Goal: Task Accomplishment & Management: Manage account settings

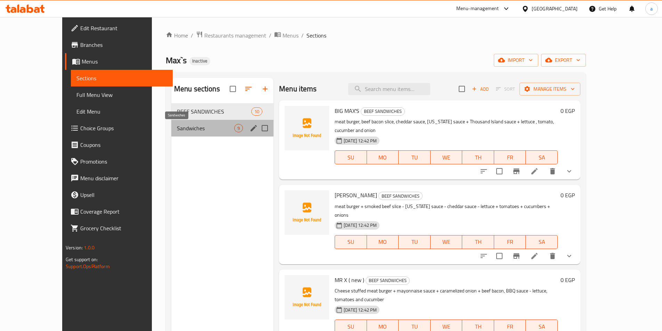
click at [198, 130] on span "Sandwiches" at bounding box center [205, 128] width 57 height 8
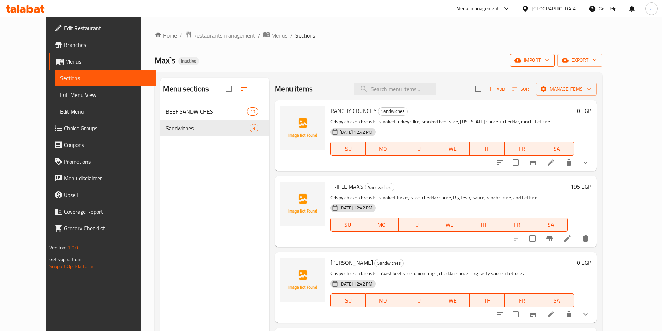
click at [549, 61] on span "import" at bounding box center [532, 60] width 33 height 9
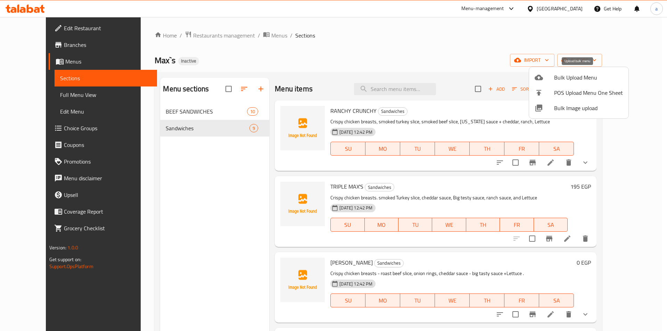
click at [559, 77] on span "Bulk Upload Menu" at bounding box center [588, 77] width 69 height 8
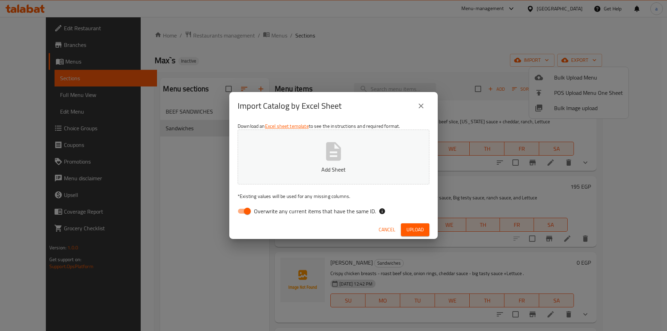
click at [247, 209] on input "Overwrite any current items that have the same ID." at bounding box center [248, 211] width 40 height 13
checkbox input "false"
click at [314, 165] on p "Add Sheet" at bounding box center [334, 169] width 170 height 8
click at [419, 103] on icon "close" at bounding box center [421, 106] width 8 height 8
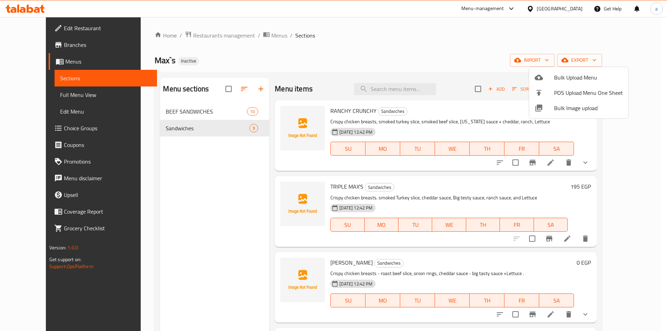
click at [589, 165] on div at bounding box center [333, 165] width 667 height 331
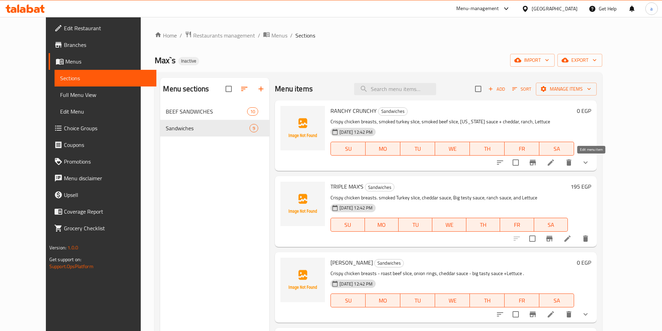
click at [555, 163] on icon at bounding box center [551, 163] width 8 height 8
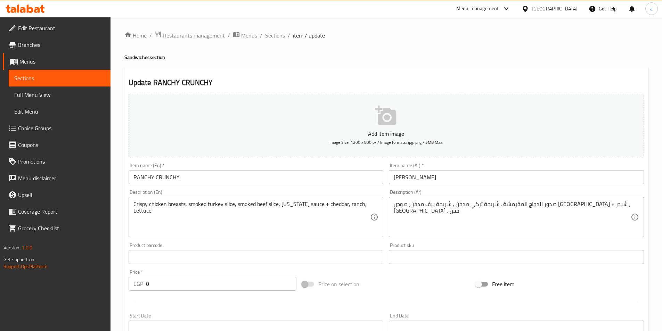
click at [271, 37] on span "Sections" at bounding box center [275, 35] width 20 height 8
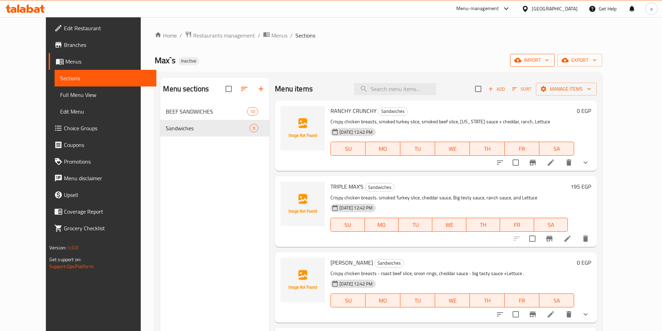
click at [549, 61] on span "import" at bounding box center [532, 60] width 33 height 9
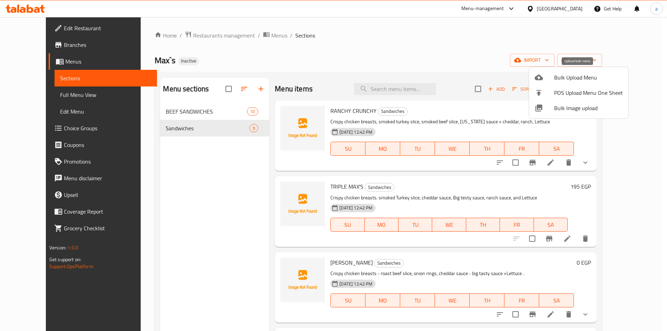
click at [550, 78] on div at bounding box center [544, 77] width 19 height 8
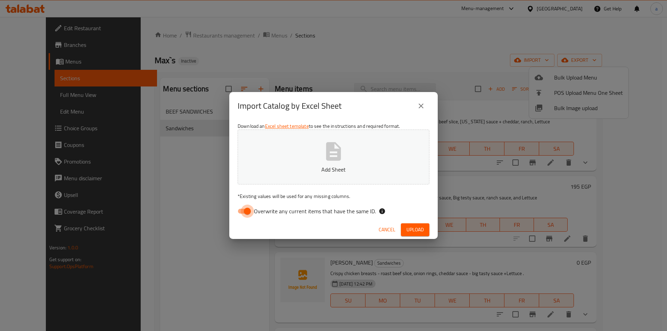
click at [250, 211] on input "Overwrite any current items that have the same ID." at bounding box center [248, 211] width 40 height 13
checkbox input "false"
click at [349, 155] on button "Add Sheet" at bounding box center [334, 157] width 192 height 55
click at [413, 229] on span "Upload" at bounding box center [415, 230] width 17 height 9
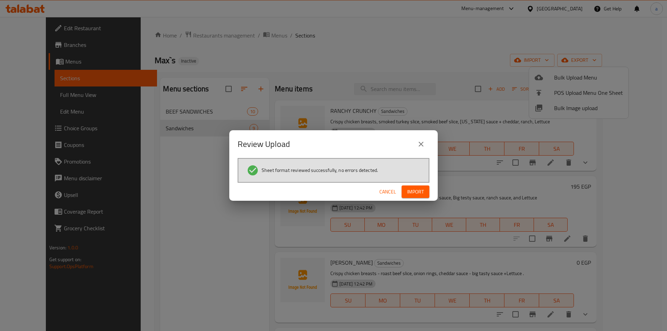
click at [420, 188] on span "Import" at bounding box center [415, 192] width 17 height 9
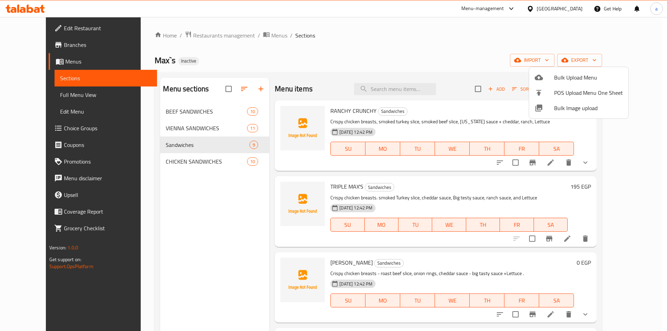
click at [219, 128] on div at bounding box center [333, 165] width 667 height 331
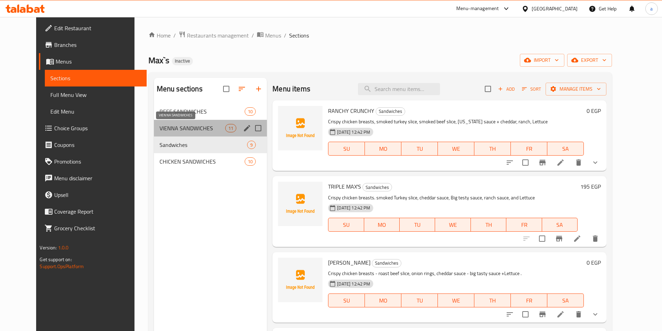
click at [194, 127] on span "VIENNA SANDWICHES" at bounding box center [193, 128] width 66 height 8
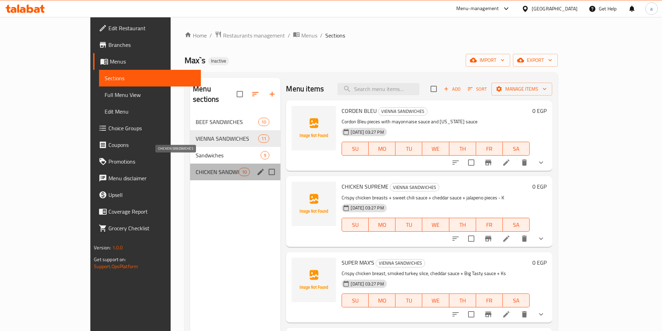
click at [196, 168] on span "CHICKEN SANDWICHES" at bounding box center [217, 172] width 43 height 8
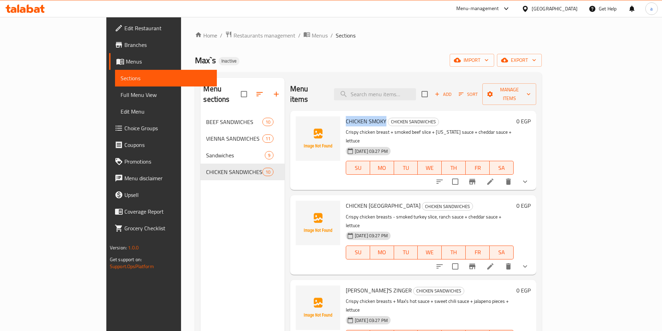
drag, startPoint x: 358, startPoint y: 111, endPoint x: 318, endPoint y: 110, distance: 40.0
click at [343, 114] on div "CHICKEN SMOKY CHICKEN SANDWICHES Crispy chicken breast + smoked beef slice + [U…" at bounding box center [429, 151] width 173 height 74
click at [495, 178] on icon at bounding box center [490, 182] width 8 height 8
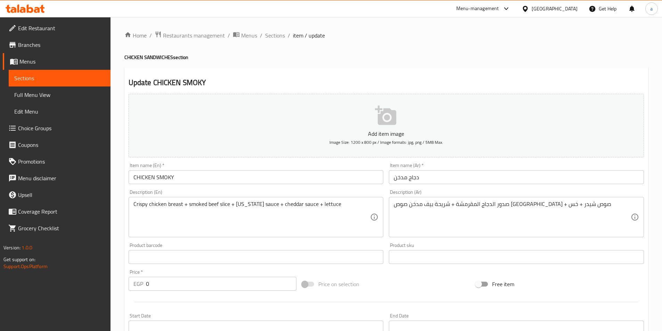
click at [246, 178] on input "CHICKEN SMOKY" at bounding box center [256, 177] width 255 height 14
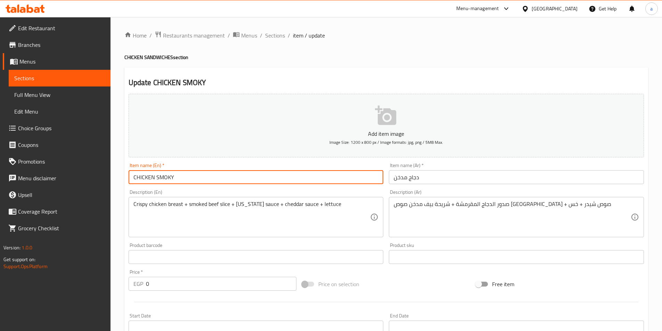
click at [246, 178] on input "CHICKEN SMOKY" at bounding box center [256, 177] width 255 height 14
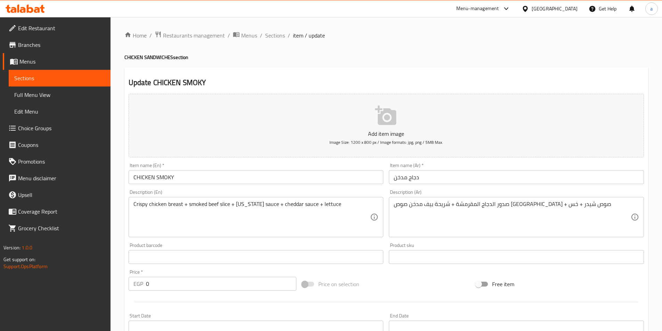
click at [160, 177] on input "CHICKEN SMOKY" at bounding box center [256, 177] width 255 height 14
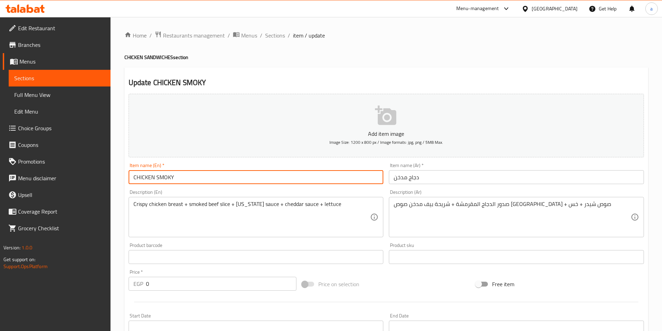
click at [160, 177] on input "CHICKEN SMOKY" at bounding box center [256, 177] width 255 height 14
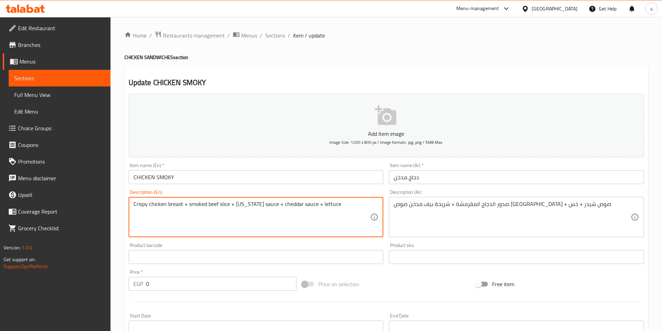
click at [338, 207] on textarea "Crispy chicken breast + smoked beef slice + [US_STATE] sauce + cheddar sauce + …" at bounding box center [251, 217] width 237 height 33
click at [138, 203] on textarea "Crispy chicken breast + smoked beef slice + [US_STATE] sauce + cheddar sauce + …" at bounding box center [251, 217] width 237 height 33
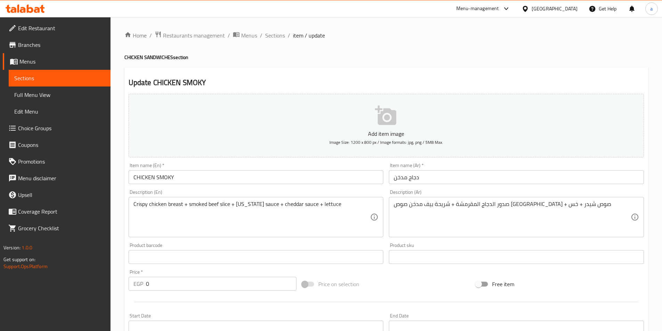
click at [177, 203] on textarea "Crispy chicken breast + smoked beef slice + [US_STATE] sauce + cheddar sauce + …" at bounding box center [251, 217] width 237 height 33
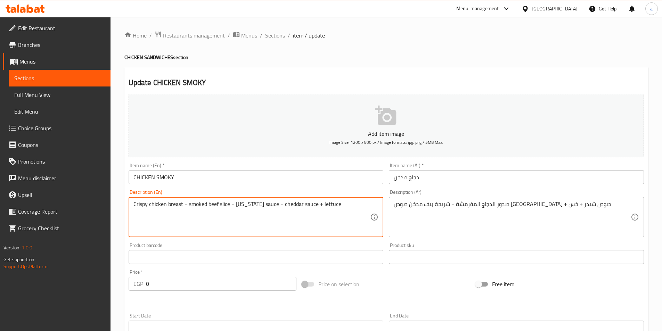
click at [177, 203] on textarea "Crispy chicken breast + smoked beef slice + [US_STATE] sauce + cheddar sauce + …" at bounding box center [251, 217] width 237 height 33
click at [212, 204] on textarea "Crispy chicken breast + smoked beef slice + [US_STATE] sauce + cheddar sauce + …" at bounding box center [251, 217] width 237 height 33
click at [224, 204] on textarea "Crispy chicken breast + smoked beef slice + [US_STATE] sauce + cheddar sauce + …" at bounding box center [251, 217] width 237 height 33
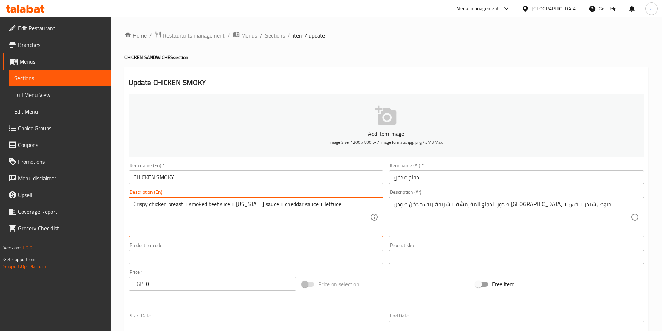
click at [224, 204] on textarea "Crispy chicken breast + smoked beef slice + [US_STATE] sauce + cheddar sauce + …" at bounding box center [251, 217] width 237 height 33
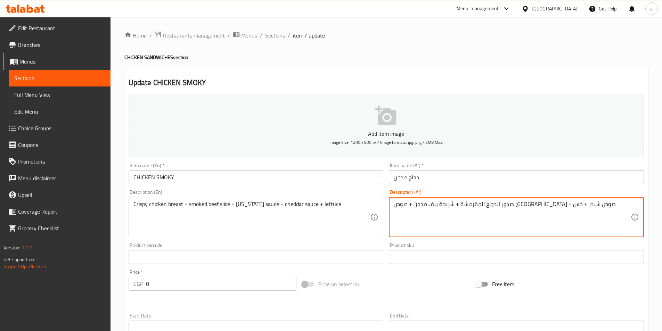
type textarea "صدور الدجاج المقرمشة + شريحة بيف مدخن + صوص [GEOGRAPHIC_DATA] + صوص شيدر + خس"
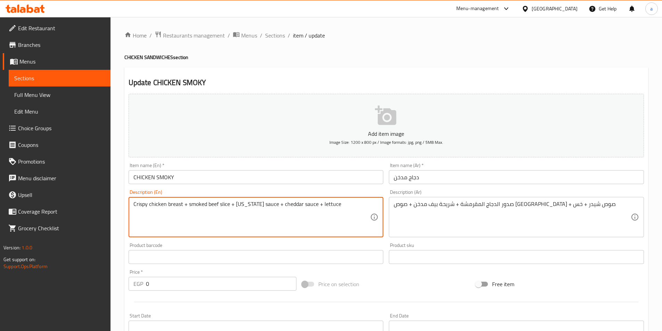
click at [240, 205] on textarea "Crispy chicken breast + smoked beef slice + [US_STATE] sauce + cheddar sauce + …" at bounding box center [251, 217] width 237 height 33
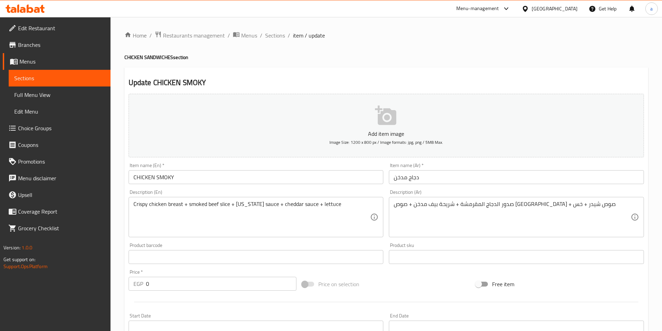
click at [279, 205] on textarea "Crispy chicken breast + smoked beef slice + [US_STATE] sauce + cheddar sauce + …" at bounding box center [251, 217] width 237 height 33
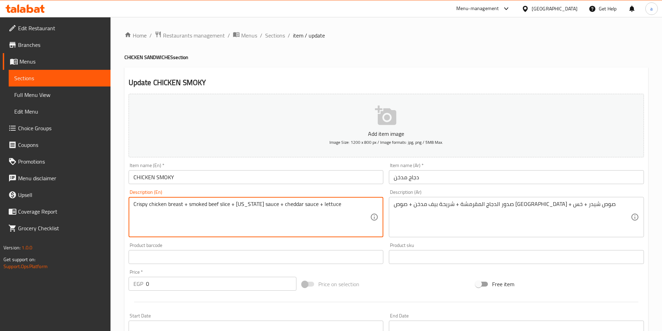
click at [279, 205] on textarea "Crispy chicken breast + smoked beef slice + [US_STATE] sauce + cheddar sauce + …" at bounding box center [251, 217] width 237 height 33
click at [310, 209] on textarea "Crispy chicken breast + smoked beef slice + [US_STATE] sauce + cheddar sauce + …" at bounding box center [251, 217] width 237 height 33
click at [319, 201] on textarea "Crispy chicken breast + smoked beef slice + [US_STATE] sauce + cheddar sauce + …" at bounding box center [251, 217] width 237 height 33
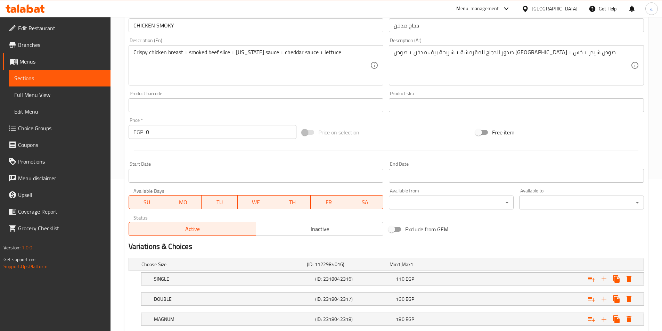
scroll to position [196, 0]
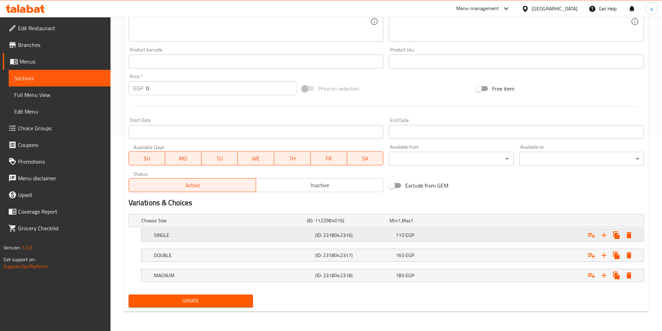
click at [486, 236] on div "Expand" at bounding box center [555, 235] width 161 height 15
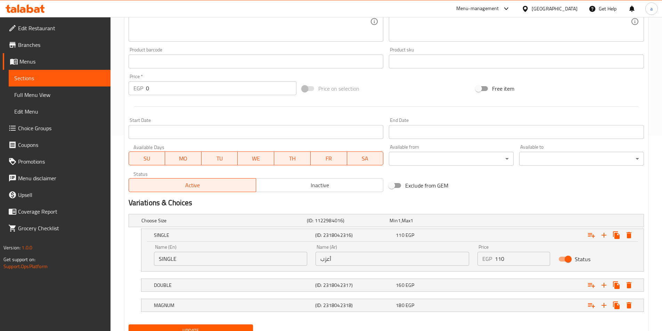
click at [184, 264] on input "SINGLE" at bounding box center [231, 259] width 154 height 14
click at [350, 263] on input "أعزب" at bounding box center [393, 259] width 154 height 14
paste input "ينجل"
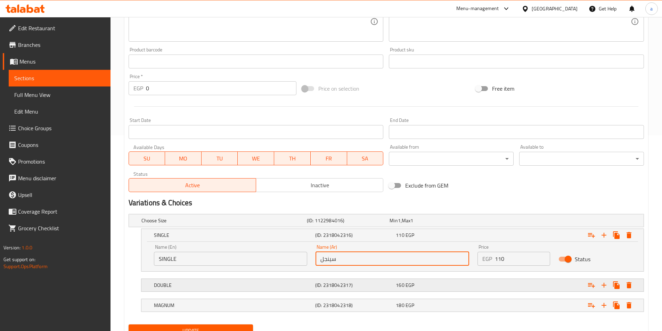
type input "سينجل"
click at [213, 281] on div "DOUBLE" at bounding box center [233, 286] width 161 height 10
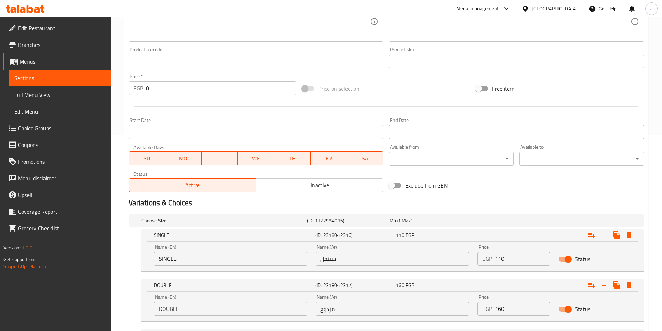
click at [223, 309] on input "DOUBLE" at bounding box center [231, 309] width 154 height 14
click at [350, 307] on input "مزدوج" at bounding box center [393, 309] width 154 height 14
paste input "دوبل"
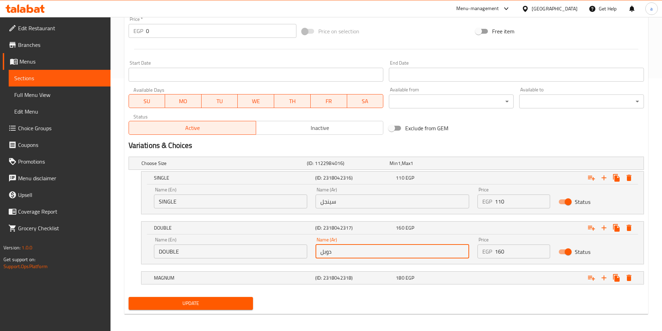
scroll to position [256, 0]
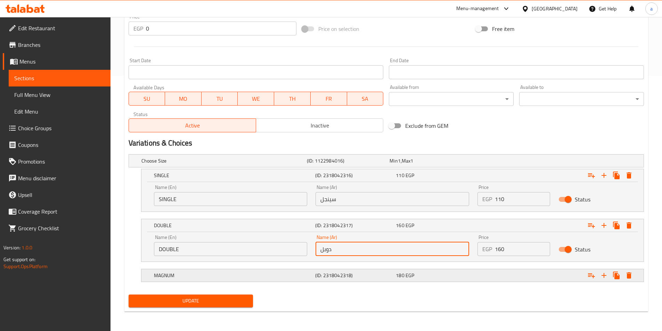
type input "دوبل"
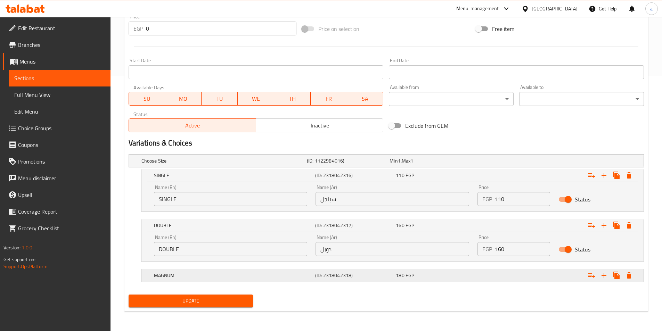
click at [225, 278] on h5 "MAGNUM" at bounding box center [233, 275] width 159 height 7
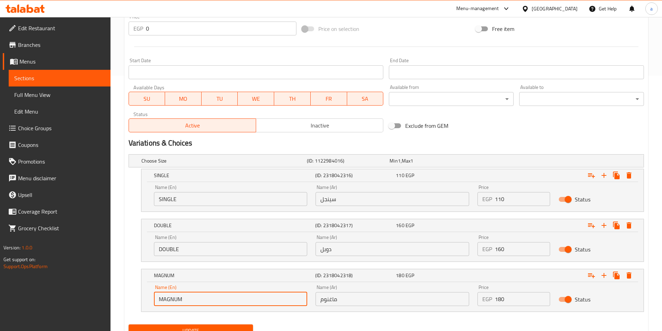
click at [193, 302] on input "MAGNUM" at bounding box center [231, 299] width 154 height 14
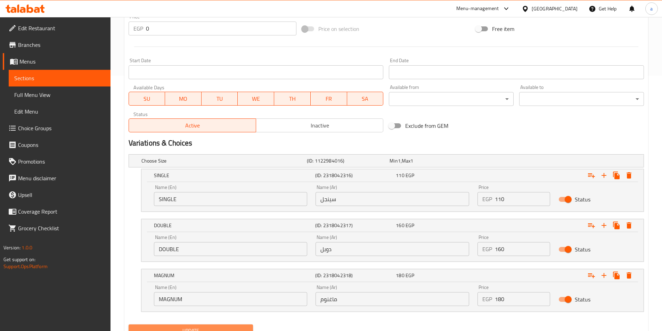
click at [199, 327] on span "Update" at bounding box center [191, 331] width 114 height 9
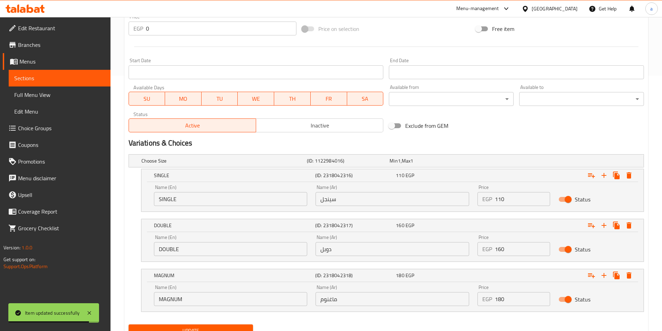
click at [43, 132] on span "Choice Groups" at bounding box center [61, 128] width 87 height 8
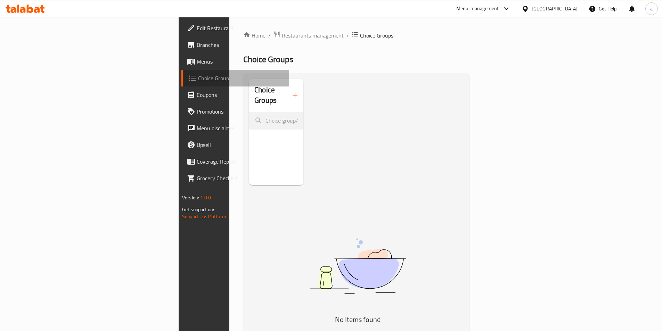
click at [198, 78] on span "Choice Groups" at bounding box center [241, 78] width 86 height 8
click at [181, 67] on link "Menus" at bounding box center [235, 61] width 108 height 17
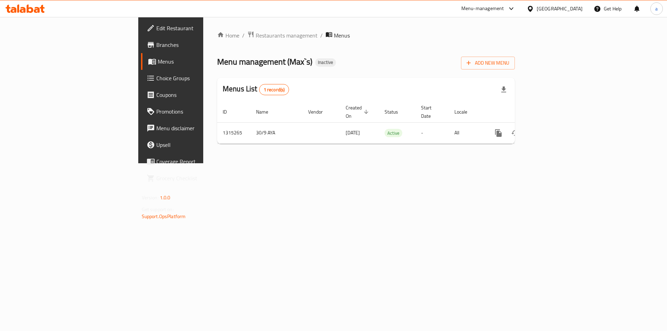
click at [156, 79] on span "Choice Groups" at bounding box center [200, 78] width 88 height 8
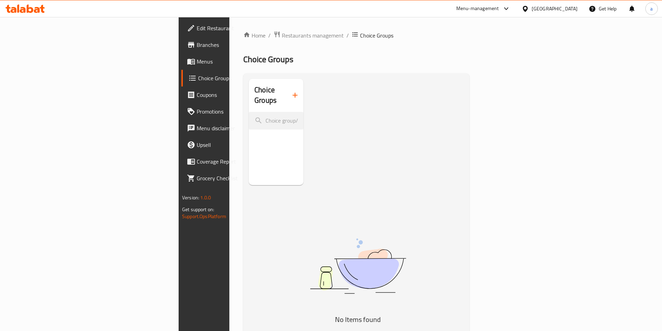
click at [197, 63] on span "Menus" at bounding box center [240, 61] width 87 height 8
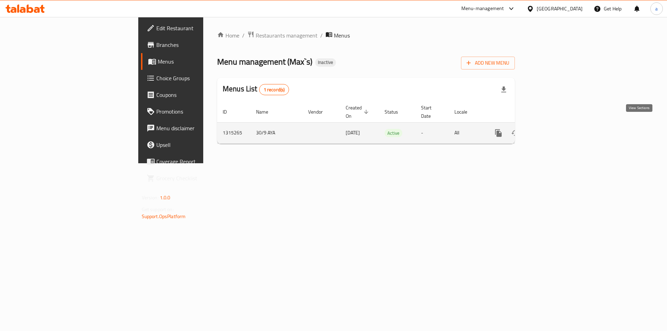
click at [553, 129] on icon "enhanced table" at bounding box center [549, 133] width 8 height 8
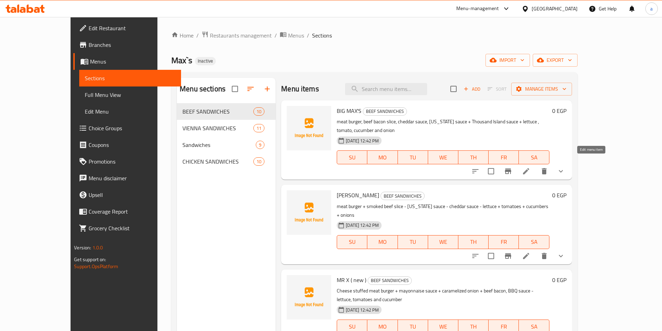
click at [530, 167] on icon at bounding box center [526, 171] width 8 height 8
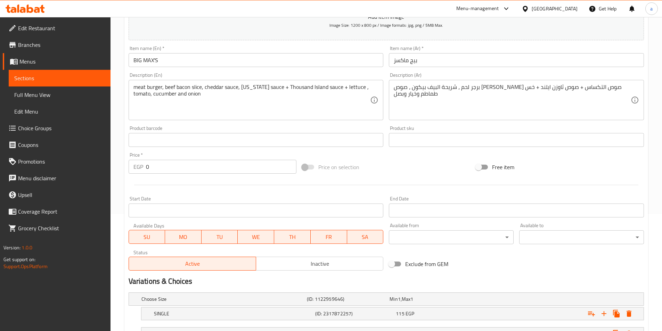
scroll to position [176, 0]
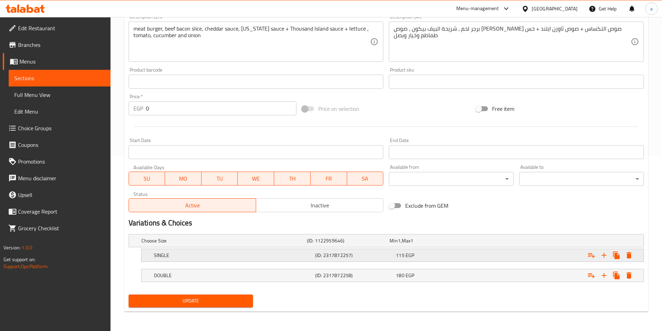
click at [284, 260] on div "SINGLE (ID: 2317872257) 115 EGP" at bounding box center [395, 255] width 484 height 15
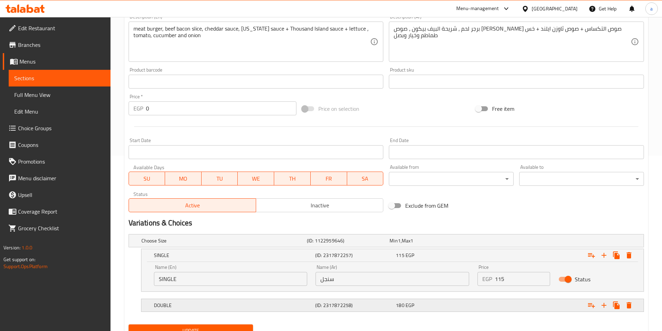
click at [270, 305] on h5 "DOUBLE" at bounding box center [233, 305] width 159 height 7
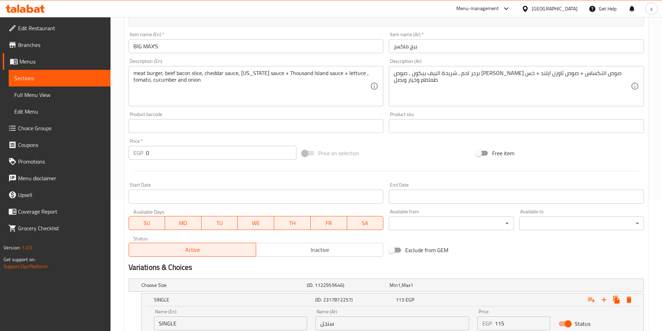
scroll to position [27, 0]
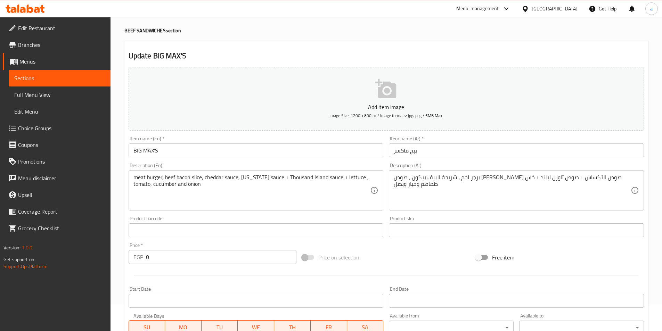
click at [33, 58] on span "Menus" at bounding box center [62, 61] width 86 height 8
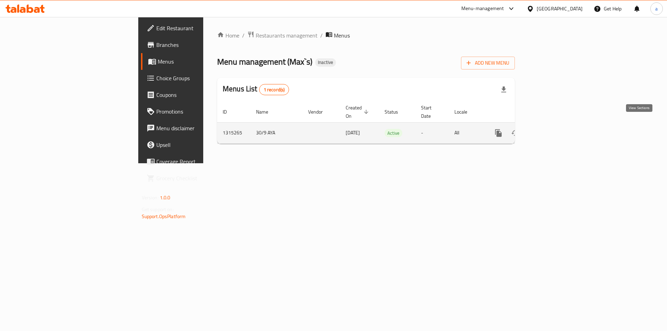
click at [553, 129] on icon "enhanced table" at bounding box center [549, 133] width 8 height 8
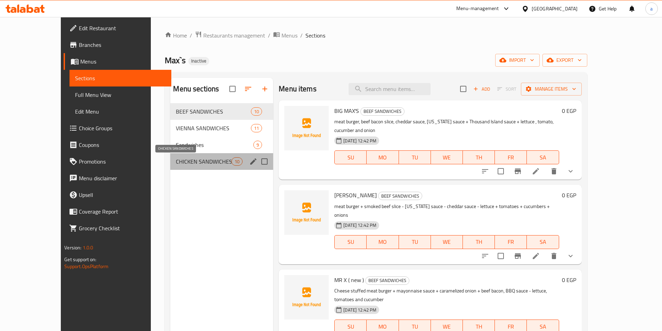
click at [176, 164] on span "CHICKEN SANDWICHES" at bounding box center [204, 161] width 56 height 8
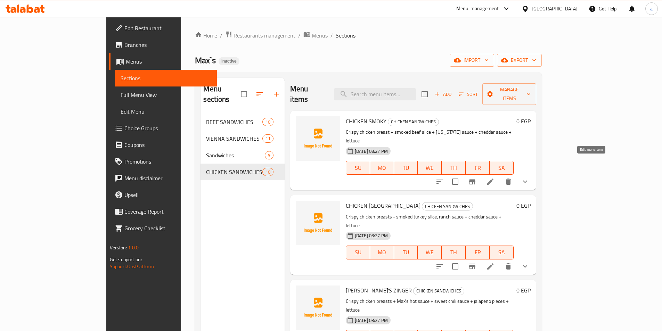
click at [495, 178] on icon at bounding box center [490, 182] width 8 height 8
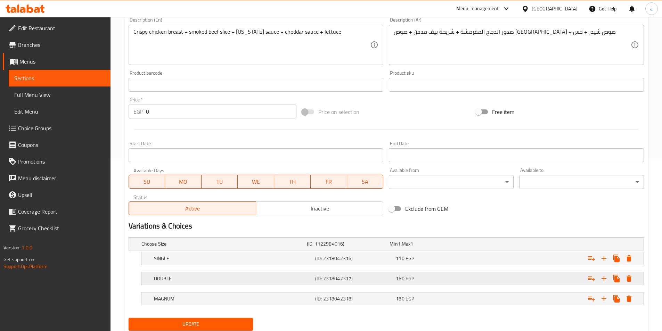
scroll to position [196, 0]
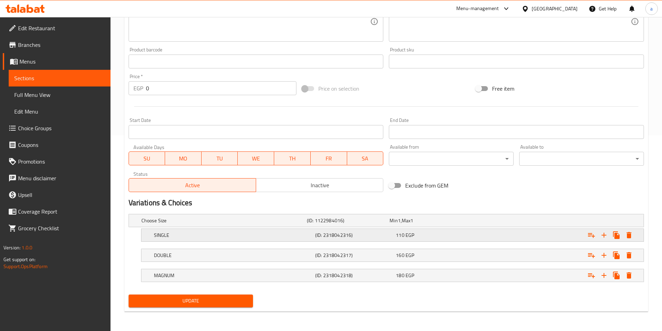
click at [375, 237] on h5 "(ID: 2318042316)" at bounding box center [354, 235] width 78 height 7
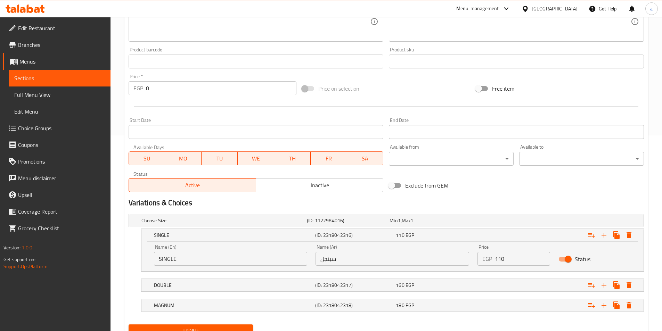
click at [344, 258] on input "سينجل" at bounding box center [393, 259] width 154 height 14
click at [348, 288] on h5 "(ID: 2318042317)" at bounding box center [354, 285] width 78 height 7
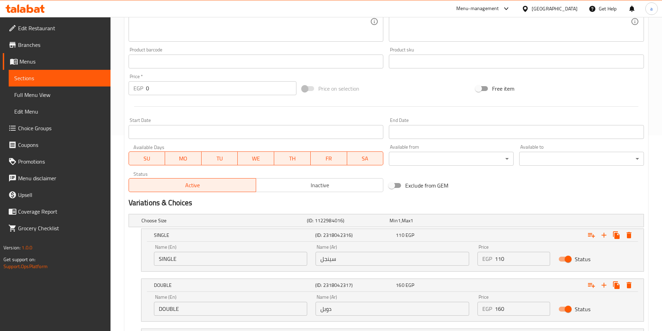
click at [339, 317] on div "Name (Ar) دوبل Name (Ar)" at bounding box center [392, 306] width 162 height 30
click at [340, 311] on input "دوبل" at bounding box center [393, 309] width 154 height 14
click at [202, 305] on input "DOUBLE" at bounding box center [231, 309] width 154 height 14
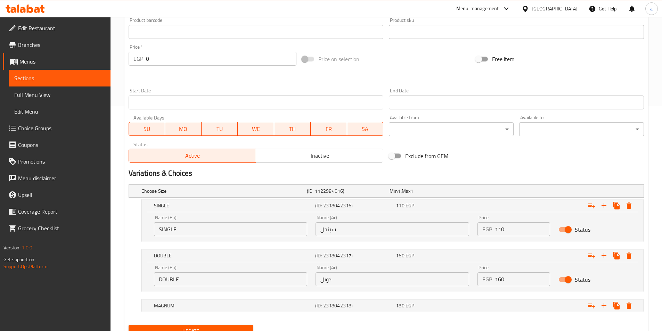
scroll to position [256, 0]
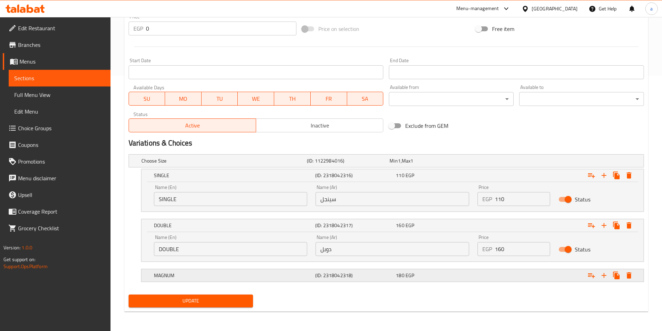
click at [248, 277] on h5 "MAGNUM" at bounding box center [233, 275] width 159 height 7
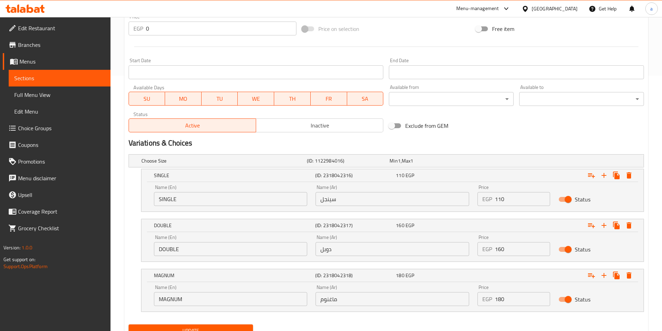
click at [386, 300] on input "ماغنوم" at bounding box center [393, 299] width 154 height 14
type input "l"
click at [329, 299] on input "ماغنوم" at bounding box center [393, 299] width 154 height 14
click at [328, 301] on input "ماغنوم" at bounding box center [393, 299] width 154 height 14
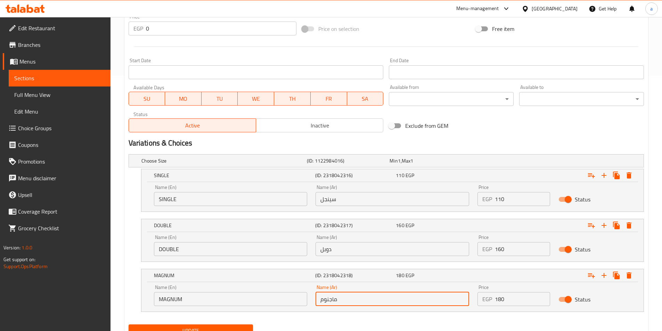
click at [338, 301] on input "ماجنوم" at bounding box center [393, 299] width 154 height 14
type input "ماجنوم"
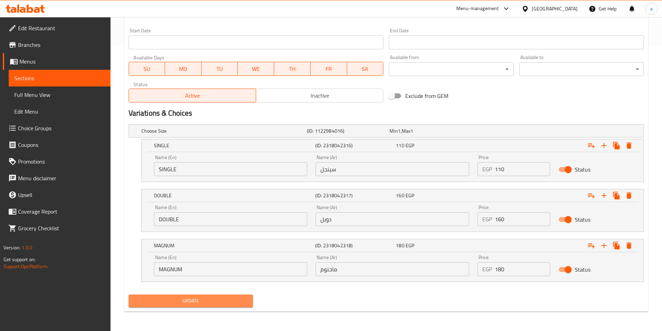
click at [198, 301] on span "Update" at bounding box center [191, 301] width 114 height 9
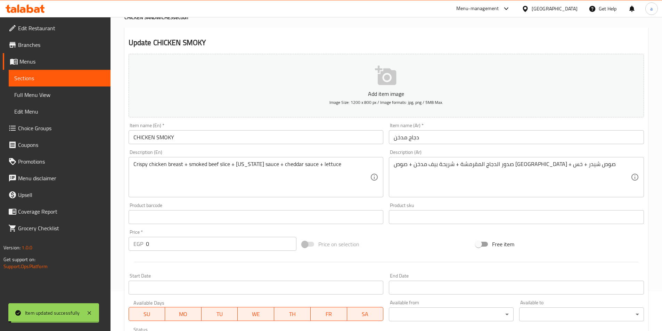
scroll to position [0, 0]
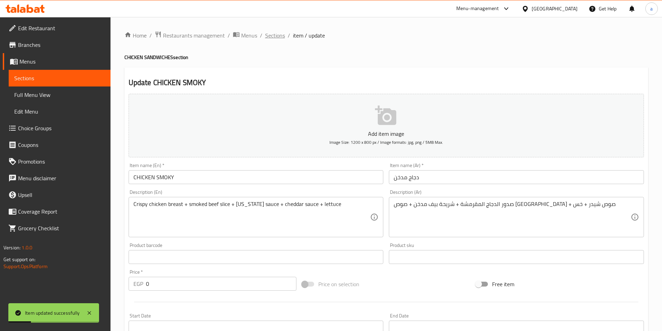
click at [280, 34] on span "Sections" at bounding box center [275, 35] width 20 height 8
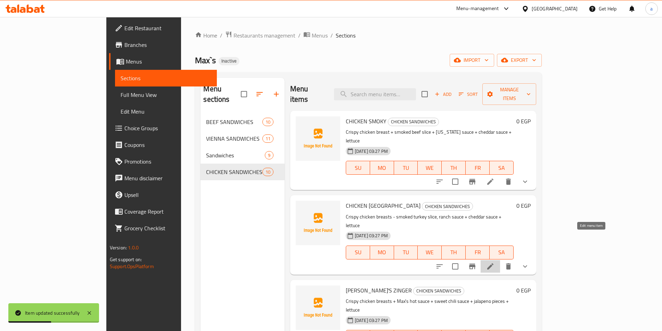
click at [495, 262] on icon at bounding box center [490, 266] width 8 height 8
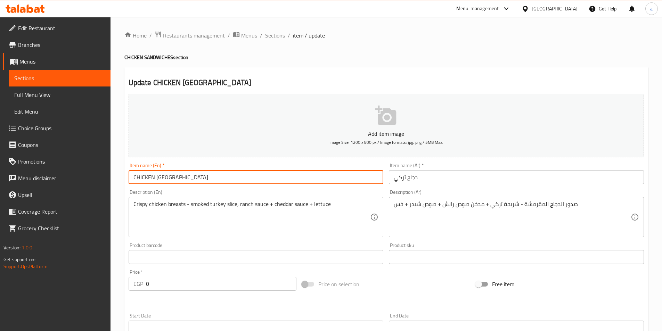
click at [143, 178] on input "CHICKEN [GEOGRAPHIC_DATA]" at bounding box center [256, 177] width 255 height 14
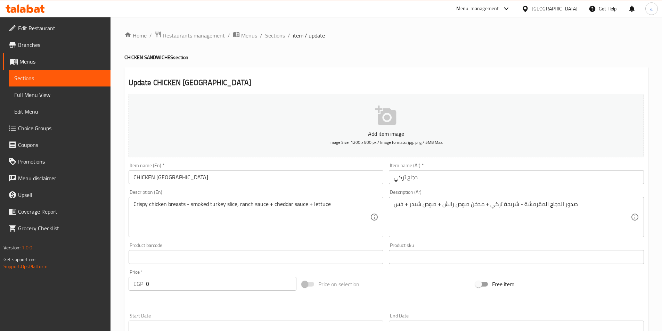
click at [167, 178] on input "CHICKEN [GEOGRAPHIC_DATA]" at bounding box center [256, 177] width 255 height 14
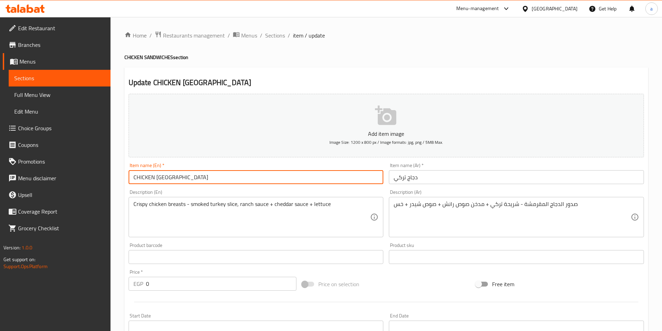
click at [167, 178] on input "CHICKEN [GEOGRAPHIC_DATA]" at bounding box center [256, 177] width 255 height 14
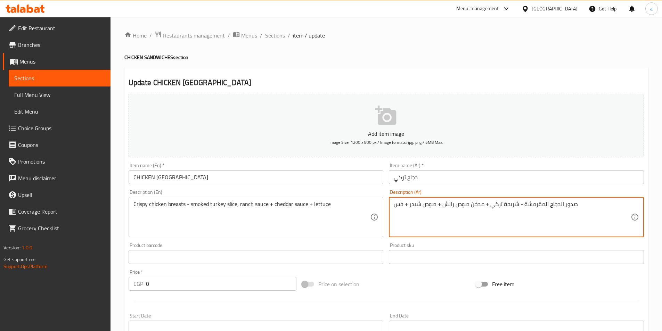
click at [468, 204] on textarea "صدور الدجاج المقرمشة - شريحة تركي + مدخن صوص رانش + صوص شيدر + خس" at bounding box center [512, 217] width 237 height 33
paste textarea "+"
click at [491, 204] on textarea "صدور الدجاج المقرمشة - شريحة تركي + مدخن +صوص رانش + صوص شيدر + خس" at bounding box center [512, 217] width 237 height 33
click at [518, 205] on textarea "صدور الدجاج المقرمشة - شريحة تركي مدخن +صوص رانش + صوص شيدر + خس" at bounding box center [512, 217] width 237 height 33
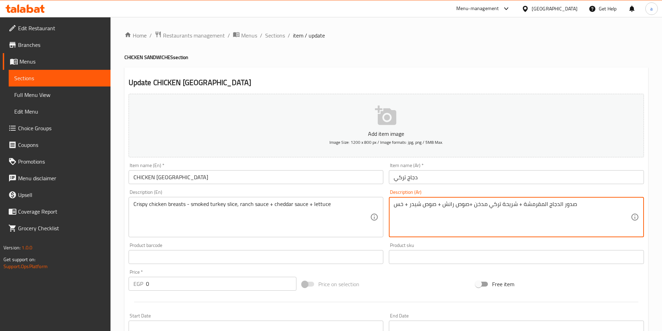
click at [468, 204] on textarea "صدور الدجاج المقرمشة + شريحة تركي مدخن +صوص رانش + صوص شيدر + خس" at bounding box center [512, 217] width 237 height 33
type textarea "صدور الدجاج المقرمشة + شريحة تركي مدخن + صوص رانش + صوص شيدر + خس"
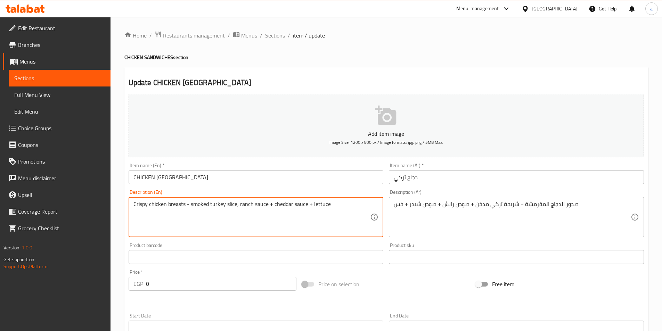
click at [268, 204] on textarea "Crispy chicken breasts - smoked turkey slice, ranch sauce + cheddar sauce + let…" at bounding box center [251, 217] width 237 height 33
click at [236, 206] on textarea "Crispy chicken breasts - smoked turkey slice, ranch sauce + cheddar sauce + let…" at bounding box center [251, 217] width 237 height 33
paste textarea "+"
click at [236, 205] on textarea "Crispy chicken breasts - smoked turkey slice+ ranch sauce + cheddar sauce + let…" at bounding box center [251, 217] width 237 height 33
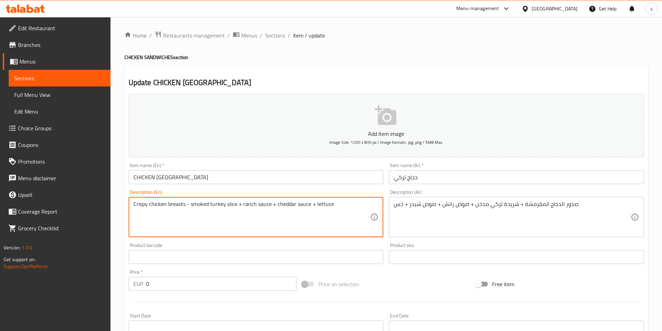
click at [187, 204] on textarea "Crispy chicken breasts - smoked turkey slice + ranch sauce + cheddar sauce + le…" at bounding box center [251, 217] width 237 height 33
paste textarea "+"
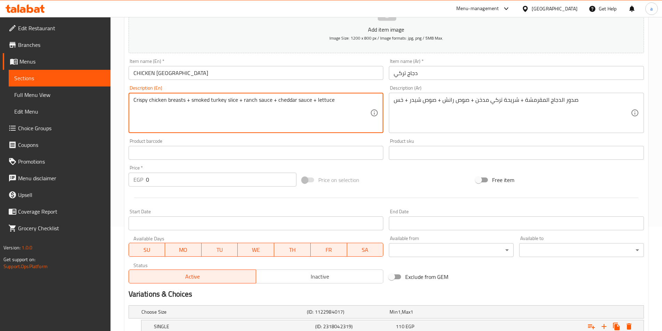
scroll to position [196, 0]
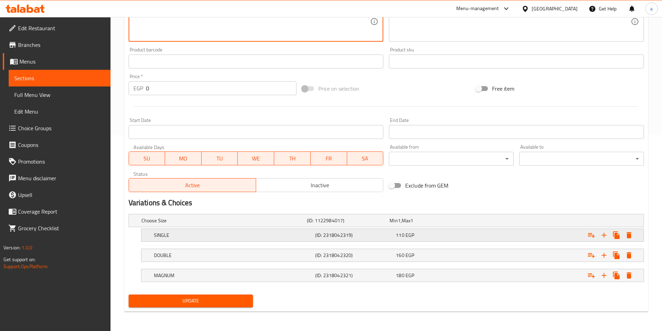
type textarea "Crispy chicken breasts + smoked turkey slice + ranch sauce + cheddar sauce + le…"
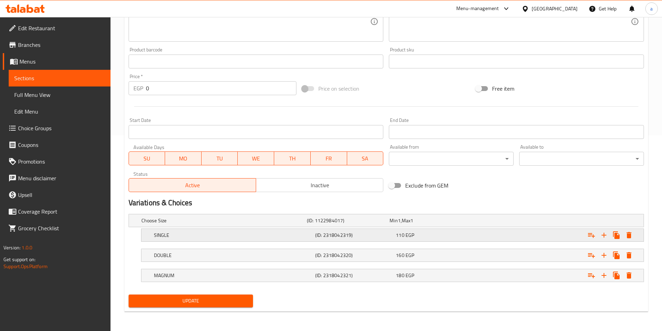
click at [372, 235] on h5 "(ID: 2318042319)" at bounding box center [354, 235] width 78 height 7
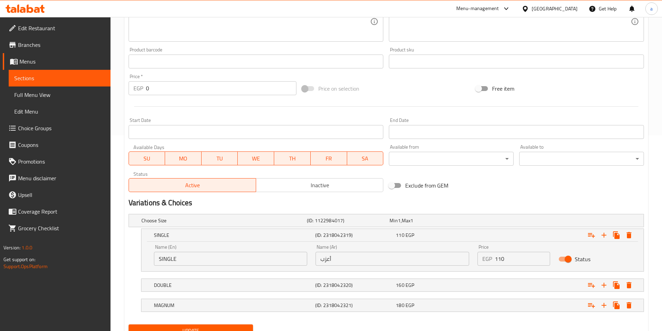
click at [360, 264] on input "أعزب" at bounding box center [393, 259] width 154 height 14
paste input "ينجل"
type input "سينجل"
click at [452, 290] on div "160 EGP" at bounding box center [435, 286] width 81 height 10
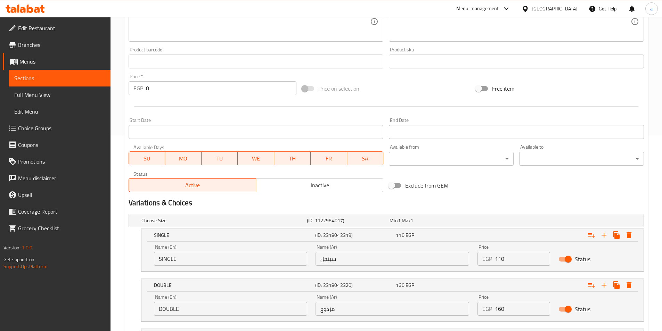
click at [374, 305] on input "مزدوج" at bounding box center [393, 309] width 154 height 14
paste input "دوبل"
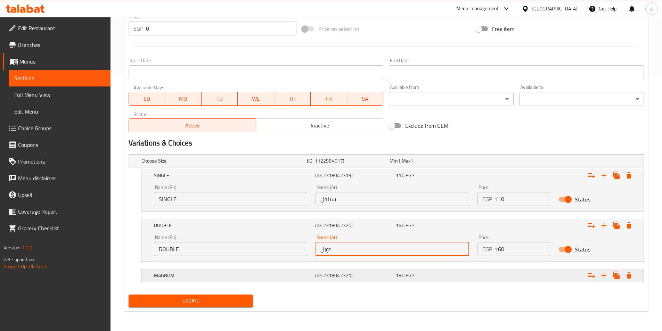
type input "دوبل"
click at [452, 275] on div "180 EGP" at bounding box center [435, 275] width 78 height 7
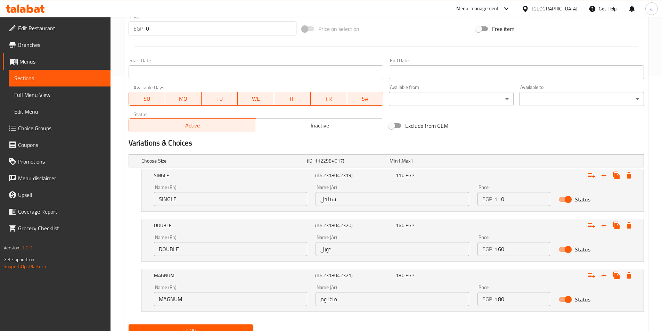
click at [364, 306] on input "ماغنوم" at bounding box center [393, 299] width 154 height 14
paste input "text"
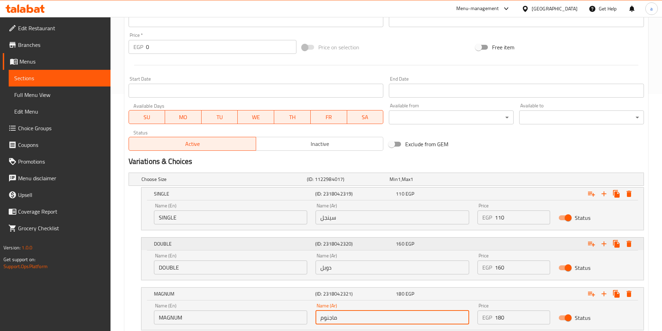
scroll to position [285, 0]
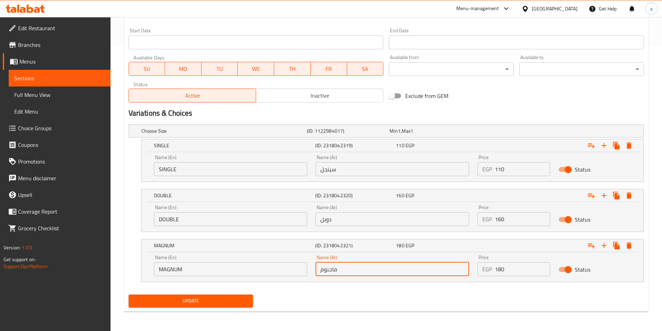
type input "ماجنوم"
click at [226, 298] on span "Update" at bounding box center [191, 301] width 114 height 9
click at [193, 305] on span "Update" at bounding box center [191, 301] width 114 height 9
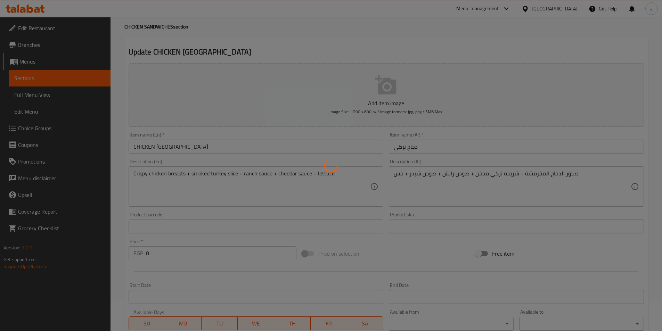
scroll to position [0, 0]
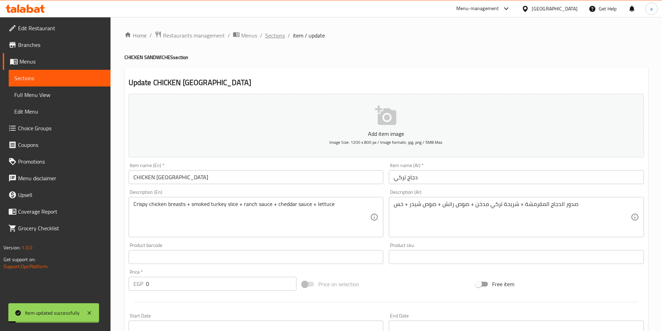
click at [278, 33] on span "Sections" at bounding box center [275, 35] width 20 height 8
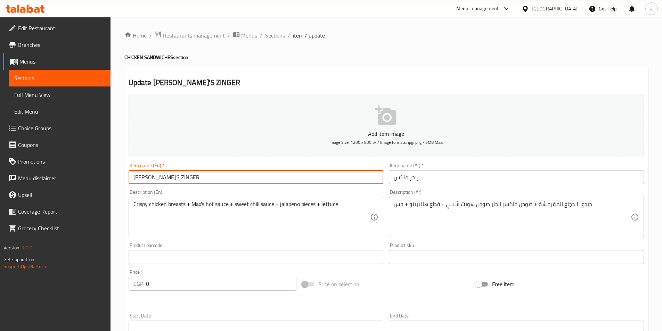
click at [146, 177] on input "[PERSON_NAME]'S ZINGER" at bounding box center [256, 177] width 255 height 14
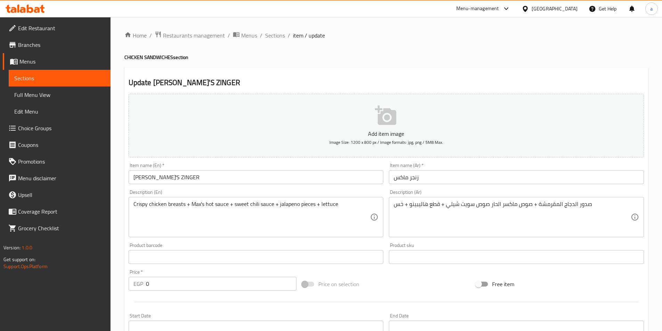
click at [393, 180] on input "زنجر ماكس" at bounding box center [516, 177] width 255 height 14
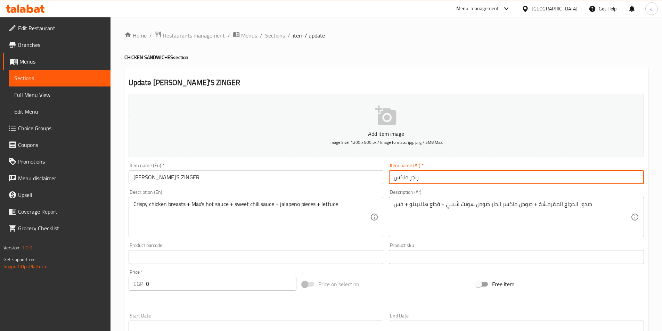
click at [452, 173] on input "زنجر ماكس" at bounding box center [516, 177] width 255 height 14
type input "زنجر ماكسز"
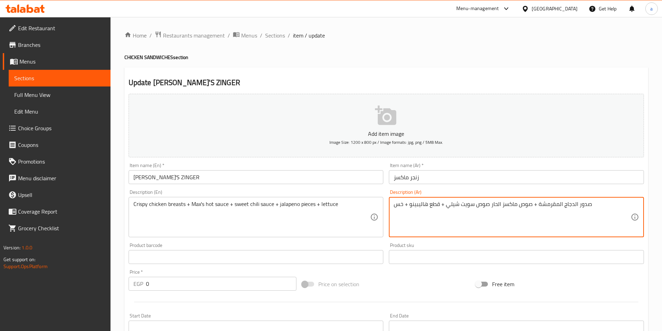
click at [491, 204] on textarea "صدور الدجاج المقرمشة + صوص ماكسز الحار صوص سويت شيلي + قطع هاليبينو + خس" at bounding box center [512, 217] width 237 height 33
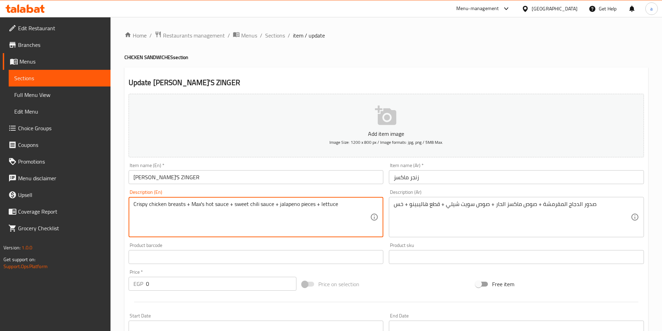
click at [287, 203] on textarea "Crispy chicken breasts + Max's hot sauce + sweet chili sauce + jalapeno pieces …" at bounding box center [251, 217] width 237 height 33
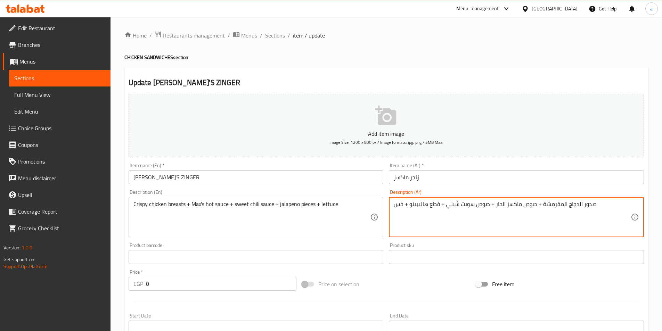
click at [416, 204] on textarea "صدور الدجاج المقرمشة + صوص ماكسز الحار + صوص سويت شيلي + قطع هاليبينو + خس" at bounding box center [512, 217] width 237 height 33
paste textarea "بينو"
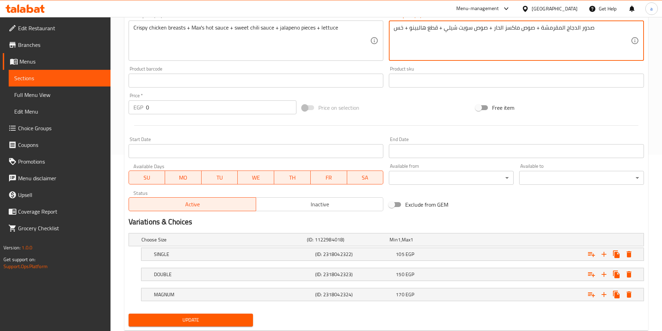
scroll to position [196, 0]
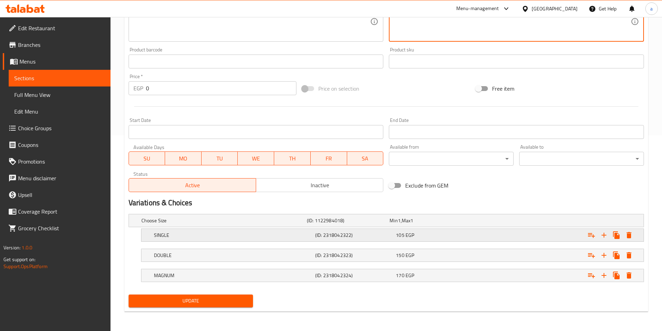
type textarea "صدور الدجاج المقرمشة + صوص ماكسز الحار + صوص سويت شيلي + قطع هالبينو + خس"
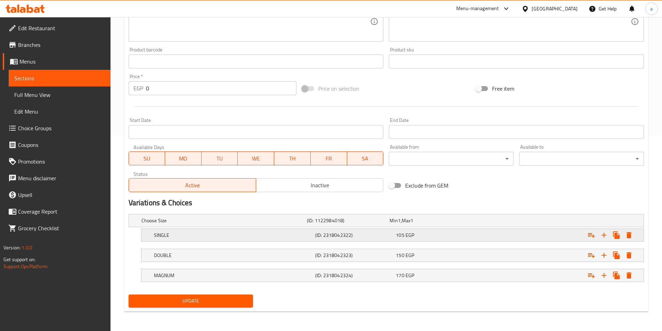
click at [340, 239] on h5 "(ID: 2318042322)" at bounding box center [354, 235] width 78 height 7
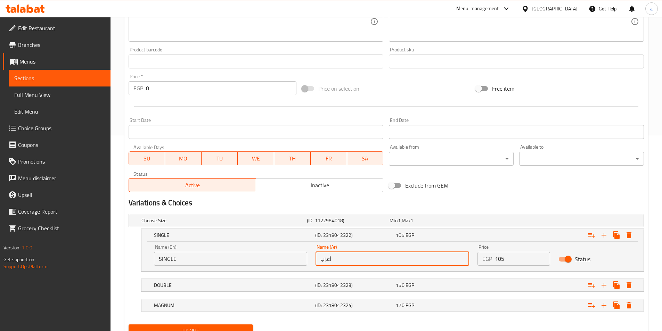
click at [361, 257] on input "أعزب" at bounding box center [393, 259] width 154 height 14
paste input "ينجل"
type input "سينجل"
click at [374, 289] on h5 "(ID: 2318042323)" at bounding box center [354, 285] width 78 height 7
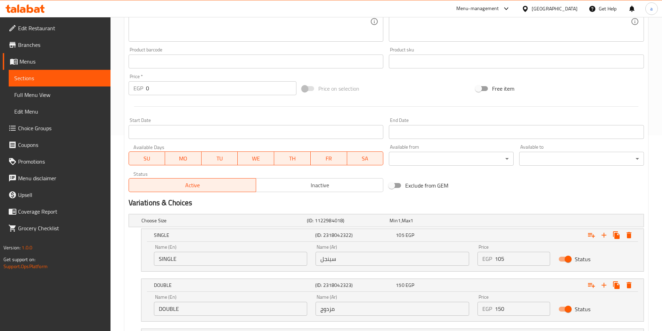
click at [365, 258] on input "سينجل" at bounding box center [393, 259] width 154 height 14
click at [348, 307] on input "مزدوج" at bounding box center [393, 309] width 154 height 14
paste input "دوبل"
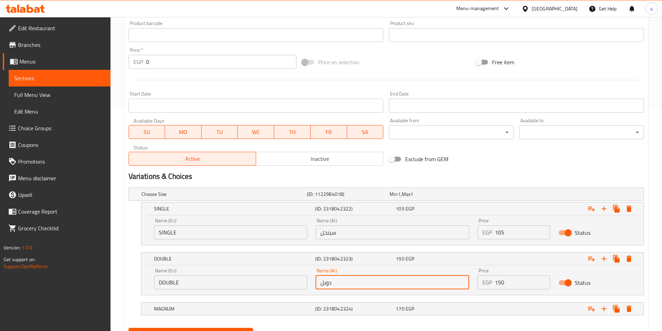
scroll to position [256, 0]
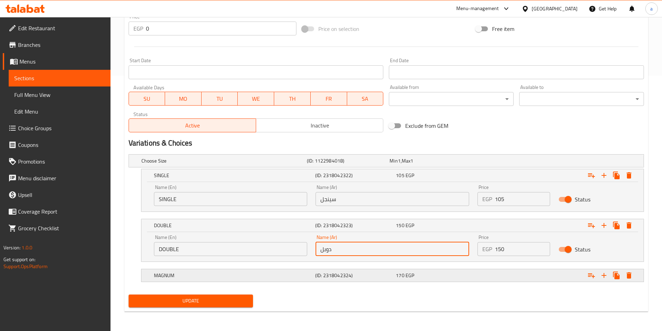
type input "دوبل"
click at [357, 276] on h5 "(ID: 2318042324)" at bounding box center [354, 275] width 78 height 7
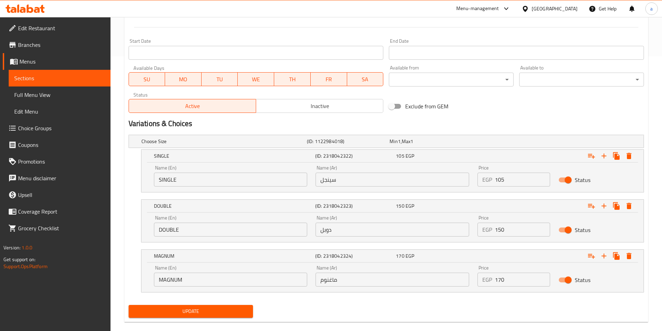
scroll to position [285, 0]
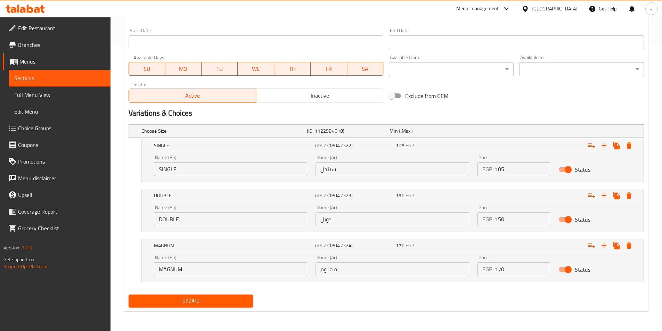
click at [362, 268] on input "ماغنوم" at bounding box center [393, 269] width 154 height 14
paste input "text"
type input "ماجنوم"
click at [218, 299] on span "Update" at bounding box center [191, 301] width 114 height 9
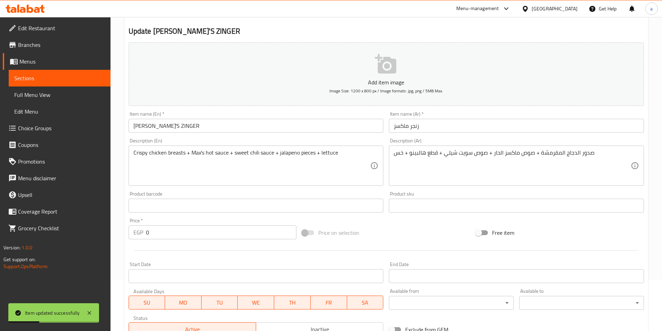
scroll to position [0, 0]
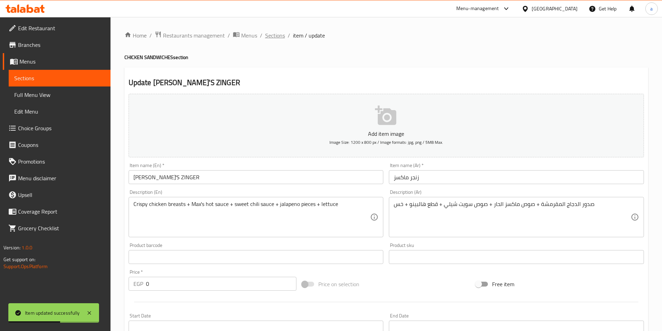
click at [280, 36] on span "Sections" at bounding box center [275, 35] width 20 height 8
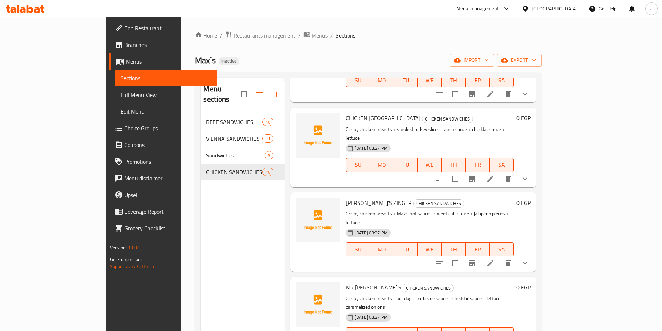
scroll to position [104, 0]
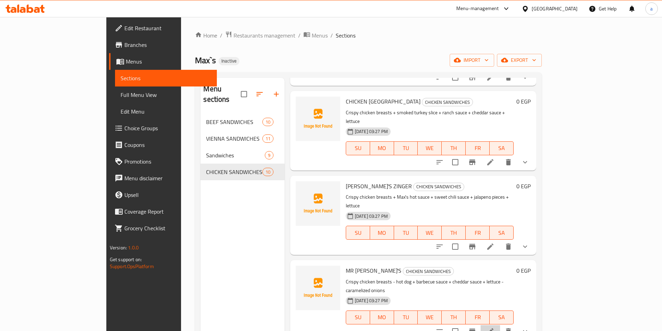
click at [500, 325] on li at bounding box center [490, 331] width 19 height 13
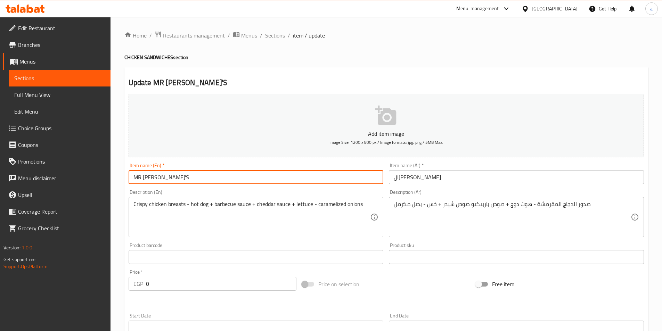
click at [140, 177] on input "MR [PERSON_NAME]'S" at bounding box center [256, 177] width 255 height 14
click at [136, 177] on input "MR [PERSON_NAME]'S" at bounding box center [256, 177] width 255 height 14
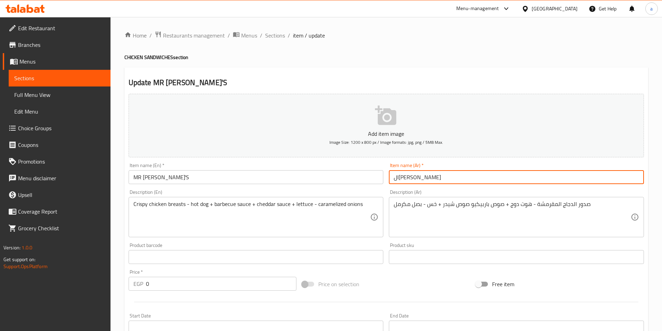
click at [419, 179] on input "ال[PERSON_NAME]" at bounding box center [516, 177] width 255 height 14
click at [394, 178] on input "ام ار ماكس" at bounding box center [516, 177] width 255 height 14
click at [439, 176] on input "ام ار ماكس" at bounding box center [516, 177] width 255 height 14
type input "ام ار ماكسز"
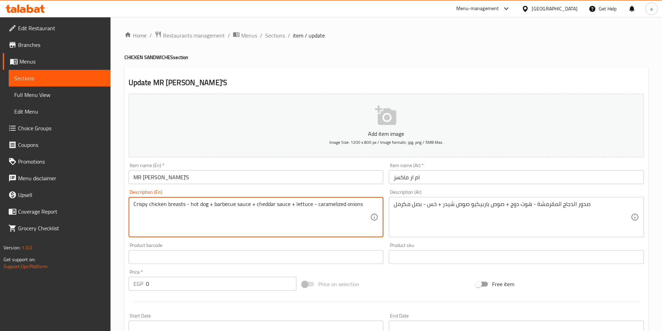
click at [210, 205] on textarea "Crispy chicken breasts - hot dog + barbecue sauce + cheddar sauce + lettuce - c…" at bounding box center [251, 217] width 237 height 33
click at [187, 204] on textarea "Crispy chicken breasts - hot dog + barbecue sauce + cheddar sauce + lettuce - c…" at bounding box center [251, 217] width 237 height 33
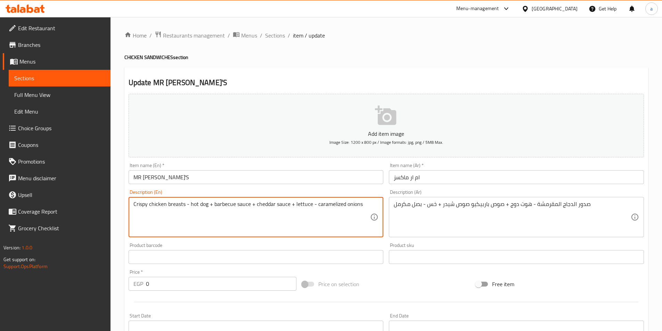
click at [187, 204] on textarea "Crispy chicken breasts - hot dog + barbecue sauce + cheddar sauce + lettuce - c…" at bounding box center [251, 217] width 237 height 33
click at [188, 208] on textarea "Crispy chicken breasts - hot dog + barbecue sauce + cheddar sauce + lettuce - c…" at bounding box center [251, 217] width 237 height 33
click at [187, 205] on textarea "Crispy chicken breasts - hot dog + barbecue sauce + cheddar sauce + lettuce - c…" at bounding box center [251, 217] width 237 height 33
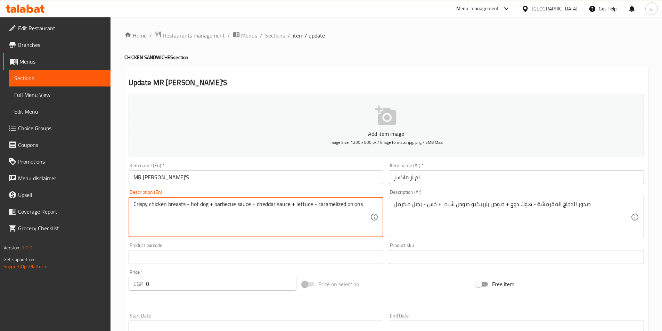
click at [188, 204] on textarea "Crispy chicken breasts - hot dog + barbecue sauce + cheddar sauce + lettuce - c…" at bounding box center [251, 217] width 237 height 33
click at [187, 204] on textarea "Crispy chicken breasts - hot dog + barbecue sauce + cheddar sauce + lettuce - c…" at bounding box center [251, 217] width 237 height 33
paste textarea "+"
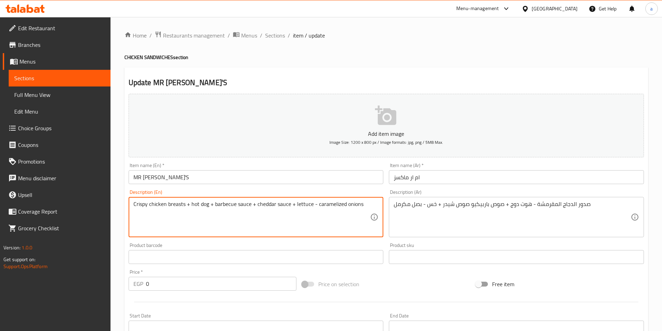
click at [313, 206] on textarea "Crispy chicken breasts + hot dog + barbecue sauce + cheddar sauce + lettuce - c…" at bounding box center [251, 217] width 237 height 33
paste textarea "+"
type textarea "Crispy chicken breasts + hot dog + barbecue sauce + cheddar sauce + lettuce + c…"
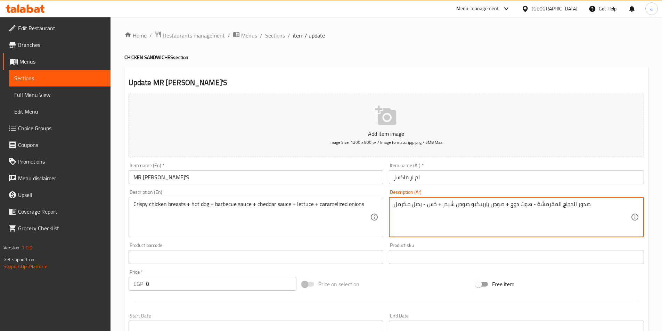
click at [532, 204] on textarea "صدور الدجاج المقرمشة - هوت دوج + صوص باربيكيو صوص شيدر + خس - بصل مكرمل" at bounding box center [512, 217] width 237 height 33
click at [534, 205] on textarea "صدور الدجاج المقرمشة - هوت دوج + صوص باربيكيو صوص شيدر + خس - بصل مكرمل" at bounding box center [512, 217] width 237 height 33
click at [532, 213] on textarea "صدور الدجاج المقرمشة - هوت دوج + صوص باربيكيو صوص شيدر + خس - بصل مكرمل" at bounding box center [512, 217] width 237 height 33
click at [532, 204] on textarea "صدور الدجاج المقرمشة - هوت دوج + صوص باربيكيو صوص شيدر + خس - بصل مكرمل" at bounding box center [512, 217] width 237 height 33
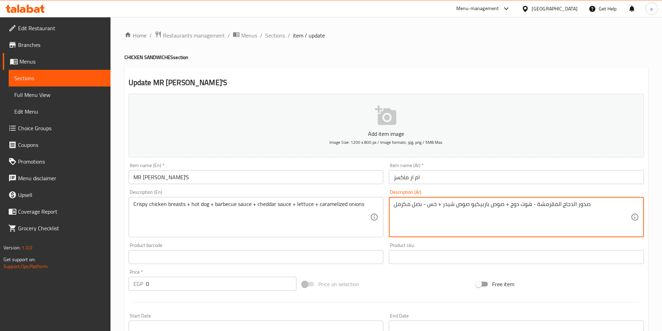
click at [533, 204] on textarea "صدور الدجاج المقرمشة - هوت دوج + صوص باربيكيو صوص شيدر + خس - بصل مكرمل" at bounding box center [512, 217] width 237 height 33
paste textarea "+"
click at [468, 205] on textarea "صدور الدجاج المقرمشة + هوت دوج + صوص باربيكيو صوص شيدر + خس - بصل مكرمل" at bounding box center [512, 217] width 237 height 33
paste textarea "+"
click at [424, 205] on textarea "صدور الدجاج المقرمشة + هوت دوج + صوص باربيكيو + صوص شيدر + خس - بصل مكرمل" at bounding box center [512, 217] width 237 height 33
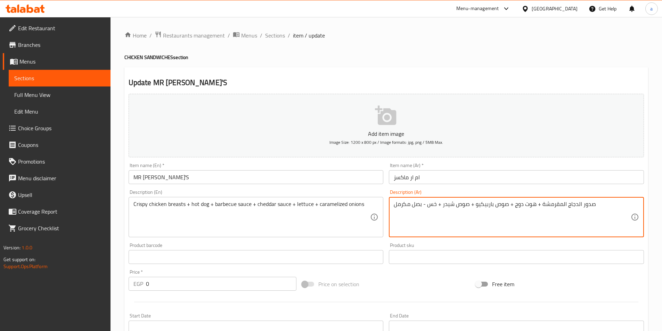
click at [424, 205] on textarea "صدور الدجاج المقرمشة + هوت دوج + صوص باربيكيو + صوص شيدر + خس - بصل مكرمل" at bounding box center [512, 217] width 237 height 33
click at [425, 204] on textarea "صدور الدجاج المقرمشة + هوت دوج + صوص باربيكيو + صوص شيدر + خس - بصل مكرمل" at bounding box center [512, 217] width 237 height 33
paste textarea "+"
type textarea "صدور الدجاج المقرمشة + هوت دوج + صوص باربيكيو + صوص شيدر + خس + بصل مكرمل"
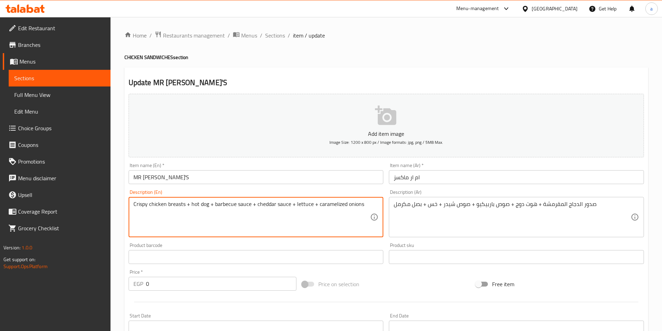
click at [332, 207] on textarea "Crispy chicken breasts + hot dog + barbecue sauce + cheddar sauce + lettuce + c…" at bounding box center [251, 217] width 237 height 33
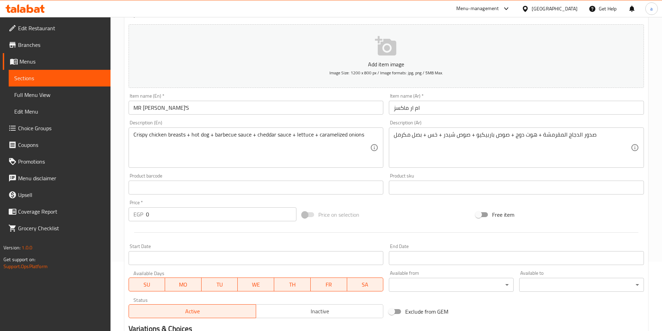
scroll to position [196, 0]
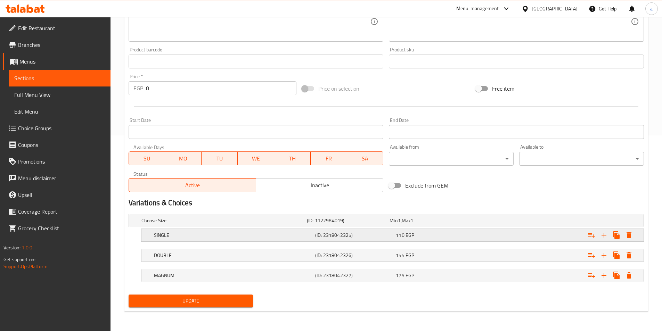
click at [440, 233] on div "110 EGP" at bounding box center [435, 235] width 78 height 7
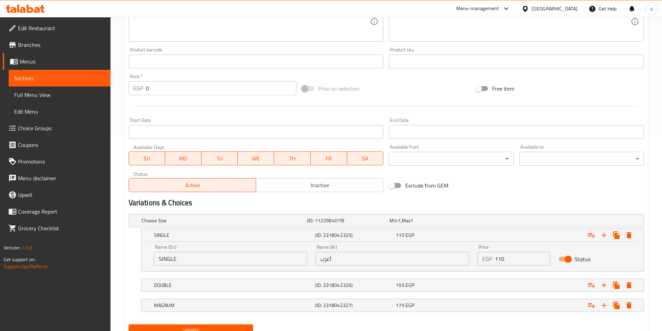
click at [350, 263] on input "أعزب" at bounding box center [393, 259] width 154 height 14
paste input "ينجل"
type input "سينجل"
click at [419, 287] on div "155 EGP" at bounding box center [435, 285] width 78 height 7
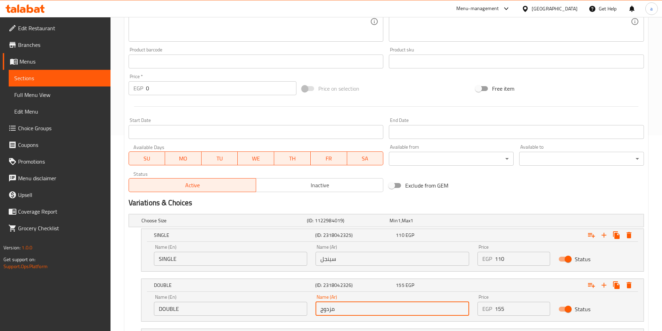
click at [341, 308] on input "مزدوج" at bounding box center [393, 309] width 154 height 14
paste input "دوبل"
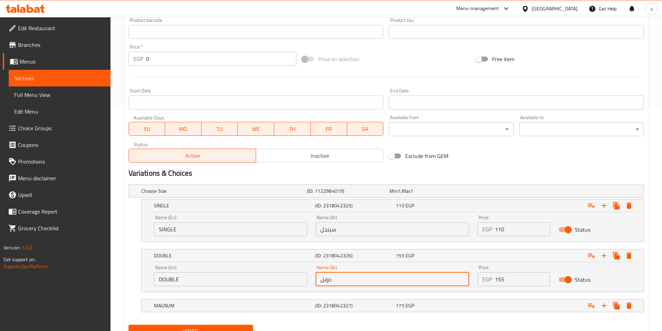
scroll to position [256, 0]
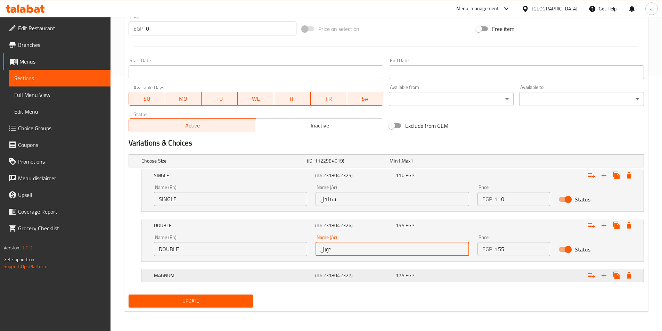
type input "دوبل"
click at [445, 273] on div "175 EGP" at bounding box center [435, 275] width 78 height 7
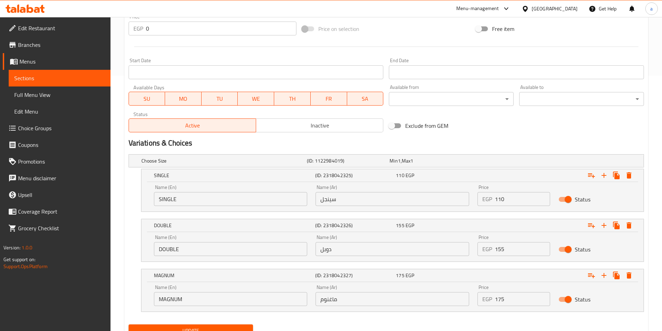
click at [344, 303] on input "ماغنوم" at bounding box center [393, 299] width 154 height 14
paste input "text"
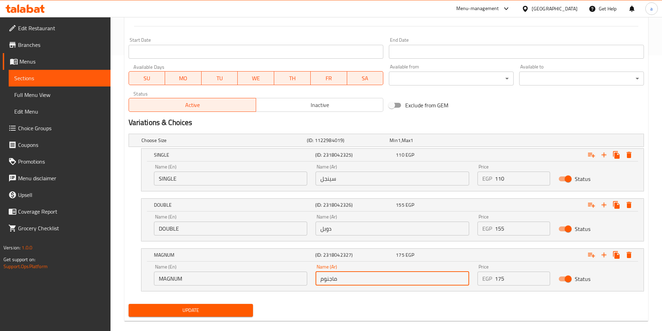
scroll to position [285, 0]
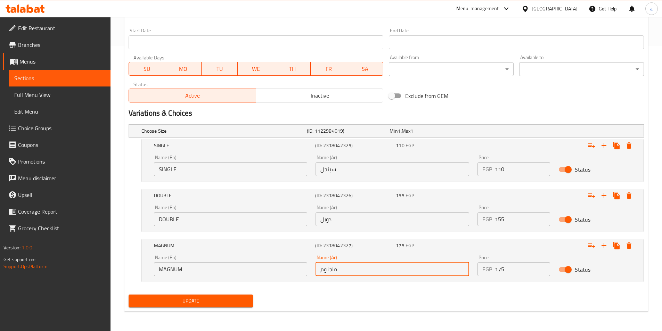
type input "ماجنوم"
click at [220, 305] on span "Update" at bounding box center [191, 301] width 114 height 9
click at [218, 298] on span "Update" at bounding box center [191, 301] width 114 height 9
click at [215, 299] on span "Update" at bounding box center [191, 301] width 114 height 9
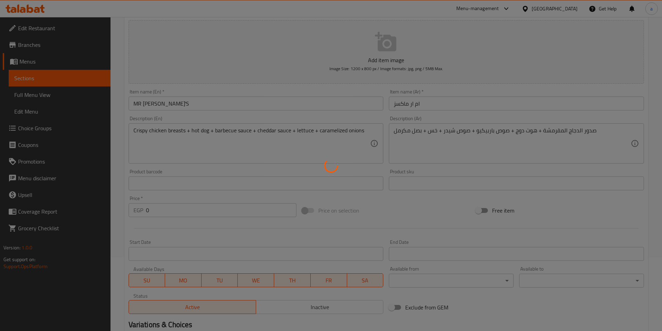
scroll to position [0, 0]
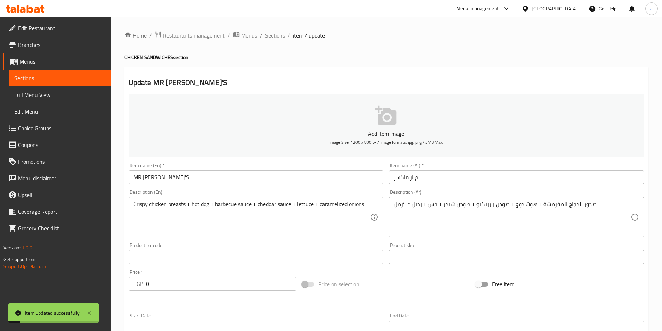
click at [274, 34] on span "Sections" at bounding box center [275, 35] width 20 height 8
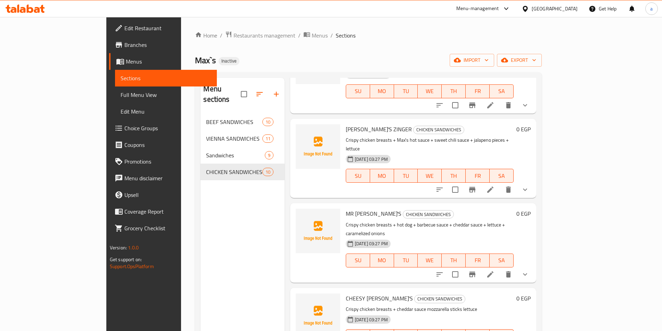
scroll to position [174, 0]
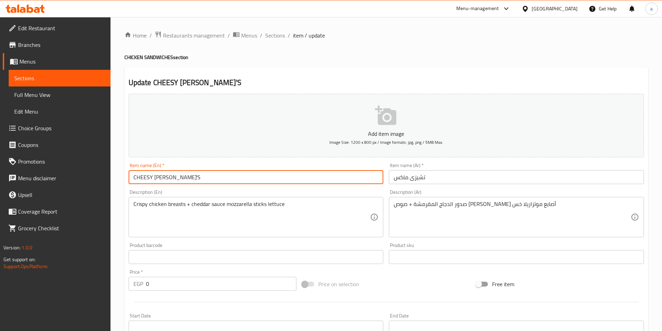
click at [299, 180] on input "CHEESY [PERSON_NAME]'S" at bounding box center [256, 177] width 255 height 14
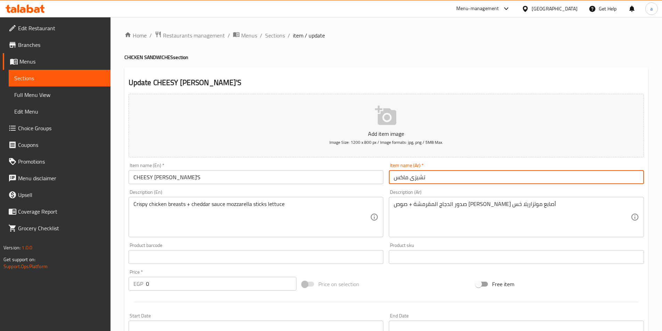
click at [394, 178] on input "تشيزى ماكس" at bounding box center [516, 177] width 255 height 14
click at [432, 179] on input "تشيزى ماكس" at bounding box center [516, 177] width 255 height 14
type input "تشيزى ماكسز"
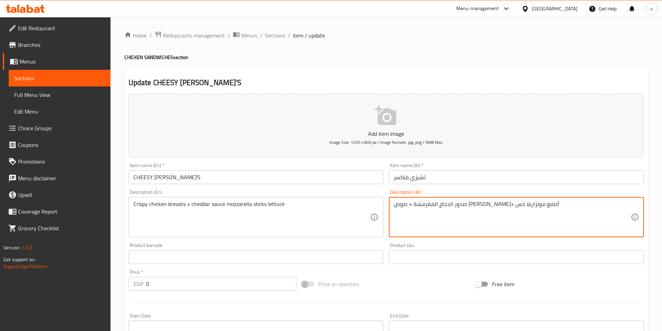
click at [403, 204] on textarea "صدور الدجاج المقرمشة + صوص [PERSON_NAME]+ أصابع موتزاريلا خس" at bounding box center [512, 217] width 237 height 33
type textarea "صدور الدجاج المقرمشة + صوص [PERSON_NAME]+ أصابع موتزاريلا + خس"
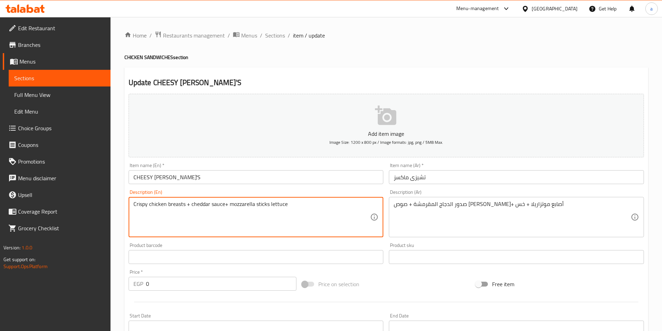
click at [268, 204] on textarea "Crispy chicken breasts + cheddar sauce+ mozzarella sticks lettuce" at bounding box center [251, 217] width 237 height 33
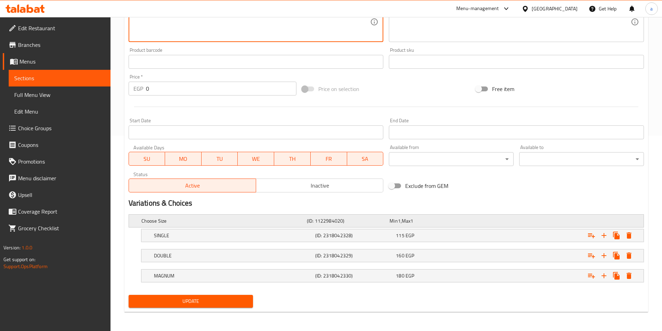
scroll to position [196, 0]
type textarea "Crispy chicken breasts + cheddar sauce+ mozzarella sticks + lettuce"
click at [412, 232] on span "EGP" at bounding box center [410, 235] width 9 height 9
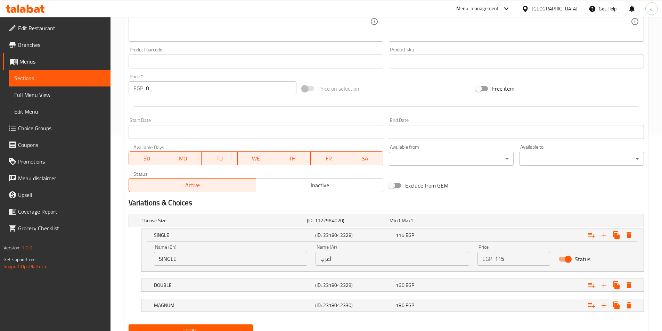
click at [244, 260] on input "SINGLE" at bounding box center [231, 259] width 154 height 14
click at [329, 254] on input "أعزب" at bounding box center [393, 259] width 154 height 14
paste input "ينجل"
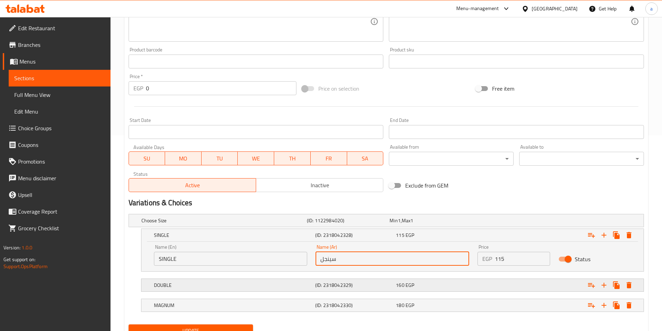
type input "سينجل"
click at [435, 285] on div "160 EGP" at bounding box center [435, 285] width 78 height 7
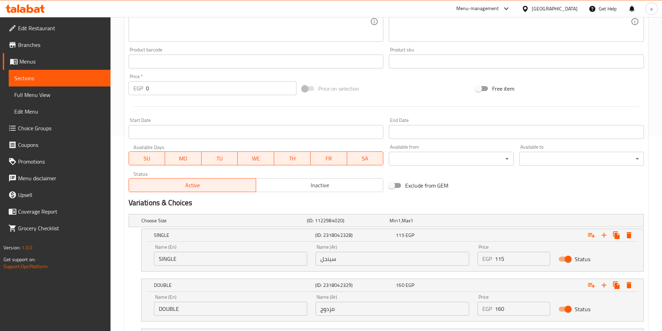
click at [350, 306] on input "مزدوج" at bounding box center [393, 309] width 154 height 14
paste input "دوبل"
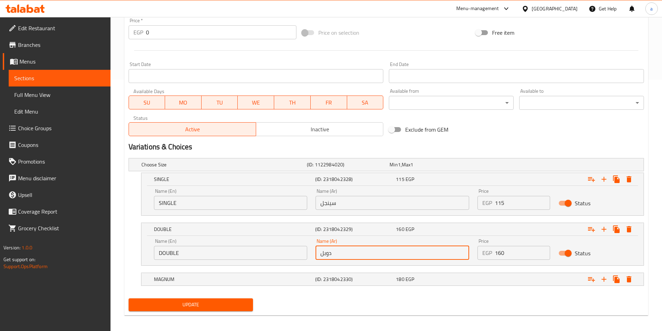
scroll to position [256, 0]
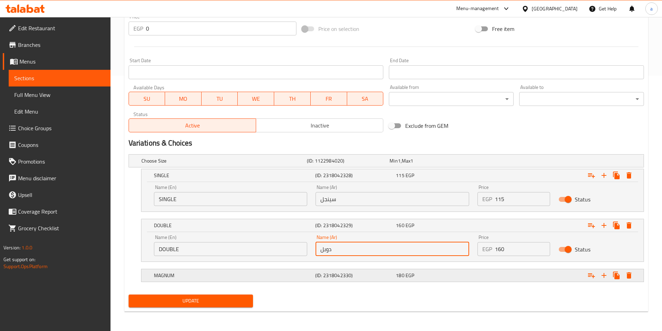
type input "دوبل"
click at [497, 276] on div "Expand" at bounding box center [555, 275] width 161 height 15
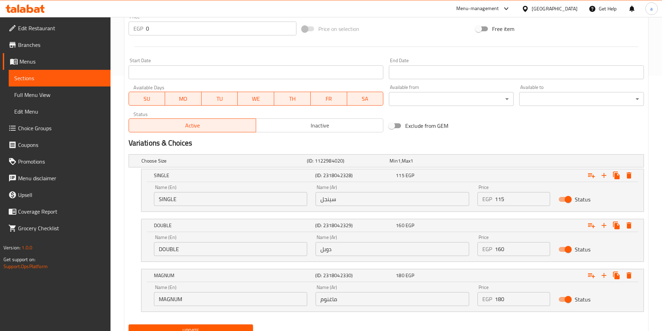
click at [370, 304] on input "ماغنوم" at bounding box center [393, 299] width 154 height 14
paste input "text"
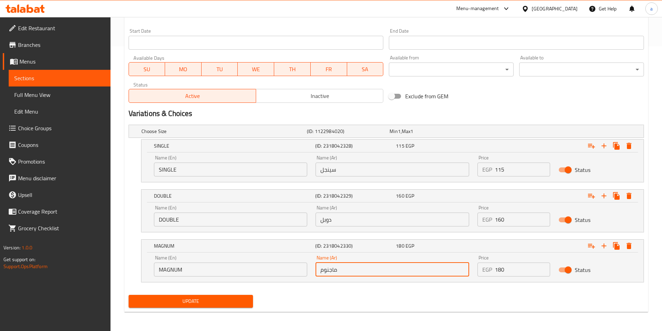
scroll to position [285, 0]
type input "ماجنوم"
click at [233, 300] on span "Update" at bounding box center [191, 301] width 114 height 9
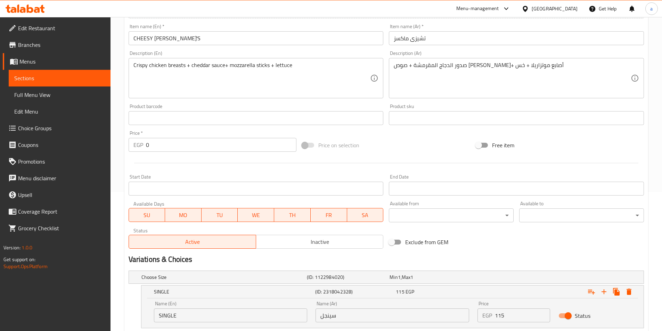
scroll to position [278, 0]
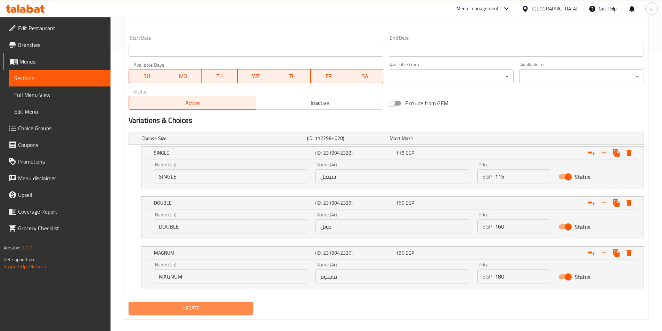
click at [209, 307] on span "Update" at bounding box center [191, 308] width 114 height 9
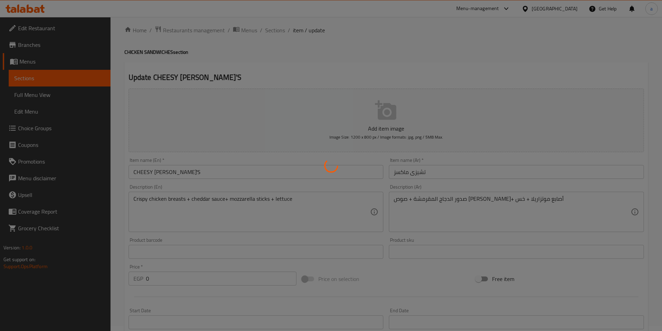
scroll to position [0, 0]
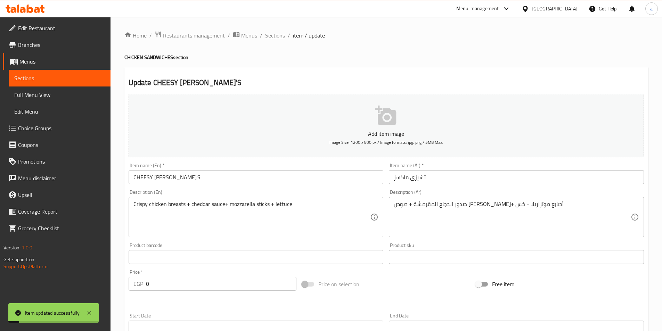
click at [277, 37] on span "Sections" at bounding box center [275, 35] width 20 height 8
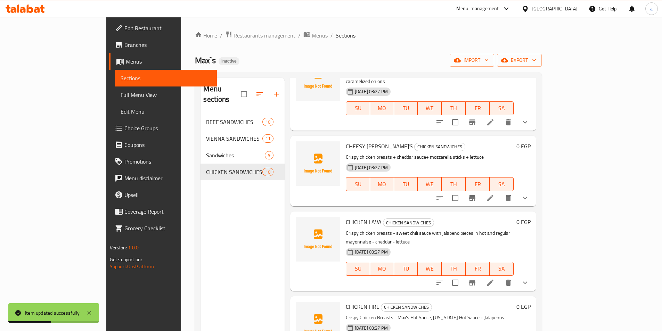
scroll to position [313, 0]
click at [495, 279] on icon at bounding box center [490, 283] width 8 height 8
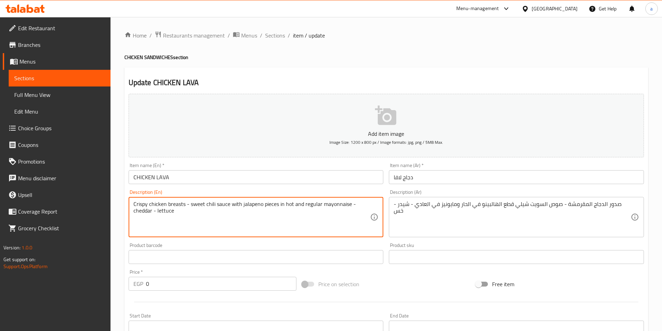
click at [187, 204] on textarea "Crispy chicken breasts - sweet chili sauce with jalapeno pieces in hot and regu…" at bounding box center [251, 217] width 237 height 33
type textarea "Crispy chicken breasts + sweet chili sauce with jalapeno pieces in hot and regu…"
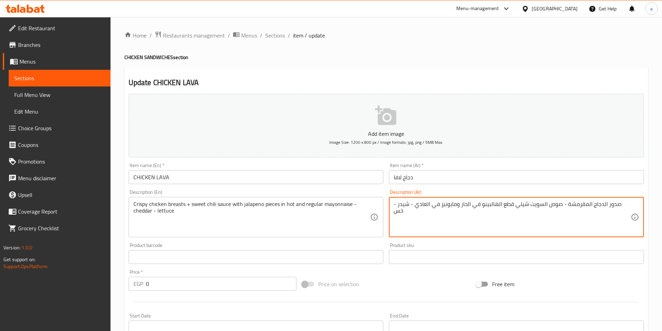
click at [574, 203] on textarea "صدور الدجاج المقرمشة - صوص السويت شيلي قطع الهالبينو في الحار ومايونيز في العاد…" at bounding box center [512, 217] width 237 height 33
click at [524, 205] on textarea "صدور الدجاج المقرمشة + صوص السويت شيلي قطع الهالبينو في الحار ومايونيز في العاد…" at bounding box center [512, 217] width 237 height 33
click at [412, 205] on textarea "صدور الدجاج المقرمشة + صوص السويت شيلي + قطع الهالبينو في الحار ومايونيز في الع…" at bounding box center [512, 217] width 237 height 33
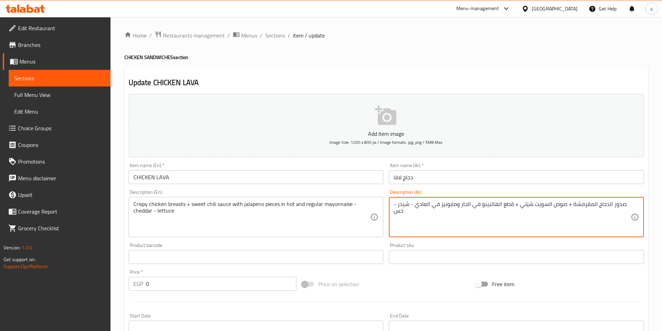
click at [415, 205] on textarea "صدور الدجاج المقرمشة + صوص السويت شيلي + قطع الهالبينو في الحار ومايونيز في الع…" at bounding box center [512, 217] width 237 height 33
click at [412, 204] on textarea "صدور الدجاج المقرمشة + صوص السويت شيلي + قطع الهالبينو في الحار ومايونيز في الع…" at bounding box center [512, 217] width 237 height 33
click at [396, 204] on textarea "صدور الدجاج المقرمشة + صوص السويت شيلي + قطع الهالبينو في الحار ومايونيز في الع…" at bounding box center [512, 217] width 237 height 33
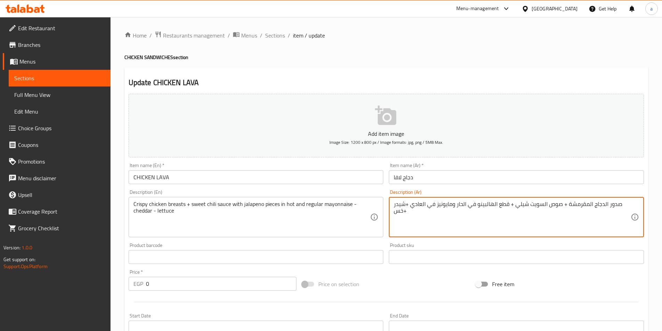
type textarea "صدور الدجاج المقرمشة + صوص السويت شيلي + قطع الهالبينو في الحار ومايونيز في الع…"
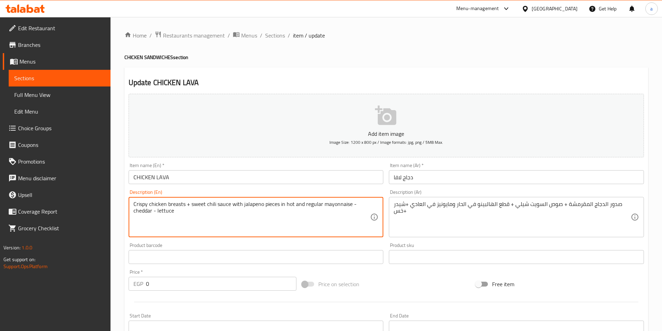
click at [352, 204] on textarea "Crispy chicken breasts + sweet chili sauce with jalapeno pieces in hot and regu…" at bounding box center [251, 217] width 237 height 33
click at [154, 211] on textarea "Crispy chicken breasts + sweet chili sauce with jalapeno pieces in hot and regu…" at bounding box center [251, 217] width 237 height 33
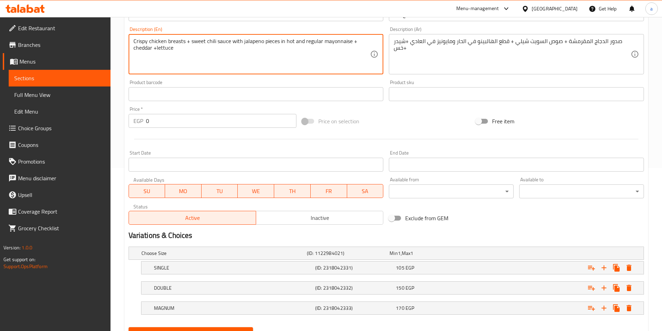
scroll to position [196, 0]
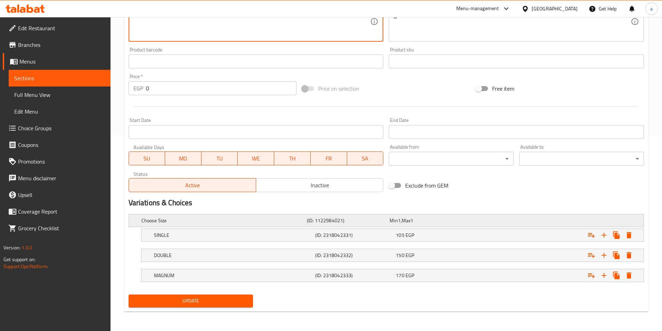
type textarea "Crispy chicken breasts + sweet chili sauce with jalapeno pieces in hot and regu…"
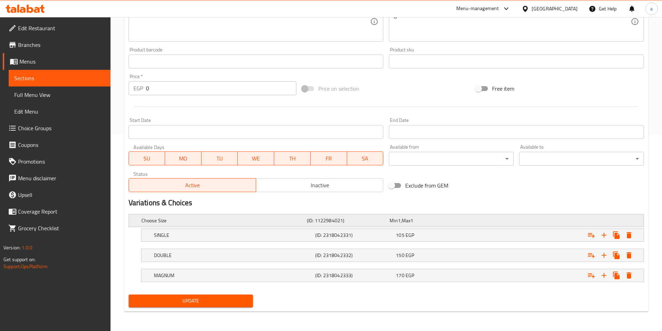
click at [366, 221] on h5 "(ID: 1122984021)" at bounding box center [347, 220] width 80 height 7
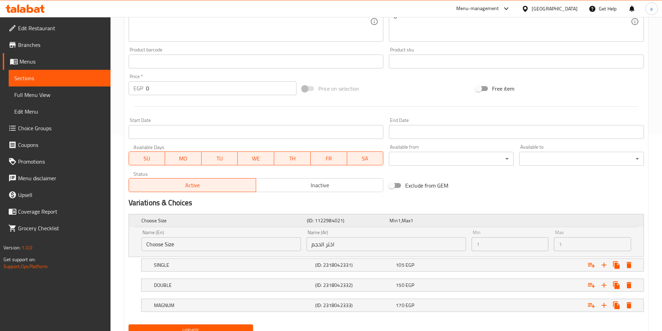
click at [366, 221] on h5 "(ID: 1122984021)" at bounding box center [347, 220] width 80 height 7
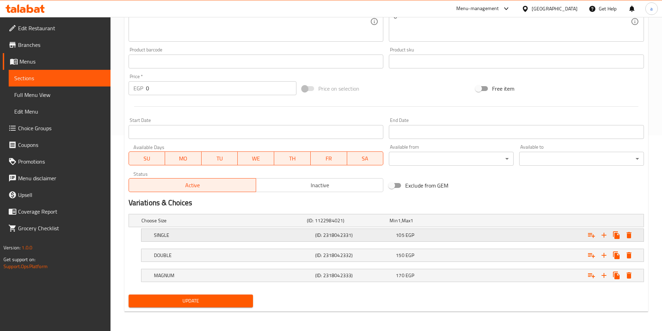
click at [402, 238] on span "105" at bounding box center [400, 235] width 8 height 9
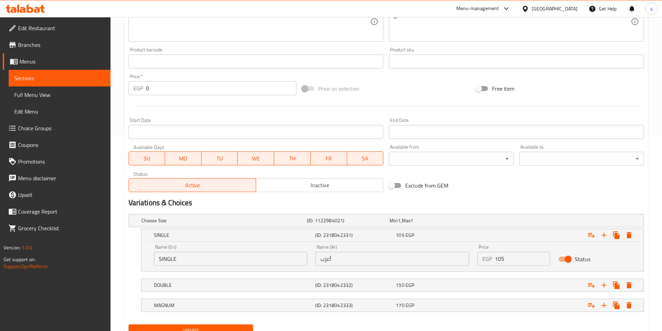
click at [326, 256] on input "أعزب" at bounding box center [393, 259] width 154 height 14
paste input "ينجل"
type input "سينجل"
click at [389, 283] on h5 "(ID: 2318042332)" at bounding box center [354, 285] width 78 height 7
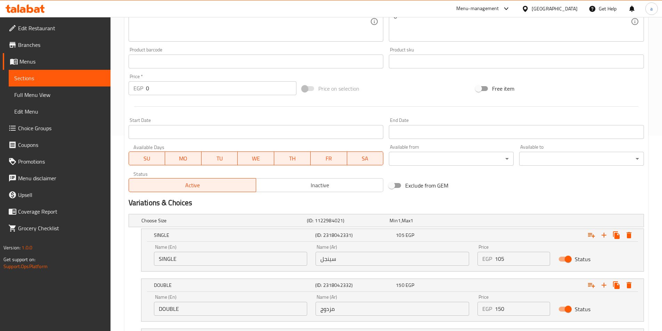
click at [335, 311] on input "مزدوج" at bounding box center [393, 309] width 154 height 14
paste input "دوبل"
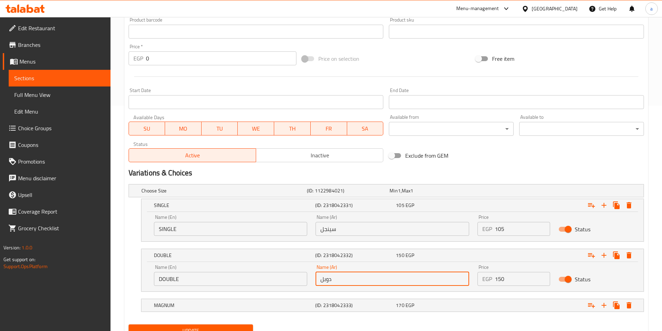
scroll to position [256, 0]
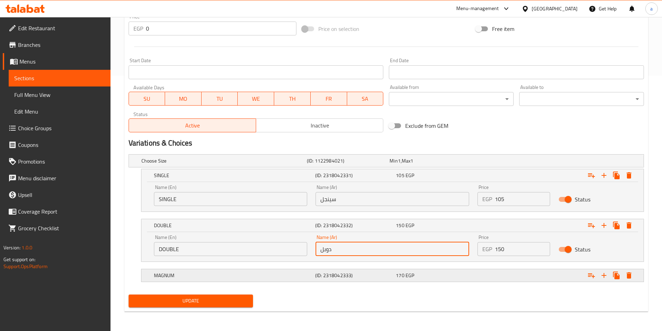
type input "دوبل"
click at [394, 282] on div "MAGNUM (ID: 2318042333) 170 EGP" at bounding box center [395, 275] width 484 height 15
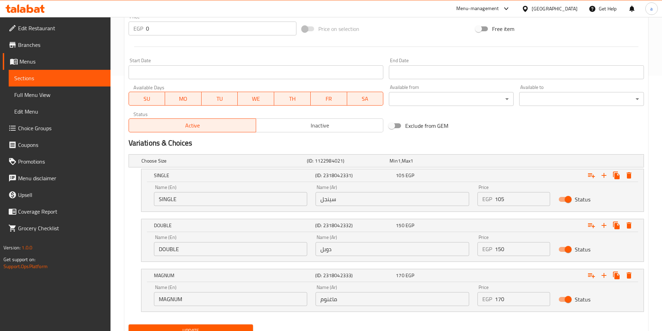
click at [363, 298] on input "ماغنوم" at bounding box center [393, 299] width 154 height 14
paste input "text"
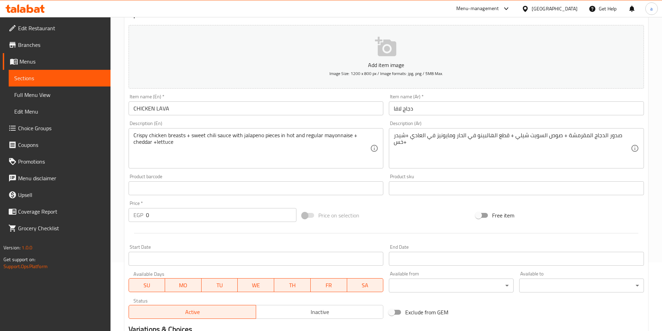
scroll to position [70, 0]
type input "ماجنوم"
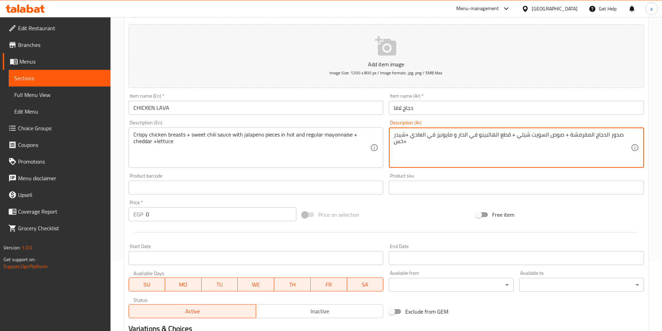
drag, startPoint x: 510, startPoint y: 136, endPoint x: 410, endPoint y: 137, distance: 99.8
click at [410, 137] on textarea "صدور الدجاج المقرمشة + صوص السويت شيلي + قطع الهالبينو في الحار و مايونيز في ال…" at bounding box center [512, 147] width 237 height 33
type textarea "صدور الدجاج المقرمشة + صوص السويت شيلي + قطع الهالبينو في الحار و مايونيز في ال…"
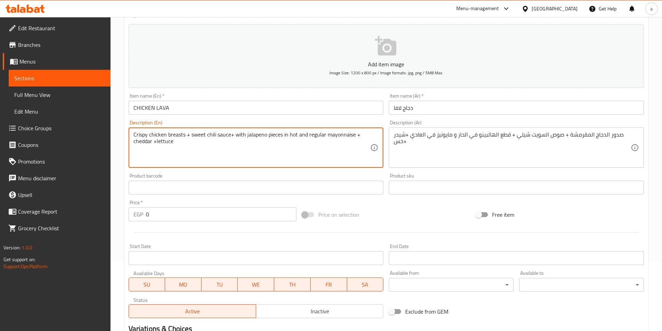
click at [229, 136] on textarea "Crispy chicken breasts + sweet chili sauce+ with jalapeno pieces in hot and reg…" at bounding box center [251, 147] width 237 height 33
click at [340, 135] on textarea "Crispy chicken breasts + sweet chili sauce + with jalapeno pieces in hot and re…" at bounding box center [251, 147] width 237 height 33
click at [308, 135] on textarea "Crispy chicken breasts + sweet chili sauce + with jalapeno pieces in hot and re…" at bounding box center [251, 147] width 237 height 33
paste textarea "mayonnaise"
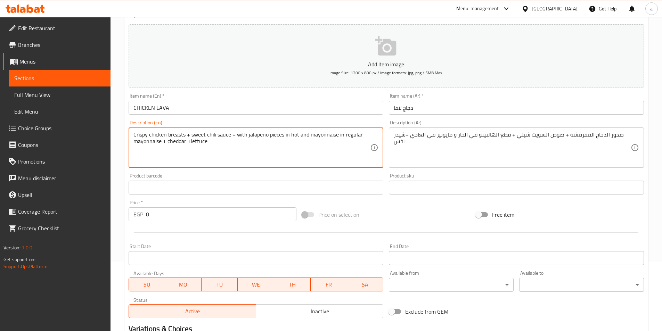
click at [150, 143] on textarea "Crispy chicken breasts + sweet chili sauce + with jalapeno pieces in hot and ma…" at bounding box center [251, 147] width 237 height 33
type textarea "Crispy chicken breasts + sweet chili sauce + with jalapeno pieces in hot and ma…"
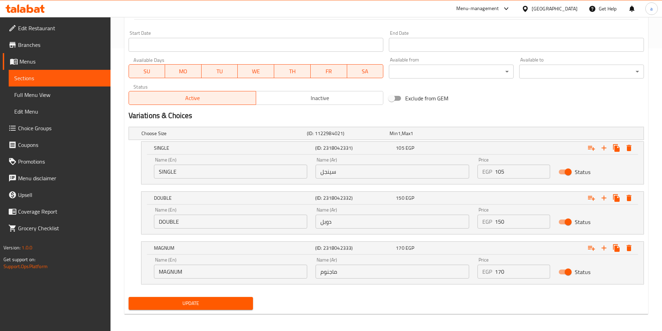
scroll to position [285, 0]
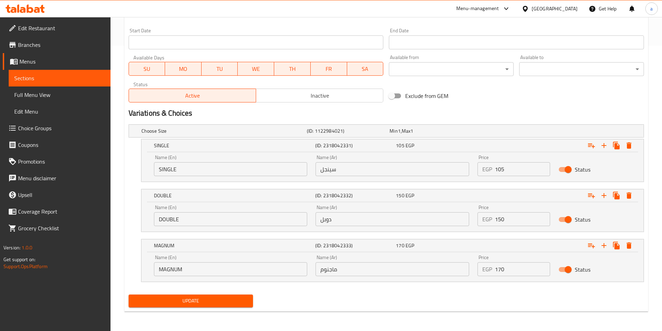
click at [181, 301] on span "Update" at bounding box center [191, 301] width 114 height 9
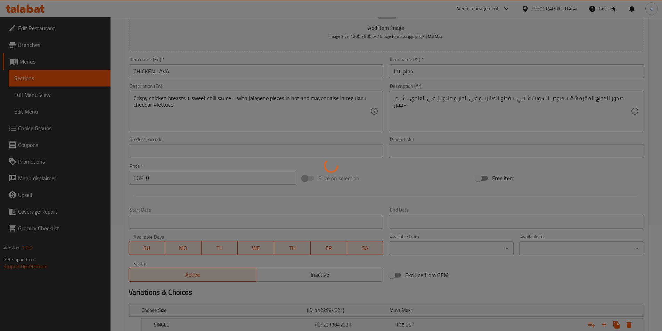
scroll to position [42, 0]
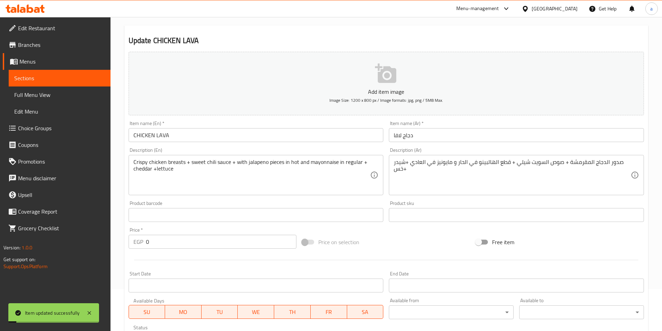
click at [40, 128] on span "Choice Groups" at bounding box center [61, 128] width 87 height 8
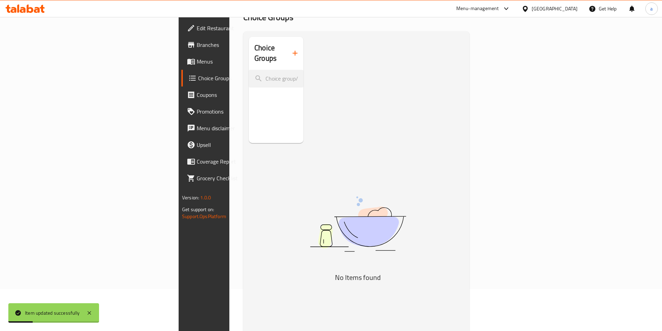
click at [291, 50] on icon "button" at bounding box center [295, 53] width 8 height 8
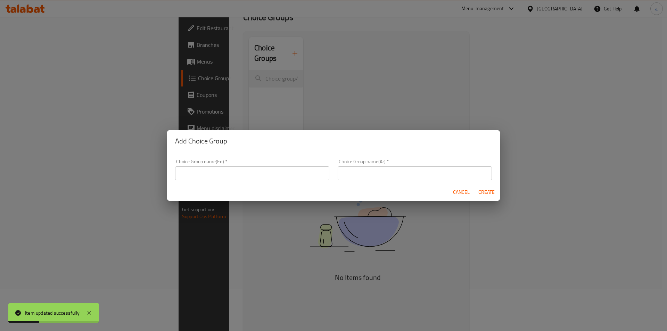
click at [236, 172] on input "text" at bounding box center [252, 174] width 154 height 14
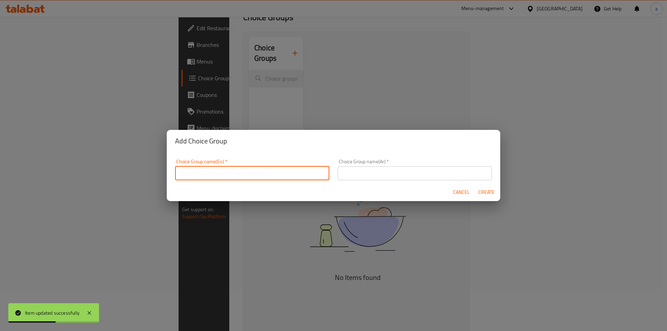
type input "your choice of :"
click at [389, 175] on input "text" at bounding box center [415, 174] width 154 height 14
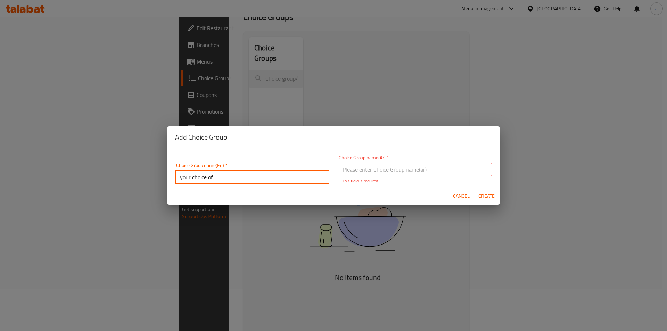
click at [300, 174] on input "your choice of :" at bounding box center [252, 177] width 154 height 14
click at [296, 182] on input "your choice of :" at bounding box center [252, 177] width 154 height 14
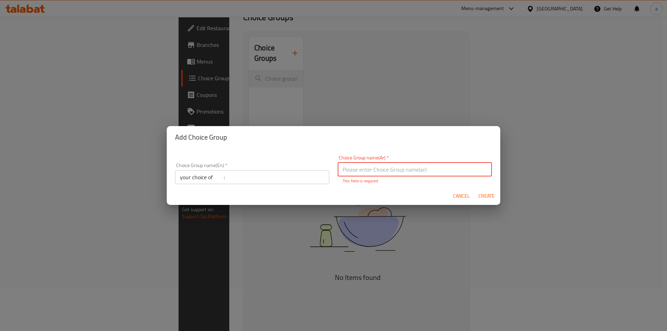
click at [422, 173] on input "text" at bounding box center [415, 170] width 154 height 14
type input "h"
type input "اختيارك من :"
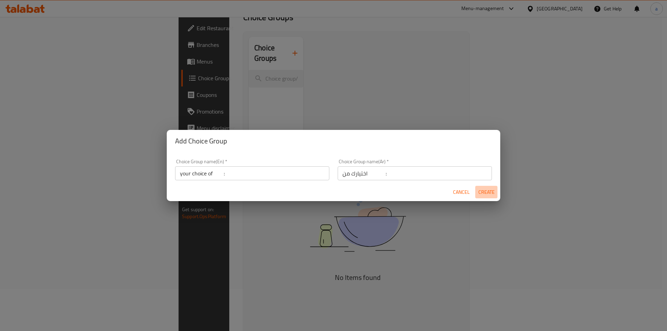
click at [485, 196] on span "Create" at bounding box center [486, 192] width 17 height 9
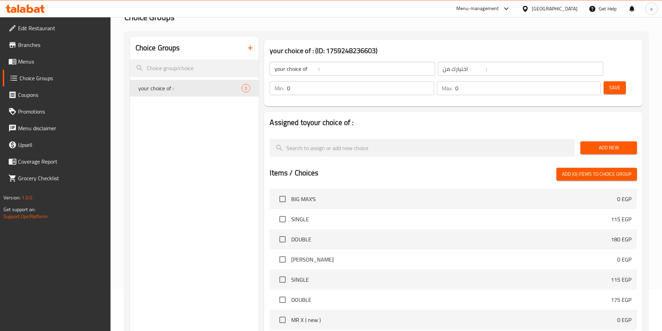
click at [434, 81] on input "0" at bounding box center [360, 88] width 147 height 14
type input "1"
click at [434, 81] on input "1" at bounding box center [360, 88] width 147 height 14
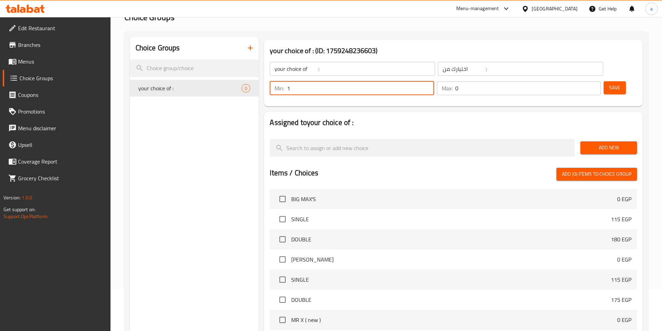
drag, startPoint x: 573, startPoint y: 70, endPoint x: 581, endPoint y: 72, distance: 8.2
click at [574, 81] on div "Max: 0 ​" at bounding box center [519, 88] width 164 height 14
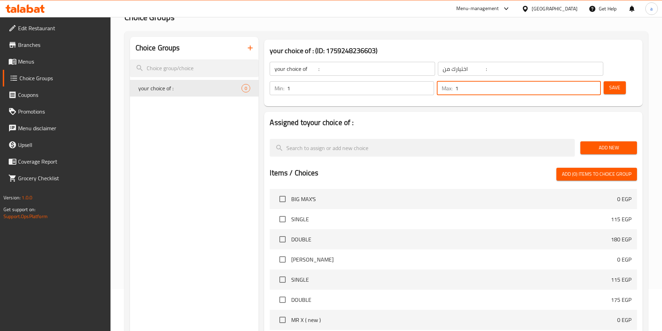
type input "1"
click at [583, 81] on input "1" at bounding box center [528, 88] width 146 height 14
click at [609, 83] on span "Save" at bounding box center [614, 87] width 11 height 9
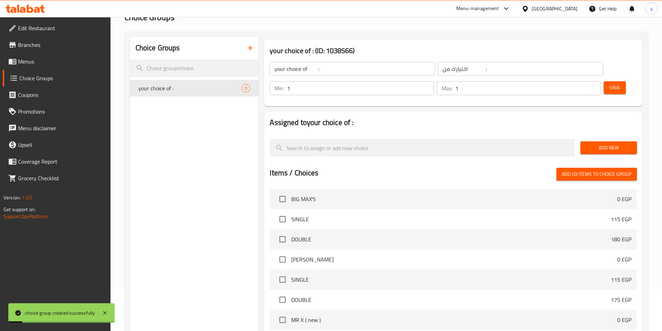
click at [596, 144] on span "Add New" at bounding box center [609, 148] width 46 height 9
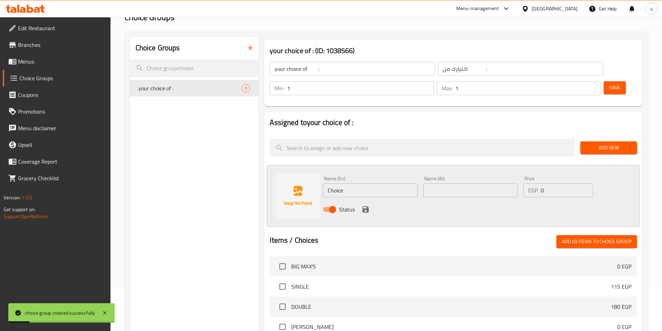
click at [375, 178] on div "Name (En) Choice Name (En)" at bounding box center [370, 186] width 100 height 27
click at [377, 184] on input "Choice" at bounding box center [370, 191] width 95 height 14
click at [376, 184] on input "Choice" at bounding box center [370, 191] width 95 height 14
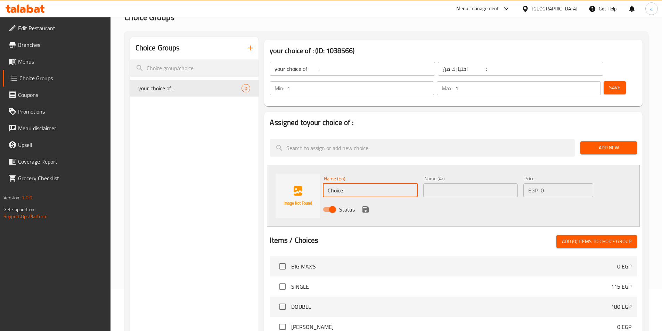
click at [376, 184] on input "Choice" at bounding box center [370, 191] width 95 height 14
type input "h"
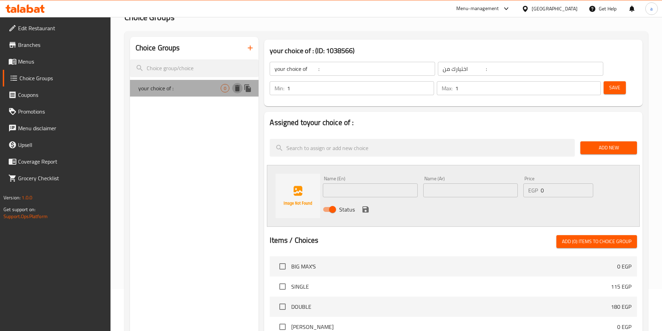
click at [238, 89] on icon "delete" at bounding box center [237, 88] width 5 height 6
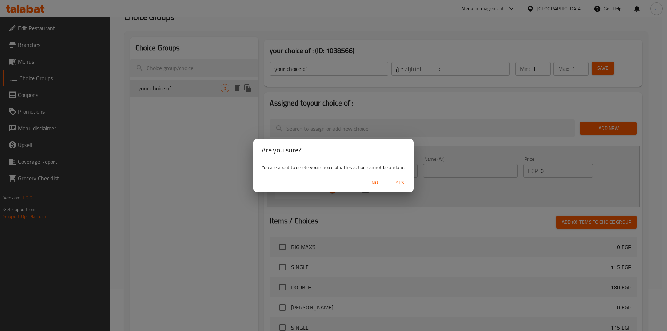
click at [405, 186] on span "Yes" at bounding box center [400, 183] width 17 height 9
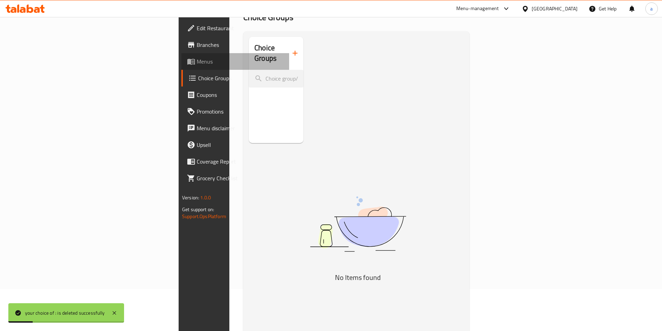
click at [197, 65] on span "Menus" at bounding box center [240, 61] width 87 height 8
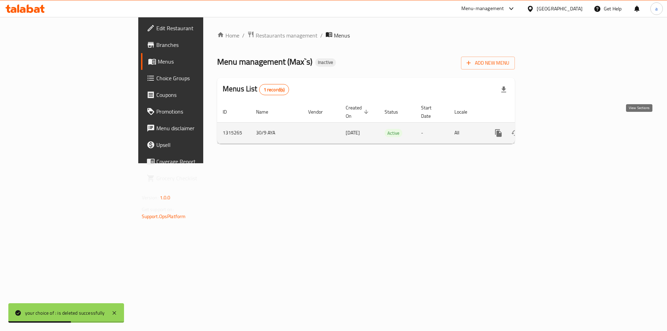
click at [552, 130] on icon "enhanced table" at bounding box center [549, 133] width 6 height 6
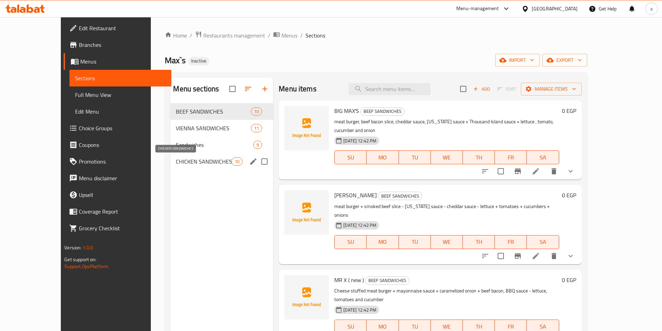
click at [176, 162] on span "CHICKEN SANDWICHES" at bounding box center [204, 161] width 56 height 8
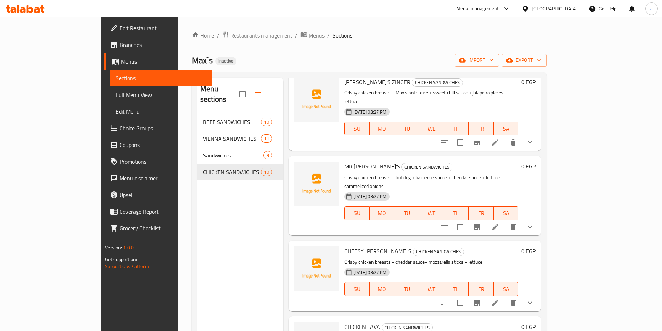
scroll to position [278, 0]
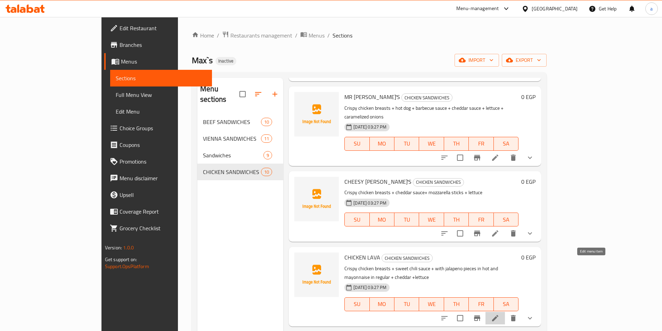
click at [498, 315] on icon at bounding box center [495, 318] width 6 height 6
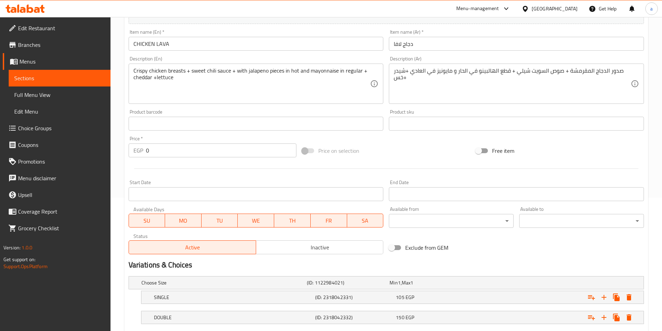
scroll to position [196, 0]
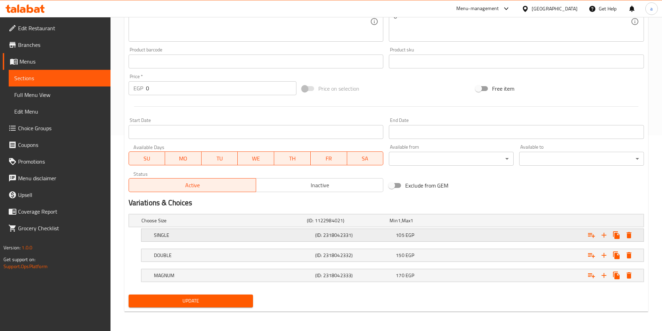
click at [373, 237] on h5 "(ID: 2318042331)" at bounding box center [354, 235] width 78 height 7
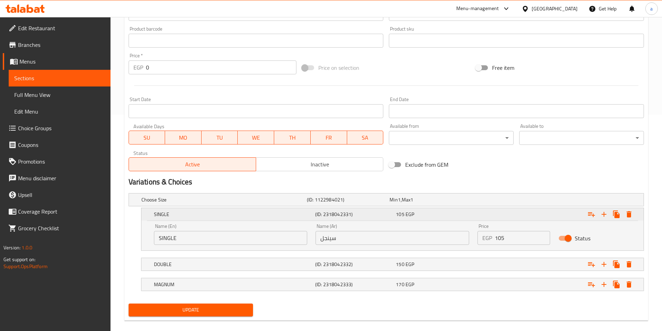
scroll to position [226, 0]
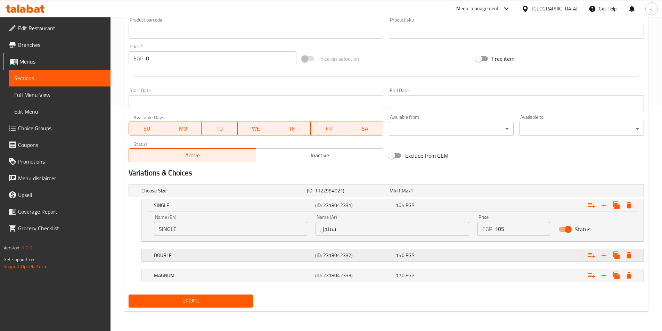
click at [376, 258] on h5 "(ID: 2318042332)" at bounding box center [354, 255] width 78 height 7
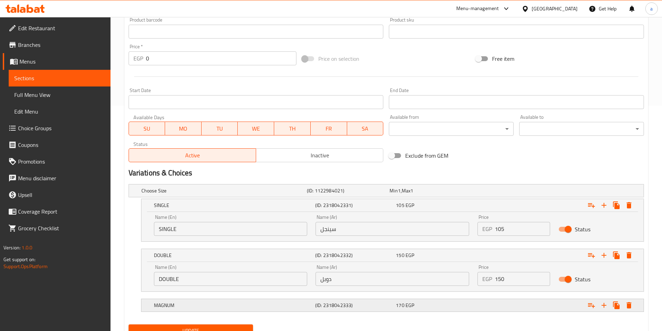
click at [363, 306] on h5 "(ID: 2318042333)" at bounding box center [354, 305] width 78 height 7
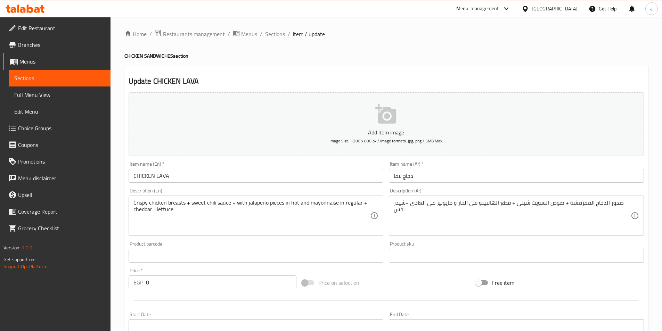
scroll to position [0, 0]
click at [274, 35] on span "Sections" at bounding box center [275, 35] width 20 height 8
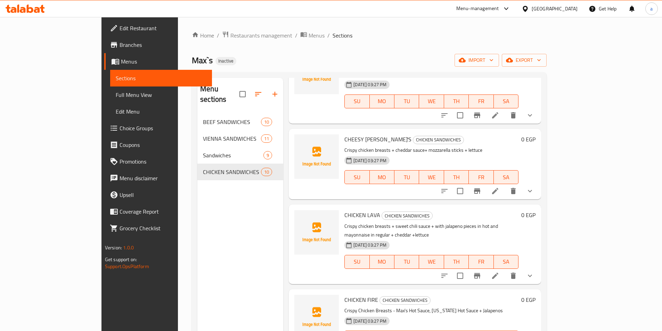
scroll to position [348, 0]
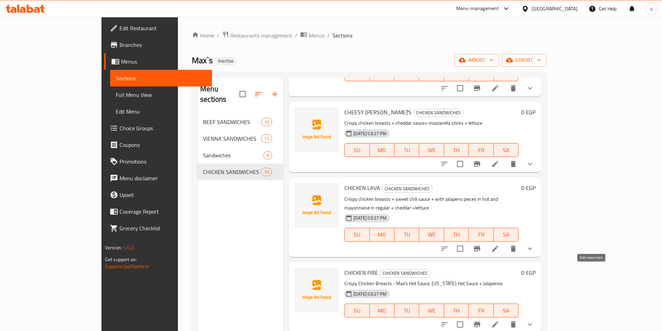
click at [500, 321] on icon at bounding box center [495, 325] width 8 height 8
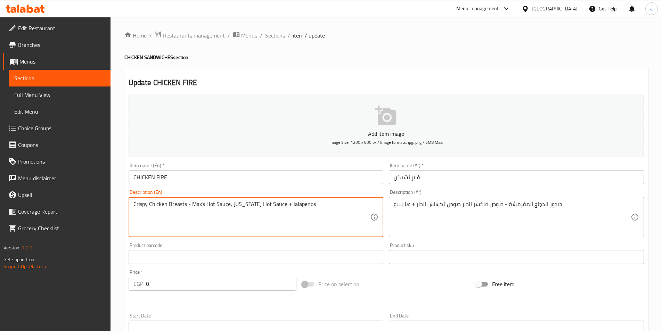
click at [188, 204] on textarea "Crispy Chicken Breasts - Max's Hot Sauce, [US_STATE] Hot Sauce + Jalapenos" at bounding box center [251, 217] width 237 height 33
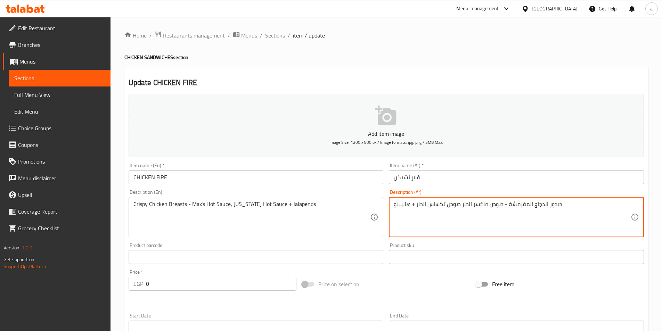
click at [504, 203] on textarea "صدور الدجاج المقرمشة - صوص ماكسر الحار صوص تكساس الحار + هالبينو" at bounding box center [512, 217] width 237 height 33
click at [505, 203] on textarea "صدور الدجاج المقرمشة - صوص ماكسر الحار صوص تكساس الحار + هالبينو" at bounding box center [512, 217] width 237 height 33
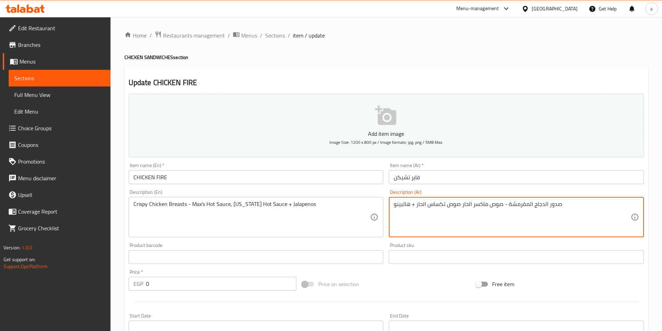
click at [505, 203] on textarea "صدور الدجاج المقرمشة - صوص ماكسر الحار صوص تكساس الحار + هالبينو" at bounding box center [512, 217] width 237 height 33
click at [505, 205] on textarea "صدور الدجاج المقرمشة - صوص ماكسر الحار صوص تكساس الحار + هالبينو" at bounding box center [512, 217] width 237 height 33
click at [473, 205] on textarea "صدور الدجاج المقرمشة + صوص ماكسر الحار صوص تكساس الحار + هالبينو" at bounding box center [512, 217] width 237 height 33
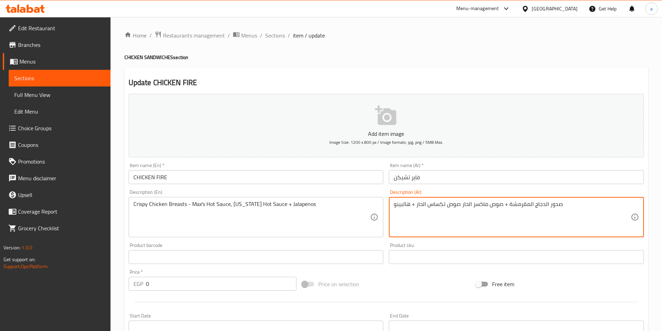
click at [461, 204] on textarea "صدور الدجاج المقرمشة + صوص ماكسز الحار صوص تكساس الحار + هالبينو" at bounding box center [512, 217] width 237 height 33
type textarea "صدور الدجاج المقرمشة + صوص ماكسز الحار + صوص تكساس الحار + هالبينو"
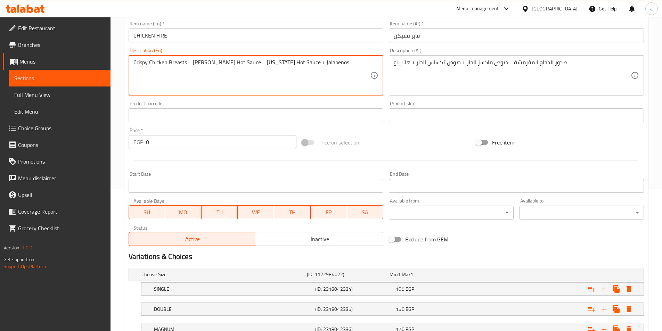
scroll to position [196, 0]
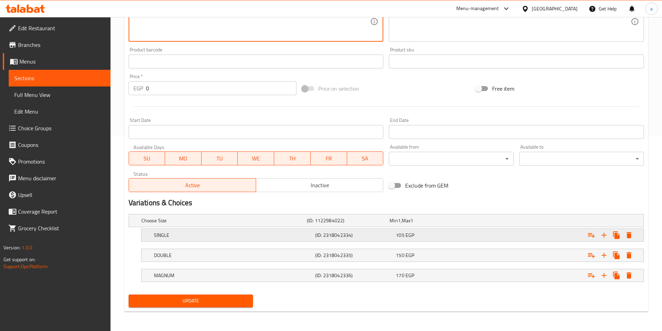
type textarea "Crispy Chicken Breasts + [PERSON_NAME] Hot Sauce + [US_STATE] Hot Sauce + Jalap…"
drag, startPoint x: 351, startPoint y: 234, endPoint x: 363, endPoint y: 235, distance: 12.2
click at [352, 234] on h5 "(ID: 2318042334)" at bounding box center [354, 235] width 78 height 7
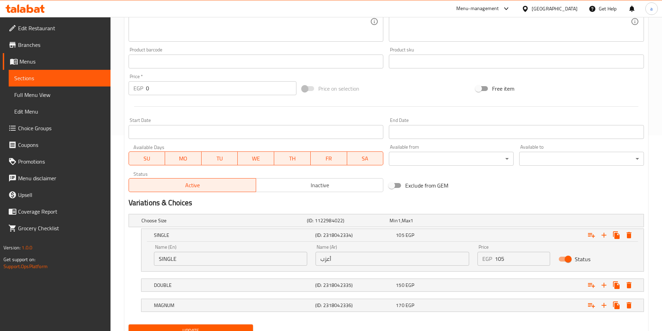
click at [342, 264] on input "أعزب" at bounding box center [393, 259] width 154 height 14
paste input "ينجل"
type input "سينجل"
click at [366, 285] on h5 "(ID: 2318042335)" at bounding box center [354, 285] width 78 height 7
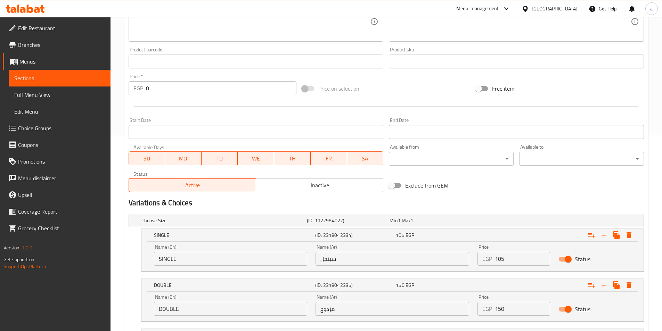
click at [369, 309] on input "مزدوج" at bounding box center [393, 309] width 154 height 14
paste input "دوبل"
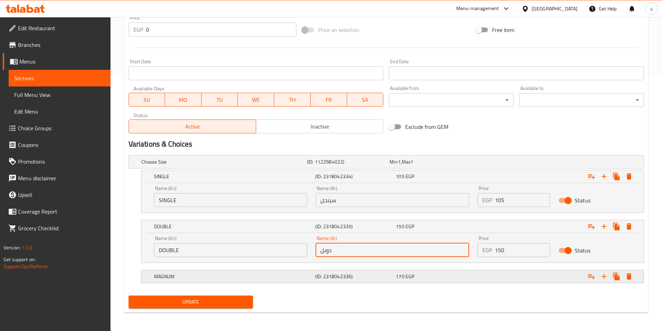
scroll to position [256, 0]
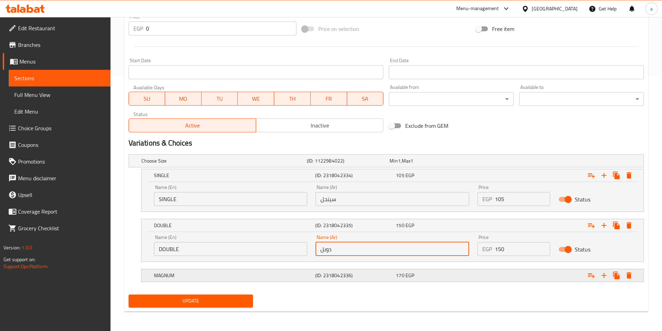
type input "دوبل"
click at [375, 276] on h5 "(ID: 2318042336)" at bounding box center [354, 275] width 78 height 7
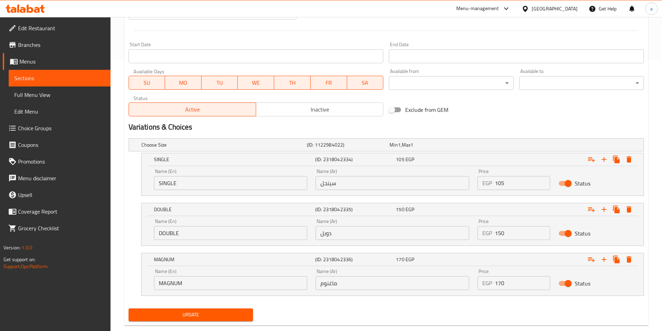
scroll to position [285, 0]
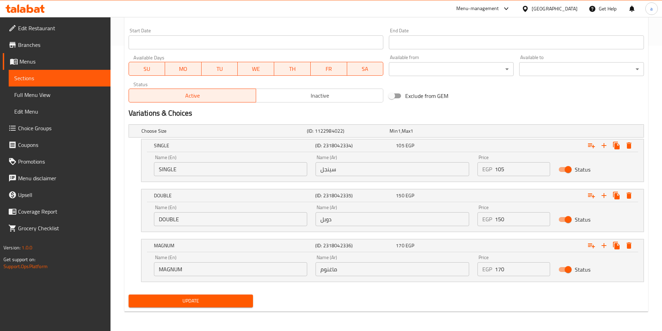
click at [336, 301] on div "Update" at bounding box center [386, 301] width 521 height 18
click at [336, 270] on input "ماغنوم" at bounding box center [393, 269] width 154 height 14
paste input "text"
type input "ماجنوم"
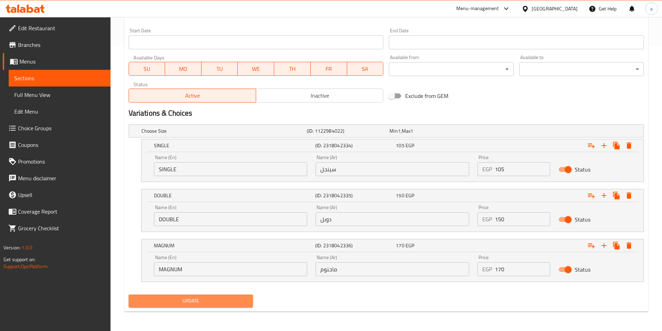
click at [222, 301] on span "Update" at bounding box center [191, 301] width 114 height 9
click at [220, 302] on span "Update" at bounding box center [191, 301] width 114 height 9
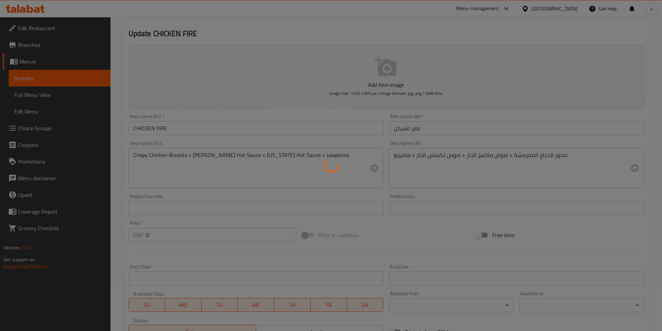
scroll to position [42, 0]
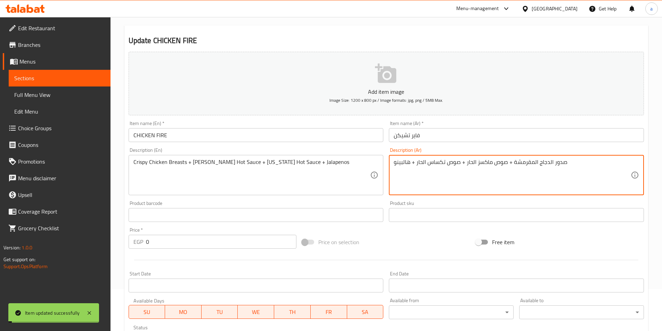
click at [402, 161] on textarea "صدور الدجاج المقرمشة + صوص ماكسز الحار + صوص تكساس الحار + هالبينو" at bounding box center [512, 175] width 237 height 33
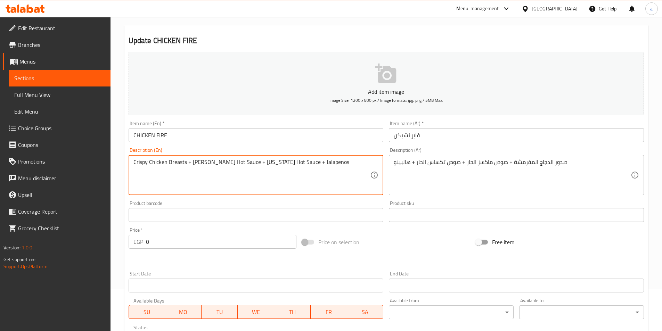
click at [289, 163] on textarea "Crispy Chicken Breasts + [PERSON_NAME] Hot Sauce + [US_STATE] Hot Sauce + Jalap…" at bounding box center [251, 175] width 237 height 33
paste textarea "jalapeno"
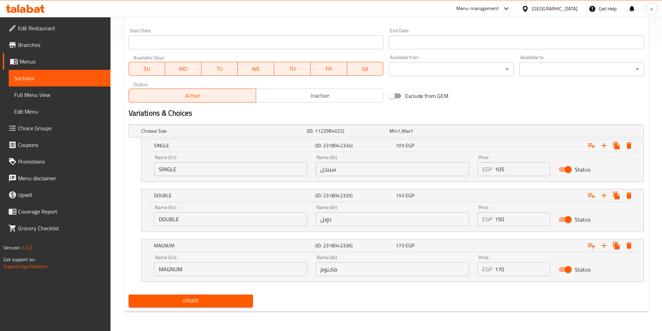
type textarea "Crispy Chicken Breasts + [PERSON_NAME] Hot Sauce + [US_STATE] Hot Sauce + jalap…"
click at [205, 301] on span "Update" at bounding box center [191, 301] width 114 height 9
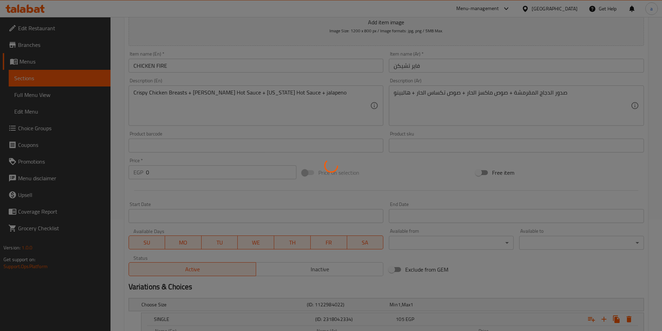
scroll to position [0, 0]
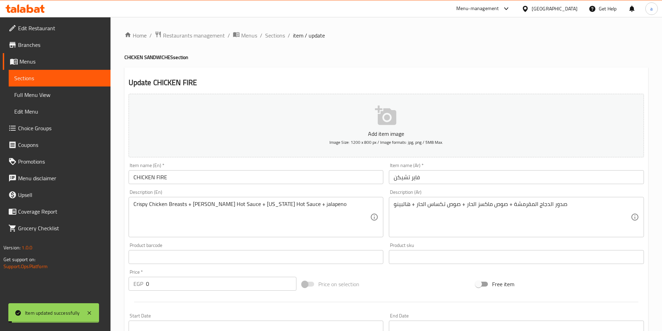
click at [275, 35] on span "Sections" at bounding box center [275, 35] width 20 height 8
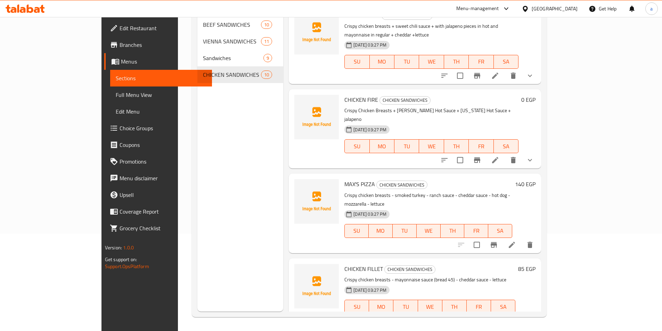
scroll to position [411, 0]
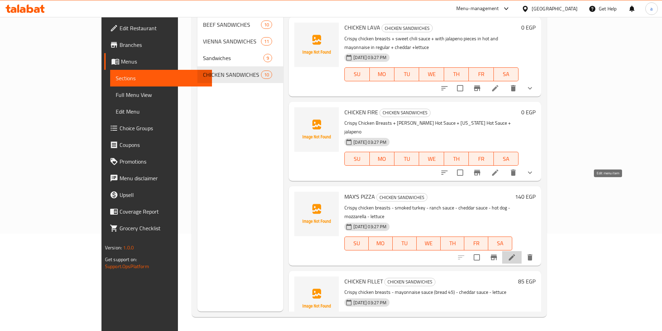
click at [516, 253] on icon at bounding box center [512, 257] width 8 height 8
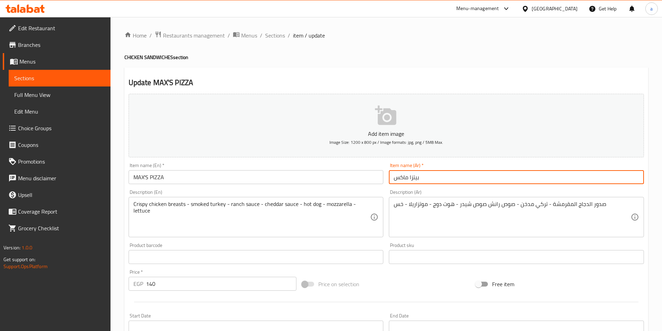
click at [394, 179] on input "بيتزا ماكس" at bounding box center [516, 177] width 255 height 14
click at [425, 179] on input "بيتزا ماكس" at bounding box center [516, 177] width 255 height 14
type input "بيتزا ماكسز"
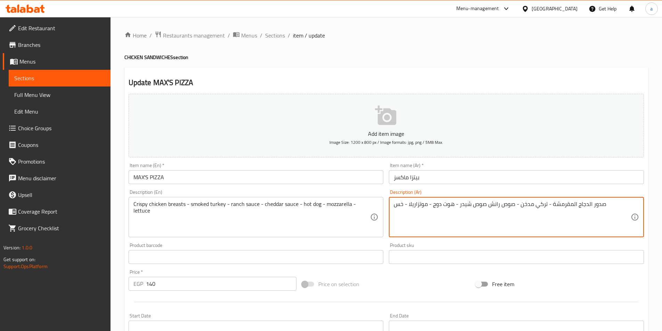
click at [549, 204] on textarea "صدور الدجاج المقرمشة - تركي مدخن - صوص رانش صوص شيدر - هوت دوج - موتزاريلا - خس" at bounding box center [512, 217] width 237 height 33
click at [516, 205] on textarea "صدور الدجاج المقرمشة + تركي مدخن - صوص رانش صوص شيدر - هوت دوج - موتزاريلا - خس" at bounding box center [512, 217] width 237 height 33
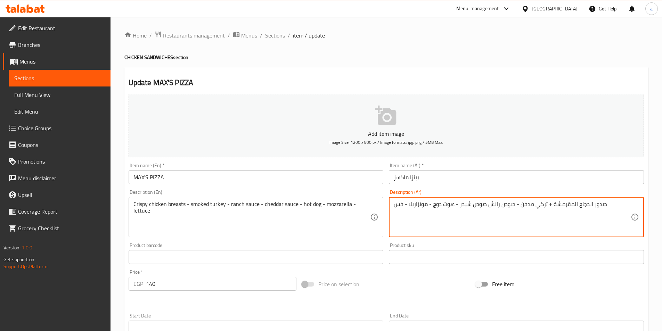
click at [517, 205] on textarea "صدور الدجاج المقرمشة + تركي مدخن - صوص رانش صوص شيدر - هوت دوج - موتزاريلا - خس" at bounding box center [512, 217] width 237 height 33
click at [516, 205] on textarea "صدور الدجاج المقرمشة + تركي مدخن - صوص رانش صوص شيدر - هوت دوج - موتزاريلا - خس" at bounding box center [512, 217] width 237 height 33
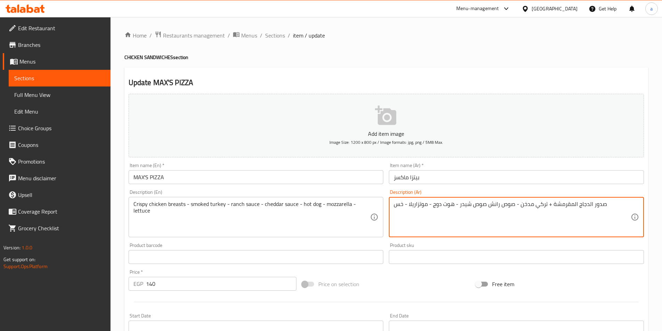
click at [516, 205] on textarea "صدور الدجاج المقرمشة + تركي مدخن - صوص رانش صوص شيدر - هوت دوج - موتزاريلا - خس" at bounding box center [512, 217] width 237 height 33
click at [517, 205] on textarea "صدور الدجاج المقرمشة + تركي مدخن - صوص رانش صوص شيدر - هوت دوج - موتزاريلا - خس" at bounding box center [512, 217] width 237 height 33
click at [517, 204] on textarea "صدور الدجاج المقرمشة + تركي مدخن - صوص رانش صوص شيدر - هوت دوج - موتزاريلا - خس" at bounding box center [512, 217] width 237 height 33
click at [486, 205] on textarea "صدور الدجاج المقرمشة + تركي مدخن + صوص رانش صوص شيدر - هوت دوج - موتزاريلا - خس" at bounding box center [512, 217] width 237 height 33
click at [457, 204] on textarea "صدور الدجاج المقرمشة + تركي مدخن + صوص رانش + صوص شيدر - هوت دوج - موتزاريلا - …" at bounding box center [512, 217] width 237 height 33
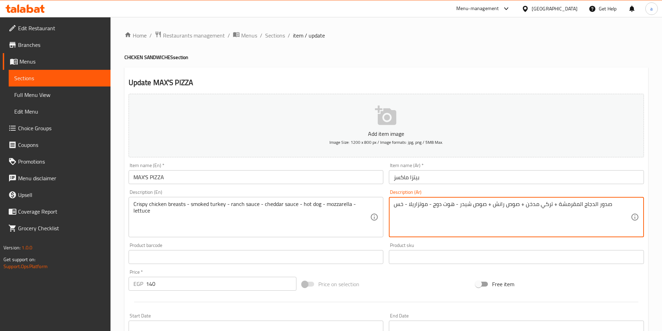
click at [457, 204] on textarea "صدور الدجاج المقرمشة + تركي مدخن + صوص رانش + صوص شيدر - هوت دوج - موتزاريلا - …" at bounding box center [512, 217] width 237 height 33
click at [430, 204] on textarea "صدور الدجاج المقرمشة + تركي مدخن + صوص رانش + صوص شيدر + هوت دوج - موتزاريلا - …" at bounding box center [512, 217] width 237 height 33
click at [406, 204] on textarea "صدور الدجاج المقرمشة + تركي مدخن + صوص رانش + صوص شيدر + هوت دوج + موتزاريلا - …" at bounding box center [512, 217] width 237 height 33
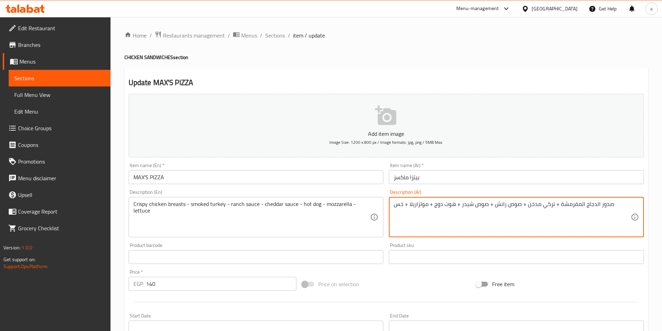
type textarea "صدور الدجاج المقرمشة + تركي مدخن + صوص رانش + صوص شيدر + هوت دوج + موتزاريلا + …"
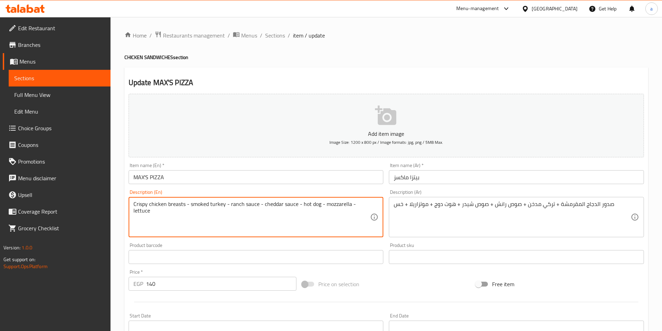
click at [351, 204] on textarea "Crispy chicken breasts - smoked turkey - ranch sauce - cheddar sauce - hot dog …" at bounding box center [251, 217] width 237 height 33
click at [350, 204] on textarea "Crispy chicken breasts - smoked turkey - ranch sauce - cheddar sauce - hot dog …" at bounding box center [251, 217] width 237 height 33
click at [351, 204] on textarea "Crispy chicken breasts - smoked turkey - ranch sauce - cheddar sauce - hot dog …" at bounding box center [251, 217] width 237 height 33
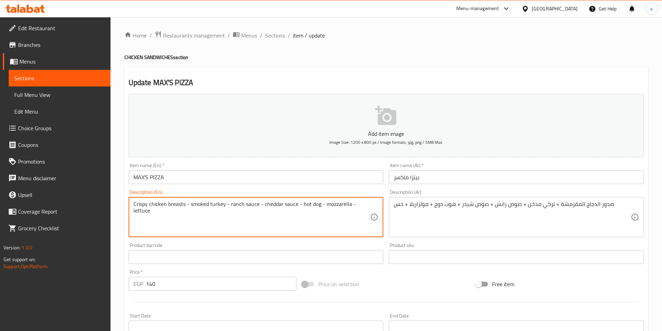
click at [350, 204] on textarea "Crispy chicken breasts - smoked turkey - ranch sauce - cheddar sauce - hot dog …" at bounding box center [251, 217] width 237 height 33
click at [320, 204] on textarea "Crispy chicken breasts - smoked turkey - ranch sauce - cheddar sauce - hot dog …" at bounding box center [251, 217] width 237 height 33
click at [297, 204] on textarea "Crispy chicken breasts - smoked turkey - ranch sauce - cheddar sauce - hot dog …" at bounding box center [251, 217] width 237 height 33
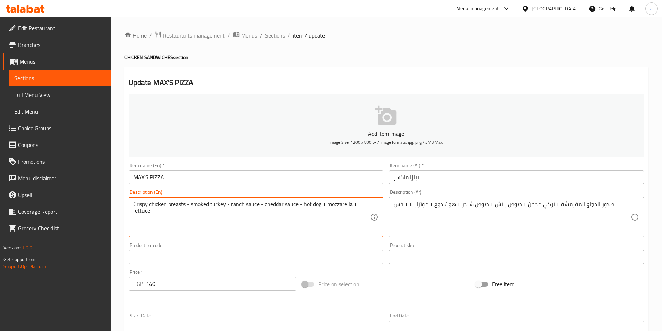
click at [297, 204] on textarea "Crispy chicken breasts - smoked turkey - ranch sauce - cheddar sauce - hot dog …" at bounding box center [251, 217] width 237 height 33
click at [259, 205] on textarea "Crispy chicken breasts - smoked turkey - ranch sauce - cheddar sauce + hot dog …" at bounding box center [251, 217] width 237 height 33
click at [226, 203] on textarea "Crispy chicken breasts - smoked turkey - ranch sauce + cheddar sauce + hot dog …" at bounding box center [251, 217] width 237 height 33
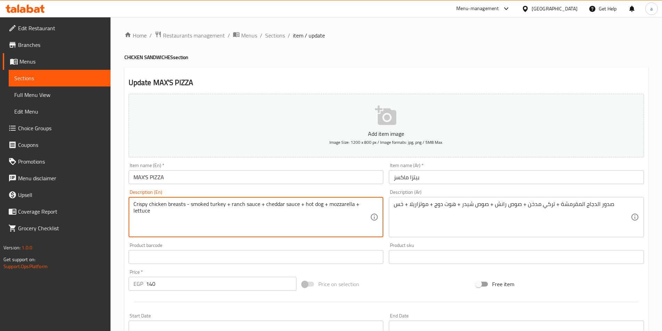
click at [187, 203] on textarea "Crispy chicken breasts - smoked turkey + ranch sauce + cheddar sauce + hot dog …" at bounding box center [251, 217] width 237 height 33
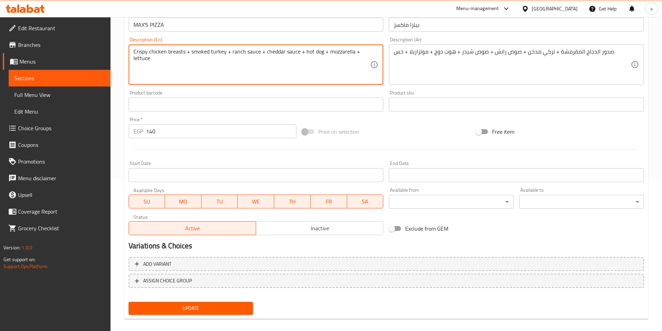
scroll to position [160, 0]
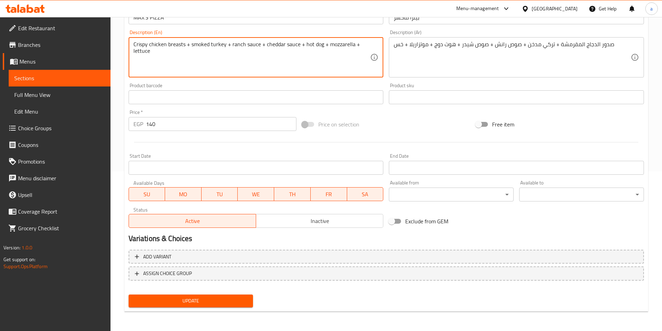
type textarea "Crispy chicken breasts + smoked turkey + ranch sauce + cheddar sauce + hot dog …"
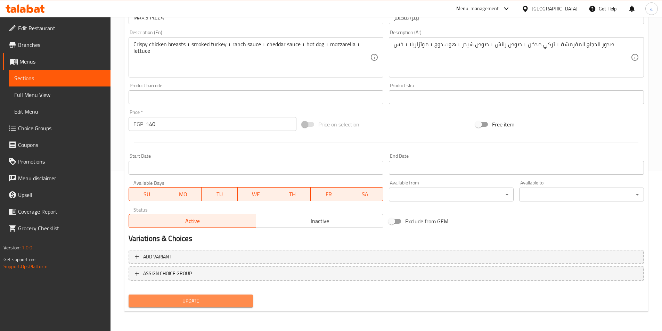
click at [196, 300] on span "Update" at bounding box center [191, 301] width 114 height 9
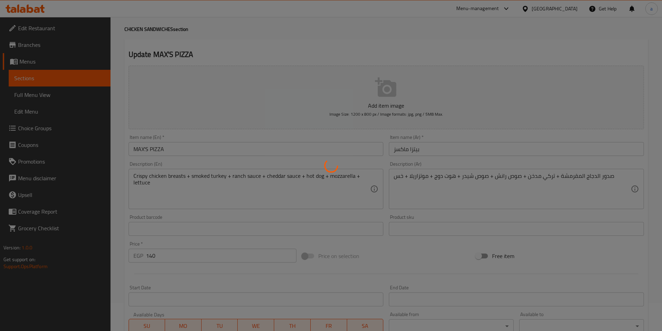
scroll to position [0, 0]
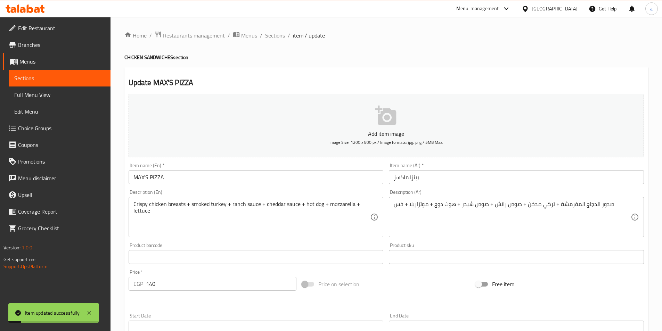
click at [275, 36] on span "Sections" at bounding box center [275, 35] width 20 height 8
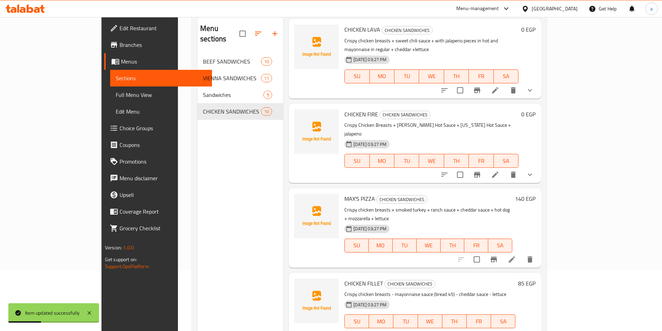
scroll to position [97, 0]
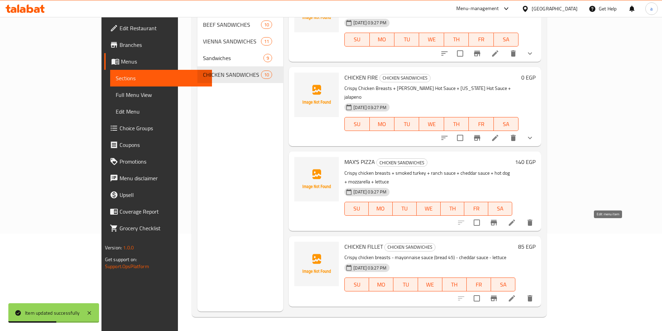
click at [516, 294] on icon at bounding box center [512, 298] width 8 height 8
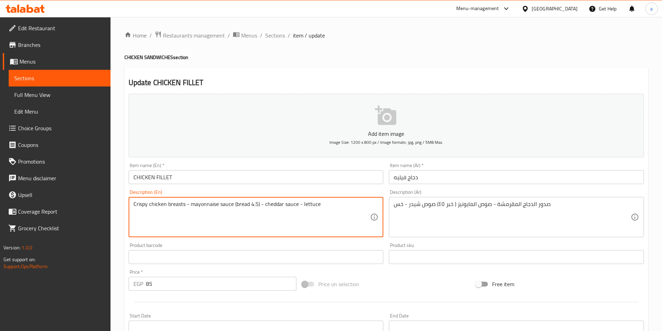
type textarea "Crispy chicken breasts - mayonnaise sauce (bread 4.5) - cheddar sauce - lettuce"
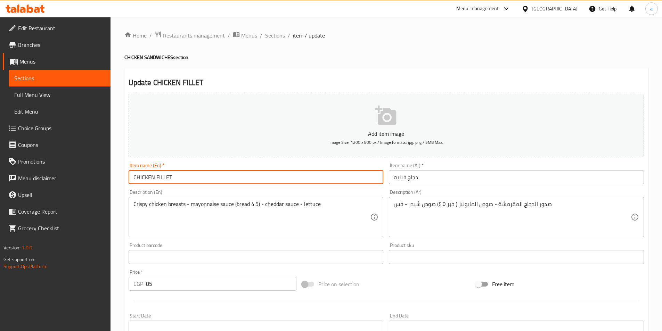
click at [161, 177] on input "CHICKEN FILLET" at bounding box center [256, 177] width 255 height 14
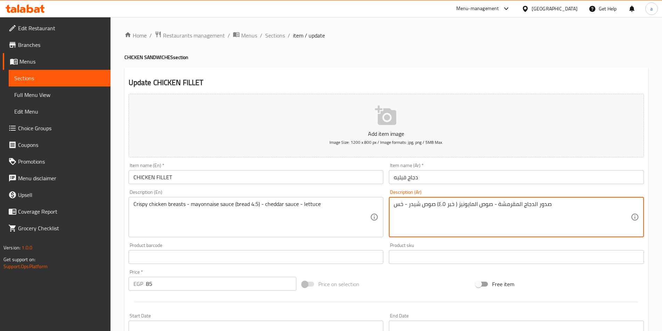
click at [494, 204] on textarea "صدور الدجاج المقرمشة - صوص المايونيز ( خبر ٤.٥) صوص شيدر - خس" at bounding box center [512, 217] width 237 height 33
click at [494, 205] on textarea "صدور الدجاج المقرمشة - صوص المايونيز ( خبر ٤.٥) صوص شيدر - خس" at bounding box center [512, 217] width 237 height 33
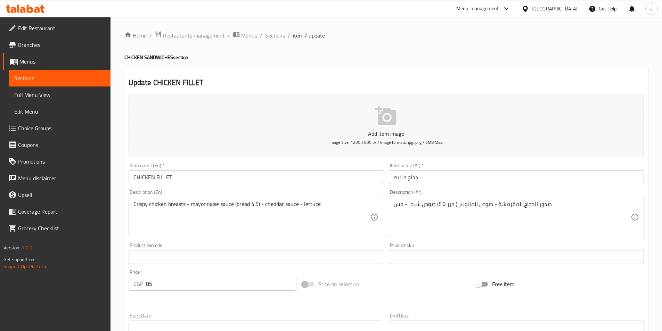
click at [494, 204] on textarea "صدور الدجاج المقرمشة - صوص المايونيز ( خبر ٤.٥) صوص شيدر - خس" at bounding box center [512, 217] width 237 height 33
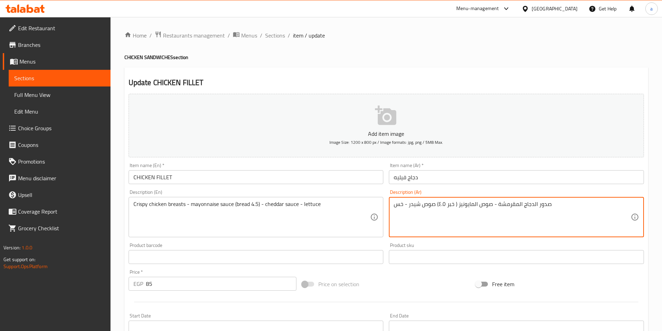
click at [494, 204] on textarea "صدور الدجاج المقرمشة - صوص المايونيز ( خبر ٤.٥) صوص شيدر - خس" at bounding box center [512, 217] width 237 height 33
click at [496, 204] on textarea "صدور الدجاج المقرمشة - صوص المايونيز ( خبر ٤.٥) صوص شيدر - خس" at bounding box center [512, 217] width 237 height 33
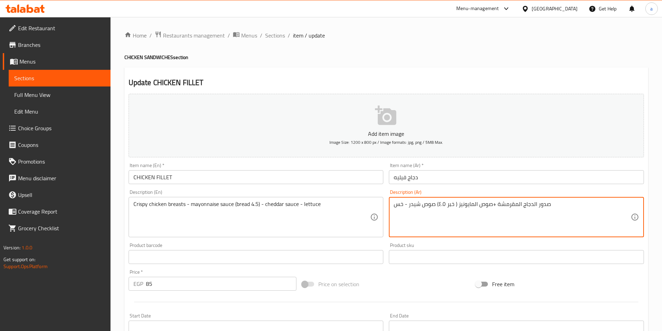
click at [457, 203] on textarea "صدور الدجاج المقرمشة +صوص المايونيز ( خبر ٤.٥) صوص شيدر - خس" at bounding box center [512, 217] width 237 height 33
click at [458, 204] on textarea "صدور الدجاج المقرمشة +صوص المايونيز ( خبر ٤.٥) صوص شيدر - خس" at bounding box center [512, 217] width 237 height 33
click at [461, 205] on textarea "صدور الدجاج المقرمشة +صوص المايونيز+ ( خبر ٤.٥) صوص شيدر - خس" at bounding box center [512, 217] width 237 height 33
click at [497, 204] on textarea "صدور الدجاج المقرمشة +صوص المايونيز + ( خبر ٤.٥) صوص شيدر - خس" at bounding box center [512, 217] width 237 height 33
click at [435, 204] on textarea "صدور الدجاج المقرمشة + صوص المايونيز + ( خبر ٤.٥) صوص شيدر - خس" at bounding box center [512, 217] width 237 height 33
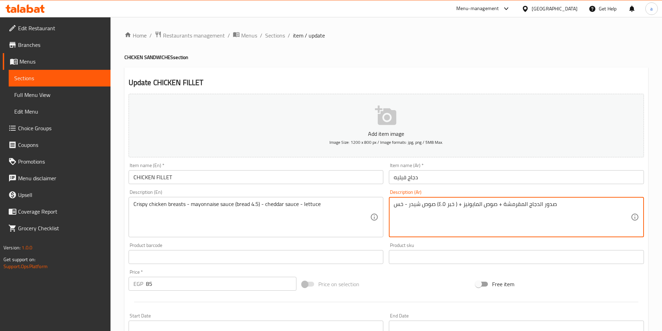
click at [436, 205] on textarea "صدور الدجاج المقرمشة + صوص المايونيز + ( خبر ٤.٥) صوص شيدر - خس" at bounding box center [512, 217] width 237 height 33
type textarea "صدور الدجاج المقرمشة + صوص المايونيز + ( خبر ٤.٥) صوص شيدر - خس"
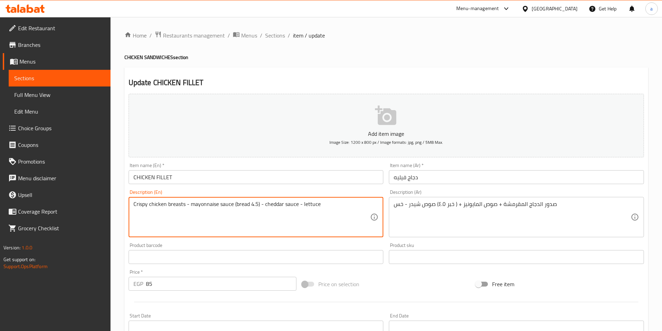
click at [187, 205] on textarea "Crispy chicken breasts - mayonnaise sauce (bread 4.5) - cheddar sauce - lettuce" at bounding box center [251, 217] width 237 height 33
click at [261, 204] on textarea "Crispy chicken breasts + mayonnaise sauce (bread 4.5) - cheddar sauce - lettuce" at bounding box center [251, 217] width 237 height 33
click at [300, 205] on textarea "Crispy chicken breasts + mayonnaise sauce (bread 4.5) + cheddar sauce - lettuce" at bounding box center [251, 217] width 237 height 33
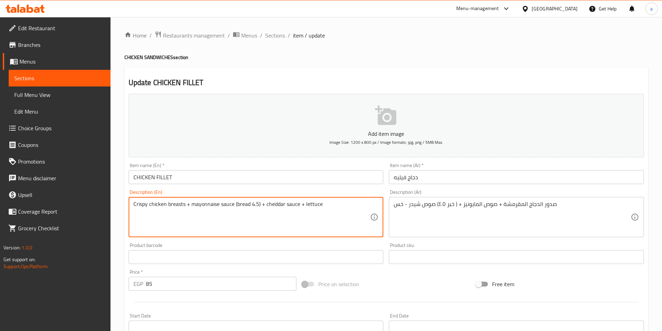
click at [234, 204] on textarea "Crispy chicken breasts + mayonnaise sauce (bread 4.5) + cheddar sauce + lettuce" at bounding box center [251, 217] width 237 height 33
type textarea "Crispy chicken breasts + mayonnaise sauce + (bread 4.5) + cheddar sauce + lettu…"
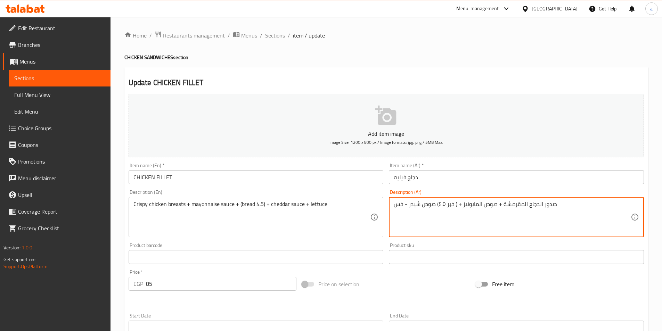
click at [405, 205] on textarea "صدور الدجاج المقرمشة + صوص المايونيز + ( خبر ٤.٥) صوص شيدر - خس" at bounding box center [512, 217] width 237 height 33
click at [406, 205] on textarea "صدور الدجاج المقرمشة + صوص المايونيز + ( خبر ٤.٥) صوص شيدر - خس" at bounding box center [512, 217] width 237 height 33
click at [436, 205] on textarea "صدور الدجاج المقرمشة + صوص المايونيز + ( خبر ٤.٥) صوص شيدر + خس" at bounding box center [512, 217] width 237 height 33
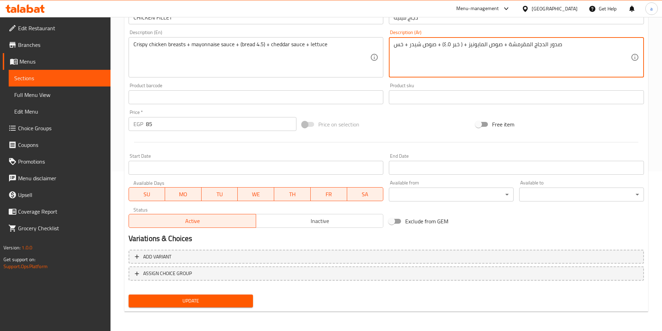
type textarea "صدور الدجاج المقرمشة + صوص المايونيز + ( خبر ٤.٥) + صوص شيدر + خس"
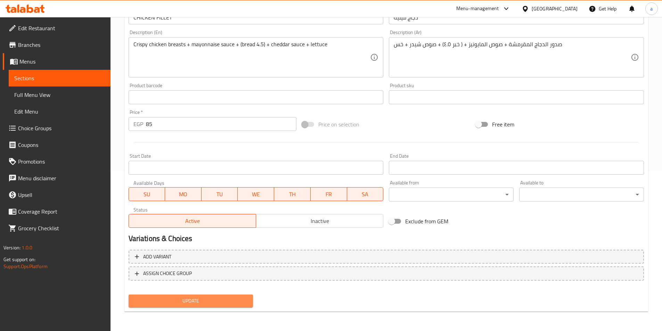
click at [208, 302] on span "Update" at bounding box center [191, 301] width 114 height 9
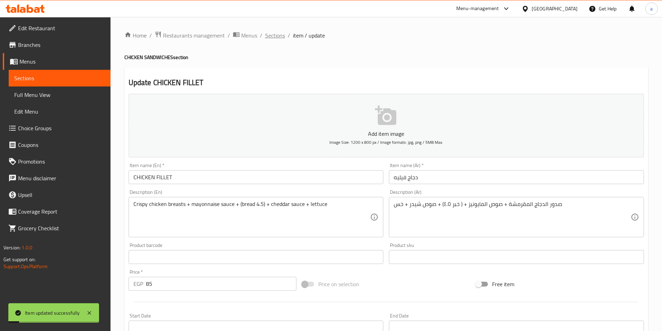
click at [278, 35] on span "Sections" at bounding box center [275, 35] width 20 height 8
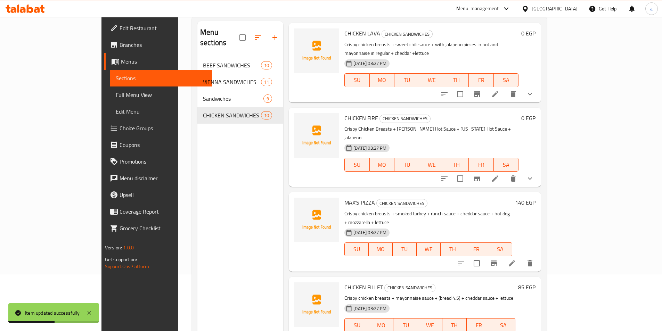
scroll to position [97, 0]
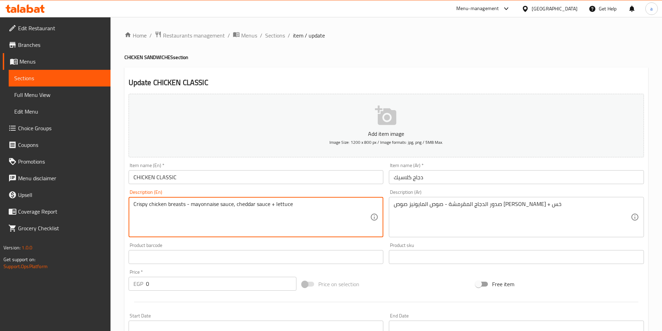
click at [187, 203] on textarea "Crispy chicken breasts - mayonnaise sauce, cheddar sauce + lettuce" at bounding box center [251, 217] width 237 height 33
click at [234, 206] on textarea "Crispy chicken breasts + mayonnaise sauce, cheddar sauce + lettuce" at bounding box center [251, 217] width 237 height 33
type textarea "Crispy chicken breasts + mayonnaise sauce + cheddar sauce + lettuce"
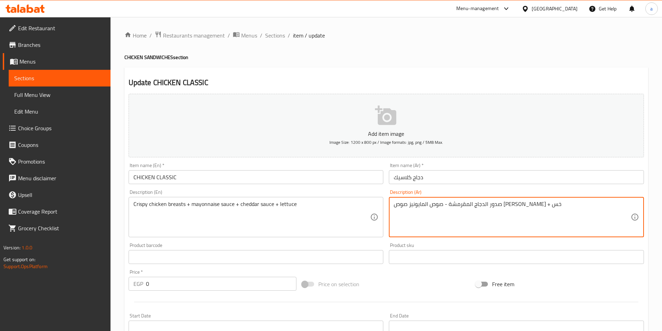
click at [479, 205] on textarea "صدور الدجاج المقرمشة - صوص المايونيز صوص [PERSON_NAME] + خس" at bounding box center [512, 217] width 237 height 33
click at [476, 205] on textarea "صدور الدجاج المقرمشة - صوص المايونيز صوص [PERSON_NAME] + خس" at bounding box center [512, 217] width 237 height 33
click at [476, 204] on textarea "صدور الدجاج المقرمشة - صوص المايونيز صوص [PERSON_NAME] + خس" at bounding box center [512, 217] width 237 height 33
click at [477, 204] on textarea "صدور الدجاج المقرمشة - صوص المايونيز صوص [PERSON_NAME] + خس" at bounding box center [512, 217] width 237 height 33
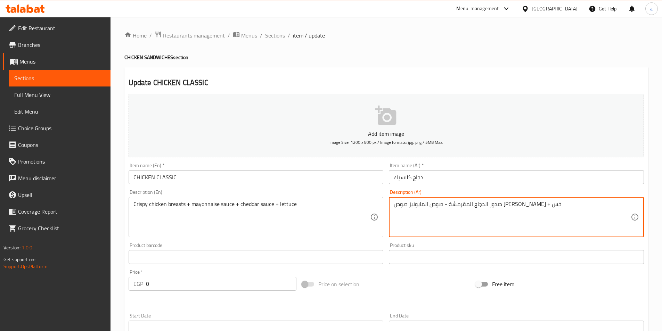
click at [477, 204] on textarea "صدور الدجاج المقرمشة - صوص المايونيز صوص [PERSON_NAME] + خس" at bounding box center [512, 217] width 237 height 33
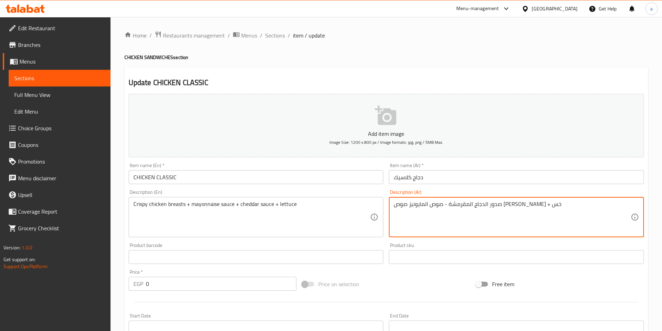
click at [477, 204] on textarea "صدور الدجاج المقرمشة - صوص المايونيز صوص [PERSON_NAME] + خس" at bounding box center [512, 217] width 237 height 33
click at [480, 205] on textarea "صدور الدجاج المقرمشة + صوص المايونيز صوص [PERSON_NAME] + خس" at bounding box center [512, 217] width 237 height 33
click at [439, 204] on textarea "صدور الدجاج المقرمشة + صوص المايونيز صوص [PERSON_NAME] + خس" at bounding box center [512, 217] width 237 height 33
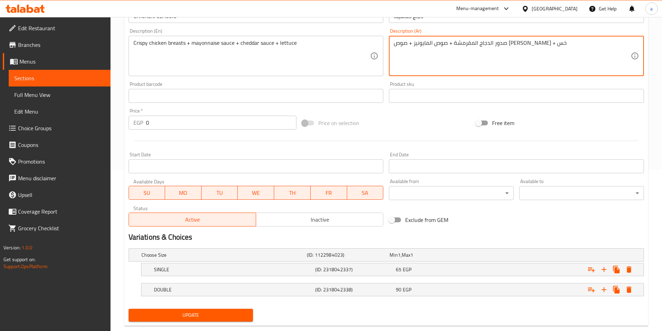
scroll to position [174, 0]
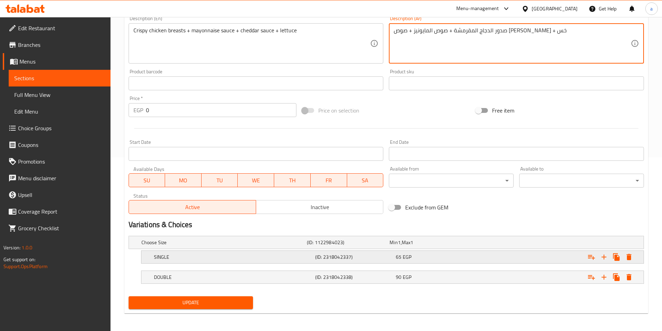
type textarea "صدور الدجاج المقرمشة + صوص المايونيز + صوص [PERSON_NAME] + خس"
click at [294, 255] on h5 "SINGLE" at bounding box center [233, 257] width 159 height 7
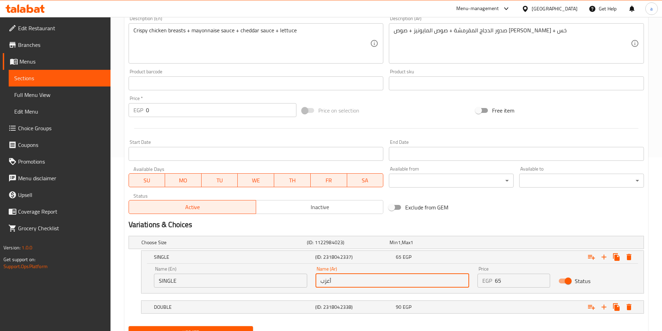
click at [355, 286] on input "أعزب" at bounding box center [393, 281] width 154 height 14
paste input "ينجل"
type input "سينجل"
click at [393, 307] on h5 "(ID: 2318042338)" at bounding box center [354, 307] width 78 height 7
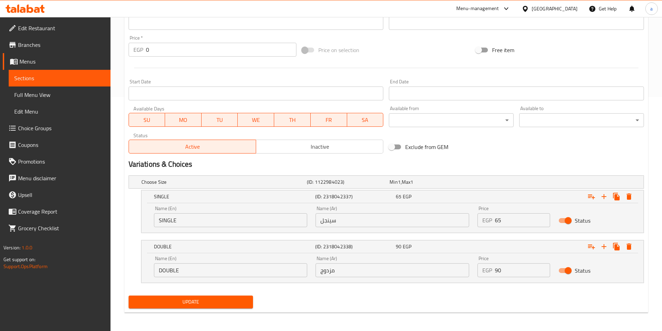
scroll to position [235, 0]
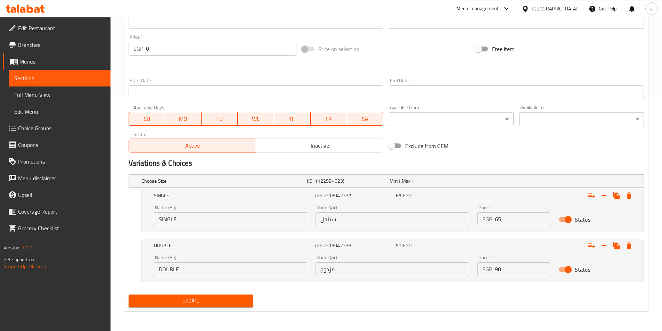
click at [327, 271] on input "مزدوج" at bounding box center [393, 269] width 154 height 14
paste input "دوبل"
type input "دوبل"
click at [239, 299] on span "Update" at bounding box center [191, 301] width 114 height 9
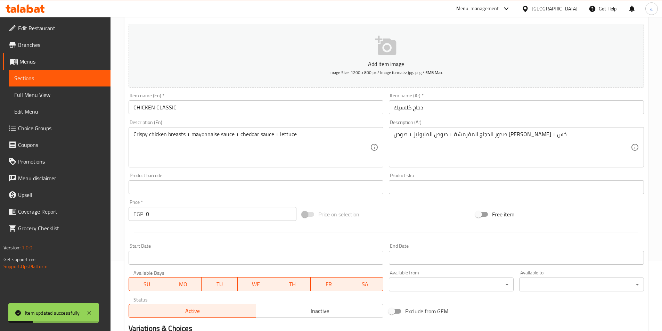
scroll to position [0, 0]
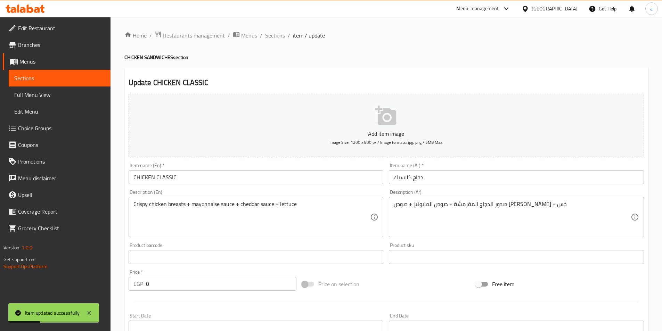
click at [272, 35] on span "Sections" at bounding box center [275, 35] width 20 height 8
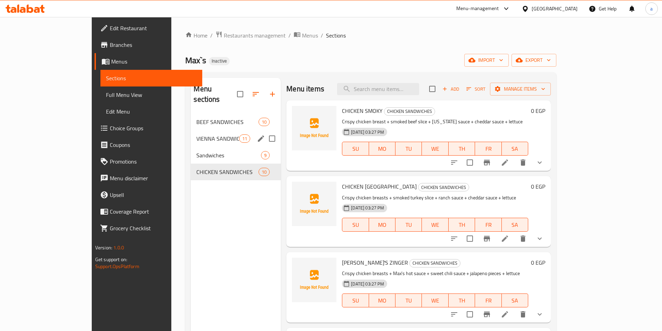
click at [196, 135] on span "VIENNA SANDWICHES" at bounding box center [217, 139] width 43 height 8
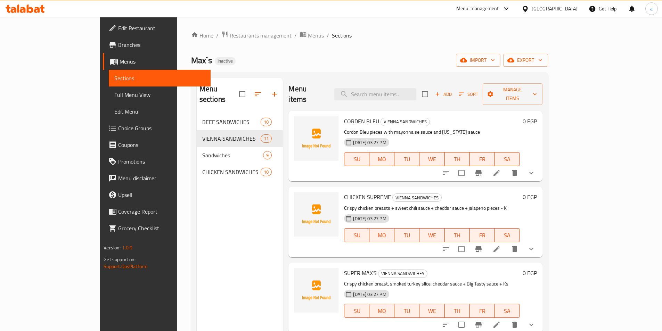
click at [506, 167] on li at bounding box center [496, 173] width 19 height 13
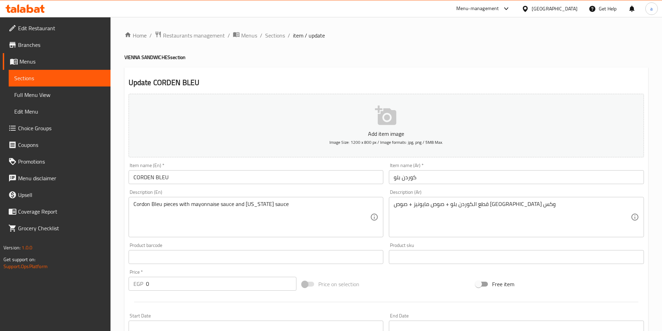
click at [180, 176] on input "CORDEN BLEU" at bounding box center [256, 177] width 255 height 14
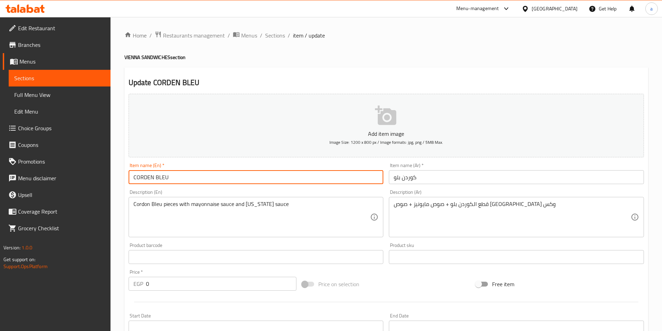
click at [180, 176] on input "CORDEN BLEU" at bounding box center [256, 177] width 255 height 14
click at [140, 181] on input "CORDEN BLEU" at bounding box center [256, 177] width 255 height 14
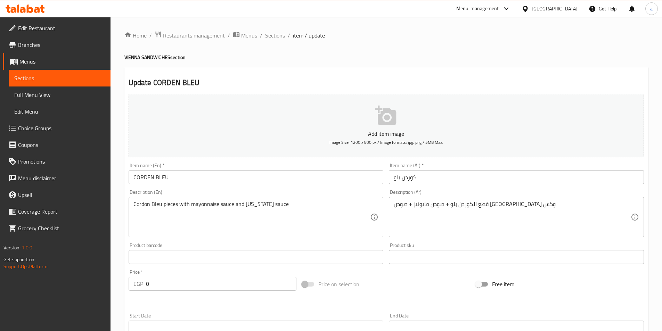
click at [413, 181] on input "كوردن بلو" at bounding box center [516, 177] width 255 height 14
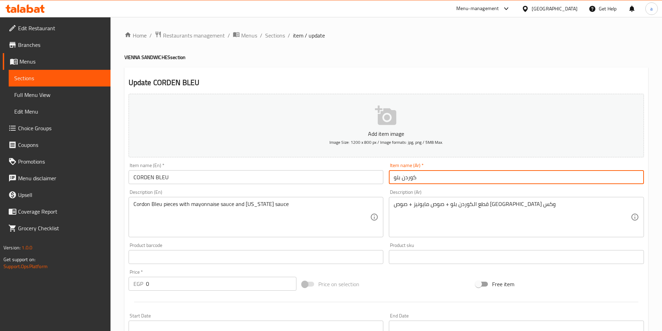
click at [413, 181] on input "كوردن بلو" at bounding box center [516, 177] width 255 height 14
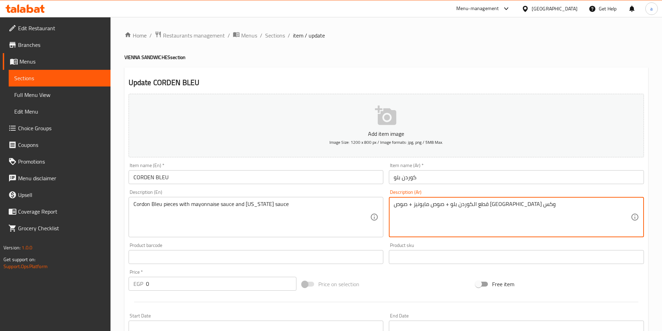
click at [408, 205] on textarea "قطع الكوردن بلو + صوص مايونيز + صوص [GEOGRAPHIC_DATA] وكس" at bounding box center [512, 217] width 237 height 33
click at [404, 205] on textarea "قطع الكوردن بلو + صوص مايونيز + صوص [GEOGRAPHIC_DATA] وكس" at bounding box center [512, 217] width 237 height 33
click at [402, 203] on textarea "قطع الكوردن بلو + صوص مايونيز + صوص [GEOGRAPHIC_DATA] و كس" at bounding box center [512, 217] width 237 height 33
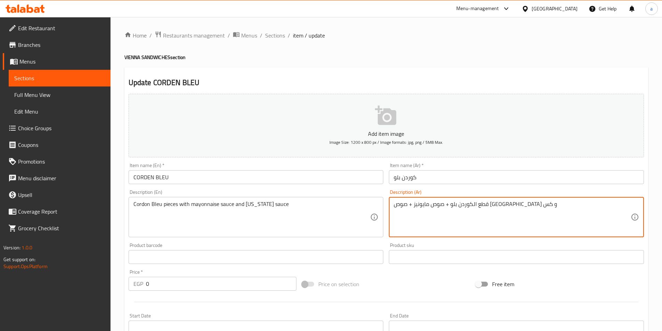
click at [404, 209] on textarea "قطع الكوردن بلو + صوص مايونيز + صوص [GEOGRAPHIC_DATA] و كس" at bounding box center [512, 217] width 237 height 33
click at [402, 205] on textarea "قطع الكوردن بلو + صوص مايونيز + صوص [GEOGRAPHIC_DATA] و كس" at bounding box center [512, 217] width 237 height 33
click at [519, 208] on textarea "قطع الكوردن بلو + صوص مايونيز + صوص [GEOGRAPHIC_DATA] و خس" at bounding box center [512, 217] width 237 height 33
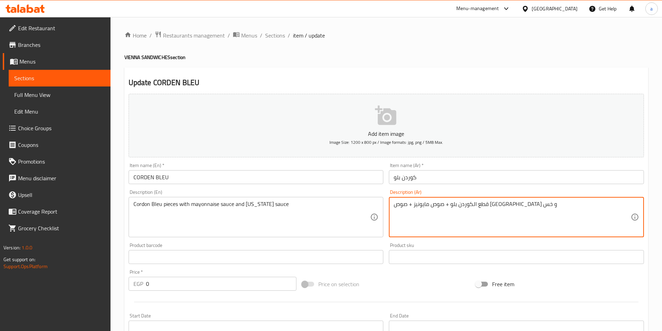
click at [519, 208] on textarea "قطع الكوردن بلو + صوص مايونيز + صوص [GEOGRAPHIC_DATA] و خس" at bounding box center [512, 217] width 237 height 33
type textarea "قطع الكوردن بلو + صوص مايونيز + صوص [GEOGRAPHIC_DATA] و خس"
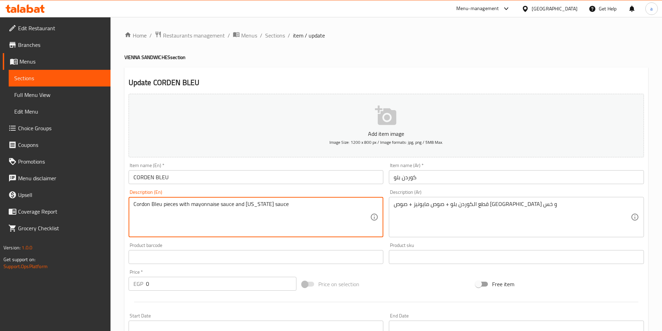
click at [267, 206] on textarea "Cordon Bleu pieces with mayonnaise sauce and [US_STATE] sauce" at bounding box center [251, 217] width 237 height 33
paste textarea "Pieces + Mayonnaise Sauce + [US_STATE] Sauce and Lettuce"
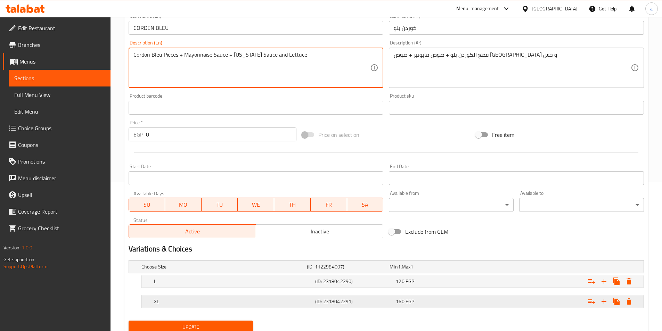
scroll to position [176, 0]
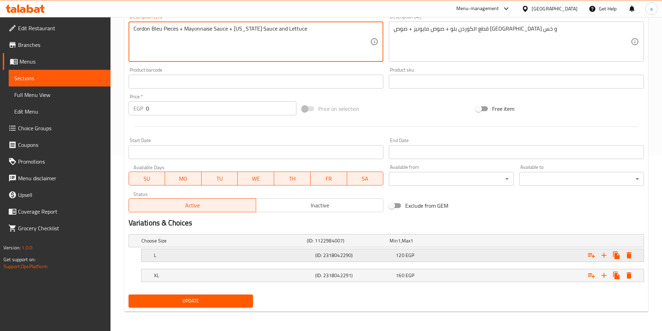
type textarea "Cordon Bleu Pieces + Mayonnaise Sauce + [US_STATE] Sauce and Lettuce"
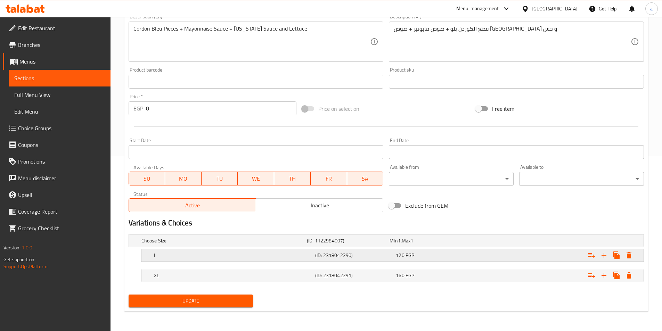
click at [455, 256] on div "120 EGP" at bounding box center [435, 255] width 78 height 7
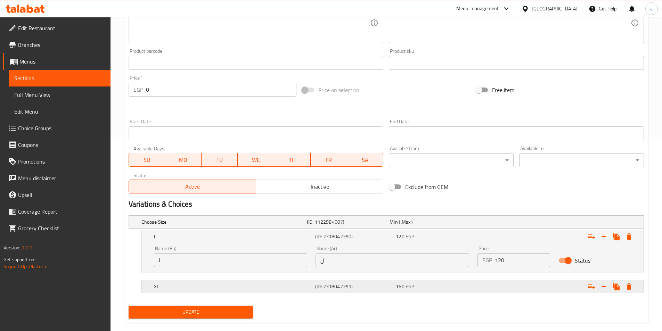
scroll to position [205, 0]
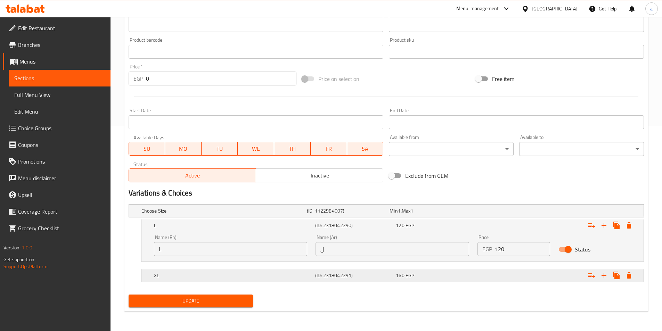
click at [373, 278] on h5 "(ID: 2318042291)" at bounding box center [354, 275] width 78 height 7
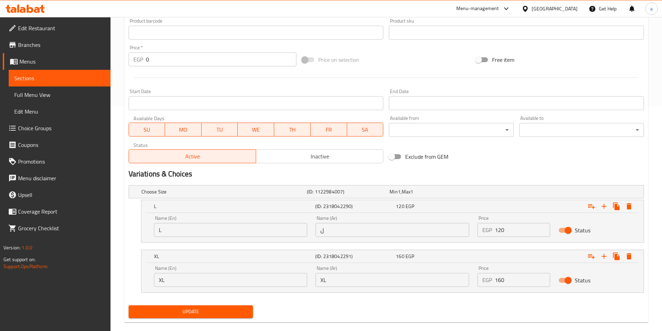
scroll to position [235, 0]
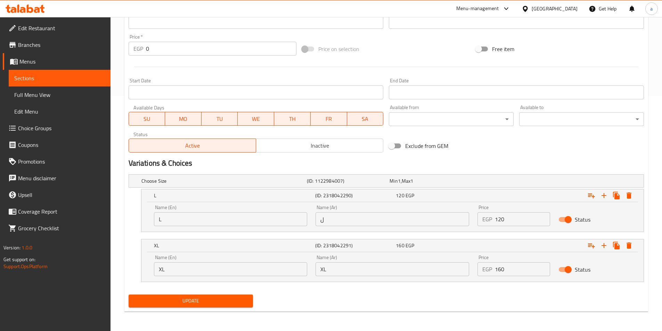
click at [185, 269] on input "XL" at bounding box center [231, 269] width 154 height 14
click at [357, 270] on input "XL" at bounding box center [393, 269] width 154 height 14
paste input "حجم أكبر"
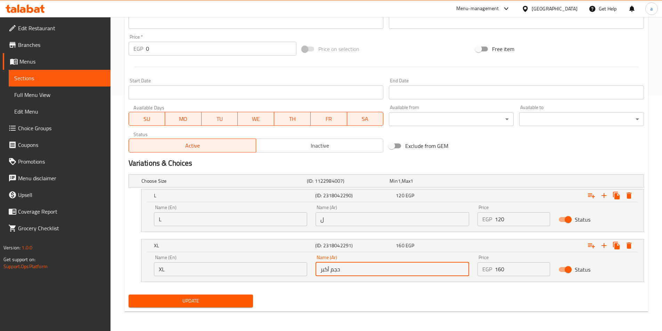
type input "حجم أكبر"
click at [205, 224] on input "L" at bounding box center [231, 219] width 154 height 14
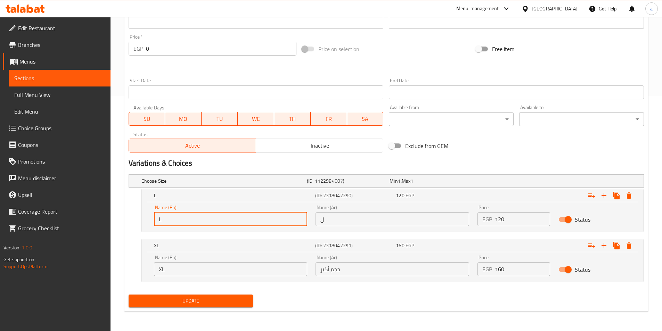
click at [205, 224] on input "L" at bounding box center [231, 219] width 154 height 14
click at [376, 215] on input "ل" at bounding box center [393, 219] width 154 height 14
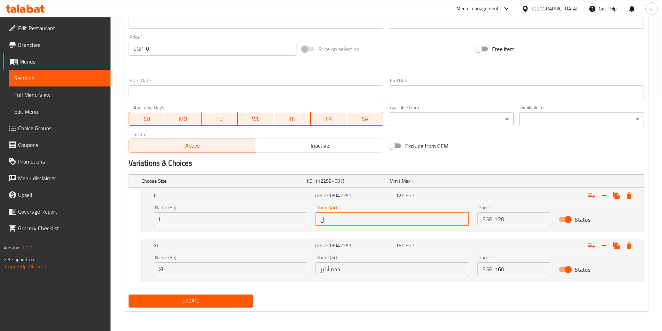
click at [376, 215] on input "ل" at bounding box center [393, 219] width 154 height 14
paste input "بير"
type input "كبير"
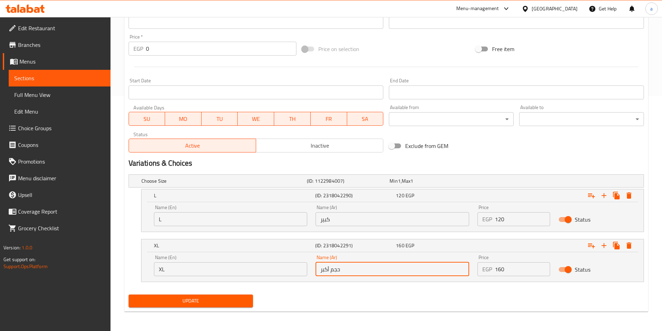
click at [435, 272] on input "حجم أكبر" at bounding box center [393, 269] width 154 height 14
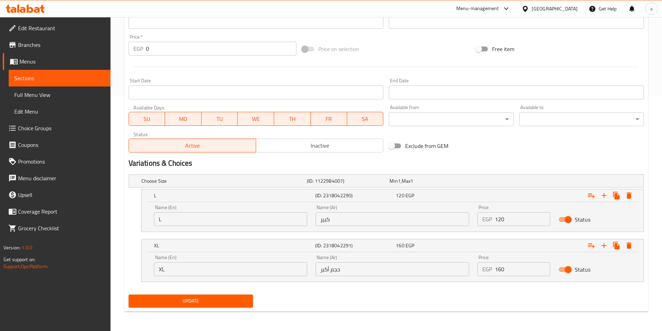
click at [322, 217] on input "كبير" at bounding box center [393, 219] width 154 height 14
click at [204, 301] on span "Update" at bounding box center [191, 301] width 114 height 9
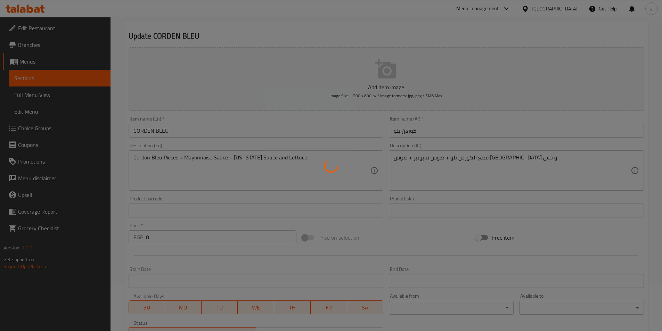
scroll to position [0, 0]
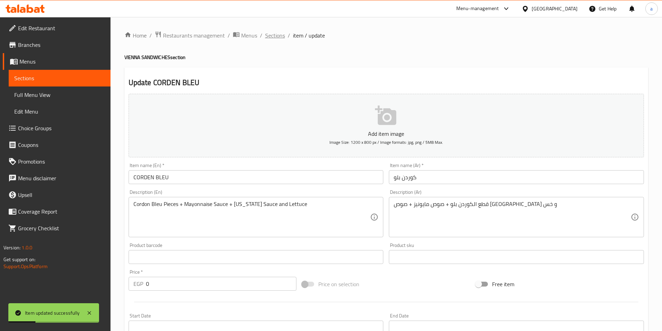
click at [281, 34] on span "Sections" at bounding box center [275, 35] width 20 height 8
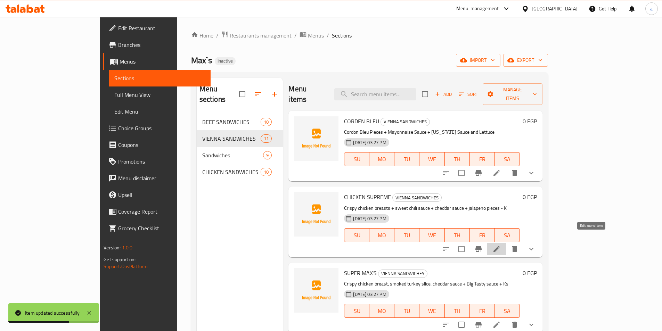
click at [501, 245] on icon at bounding box center [497, 249] width 8 height 8
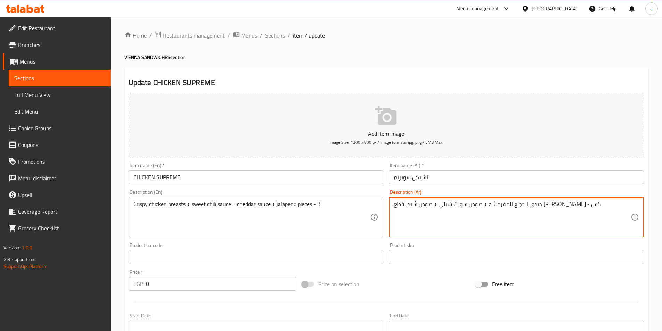
click at [398, 206] on textarea "صدور الدجاج المقرمشه + صوص سويت شيلي + صوص شيدر قطع [PERSON_NAME] - كس" at bounding box center [512, 217] width 237 height 33
click at [406, 206] on textarea "صدور الدجاج المقرمشه + صوص سويت شيلي + صوص شيدر قطع [PERSON_NAME] - خس" at bounding box center [512, 217] width 237 height 33
click at [444, 206] on textarea "صدور الدجاج المقرمشه + صوص سويت شيلي + صوص شيدر قطع [PERSON_NAME] + خس" at bounding box center [512, 217] width 237 height 33
click at [534, 210] on textarea "صدور الدجاج المقرمشه + صوص سويت شيلي + صوص شيدر + قطع [PERSON_NAME] + خس" at bounding box center [512, 217] width 237 height 33
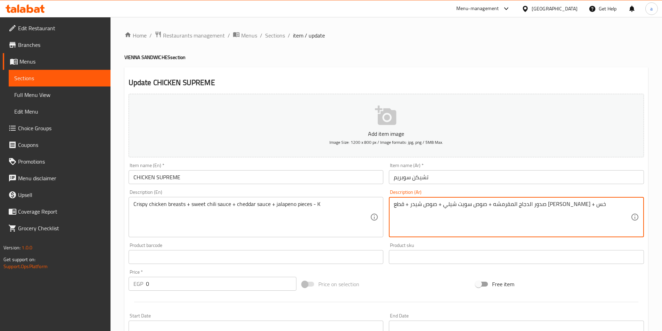
click at [534, 210] on textarea "صدور الدجاج المقرمشه + صوص سويت شيلي + صوص شيدر + قطع [PERSON_NAME] + خس" at bounding box center [512, 217] width 237 height 33
type textarea "صدور الدجاج المقرمشه + صوص سويت شيلي + صوص شيدر + قطع [PERSON_NAME] + خس"
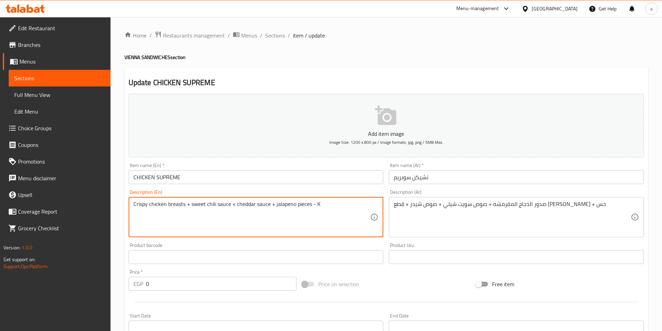
click at [326, 204] on textarea "Crispy chicken breasts + sweet chili sauce + cheddar sauce + jalapeno pieces - K" at bounding box center [251, 217] width 237 height 33
paste textarea "ño pieces + lettuce"
click at [284, 205] on textarea "Crispy chicken breasts + sweet chili sauce + cheddar sauce + jalapeño pieces + …" at bounding box center [251, 217] width 237 height 33
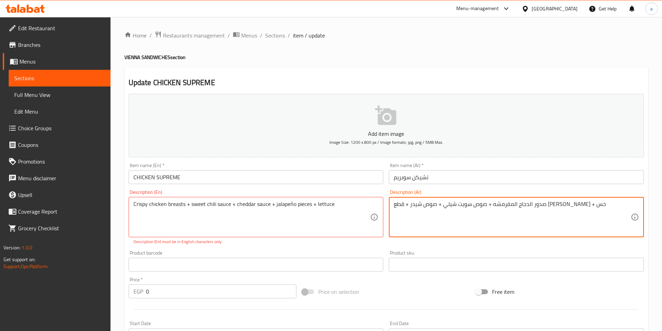
click at [416, 206] on textarea "صدور الدجاج المقرمشه + صوص سويت شيلي + صوص شيدر + قطع [PERSON_NAME] + خس" at bounding box center [512, 217] width 237 height 33
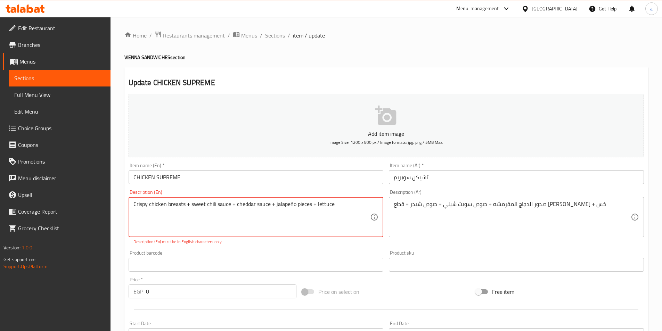
click at [281, 205] on textarea "Crispy chicken breasts + sweet chili sauce + cheddar sauce + jalapeño pieces + …" at bounding box center [251, 217] width 237 height 33
paste textarea "no"
type textarea "Crispy chicken breasts + sweet chili sauce + cheddar sauce + jalapeno pieces + …"
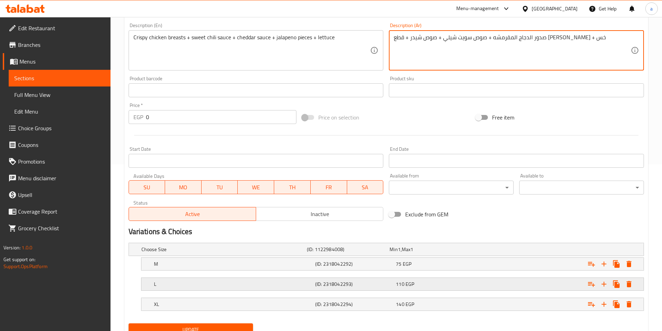
scroll to position [196, 0]
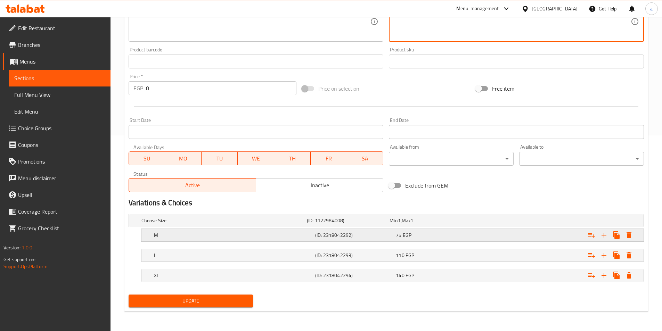
click at [275, 240] on div "M (ID: 2318042292) 75 EGP" at bounding box center [395, 235] width 484 height 15
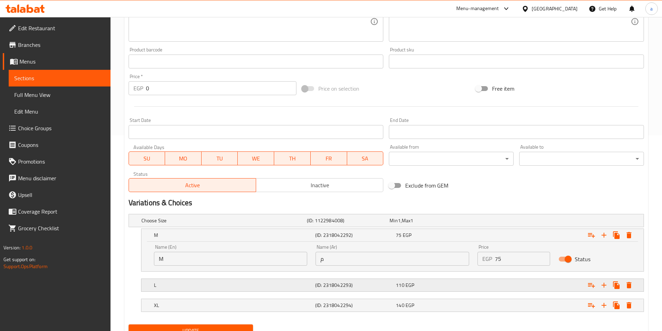
click at [268, 282] on h5 "L" at bounding box center [233, 285] width 159 height 7
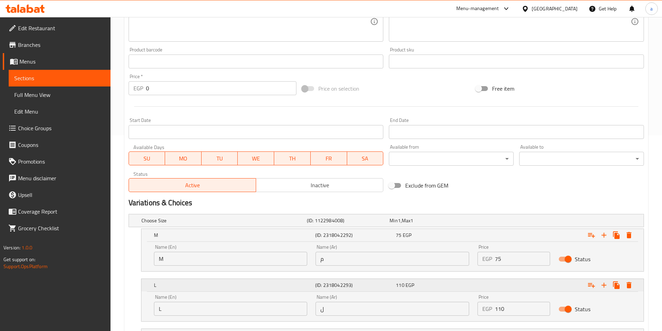
scroll to position [256, 0]
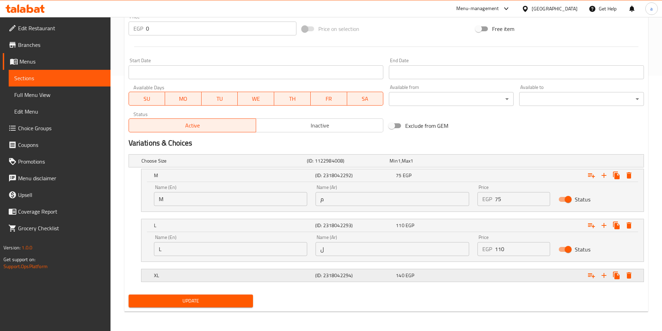
click at [289, 271] on div "XL" at bounding box center [233, 276] width 161 height 10
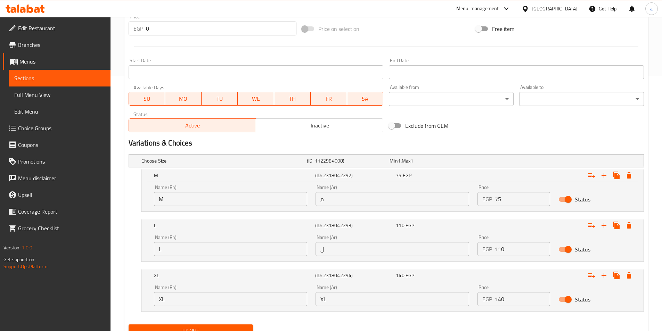
click at [209, 198] on input "M" at bounding box center [231, 199] width 154 height 14
click at [347, 204] on input "م" at bounding box center [393, 199] width 154 height 14
paste input "سط"
type input "وسط"
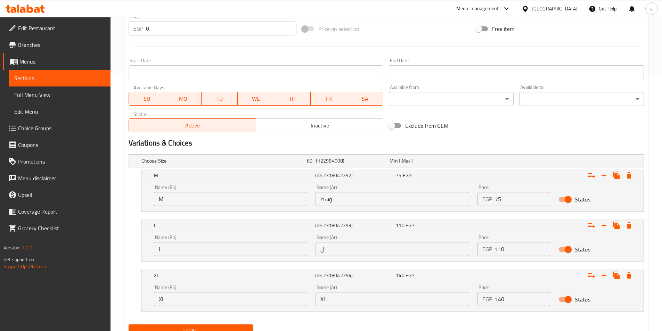
click at [362, 252] on input "ل" at bounding box center [393, 249] width 154 height 14
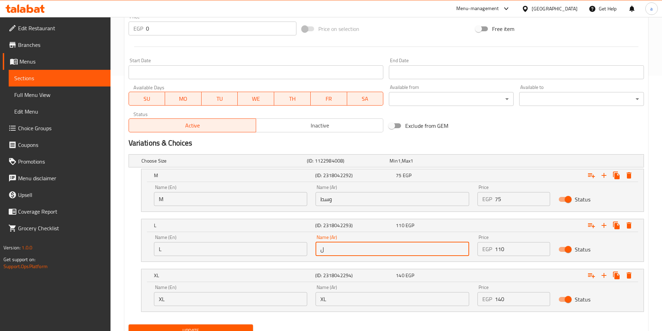
click at [362, 252] on input "ل" at bounding box center [393, 249] width 154 height 14
paste input "بير"
type input "كبير"
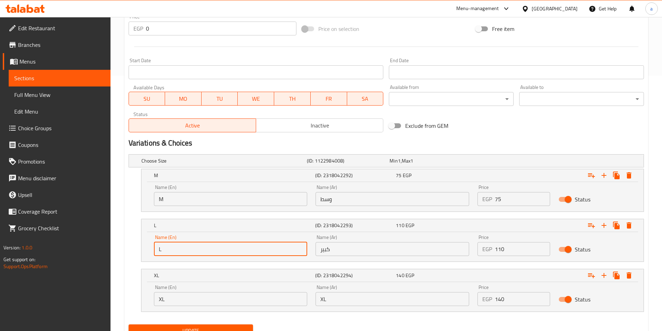
click at [186, 255] on input "L" at bounding box center [231, 249] width 154 height 14
type input "large"
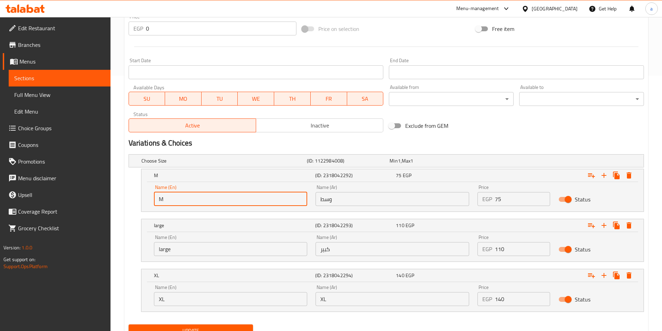
click at [203, 202] on input "M" at bounding box center [231, 199] width 154 height 14
click at [201, 196] on input "M" at bounding box center [231, 199] width 154 height 14
click at [390, 304] on input "XL" at bounding box center [393, 299] width 154 height 14
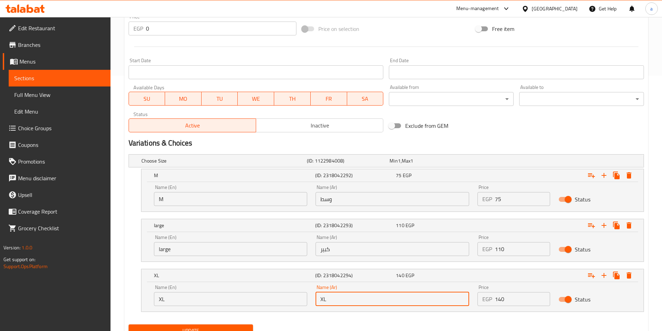
paste input "كبير"
click at [353, 305] on input "XLكبير" at bounding box center [393, 299] width 154 height 14
click at [343, 303] on input "XLكبير" at bounding box center [393, 299] width 154 height 14
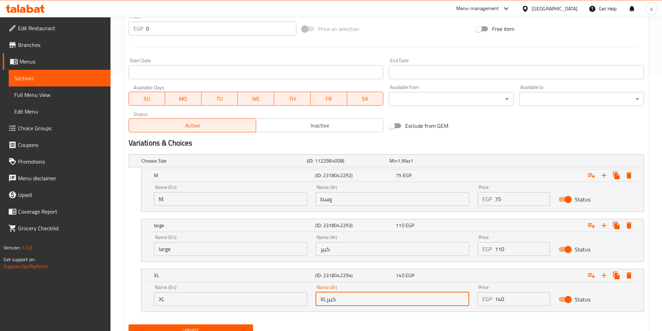
paste input "حجم أكب"
type input "حجم أكبر"
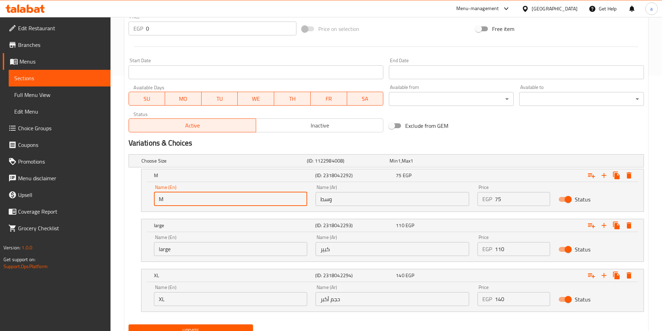
click at [192, 203] on input "M" at bounding box center [231, 199] width 154 height 14
paste input "edium"
type input "Medium"
click at [236, 251] on input "large" at bounding box center [231, 249] width 154 height 14
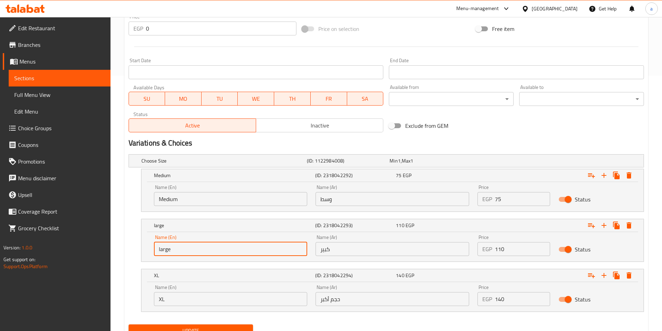
click at [236, 251] on input "large" at bounding box center [231, 249] width 154 height 14
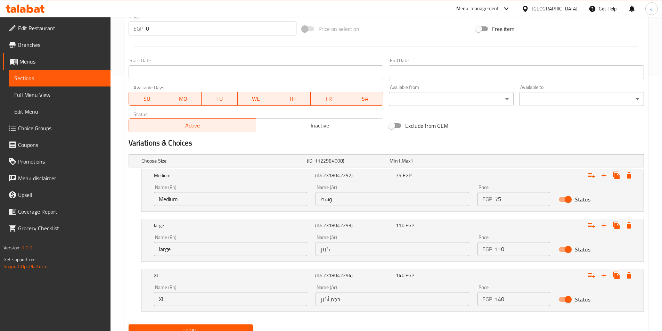
click at [169, 201] on input "Medium" at bounding box center [231, 199] width 154 height 14
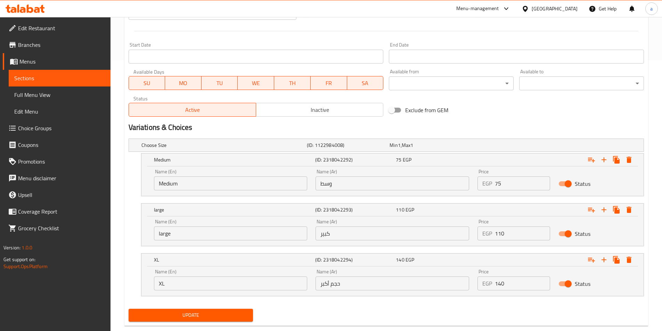
scroll to position [285, 0]
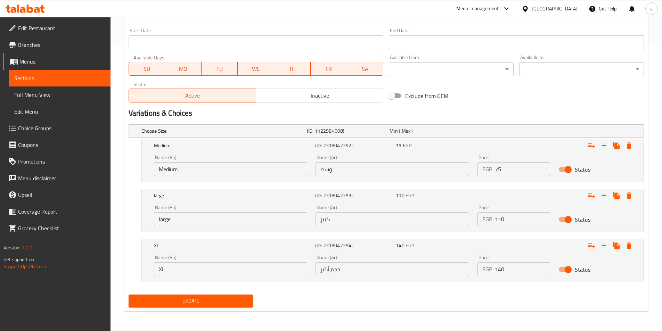
click at [209, 305] on span "Update" at bounding box center [191, 301] width 114 height 9
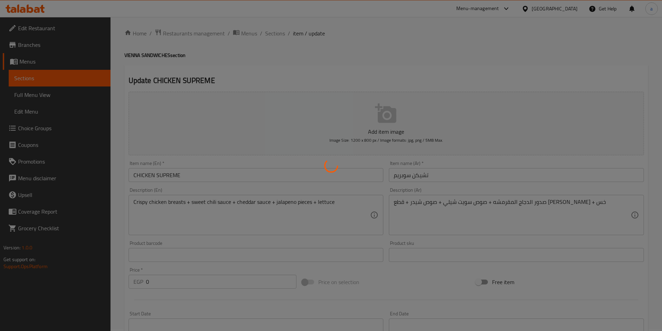
scroll to position [0, 0]
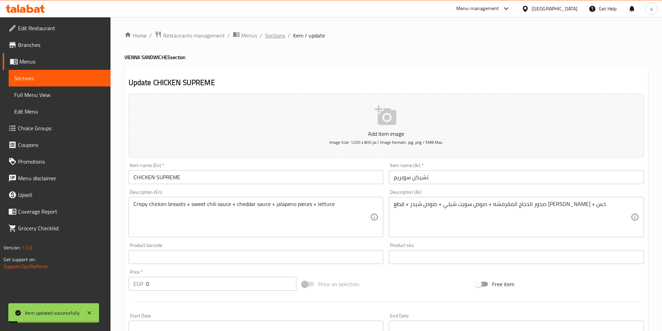
click at [274, 38] on span "Sections" at bounding box center [275, 35] width 20 height 8
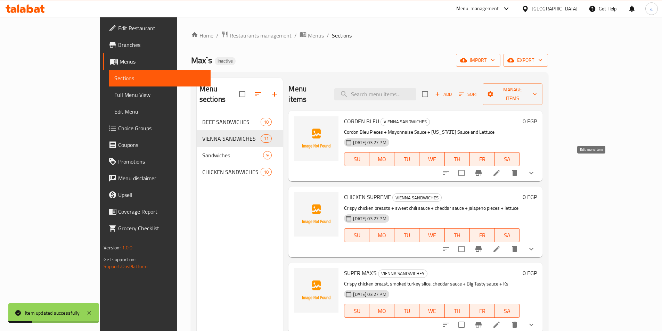
click at [500, 170] on icon at bounding box center [497, 173] width 6 height 6
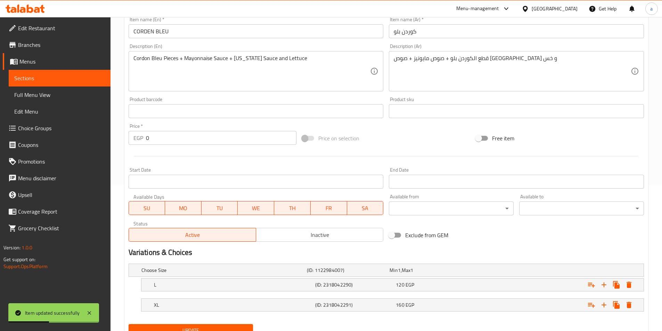
scroll to position [176, 0]
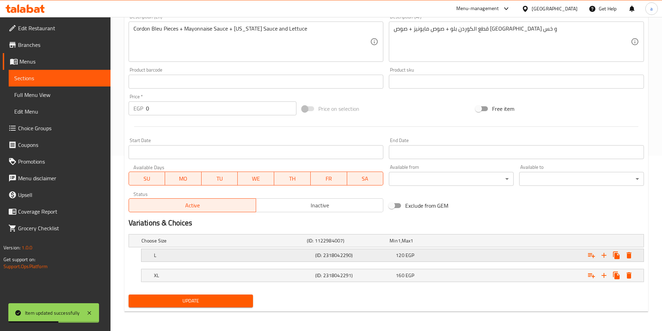
click at [239, 258] on h5 "L" at bounding box center [233, 255] width 159 height 7
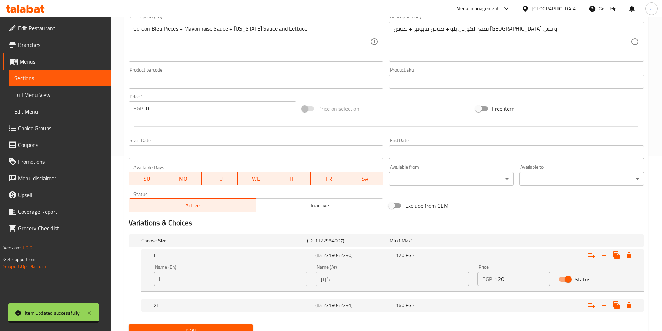
click at [160, 277] on input "L" at bounding box center [231, 279] width 154 height 14
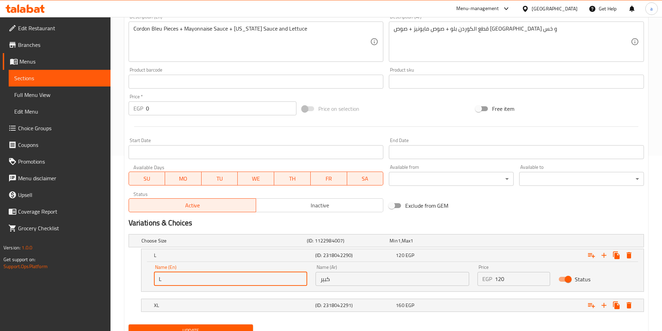
click at [160, 277] on input "L" at bounding box center [231, 279] width 154 height 14
paste input "large"
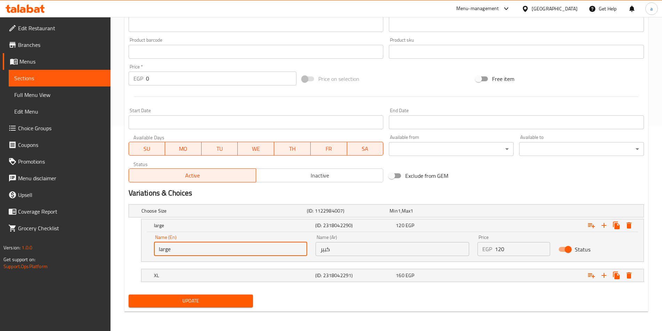
type input "large"
click at [187, 299] on span "Update" at bounding box center [191, 301] width 114 height 9
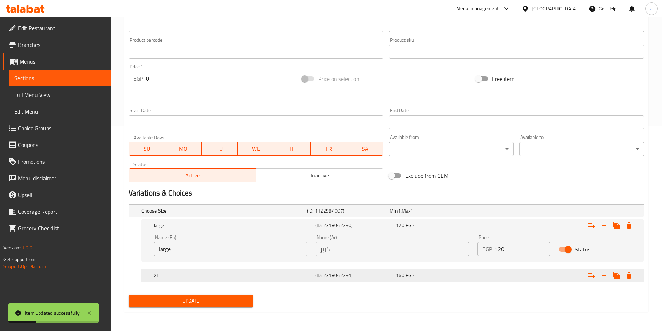
click at [265, 276] on h5 "XL" at bounding box center [233, 275] width 159 height 7
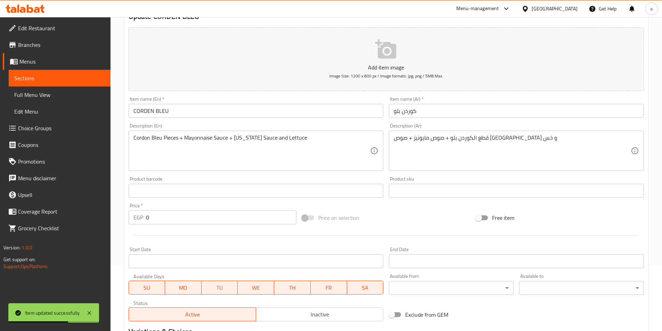
scroll to position [0, 0]
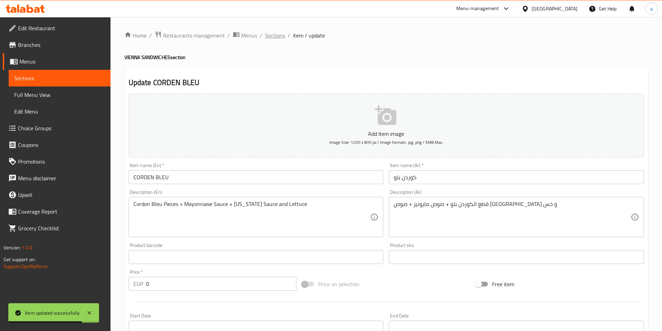
click at [279, 35] on span "Sections" at bounding box center [275, 35] width 20 height 8
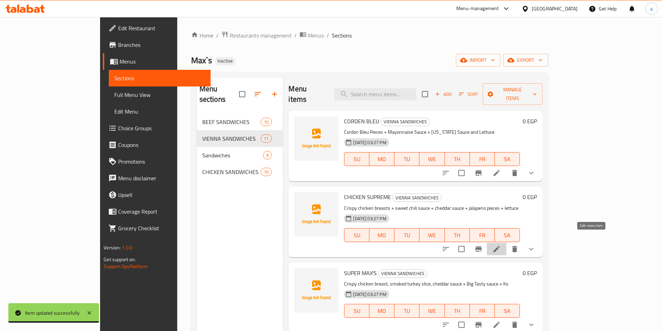
click at [500, 246] on icon at bounding box center [497, 249] width 6 height 6
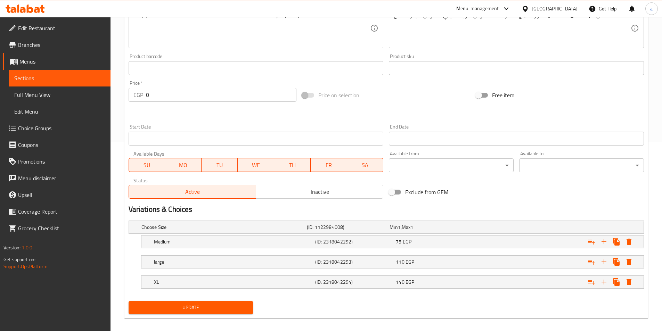
scroll to position [196, 0]
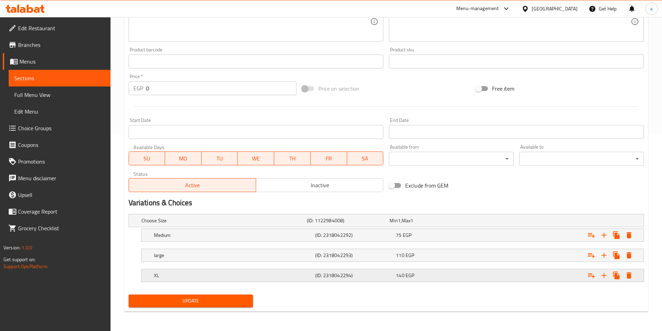
click at [427, 278] on div "140 EGP" at bounding box center [435, 275] width 78 height 7
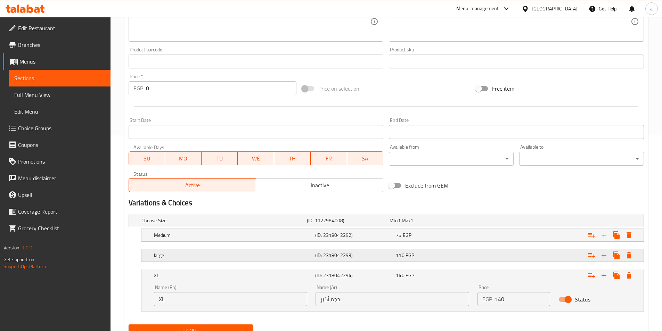
click at [431, 256] on div "110 EGP" at bounding box center [435, 255] width 78 height 7
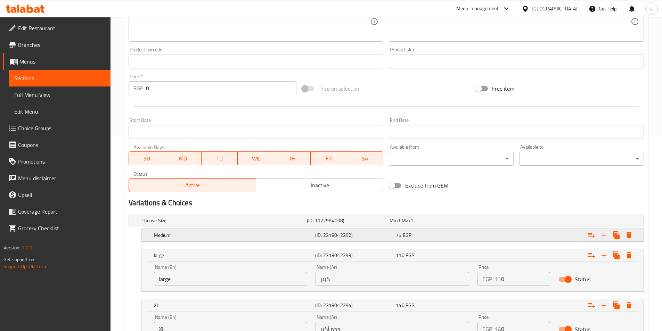
click at [427, 240] on div "75 EGP" at bounding box center [435, 235] width 81 height 10
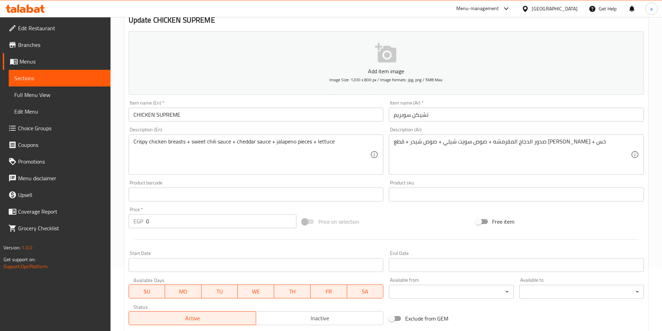
scroll to position [0, 0]
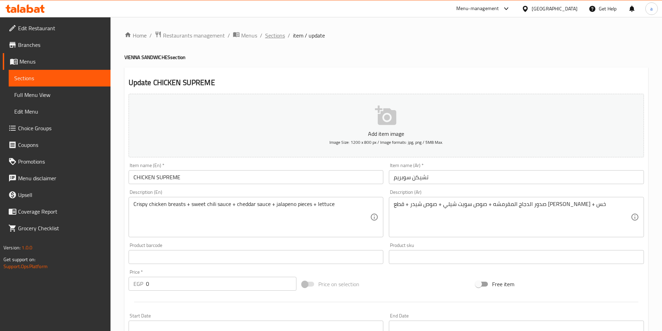
click at [278, 38] on span "Sections" at bounding box center [275, 35] width 20 height 8
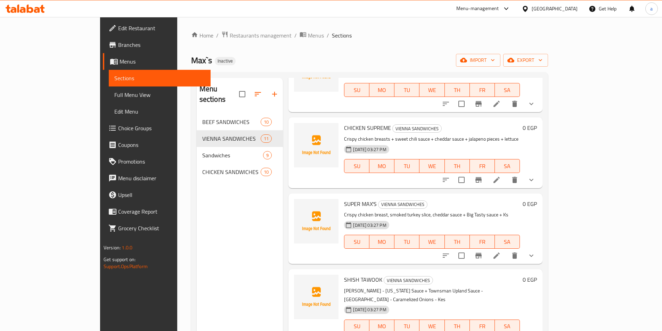
scroll to position [70, 0]
click at [501, 251] on icon at bounding box center [497, 255] width 8 height 8
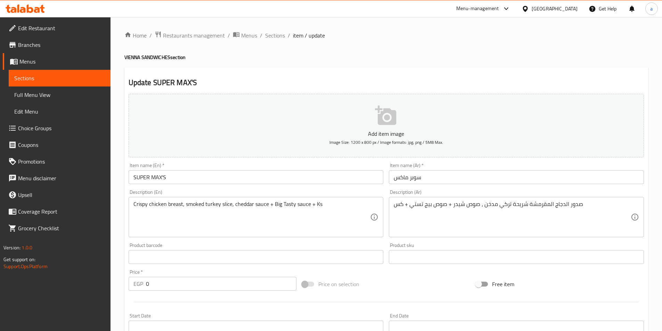
click at [433, 179] on input "سوبر ماكس" at bounding box center [516, 177] width 255 height 14
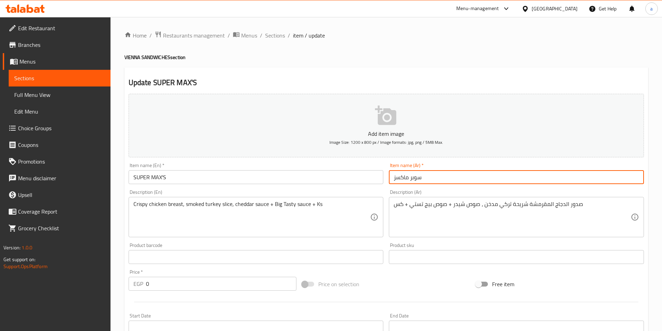
type input "سوبر ماكسز"
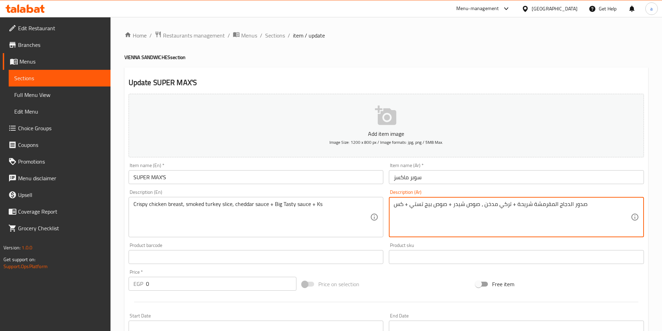
click at [532, 206] on textarea "صدور الدجاج المقرمشة شريحة + تركي مدخن ، صوص شيدر + صوص بيج تستي + كس" at bounding box center [512, 217] width 237 height 33
drag, startPoint x: 515, startPoint y: 203, endPoint x: 509, endPoint y: 205, distance: 6.9
click at [509, 205] on textarea "صدور الدجاج المقرمشة + شريحة + تركي مدخن ، صوص شيدر + صوص بيج تستي + كس" at bounding box center [512, 217] width 237 height 33
click at [482, 205] on textarea "صدور الدجاج المقرمشة + شريحة تركي مدخن ، صوص شيدر + صوص بيج تستي + كس" at bounding box center [512, 217] width 237 height 33
click at [482, 205] on textarea "صدور الدجاج المقرمشة + شريحة تركي مدخن+ صوص شيدر + صوص بيج تستي + كس" at bounding box center [512, 217] width 237 height 33
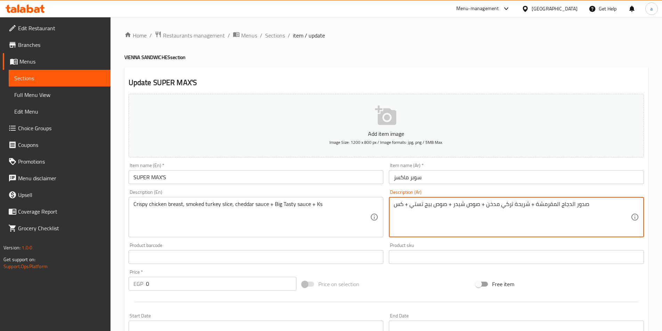
click at [402, 204] on textarea "صدور الدجاج المقرمشة + شريحة تركي مدخن + صوص شيدر + صوص بيج تستي + كس" at bounding box center [512, 217] width 237 height 33
click at [402, 204] on textarea "صدور الدجاج المقرمشة + شريحة تركي مدخن + صوص شيدر + صوص بيج تستي + خس" at bounding box center [512, 217] width 237 height 33
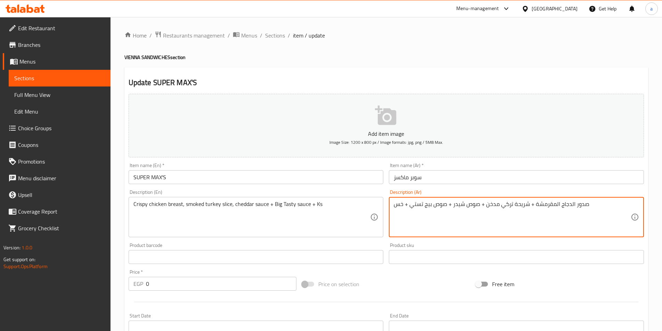
type textarea "صدور الدجاج المقرمشة + شريحة تركي مدخن + صوص شيدر + صوص بيج تستي + خس"
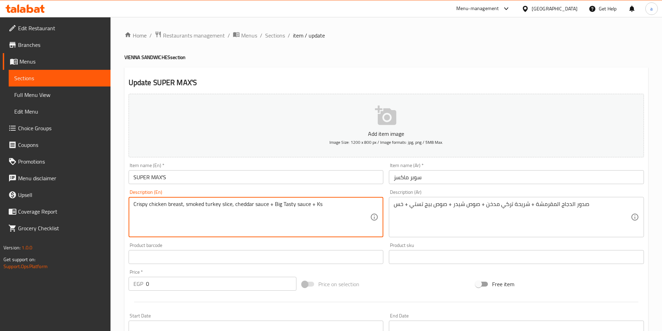
drag, startPoint x: 271, startPoint y: 203, endPoint x: 130, endPoint y: 212, distance: 141.4
paste textarea "s + smoked Turkish slice + cheddar sauce + beige testi sauce + lettuce"
drag, startPoint x: 347, startPoint y: 205, endPoint x: 148, endPoint y: 216, distance: 199.5
click at [148, 216] on textarea "Crispy chicken breasts + smoked Turkish slice + cheddar sauce + beige testi sau…" at bounding box center [251, 217] width 237 height 33
drag, startPoint x: 283, startPoint y: 204, endPoint x: 322, endPoint y: 208, distance: 39.1
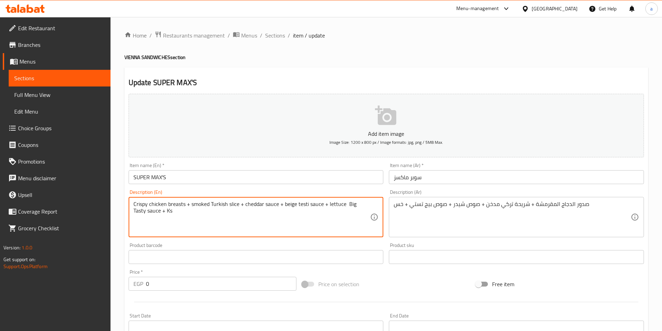
click at [322, 208] on textarea "Crispy chicken breasts + smoked Turkish slice + cheddar sauce + beige testi sau…" at bounding box center [251, 217] width 237 height 33
paste textarea "Big Tasty sauce"
drag, startPoint x: 343, startPoint y: 205, endPoint x: 372, endPoint y: 224, distance: 34.2
click at [372, 224] on div "Crispy chicken breasts + smoked Turkish slice + cheddar sauce + Big Tasty sauce…" at bounding box center [256, 217] width 255 height 40
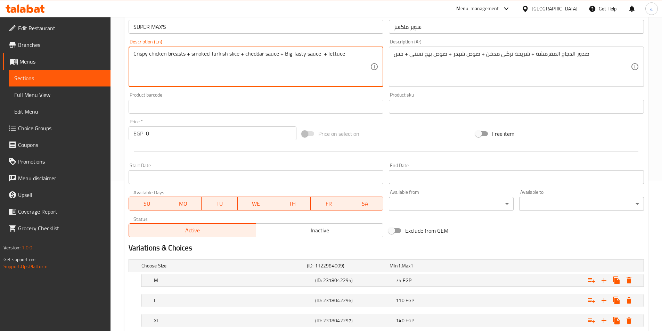
scroll to position [196, 0]
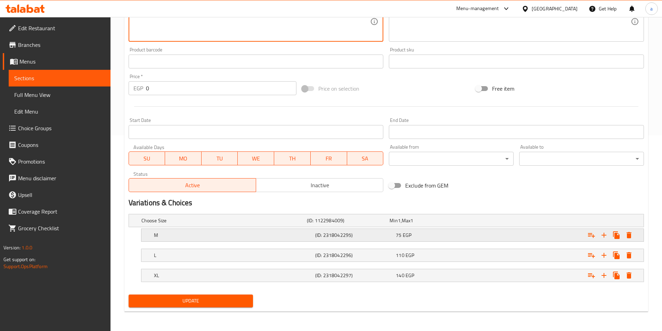
type textarea "Crispy chicken breasts + smoked Turkish slice + cheddar sauce + Big Tasty sauce…"
click at [268, 238] on h5 "M" at bounding box center [233, 235] width 159 height 7
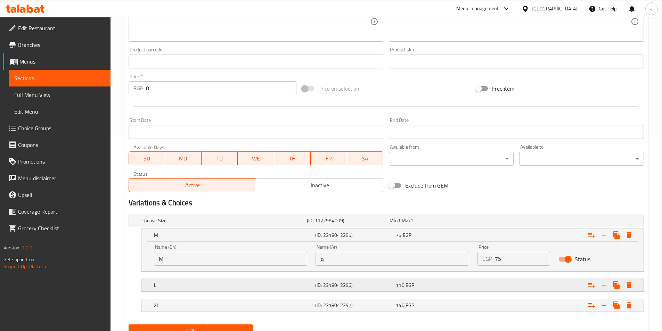
click at [303, 282] on h5 "L" at bounding box center [233, 285] width 159 height 7
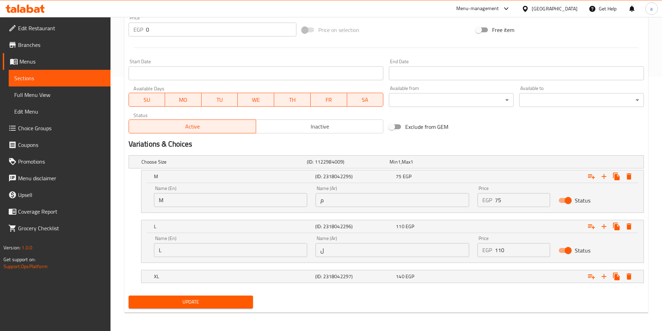
scroll to position [256, 0]
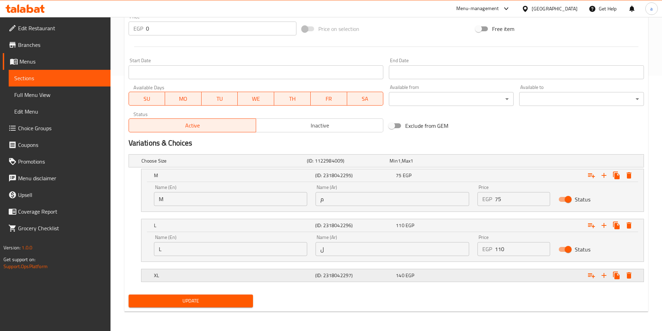
click at [295, 278] on h5 "XL" at bounding box center [233, 275] width 159 height 7
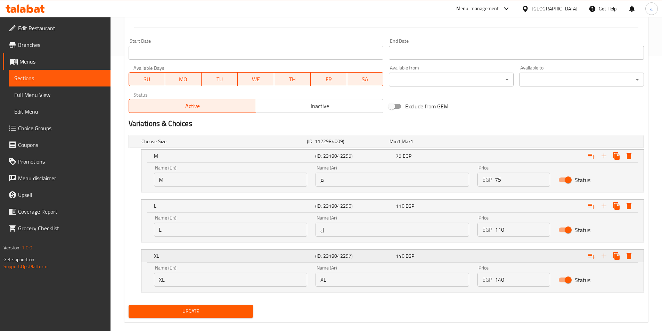
scroll to position [285, 0]
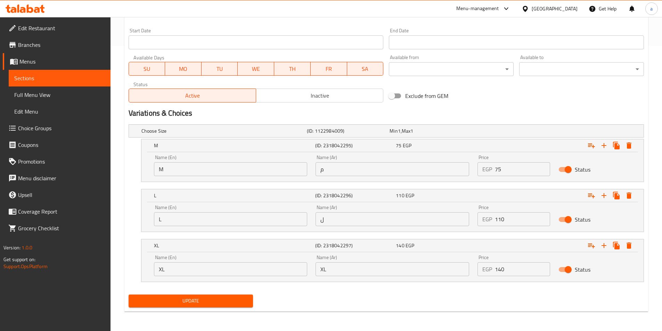
click at [371, 272] on input "XL" at bounding box center [393, 269] width 154 height 14
paste input "حجم أكبر"
type input "حجم أكبر"
click at [416, 220] on input "ل" at bounding box center [393, 219] width 154 height 14
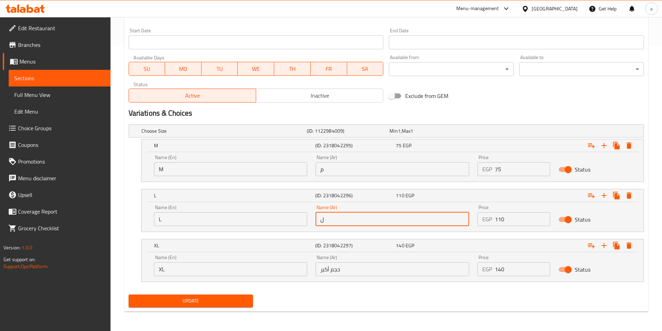
click at [416, 220] on input "ل" at bounding box center [393, 219] width 154 height 14
paste input "بير"
type input "كبير"
click at [171, 215] on input "L" at bounding box center [231, 219] width 154 height 14
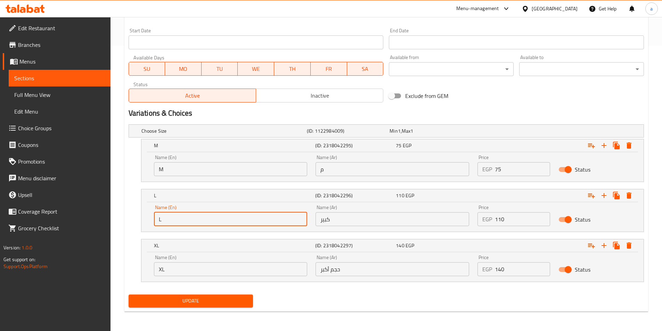
click at [171, 215] on input "L" at bounding box center [231, 219] width 154 height 14
type input "large"
click at [201, 162] on input "M" at bounding box center [231, 169] width 154 height 14
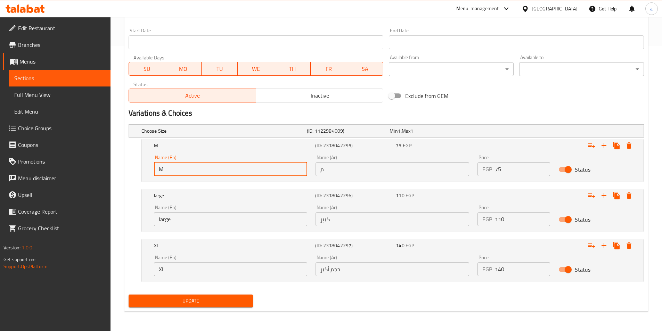
type input "Medium"
click at [356, 173] on input "م" at bounding box center [393, 169] width 154 height 14
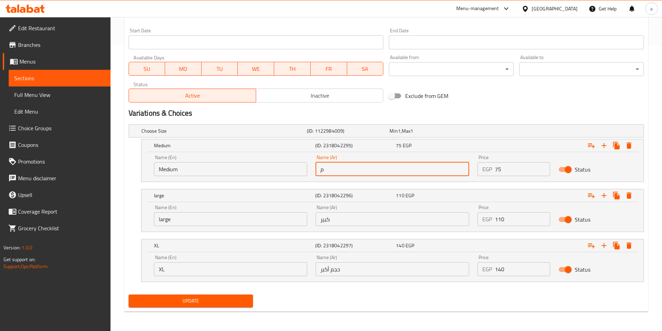
click at [385, 164] on input "م" at bounding box center [393, 169] width 154 height 14
type input "وسط"
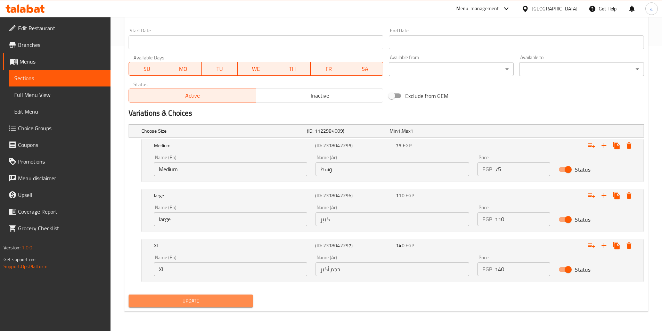
click at [232, 299] on span "Update" at bounding box center [191, 301] width 114 height 9
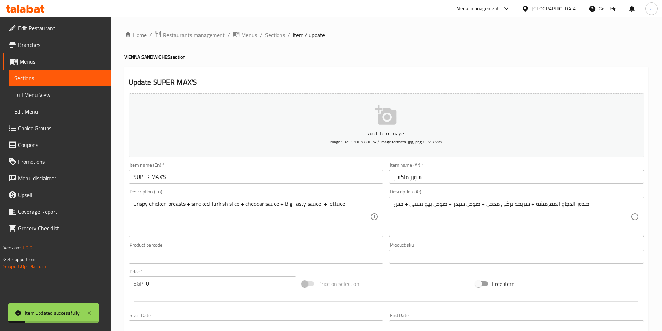
scroll to position [0, 0]
click at [277, 37] on span "Sections" at bounding box center [275, 35] width 20 height 8
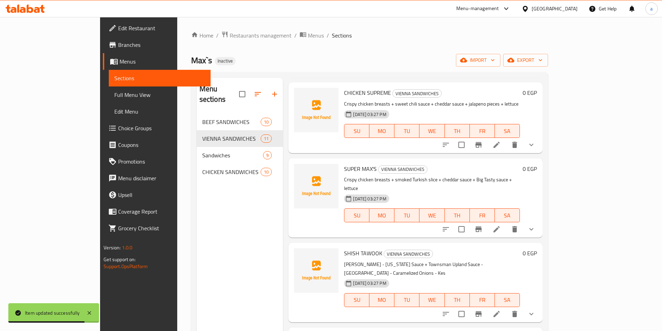
scroll to position [139, 0]
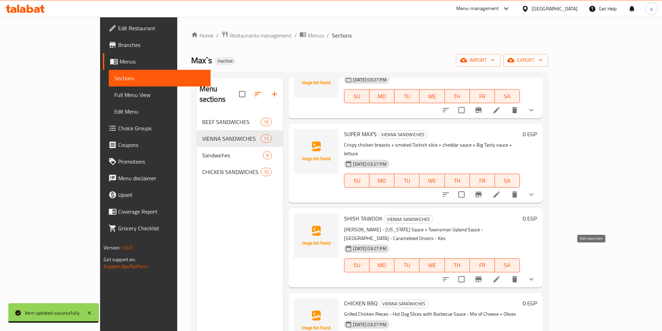
click at [500, 276] on icon at bounding box center [497, 279] width 6 height 6
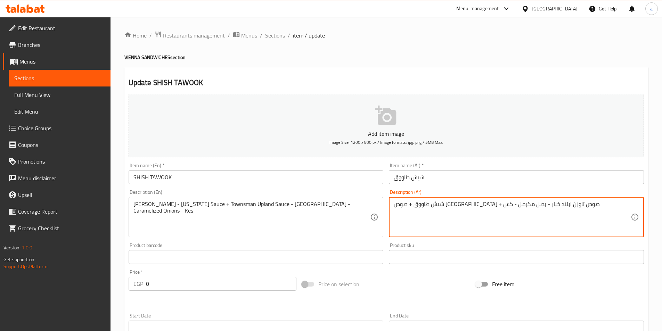
click at [450, 204] on textarea "شيش طاووق + صوص [GEOGRAPHIC_DATA] + صوص تاوزن ابلند خيار - بصل مكرمل - كس" at bounding box center [512, 217] width 237 height 33
click at [438, 203] on textarea "شيش طاووق + صوص [GEOGRAPHIC_DATA] + صوص تاوزن ابلند + خيار - بصل مكرمل - كس" at bounding box center [512, 217] width 237 height 33
click at [407, 203] on textarea "شيش طاووق + صوص [GEOGRAPHIC_DATA] + صوص تاوزن ابلند + خيار + بصل مكرمل - كس" at bounding box center [512, 217] width 237 height 33
click at [402, 203] on textarea "شيش طاووق + صوص [GEOGRAPHIC_DATA] + صوص تاوزن ابلند + خيار + بصل مكرمل + كس" at bounding box center [512, 217] width 237 height 33
click at [400, 203] on textarea "شيش طاووق + صوص [GEOGRAPHIC_DATA] + صوص تاوزن ابلند + خيار + بصل مكرمل + كس" at bounding box center [512, 217] width 237 height 33
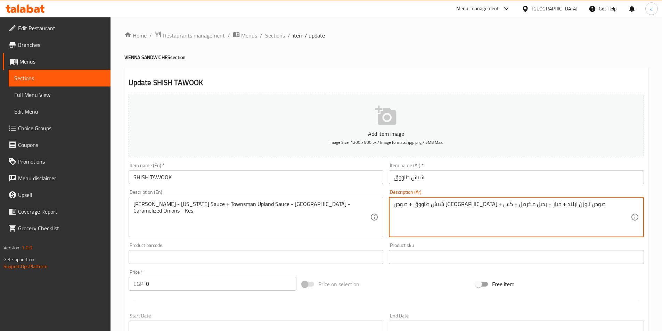
click at [401, 204] on textarea "شيش طاووق + صوص [GEOGRAPHIC_DATA] + صوص تاوزن ابلند + خيار + بصل مكرمل + كس" at bounding box center [512, 217] width 237 height 33
click at [403, 205] on textarea "شيش طاووق + صوص [GEOGRAPHIC_DATA] + صوص تاوزن ابلند + خيار + بصل مكرمل + كس" at bounding box center [512, 217] width 237 height 33
type textarea "شيش طاووق + صوص [GEOGRAPHIC_DATA] + صوص تاوزن ابلند + خيار + بصل مكرمل + خس"
click at [465, 198] on div "شيش طاووق + صوص [GEOGRAPHIC_DATA] + صوص تاوزن ابلند + خيار + بصل مكرمل + خس Des…" at bounding box center [516, 217] width 255 height 40
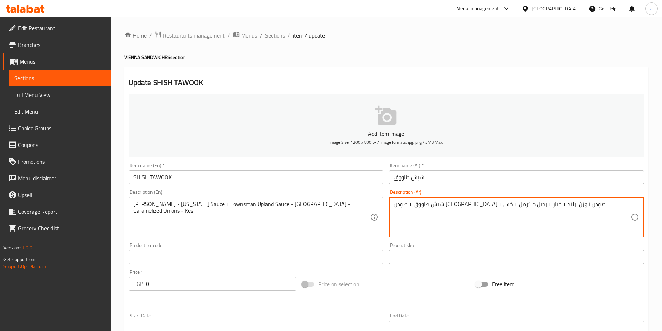
click at [468, 202] on textarea "شيش طاووق + صوص [GEOGRAPHIC_DATA] + صوص تاوزن ابلند + خيار + بصل مكرمل + خس" at bounding box center [512, 217] width 237 height 33
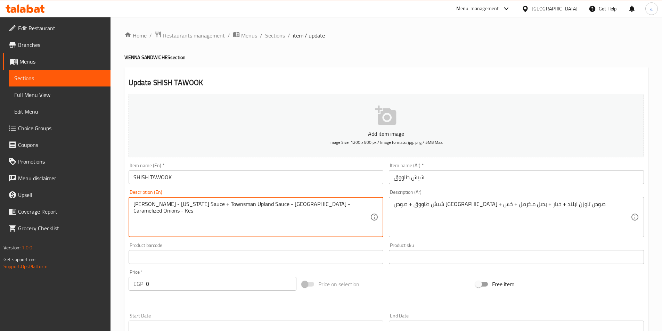
click at [297, 213] on textarea "[PERSON_NAME] - [US_STATE] Sauce + Townsman Upland Sauce - [GEOGRAPHIC_DATA] - …" at bounding box center [251, 217] width 237 height 33
paste textarea "tawook + [US_STATE] sauce + Tawzen Abland sauce + cucumber + caramelized onions…"
type textarea "Shish tawook + [US_STATE] sauce + Tawzen Abland sauce + cucumber + caramelized …"
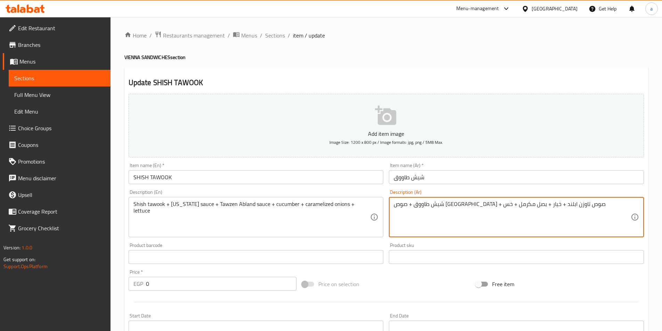
click at [473, 206] on textarea "شيش طاووق + صوص [GEOGRAPHIC_DATA] + صوص تاوزن ابلند + خيار + بصل مكرمل + خس" at bounding box center [512, 217] width 237 height 33
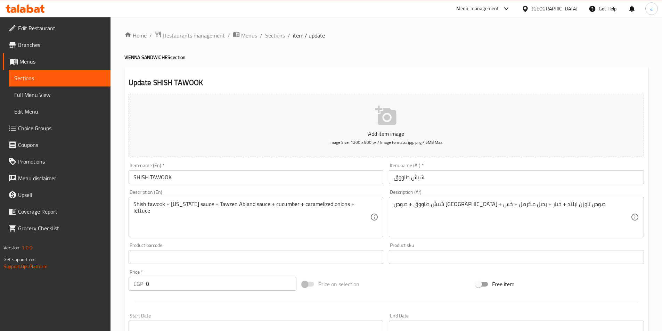
click at [462, 206] on textarea "شيش طاووق + صوص [GEOGRAPHIC_DATA] + صوص تاوزن ابلند + خيار + بصل مكرمل + خس" at bounding box center [512, 217] width 237 height 33
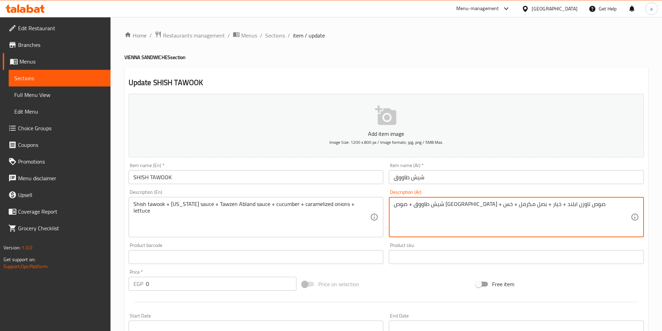
click at [462, 206] on textarea "شيش طاووق + صوص [GEOGRAPHIC_DATA] + صوص تاوزن ابلند + خيار + بصل مكرمل + خس" at bounding box center [512, 217] width 237 height 33
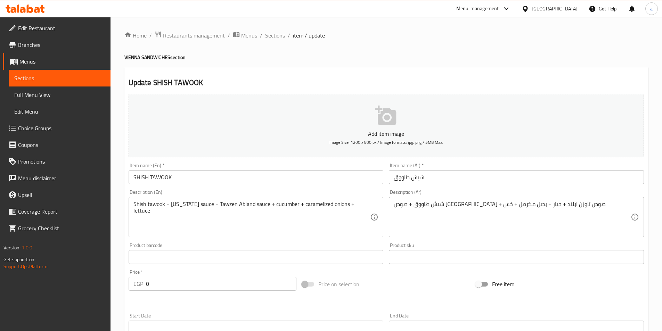
click at [463, 205] on textarea "شيش طاووق + صوص [GEOGRAPHIC_DATA] + صوص تاوزن ابلند + خيار + بصل مكرمل + خس" at bounding box center [512, 217] width 237 height 33
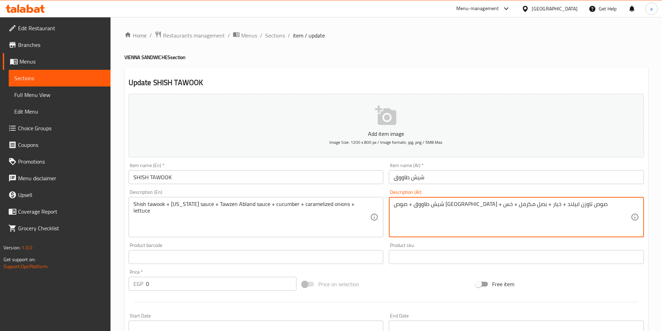
drag, startPoint x: 456, startPoint y: 205, endPoint x: 483, endPoint y: 206, distance: 26.8
click at [483, 206] on textarea "شيش طاووق + صوص [GEOGRAPHIC_DATA] + صوص تاوزن ابيلند + خيار + بصل مكرمل + خس" at bounding box center [512, 217] width 237 height 33
click at [465, 205] on textarea "شيش طاووق + صوص [GEOGRAPHIC_DATA] + صوص تاوزن ابيلند + خيار + بصل مكرمل + خس" at bounding box center [512, 217] width 237 height 33
drag, startPoint x: 458, startPoint y: 205, endPoint x: 480, endPoint y: 210, distance: 22.9
click at [480, 210] on textarea "شيش طاووق + صوص [GEOGRAPHIC_DATA] + صوص تاوزن ايلند + خيار + بصل مكرمل + خس" at bounding box center [512, 217] width 237 height 33
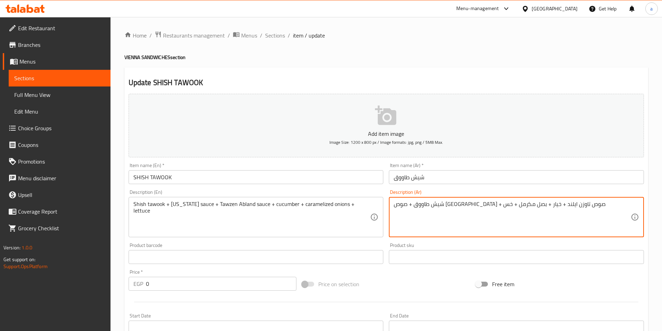
type textarea "شيش طاووق + صوص [GEOGRAPHIC_DATA] + صوص تاوزن ايلند + خيار + بصل مكرمل + خس"
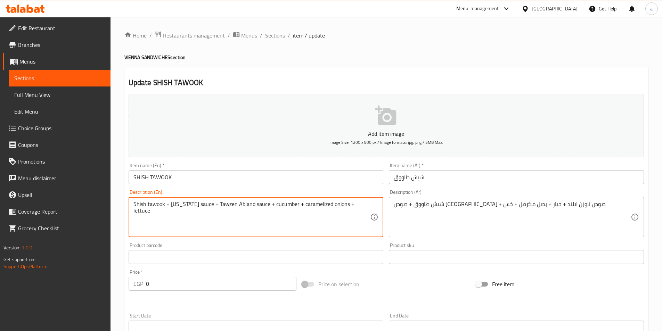
drag, startPoint x: 240, startPoint y: 204, endPoint x: 228, endPoint y: 208, distance: 12.2
click at [227, 204] on textarea "Shish tawook + [US_STATE] sauce + Tawzen Abland sauce + cucumber + caramelized …" at bounding box center [251, 217] width 237 height 33
click at [227, 205] on textarea "Shish tawook + [US_STATE] sauce + Tawzen Abland sauce + cucumber + caramelized …" at bounding box center [251, 217] width 237 height 33
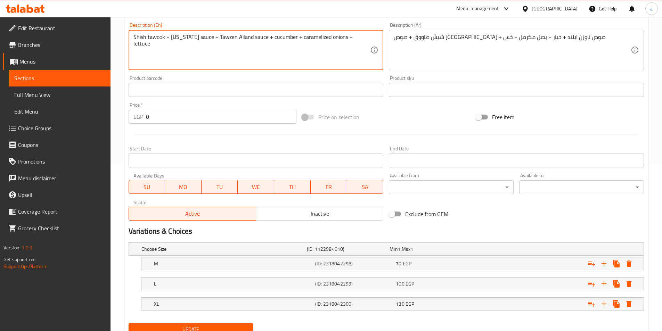
scroll to position [196, 0]
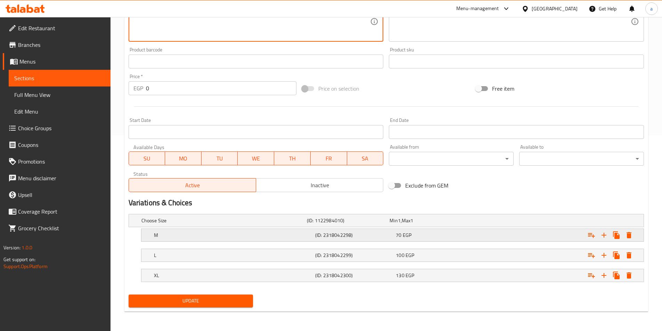
type textarea "Shish tawook + [US_STATE] sauce + Tawzen Ailand sauce + cucumber + caramelized …"
click at [308, 236] on h5 "M" at bounding box center [233, 235] width 159 height 7
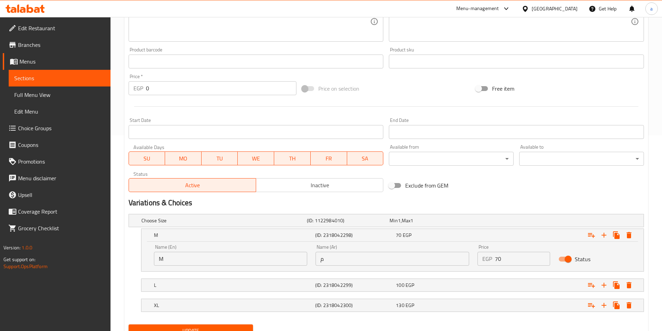
click at [248, 263] on input "M" at bounding box center [231, 259] width 154 height 14
type input "Medium"
click at [360, 264] on input "م" at bounding box center [393, 259] width 154 height 14
type input "وسط"
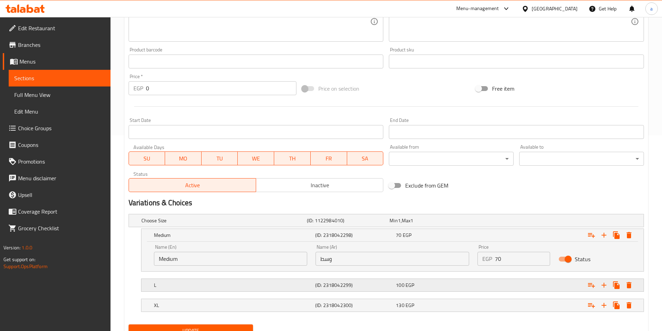
click at [314, 286] on div "L" at bounding box center [233, 286] width 161 height 10
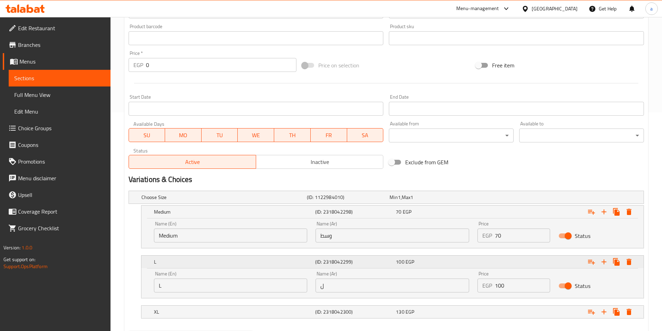
scroll to position [256, 0]
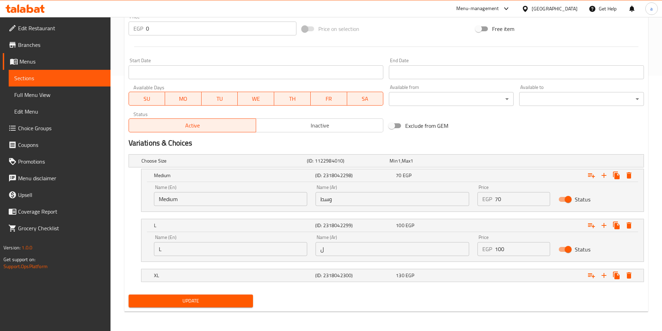
click at [246, 248] on input "L" at bounding box center [231, 249] width 154 height 14
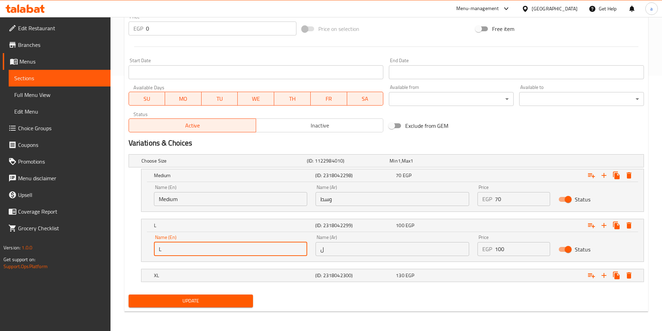
type input "large"
click at [347, 251] on input "ل" at bounding box center [393, 249] width 154 height 14
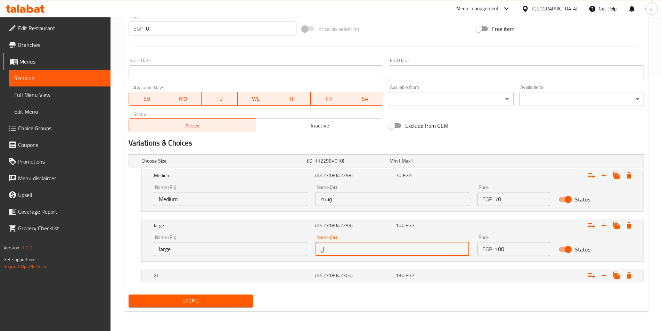
click at [347, 251] on input "ل" at bounding box center [393, 249] width 154 height 14
type input "كبير"
click at [277, 279] on h5 "XL" at bounding box center [233, 275] width 159 height 7
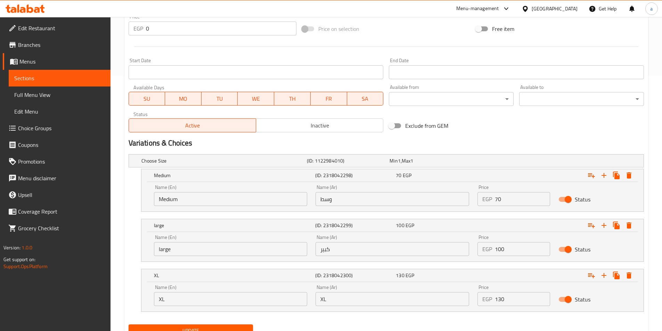
click at [363, 301] on input "XL" at bounding box center [393, 299] width 154 height 14
type input "حجم أكبر"
click at [209, 325] on button "Update" at bounding box center [191, 331] width 125 height 13
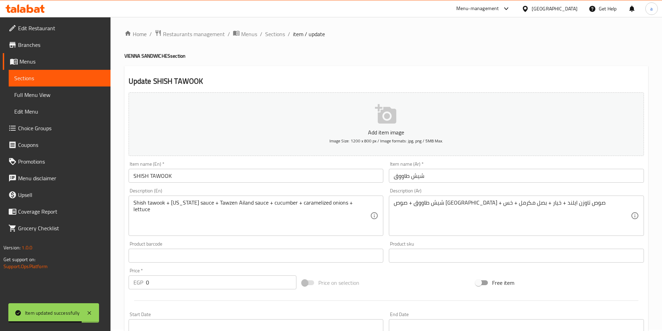
scroll to position [0, 0]
click at [273, 35] on span "Sections" at bounding box center [275, 35] width 20 height 8
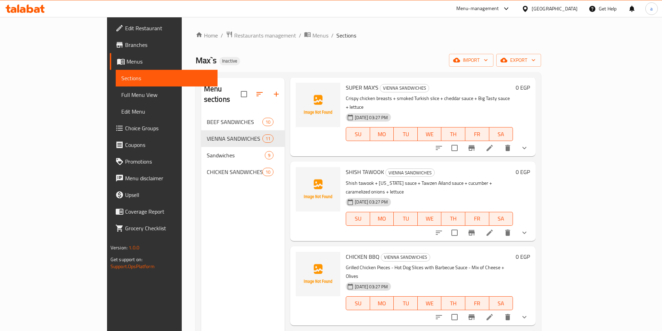
scroll to position [209, 0]
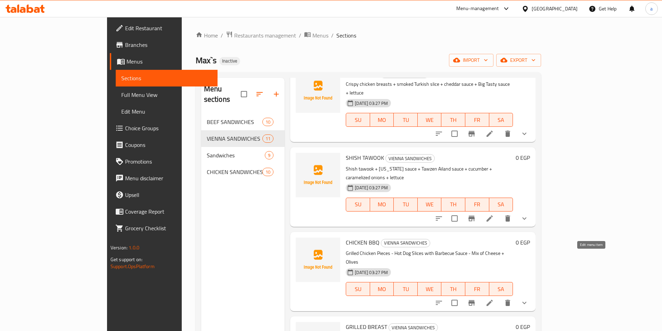
click at [493, 300] on icon at bounding box center [490, 303] width 6 height 6
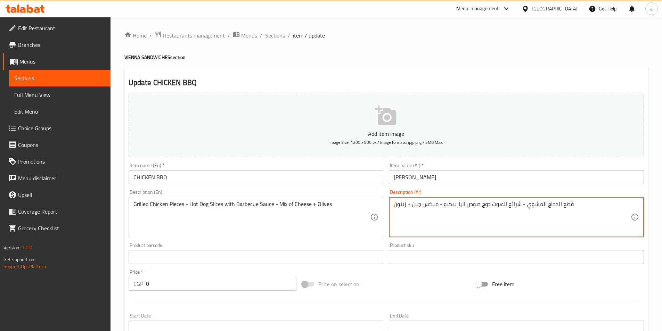
drag, startPoint x: 524, startPoint y: 205, endPoint x: 520, endPoint y: 205, distance: 3.8
click at [522, 203] on textarea "قطع الدجاج المشوي+ شرائح الهوت دوج صوص الباربيكيو - ميكس جين + زيتون" at bounding box center [512, 217] width 237 height 33
click at [480, 205] on textarea "قطع الدجاج المشوي + شرائح الهوت دوج صوص الباربيكيو - ميكس جين + زيتون" at bounding box center [512, 217] width 237 height 33
click at [440, 204] on textarea "قطع الدجاج المشوي + شرائح الهوت دوج + صوص الباربيكيو - ميكس جين + زيتون" at bounding box center [512, 217] width 237 height 33
click at [465, 202] on textarea "قطع الدجاج المشوي + شرائح الهوت دوج + صوص الباربيكيو + ميكس جين + زيتون" at bounding box center [512, 217] width 237 height 33
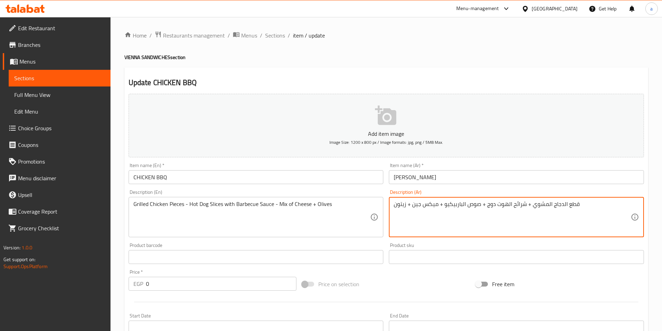
click at [465, 202] on textarea "قطع الدجاج المشوي + شرائح الهوت دوج + صوص الباربيكيو + ميكس جين + زيتون" at bounding box center [512, 217] width 237 height 33
type textarea "قطع الدجاج المشوي + شرائح الهوت دوج + صوص الباربيكيو + ميكس جين + زيتون"
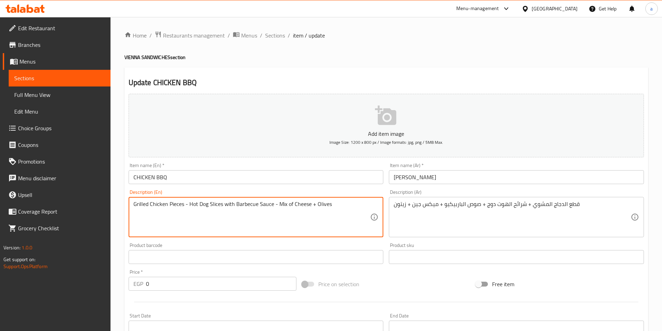
click at [329, 218] on textarea "Grilled Chicken Pieces - Hot Dog Slices with Barbecue Sauce - Mix of Cheese + O…" at bounding box center [251, 217] width 237 height 33
paste textarea "chicken nuggets + hot dog slices + barbecue sauce + mix gin + o"
type textarea "Grilled chicken nuggets + hot dog slices + barbecue sauce + mix gin + olives"
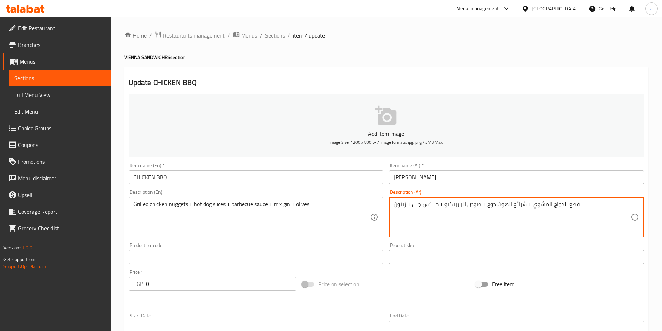
click at [417, 205] on textarea "قطع الدجاج المشوي + شرائح الهوت دوج + صوص الباربيكيو + ميكس جين + زيتون" at bounding box center [512, 217] width 237 height 33
click at [416, 205] on textarea "قطع الدجاج المشوي + شرائح الهوت دوج + صوص الباربيكيو + ميكس جين + زيتون" at bounding box center [512, 217] width 237 height 33
click at [597, 212] on textarea "قطع الدجاج المشوي + شرائح الهوت دوج + صوص الباربيكيو + ميكس جبن + زيتون" at bounding box center [512, 217] width 237 height 33
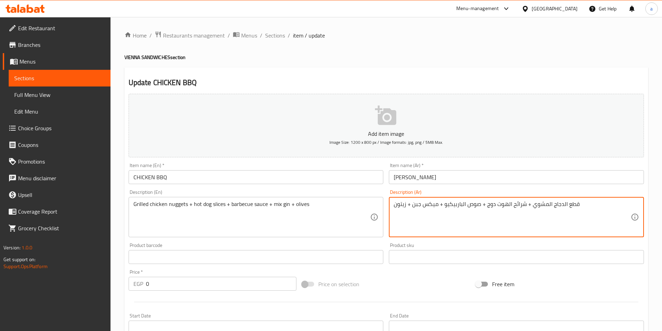
type textarea "قطع الدجاج المشوي + شرائح الهوت دوج + صوص الباربيكيو + ميكس جبن + زيتون"
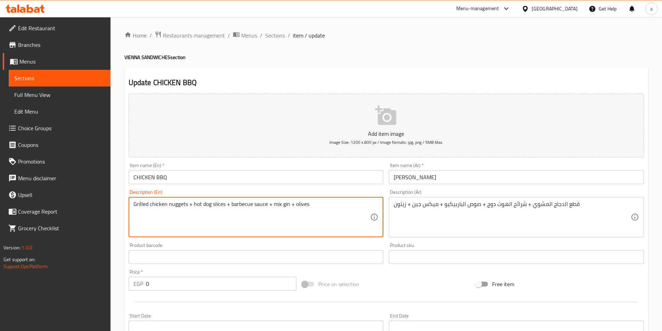
click at [306, 220] on textarea "Grilled chicken nuggets + hot dog slices + barbecue sauce + mix gin + olives" at bounding box center [251, 217] width 237 height 33
paste textarea "pieces + hot dog slices + barbecue sauce + cheese mix"
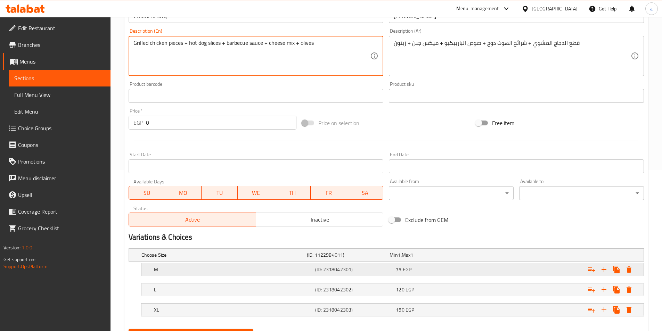
scroll to position [174, 0]
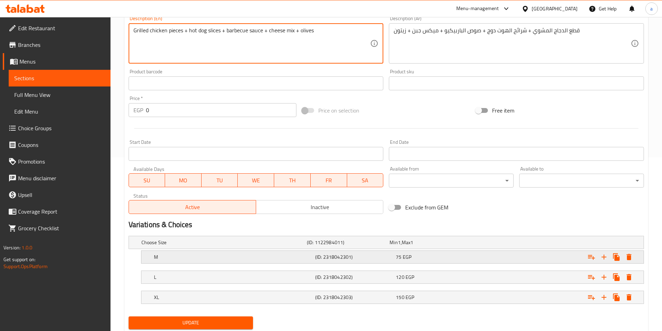
type textarea "Grilled chicken pieces + hot dog slices + barbecue sauce + cheese mix + olives"
click at [271, 257] on h5 "M" at bounding box center [233, 257] width 159 height 7
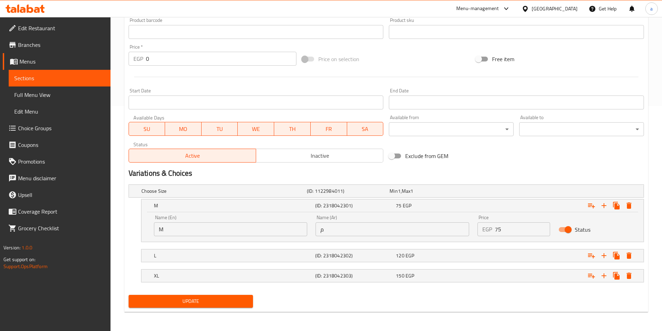
scroll to position [226, 0]
click at [257, 233] on input "M" at bounding box center [231, 229] width 154 height 14
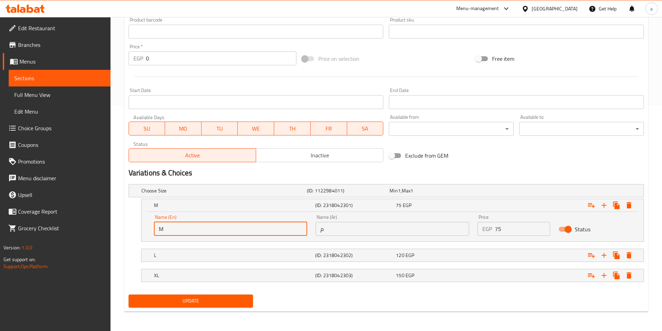
click at [257, 233] on input "M" at bounding box center [231, 229] width 154 height 14
type input "Medium"
click at [338, 234] on input "م" at bounding box center [393, 229] width 154 height 14
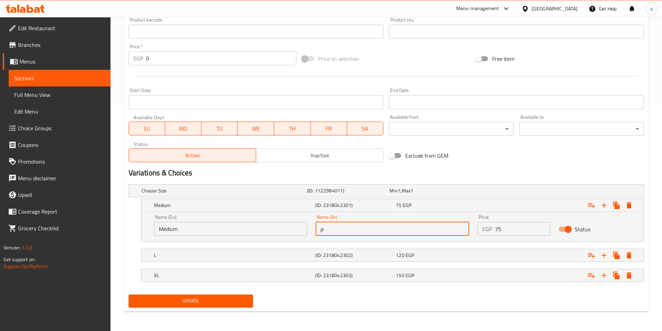
click at [338, 233] on input "م" at bounding box center [393, 229] width 154 height 14
click at [337, 230] on input "م" at bounding box center [393, 229] width 154 height 14
type input "وسط"
click at [347, 256] on h5 "(ID: 2318042302)" at bounding box center [354, 255] width 78 height 7
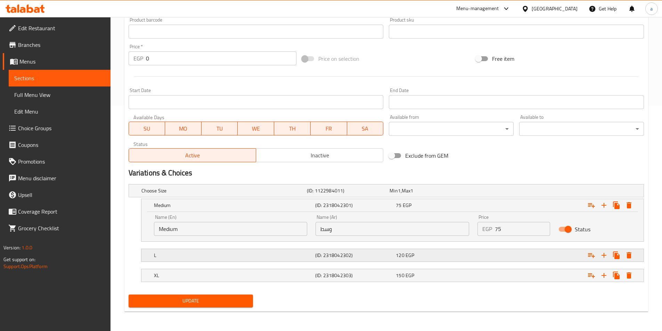
click at [347, 256] on h5 "(ID: 2318042302)" at bounding box center [354, 255] width 78 height 7
click at [337, 251] on div "(ID: 2318042302)" at bounding box center [354, 256] width 81 height 10
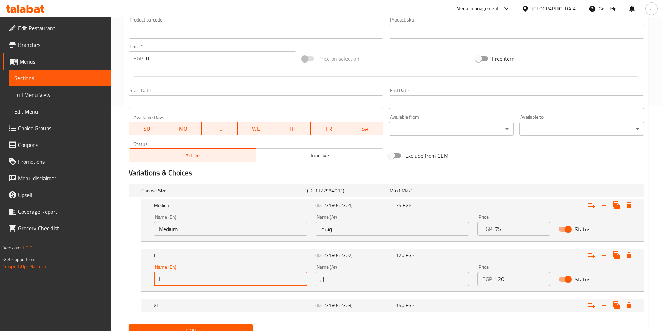
click at [233, 281] on input "L" at bounding box center [231, 279] width 154 height 14
type input "large"
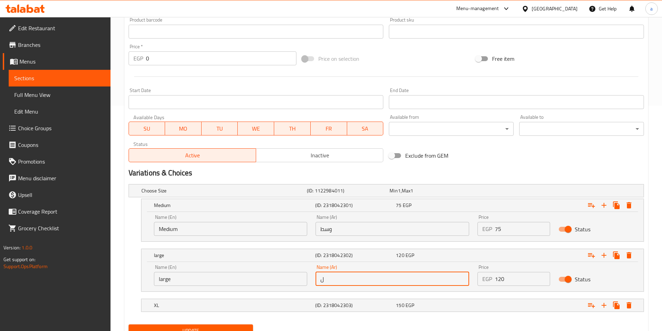
click at [347, 282] on input "ل" at bounding box center [393, 279] width 154 height 14
type input "كبير"
click at [345, 304] on h5 "(ID: 2318042303)" at bounding box center [354, 305] width 78 height 7
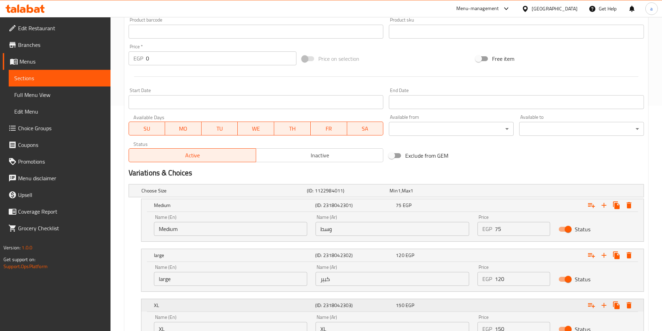
click at [345, 304] on h5 "(ID: 2318042303)" at bounding box center [354, 305] width 78 height 7
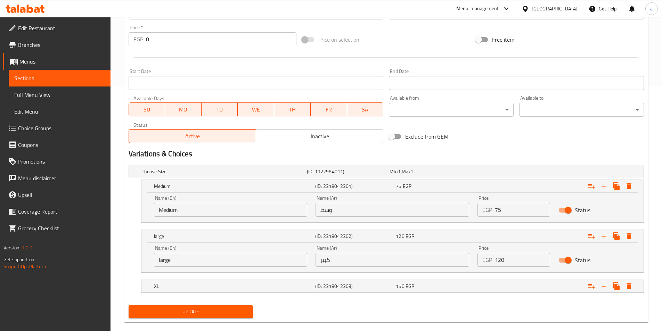
scroll to position [256, 0]
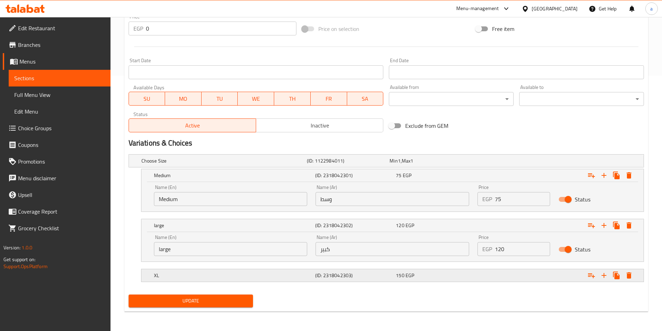
click at [342, 278] on h5 "(ID: 2318042303)" at bounding box center [354, 275] width 78 height 7
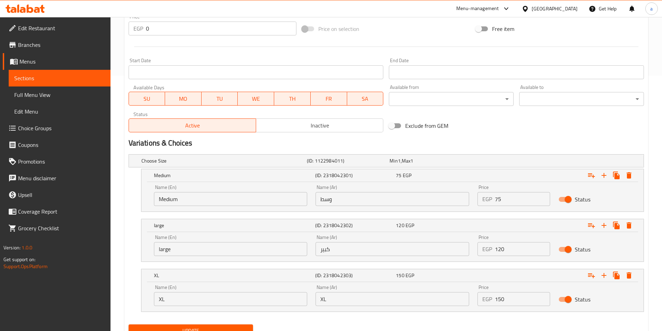
click at [347, 295] on input "XL" at bounding box center [393, 299] width 154 height 14
type input "حجم أكبر"
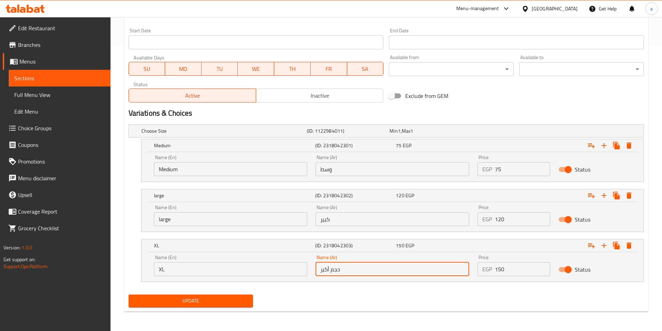
click at [238, 303] on span "Update" at bounding box center [191, 301] width 114 height 9
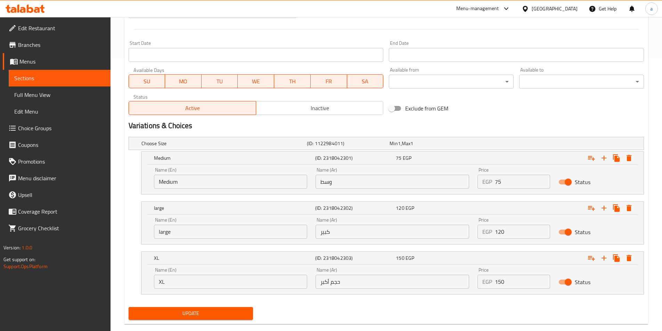
scroll to position [285, 0]
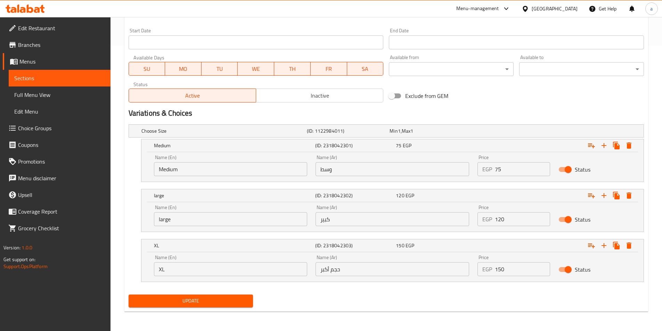
drag, startPoint x: 206, startPoint y: 297, endPoint x: 206, endPoint y: 292, distance: 4.9
click at [206, 297] on span "Update" at bounding box center [191, 301] width 114 height 9
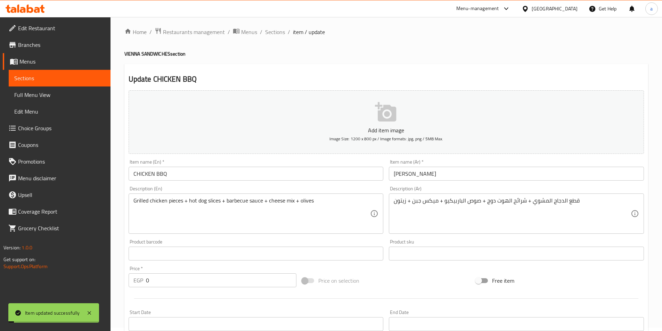
scroll to position [0, 0]
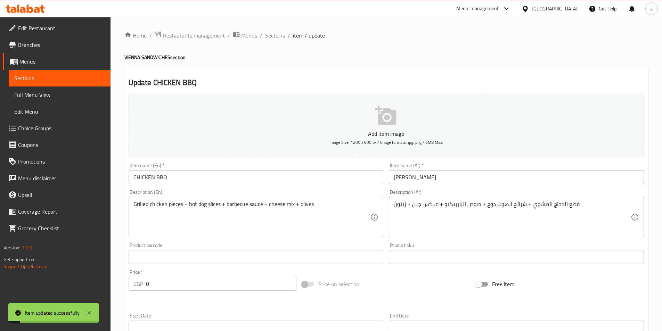
click at [279, 35] on span "Sections" at bounding box center [275, 35] width 20 height 8
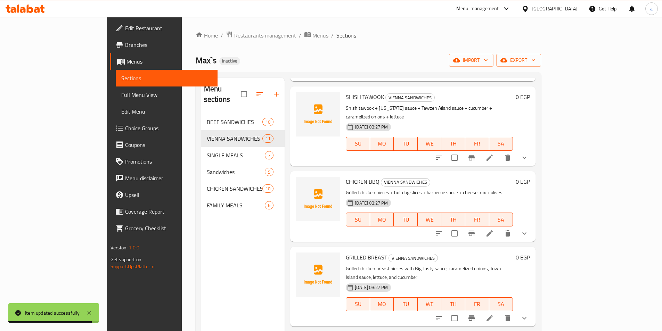
scroll to position [278, 0]
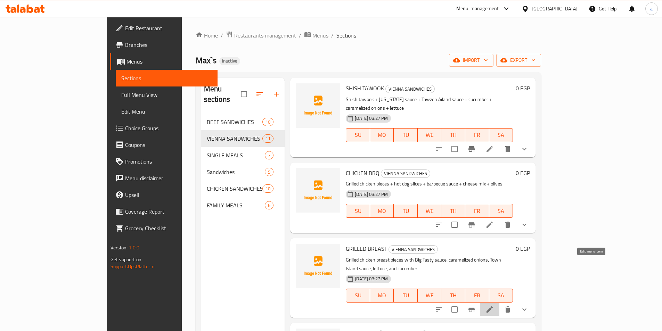
click at [493, 307] on icon at bounding box center [490, 310] width 6 height 6
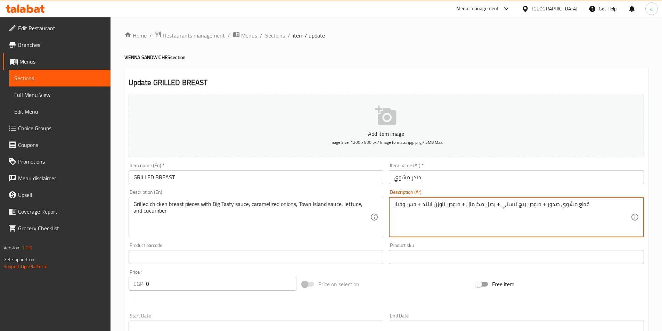
click at [411, 203] on textarea "قطع مشوي صدور + صوص بيج تيستي + بصل مكرمال + صوص تاوزن ايلند + حس وخيار" at bounding box center [512, 217] width 237 height 33
click at [440, 216] on textarea "قطع مشوي صدور + صوص بيج تيستي + بصل مكرمال + صوص تاوزن ايلند + خس و خيار" at bounding box center [512, 217] width 237 height 33
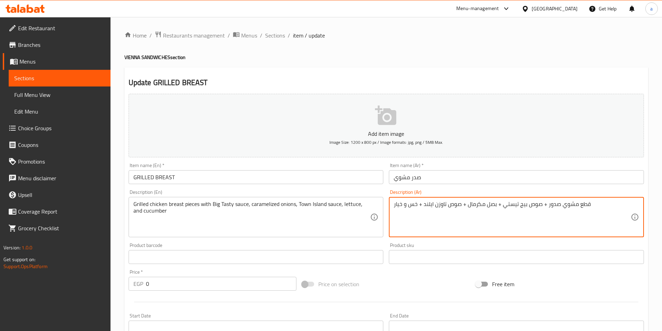
type textarea "قطع مشوي صدور + صوص بيج تيستي + بصل مكرمال + صوص تاوزن ايلند + خس و خيار"
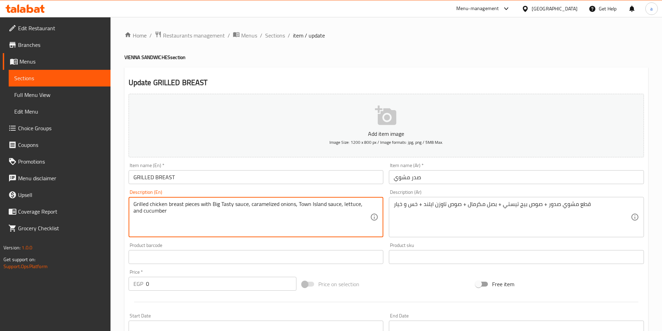
click at [276, 229] on textarea "Grilled chicken breast pieces with Big Tasty sauce, caramelized onions, Town Is…" at bounding box center [251, 217] width 237 height 33
paste textarea "breast pieces + Big Testi sauce + caramelized onions + Tawzen Island sauce + le…"
click at [201, 205] on textarea "Grilled breast pieces + Big Testi sauce + caramelized onions + Tawzen Island sa…" at bounding box center [251, 217] width 237 height 33
click at [299, 203] on textarea "Grilled breast pieces + Big Testy sauce + caramelized onions + Tawzen Island sa…" at bounding box center [251, 217] width 237 height 33
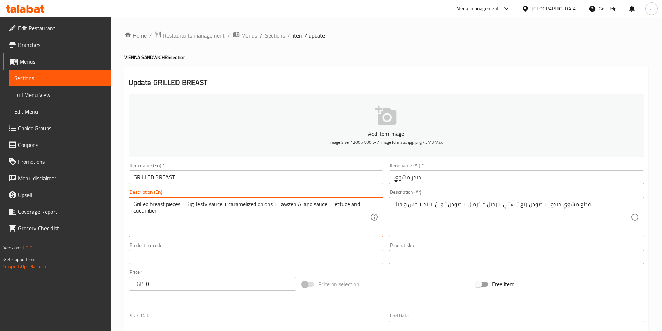
click at [297, 204] on textarea "Grilled breast pieces + Big Testy sauce + caramelized onions + Tawzen Ailand sa…" at bounding box center [251, 217] width 237 height 33
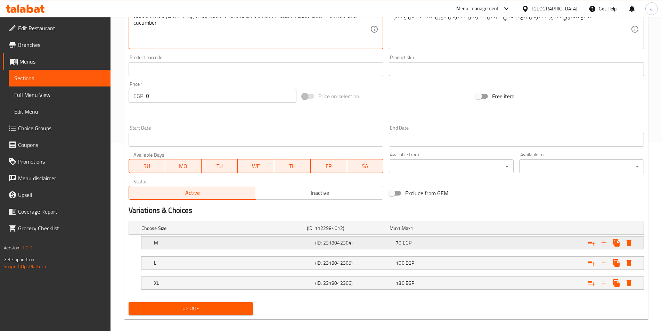
scroll to position [196, 0]
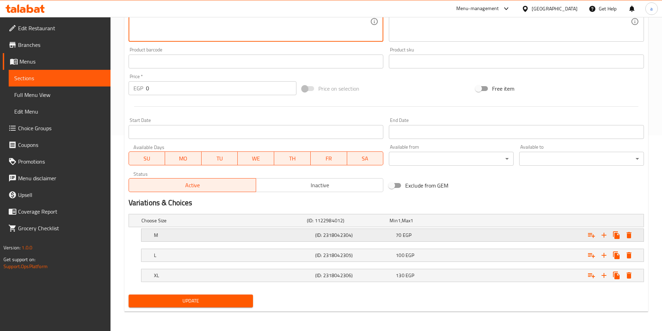
type textarea "Grilled breast pieces + Big Testy sauce + caramelized onions + Tawzen iland sau…"
click at [285, 232] on h5 "M" at bounding box center [233, 235] width 159 height 7
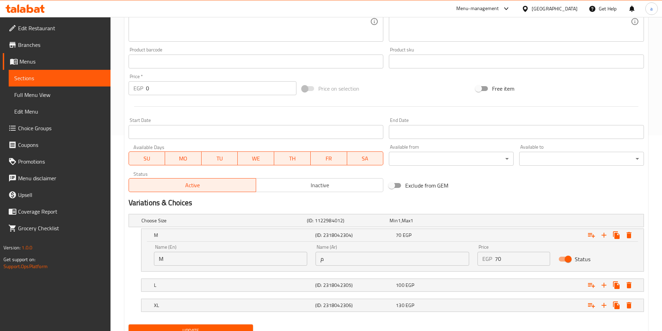
click at [351, 260] on input "م" at bounding box center [393, 259] width 154 height 14
click at [350, 260] on input "م" at bounding box center [393, 259] width 154 height 14
click at [275, 259] on input "M" at bounding box center [231, 259] width 154 height 14
type input "Medium"
click at [273, 282] on h5 "L" at bounding box center [233, 285] width 159 height 7
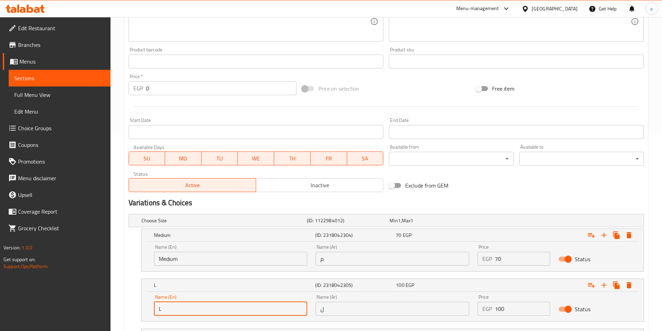
click at [227, 306] on input "L" at bounding box center [231, 309] width 154 height 14
type input "large"
click at [348, 264] on input "م" at bounding box center [393, 259] width 154 height 14
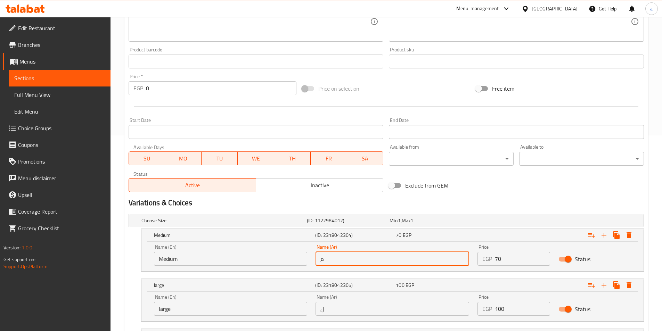
click at [348, 264] on input "م" at bounding box center [393, 259] width 154 height 14
type input "وسط"
click at [345, 302] on input "ل" at bounding box center [393, 309] width 154 height 14
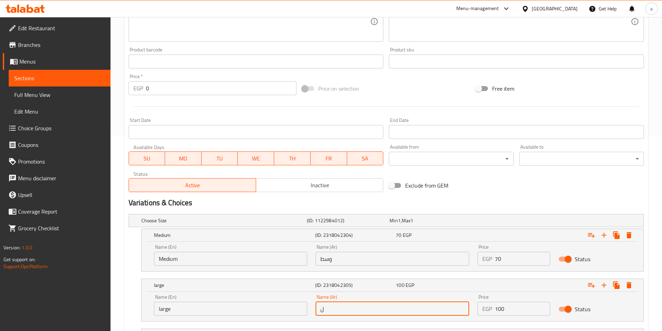
click at [345, 302] on input "ل" at bounding box center [393, 309] width 154 height 14
type input "كبير"
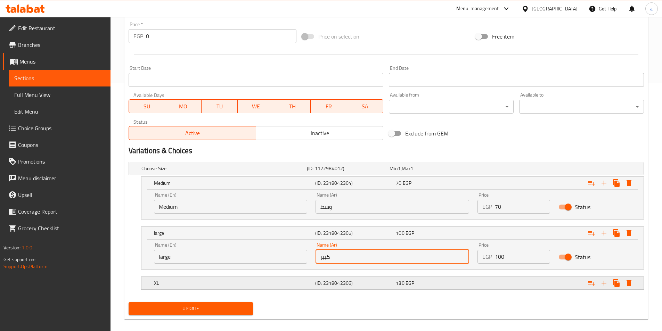
scroll to position [256, 0]
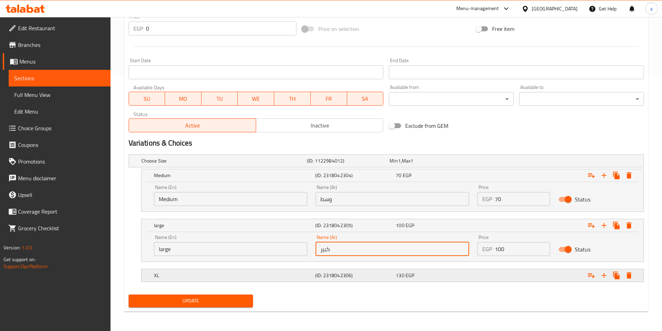
click at [282, 273] on h5 "XL" at bounding box center [233, 275] width 159 height 7
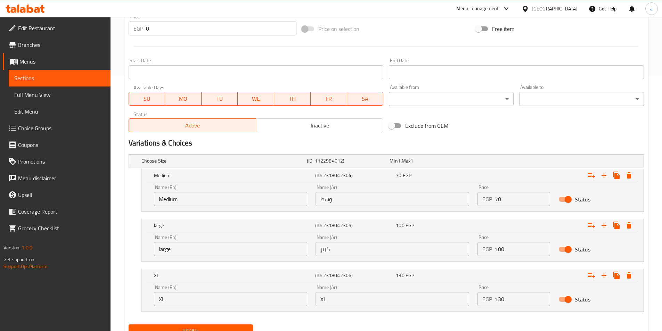
click at [348, 299] on input "XL" at bounding box center [393, 299] width 154 height 14
type input "حجم أكبر"
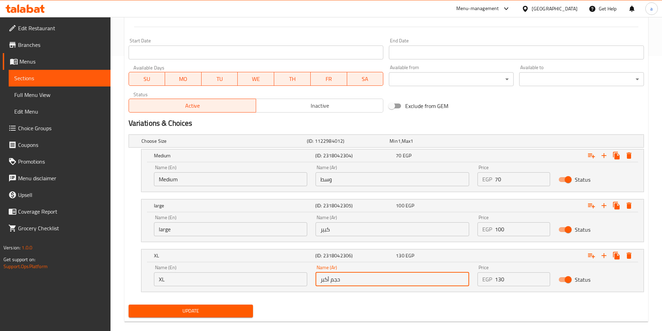
scroll to position [285, 0]
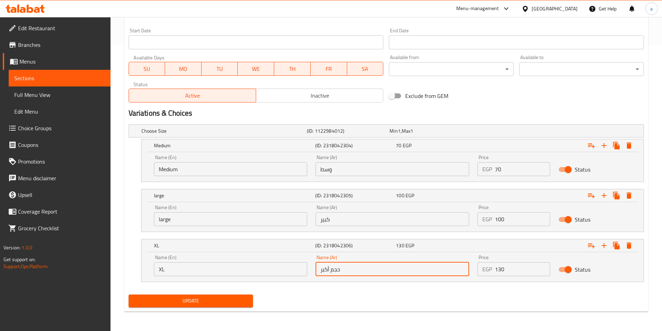
click at [224, 298] on span "Update" at bounding box center [191, 301] width 114 height 9
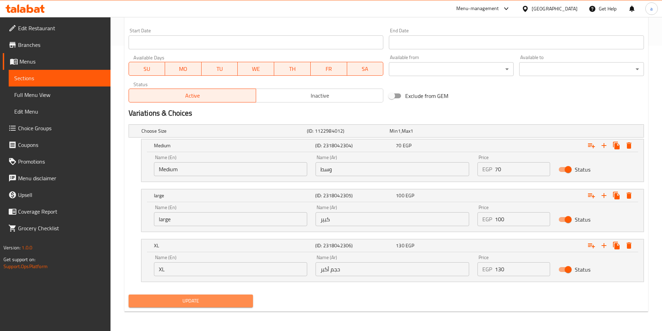
click at [237, 299] on span "Update" at bounding box center [191, 301] width 114 height 9
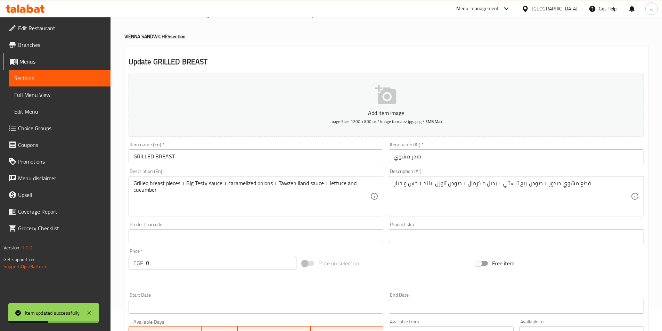
scroll to position [0, 0]
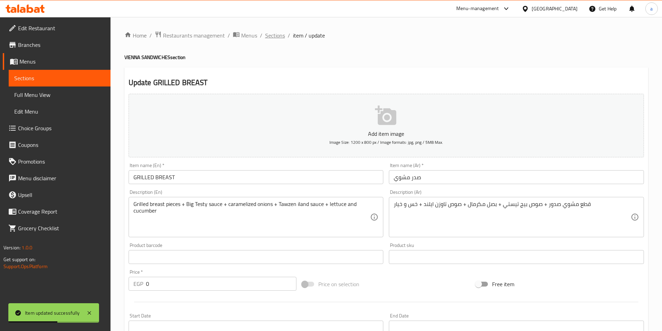
click at [271, 37] on span "Sections" at bounding box center [275, 35] width 20 height 8
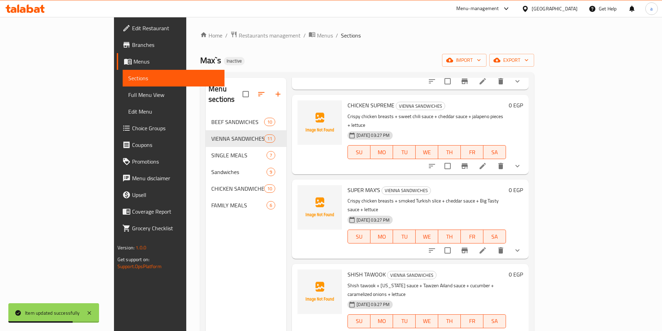
scroll to position [104, 0]
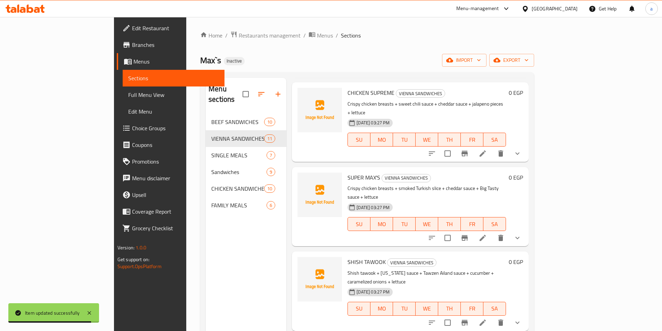
click at [487, 319] on icon at bounding box center [483, 323] width 8 height 8
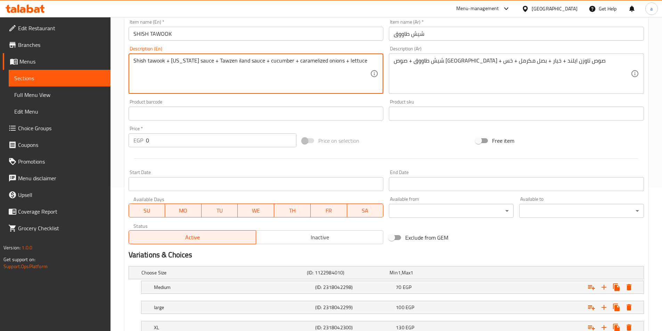
scroll to position [196, 0]
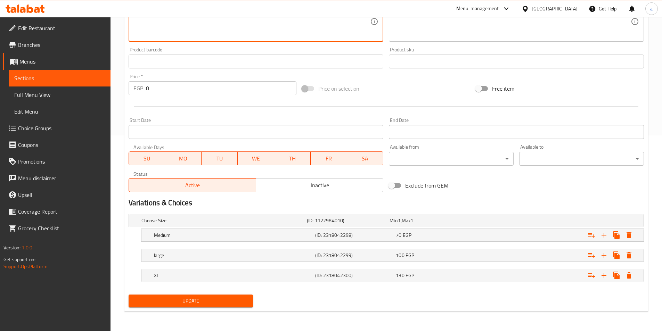
type textarea "Shish tawook + [US_STATE] sauce + Tawzen iland sauce + cucumber + caramelized o…"
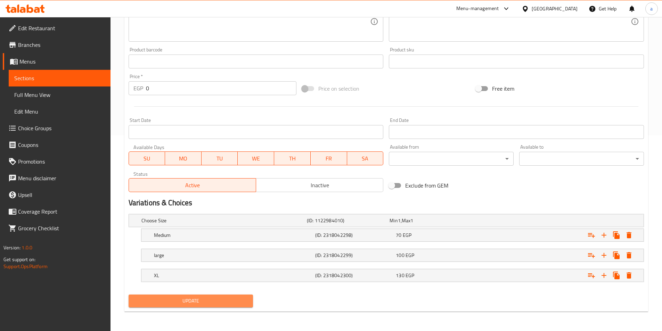
click at [215, 299] on span "Update" at bounding box center [191, 301] width 114 height 9
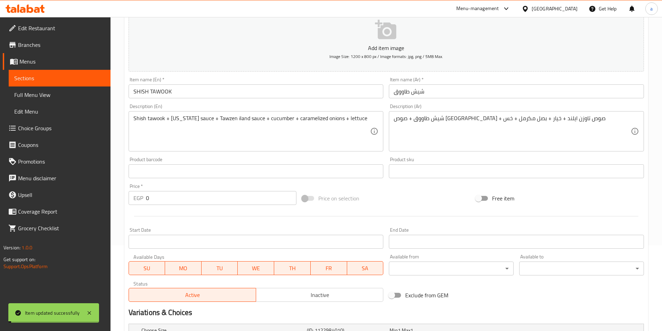
scroll to position [0, 0]
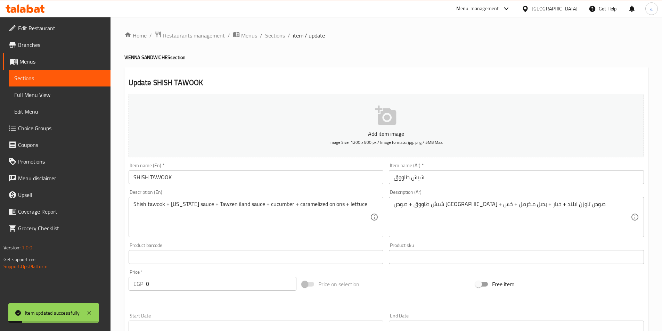
click at [271, 34] on span "Sections" at bounding box center [275, 35] width 20 height 8
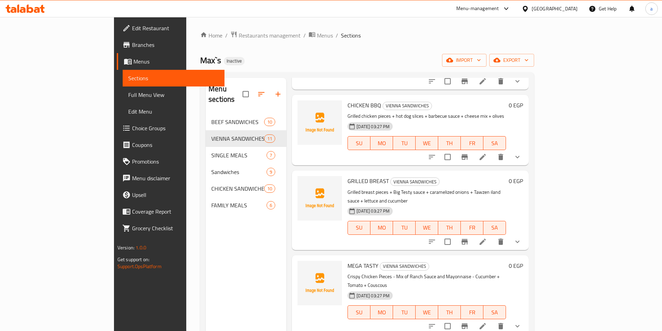
scroll to position [348, 0]
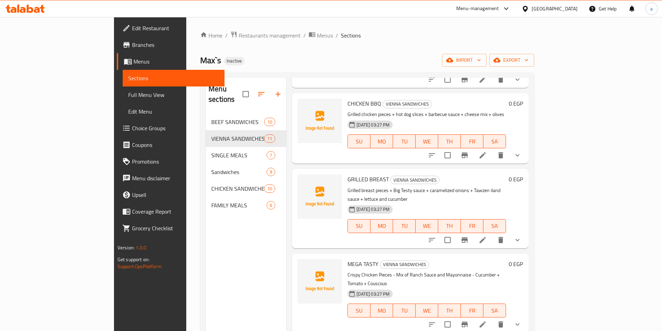
click at [486, 322] on icon at bounding box center [483, 325] width 6 height 6
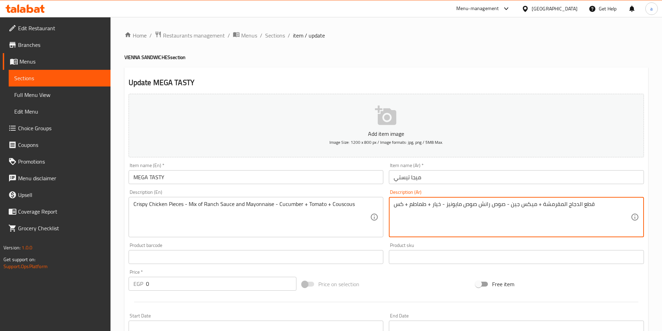
click at [513, 206] on textarea "قطع الدجاج المقرمشة + ميكس جين - صوص رانش صوص مايونيز - خيار + طماطم + كس" at bounding box center [512, 217] width 237 height 33
click at [514, 205] on textarea "قطع الدجاج المقرمشة + ميكس جين - صوص رانش صوص مايونيز - خيار + طماطم + كس" at bounding box center [512, 217] width 237 height 33
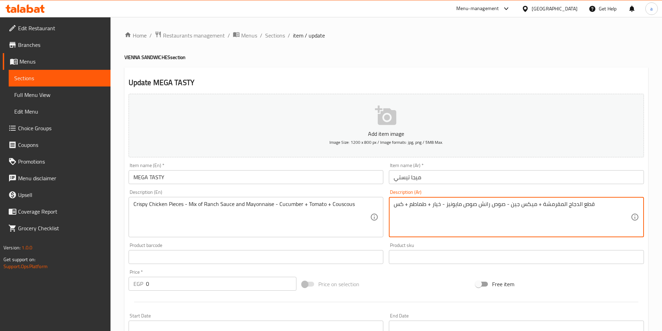
click at [514, 205] on textarea "قطع الدجاج المقرمشة + ميكس جين - صوص رانش صوص مايونيز - خيار + طماطم + كس" at bounding box center [512, 217] width 237 height 33
click at [515, 213] on textarea "قطع الدجاج المقرمشة + ميكس جين - صوص رانش صوص مايونيز - خيار + طماطم + كس" at bounding box center [512, 217] width 237 height 33
click at [521, 204] on textarea "قطع الدجاج المقرمشة + ميكس جين - صوص رانش صوص مايونيز - خيار + طماطم + كس" at bounding box center [512, 217] width 237 height 33
click at [514, 206] on textarea "قطع الدجاج المقرمشة + ميكس جين - صوص رانش صوص مايونيز - خيار + طماطم + كس" at bounding box center [512, 217] width 237 height 33
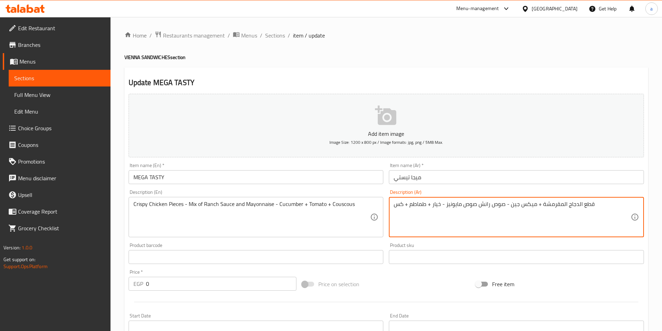
click at [522, 218] on textarea "قطع الدجاج المقرمشة + ميكس جين - صوص رانش صوص مايونيز - خيار + طماطم + كس" at bounding box center [512, 217] width 237 height 33
click at [500, 207] on textarea "قطع الدجاج المقرمشة + ميكس جين - صوص رانش صوص مايونيز - خيار + طماطم + كس" at bounding box center [512, 217] width 237 height 33
click at [500, 205] on textarea "قطع الدجاج المقرمشة + ميكس جين - صوص رانش صوص مايونيز - خيار + طماطم + كس" at bounding box center [512, 217] width 237 height 33
drag, startPoint x: 500, startPoint y: 205, endPoint x: 509, endPoint y: 204, distance: 8.7
click at [501, 205] on textarea "قطع الدجاج المقرمشة + ميكس جين - صوص رانش صوص مايونيز - خيار + طماطم + كس" at bounding box center [512, 217] width 237 height 33
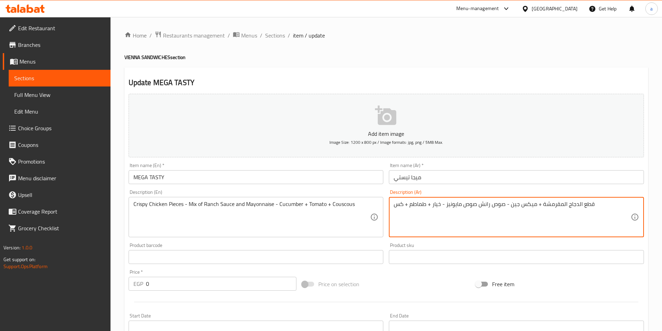
click at [513, 204] on textarea "قطع الدجاج المقرمشة + ميكس جين - صوص رانش صوص مايونيز - خيار + طماطم + كس" at bounding box center [512, 217] width 237 height 33
click at [509, 203] on textarea "قطع الدجاج المقرمشة + ميكس جبن - صوص رانش صوص مايونيز - خيار + طماطم + كس" at bounding box center [512, 217] width 237 height 33
click at [478, 204] on textarea "قطع الدجاج المقرمشة + ميكس جبن + صوص رانش صوص مايونيز - خيار + طماطم + كس" at bounding box center [512, 217] width 237 height 33
click at [444, 202] on textarea "قطع الدجاج المقرمشة + ميكس جبن + صوص رانش + صوص مايونيز - خيار + طماطم + كس" at bounding box center [512, 217] width 237 height 33
click at [403, 203] on textarea "قطع الدجاج المقرمشة + ميكس جبن + صوص رانش + صوص مايونيز + خيار + طماطم + كس" at bounding box center [512, 217] width 237 height 33
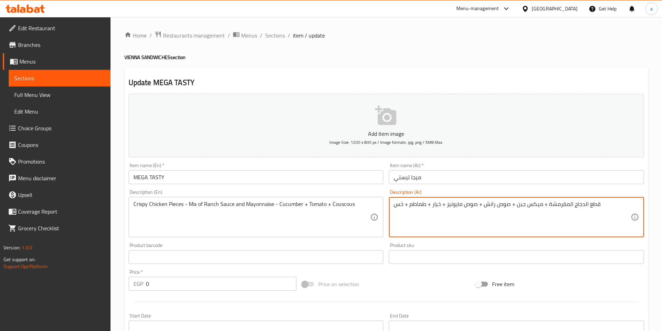
click at [425, 218] on textarea "قطع الدجاج المقرمشة + ميكس جبن + صوص رانش + صوص مايونيز + خيار + طماطم + خس" at bounding box center [512, 217] width 237 height 33
type textarea "قطع الدجاج المقرمشة + ميكس جبن + صوص رانش + صوص مايونيز + خيار + طماطم + خس"
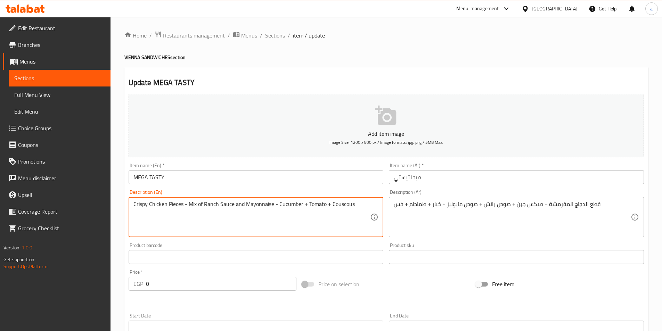
click at [235, 220] on textarea "Crispy Chicken Pieces - Mix of Ranch Sauce and Mayonnaise - Cucumber + Tomato +…" at bounding box center [251, 217] width 237 height 33
paste textarea "chicken pieces + cheese mix + ranch sauce + mayonnaise sauce + cucumber + tomat…"
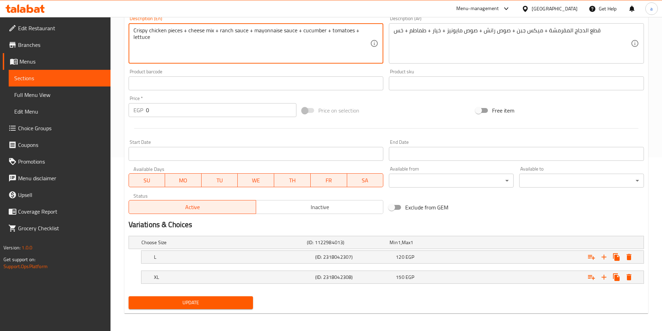
scroll to position [176, 0]
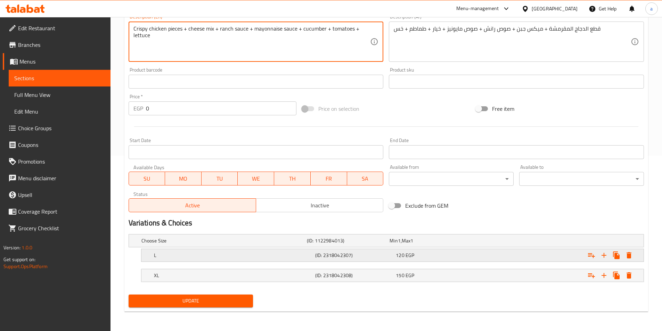
type textarea "Crispy chicken pieces + cheese mix + ranch sauce + mayonnaise sauce + cucumber …"
click at [299, 252] on h5 "L" at bounding box center [233, 255] width 159 height 7
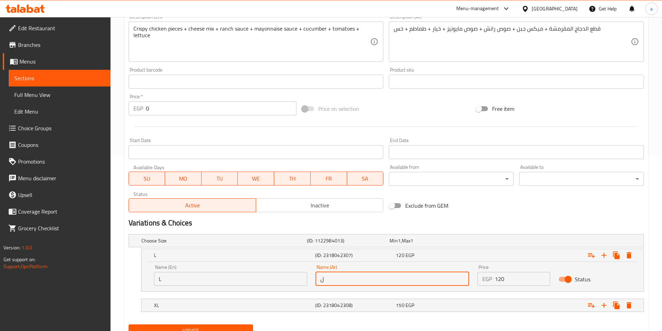
click at [338, 279] on input "ل" at bounding box center [393, 279] width 154 height 14
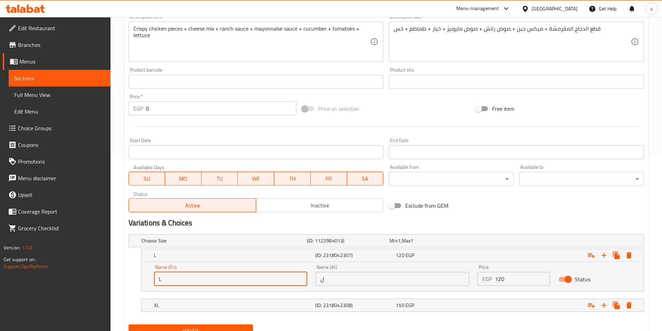
click at [275, 282] on input "L" at bounding box center [231, 279] width 154 height 14
type input "large"
click at [355, 280] on input "ل" at bounding box center [393, 279] width 154 height 14
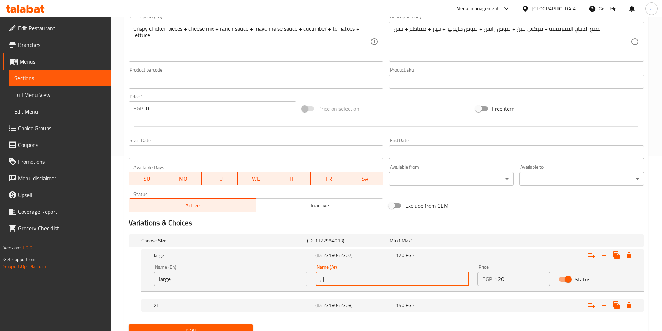
click at [355, 280] on input "ل" at bounding box center [393, 279] width 154 height 14
type input "كبير"
click at [347, 305] on h5 "(ID: 2318042308)" at bounding box center [354, 305] width 78 height 7
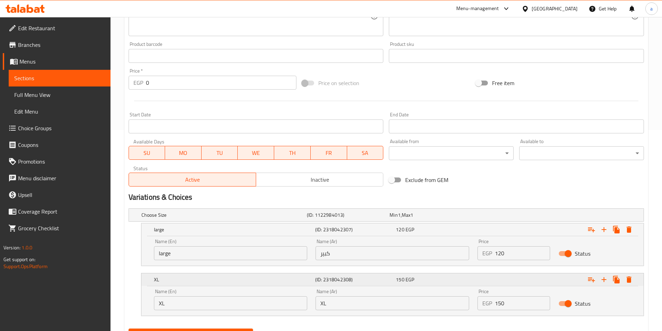
scroll to position [235, 0]
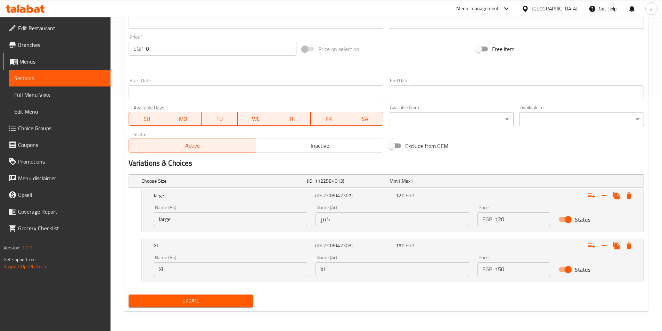
click at [348, 274] on input "XL" at bounding box center [393, 269] width 154 height 14
type input "حجم أكبر"
click at [224, 298] on span "Update" at bounding box center [191, 301] width 114 height 9
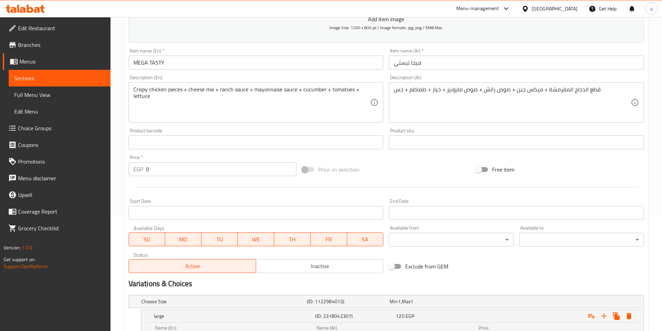
scroll to position [209, 0]
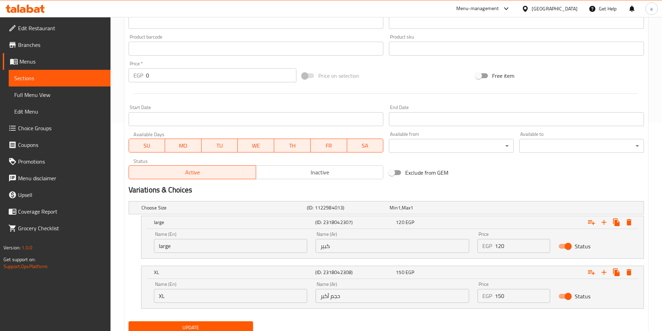
click at [203, 330] on span "Update" at bounding box center [191, 328] width 114 height 9
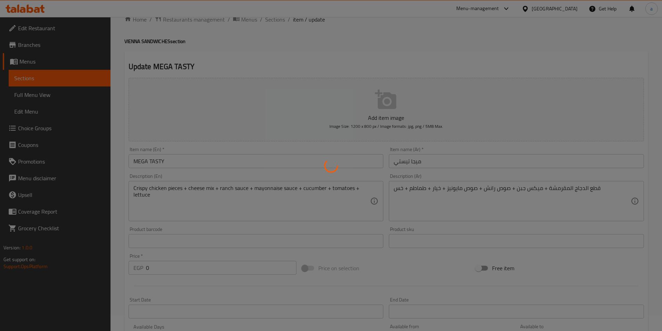
scroll to position [0, 0]
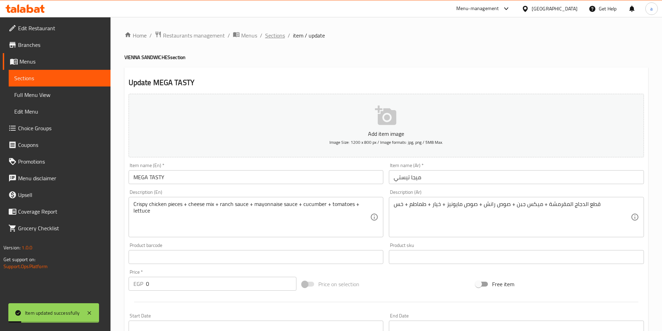
click at [273, 36] on span "Sections" at bounding box center [275, 35] width 20 height 8
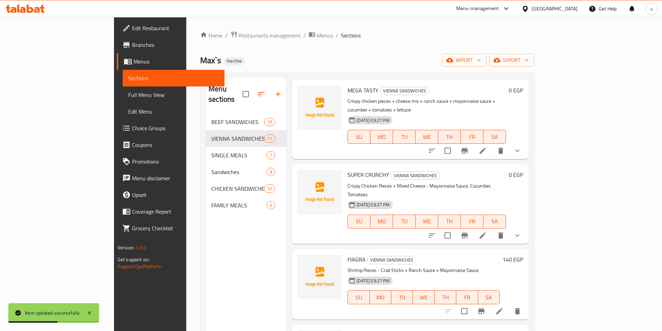
scroll to position [417, 0]
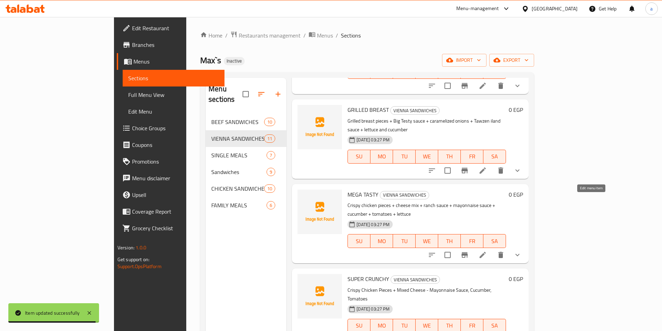
click at [487, 251] on icon at bounding box center [483, 255] width 8 height 8
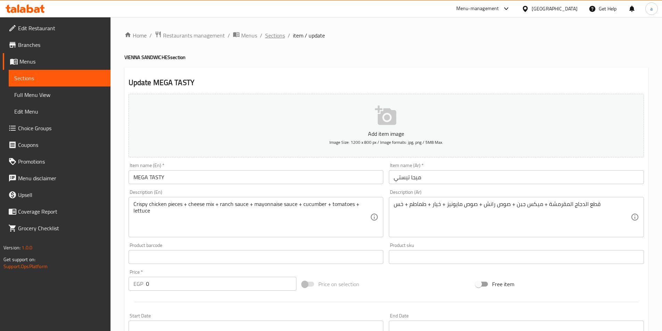
click at [279, 38] on span "Sections" at bounding box center [275, 35] width 20 height 8
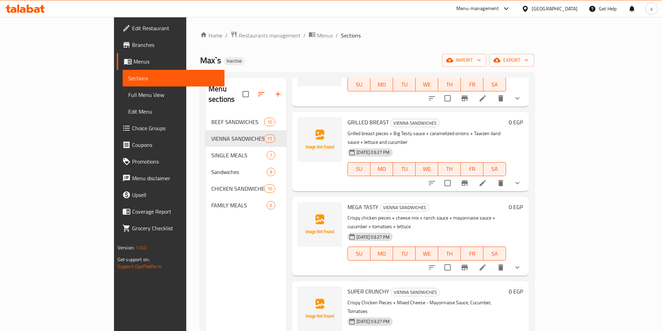
scroll to position [417, 0]
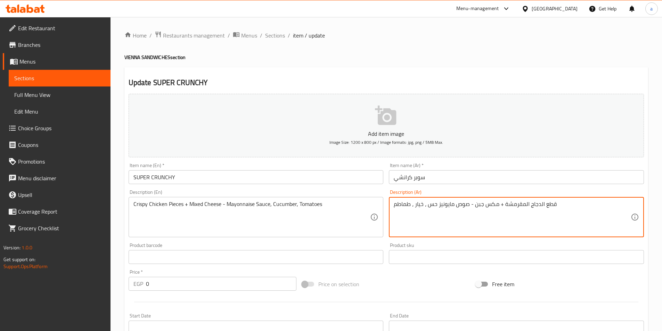
drag, startPoint x: 469, startPoint y: 204, endPoint x: 473, endPoint y: 203, distance: 3.9
click at [473, 203] on textarea "قطع الدجاج المقرمشة + مكس جبن - صوص مايونيز حس ، خيار ، طماطم" at bounding box center [512, 217] width 237 height 33
click at [436, 204] on textarea "قطع الدجاج المقرمشة + مكس جبن + صوص مايونيز حس ، خيار ، طماطم" at bounding box center [512, 217] width 237 height 33
click at [436, 204] on textarea "قطع الدجاج المقرمشة + مكس جبن + صوص مايونيز + حس ، خيار ، طماطم" at bounding box center [512, 217] width 237 height 33
click at [427, 204] on textarea "قطع الدجاج المقرمشة + مكس جبن + صوص مايونيز + خس ، خيار ، طماطم" at bounding box center [512, 217] width 237 height 33
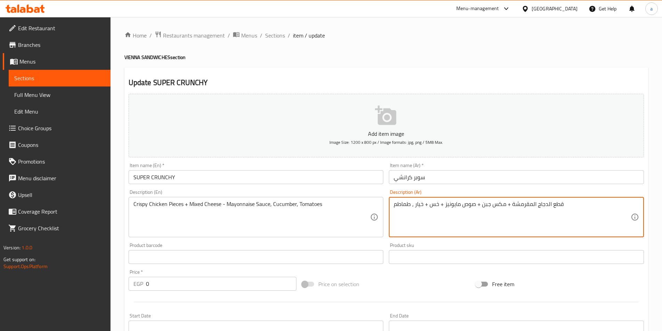
click at [412, 204] on textarea "قطع الدجاج المقرمشة + مكس جبن + صوص مايونيز + خس + خيار ، طماطم" at bounding box center [512, 217] width 237 height 33
click at [412, 206] on textarea "قطع الدجاج المقرمشة + مكس جبن + صوص مايونيز + خس + خيار ، طماطم" at bounding box center [512, 217] width 237 height 33
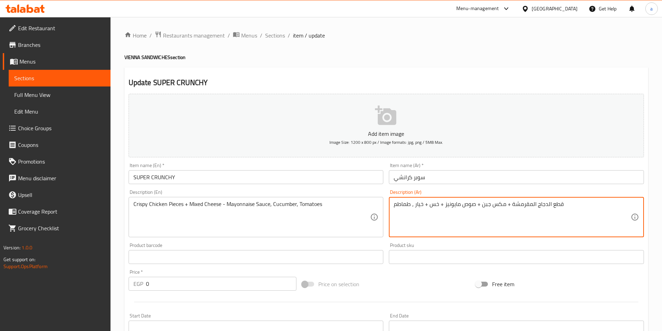
click at [412, 206] on textarea "قطع الدجاج المقرمشة + مكس جبن + صوص مايونيز + خس + خيار ، طماطم" at bounding box center [512, 217] width 237 height 33
click at [414, 206] on textarea "قطع الدجاج المقرمشة + مكس جبن + صوص مايونيز + خس + خيار ، طماطم" at bounding box center [512, 217] width 237 height 33
click at [413, 206] on textarea "قطع الدجاج المقرمشة + مكس جبن + صوص مايونيز + خس + خيار ، طماطم" at bounding box center [512, 217] width 237 height 33
click at [415, 206] on textarea "قطع الدجاج المقرمشة + مكس جبن + صوص مايونيز + خس + خيار+ طماطم" at bounding box center [512, 217] width 237 height 33
click at [411, 209] on textarea "قطع الدجاج المقرمشة + مكس جبن + صوص مايونيز + خس + خيار + طماطم" at bounding box center [512, 217] width 237 height 33
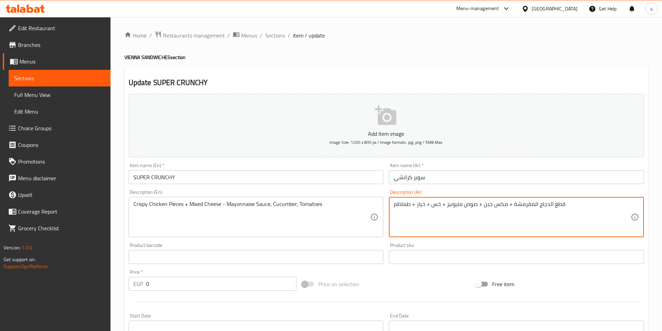
click at [412, 213] on textarea "قطع الدجاج المقرمشة + مكس جبن + صوص مايونيز + خس + خيار + طماطم" at bounding box center [512, 217] width 237 height 33
type textarea "قطع الدجاج المقرمشة + مكس جبن + صوص مايونيز + خس + خيار + طماطم"
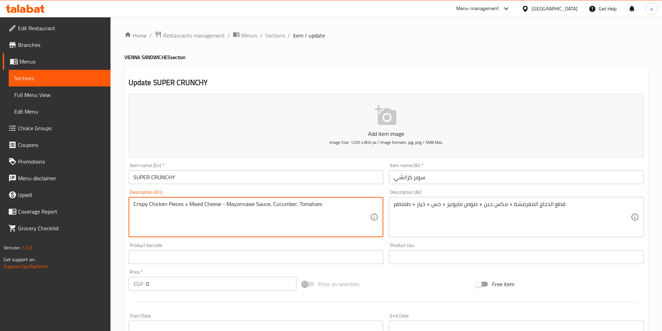
click at [259, 211] on textarea "Crispy Chicken Pieces + Mixed Cheese - Mayonnaise Sauce, Cucumber, Tomatoes" at bounding box center [251, 217] width 237 height 33
paste textarea "chicken pieces + mixed cheese + mayonnaise sauce + lettuce + cucumber + t"
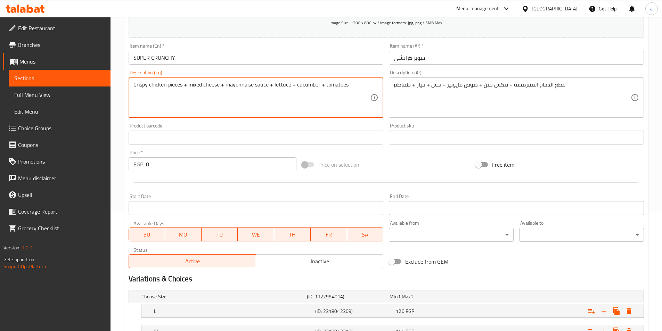
scroll to position [174, 0]
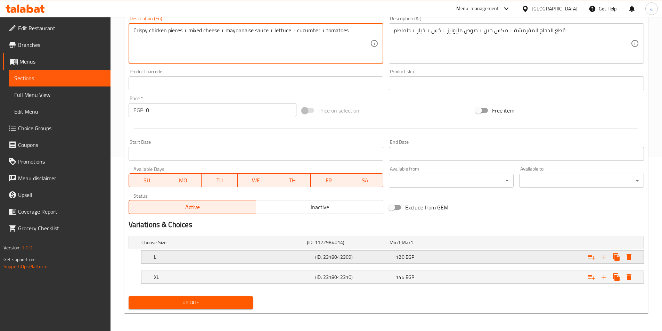
type textarea "Crispy chicken pieces + mixed cheese + mayonnaise sauce + lettuce + cucumber + …"
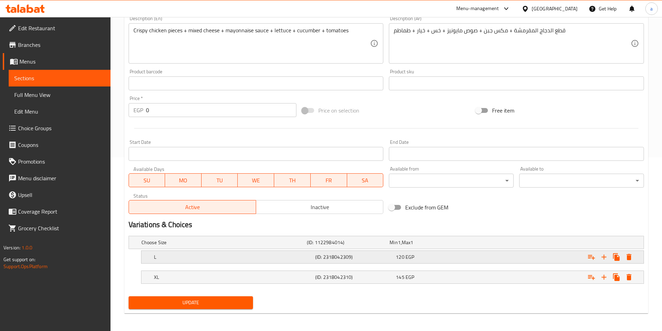
click at [329, 257] on h5 "(ID: 2318042309)" at bounding box center [354, 257] width 78 height 7
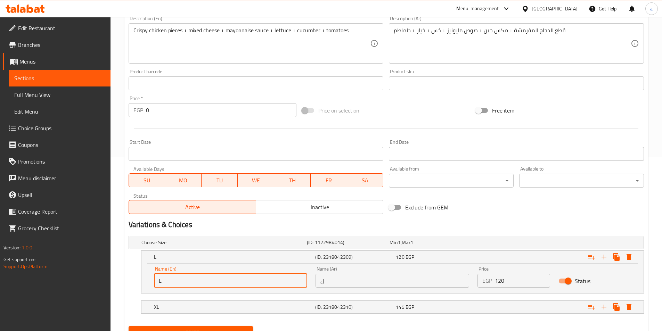
click at [278, 278] on input "L" at bounding box center [231, 281] width 154 height 14
type input "large"
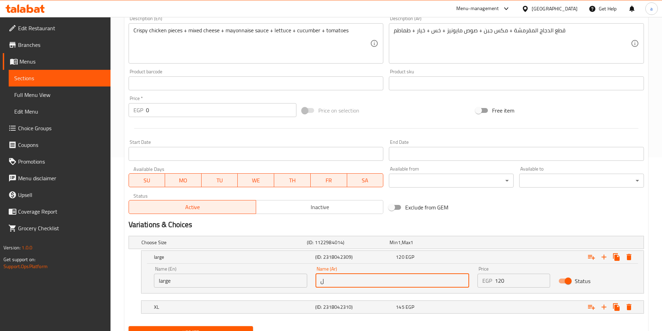
click at [366, 286] on input "ل" at bounding box center [393, 281] width 154 height 14
type input "وسط"
click at [333, 305] on h5 "(ID: 2318042310)" at bounding box center [354, 307] width 78 height 7
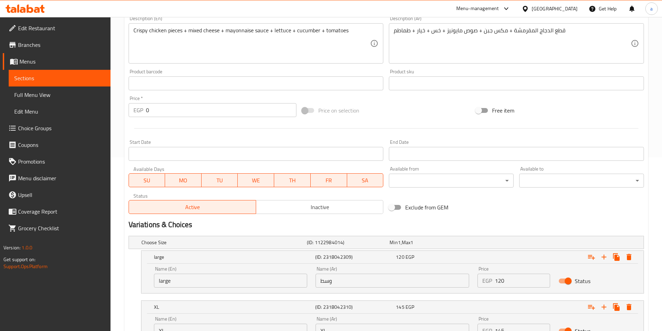
scroll to position [209, 0]
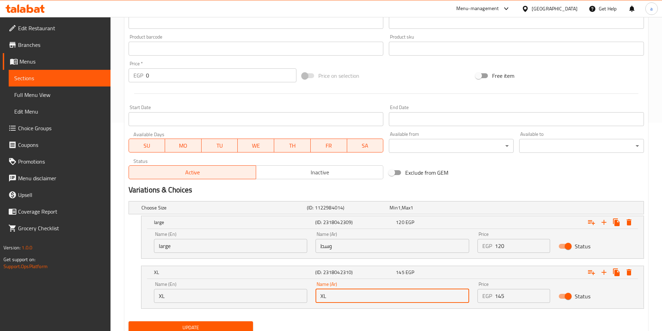
click at [343, 300] on input "XL" at bounding box center [393, 296] width 154 height 14
type input "حجم أكبر"
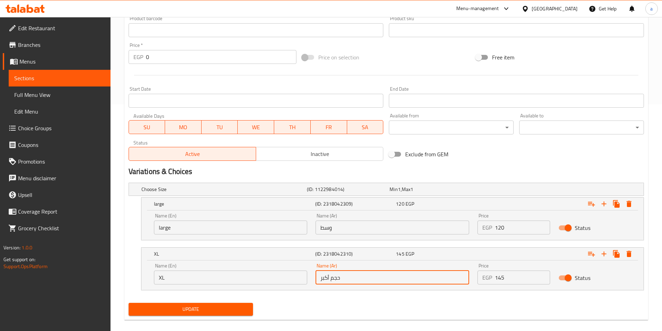
scroll to position [235, 0]
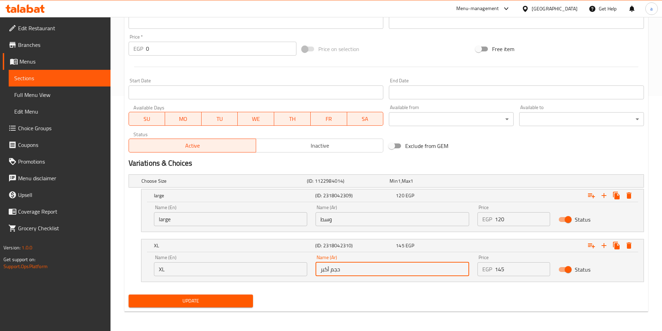
click at [233, 299] on span "Update" at bounding box center [191, 301] width 114 height 9
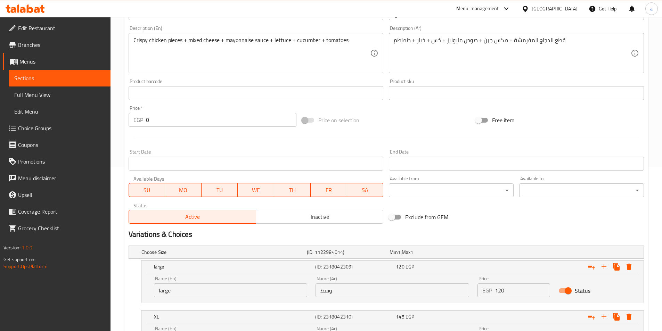
scroll to position [209, 0]
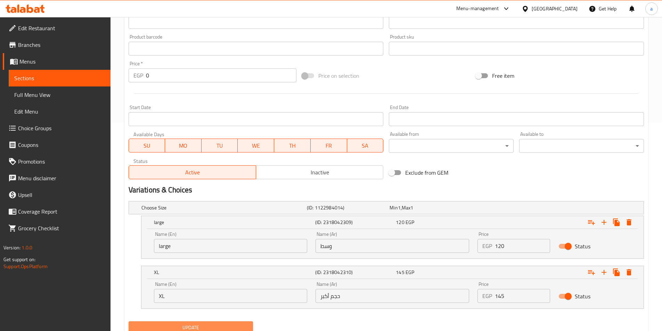
click at [183, 328] on span "Update" at bounding box center [191, 328] width 114 height 9
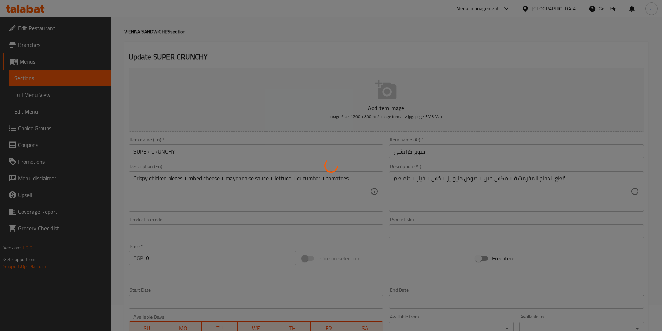
scroll to position [0, 0]
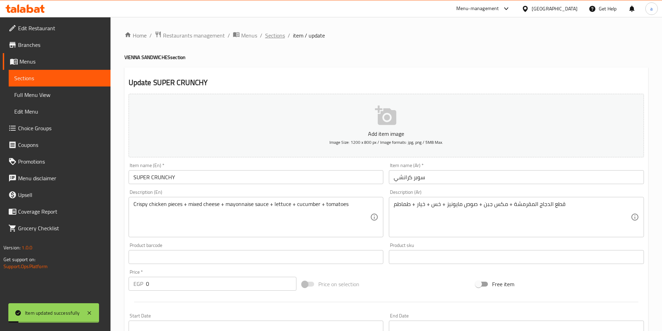
click at [279, 38] on span "Sections" at bounding box center [275, 35] width 20 height 8
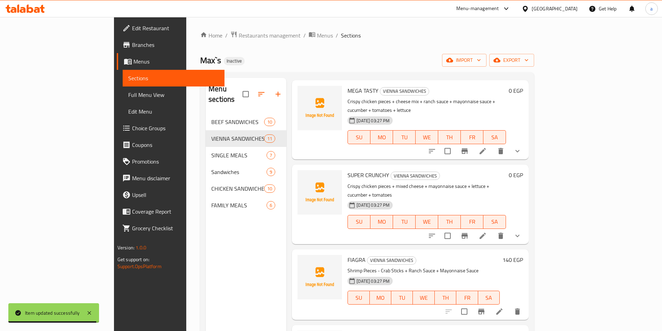
scroll to position [521, 0]
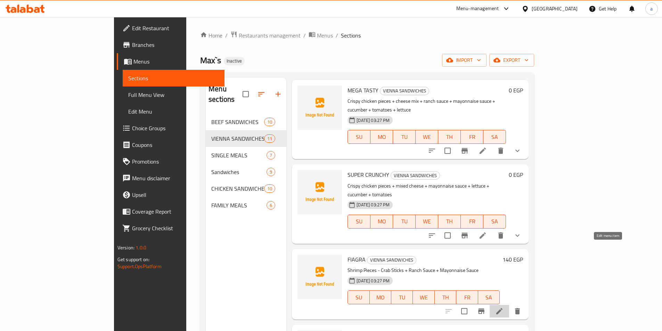
click at [504, 307] on icon at bounding box center [499, 311] width 8 height 8
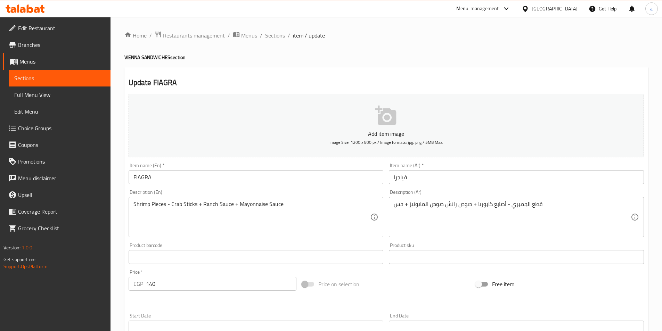
drag, startPoint x: 273, startPoint y: 36, endPoint x: 243, endPoint y: 72, distance: 47.1
click at [273, 35] on span "Sections" at bounding box center [275, 35] width 20 height 8
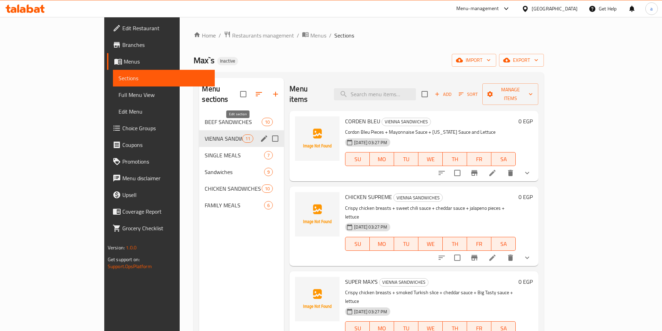
click at [260, 135] on icon "edit" at bounding box center [264, 139] width 8 height 8
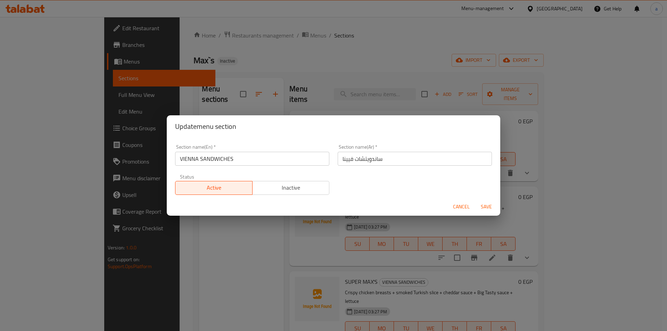
click at [188, 157] on input "VIENNA SANDWICHES" at bounding box center [252, 159] width 154 height 14
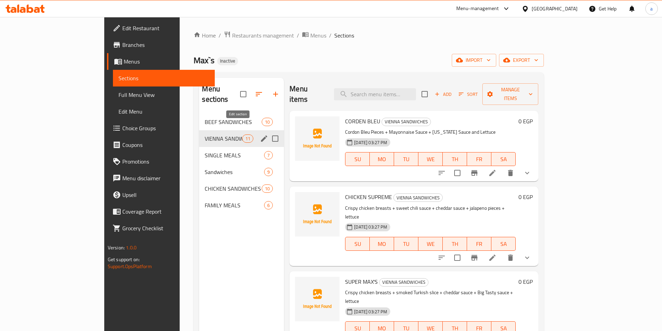
click at [260, 135] on icon "edit" at bounding box center [264, 139] width 8 height 8
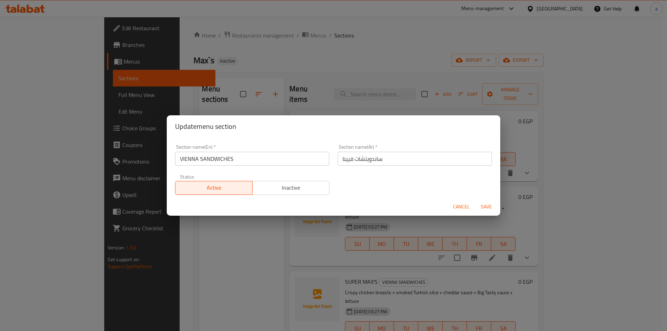
click at [355, 64] on div "Update menu section Section name(En)   * VIENNA SANDWICHES Section name(En) * S…" at bounding box center [333, 165] width 667 height 331
click at [460, 207] on span "Cancel" at bounding box center [461, 207] width 17 height 9
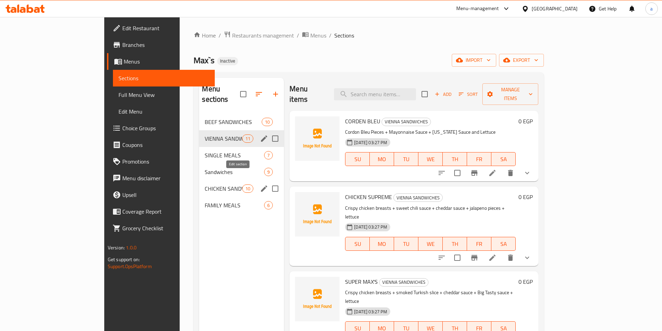
click at [260, 185] on icon "edit" at bounding box center [264, 189] width 8 height 8
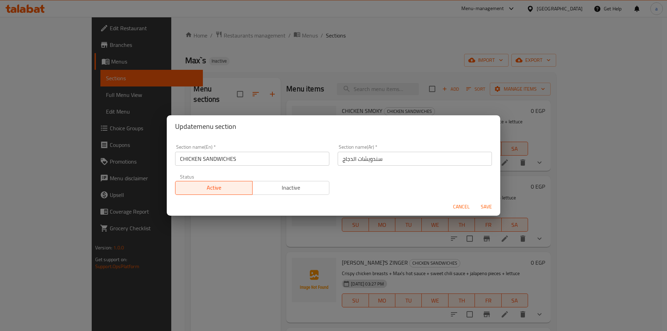
click at [381, 66] on div "Update menu section Section name(En)   * CHICKEN SANDWICHES Section name(En) * …" at bounding box center [333, 165] width 667 height 331
click at [461, 206] on span "Cancel" at bounding box center [461, 207] width 17 height 9
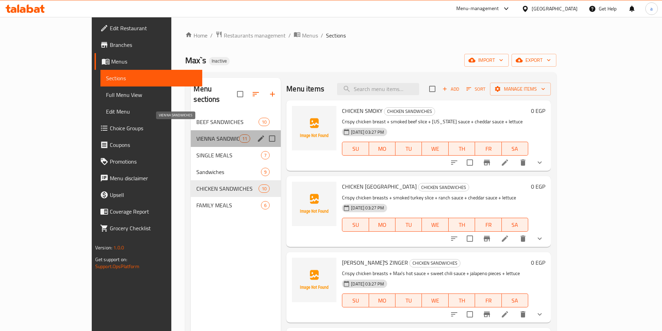
click at [196, 135] on span "VIENNA SANDWICHES" at bounding box center [217, 139] width 43 height 8
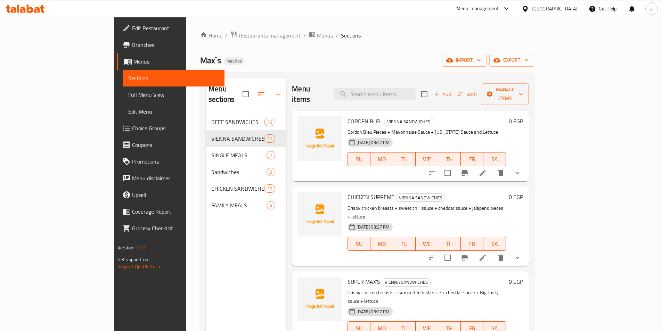
click at [534, 53] on div "Home / Restaurants management / Menus / Sections Max`s Inactive import export M…" at bounding box center [367, 223] width 334 height 384
click at [529, 58] on span "export" at bounding box center [512, 60] width 34 height 9
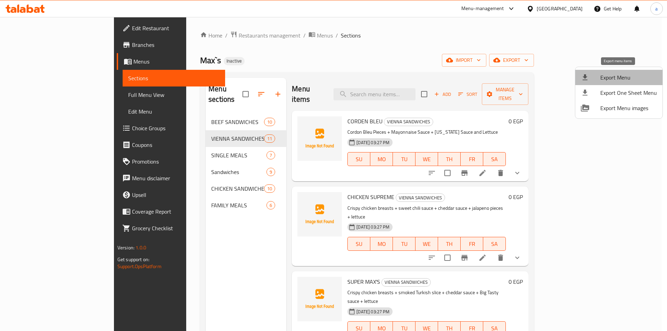
click at [619, 83] on li "Export Menu" at bounding box center [619, 77] width 87 height 15
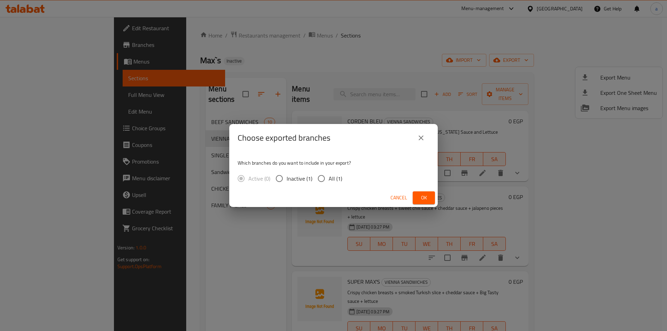
click at [334, 176] on span "All (1)" at bounding box center [336, 179] width 14 height 8
click at [329, 176] on input "All (1)" at bounding box center [321, 178] width 15 height 15
radio input "true"
click at [428, 197] on span "Ok" at bounding box center [424, 198] width 11 height 9
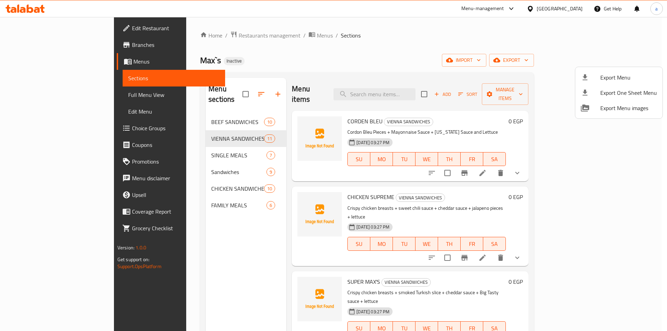
click at [655, 144] on div at bounding box center [333, 165] width 667 height 331
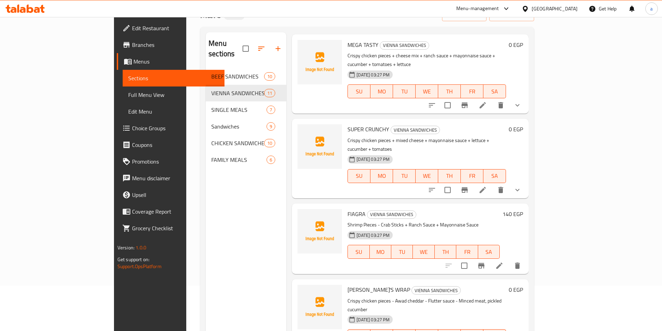
scroll to position [97, 0]
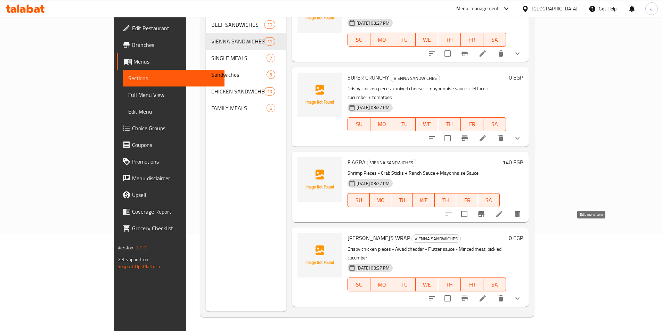
click at [487, 294] on icon at bounding box center [483, 298] width 8 height 8
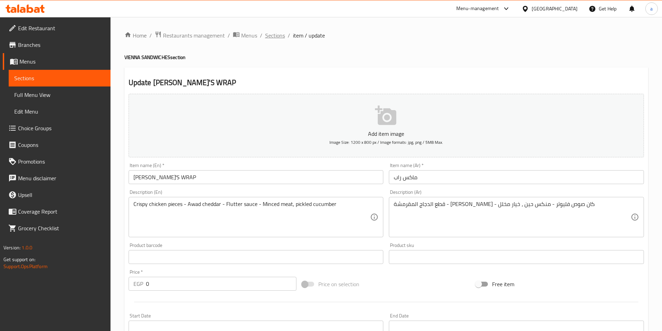
click at [277, 35] on span "Sections" at bounding box center [275, 35] width 20 height 8
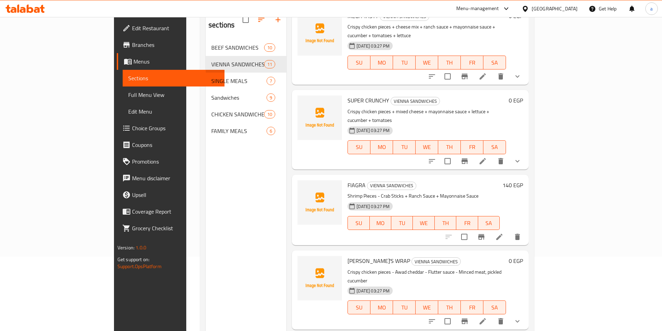
scroll to position [97, 0]
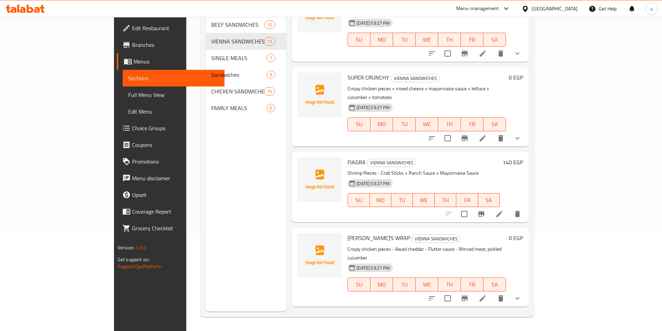
click at [504, 210] on icon at bounding box center [499, 214] width 8 height 8
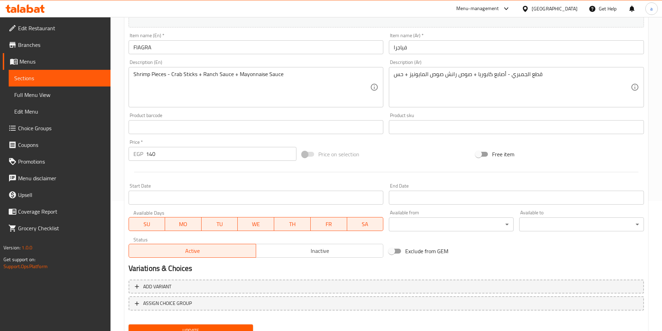
scroll to position [90, 0]
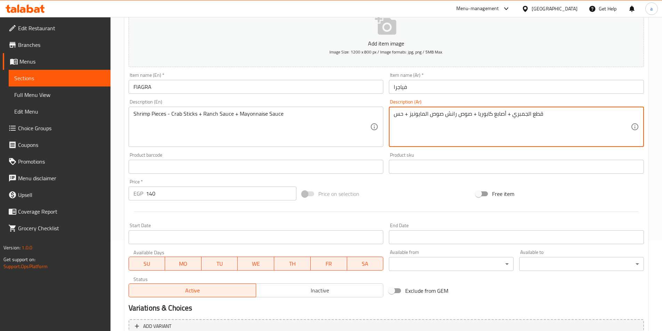
click at [445, 115] on textarea "قطع الجمبري + أصابع كابوريا + صوص رانش صوص المايونيز + حس" at bounding box center [512, 127] width 237 height 33
click at [401, 113] on textarea "قطع الجمبري + أصابع كابوريا + صوص رانش + صوص المايونيز + حس" at bounding box center [512, 127] width 237 height 33
click at [455, 117] on textarea "قطع الجمبري + أصابع كابوريا + صوص رانش + صوص المايونيز + خس" at bounding box center [512, 127] width 237 height 33
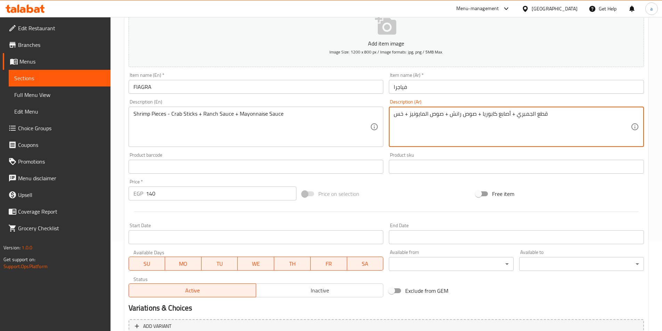
click at [455, 117] on textarea "قطع الجمبري + أصابع كابوريا + صوص رانش + صوص المايونيز + خس" at bounding box center [512, 127] width 237 height 33
type textarea "قطع الجمبري + أصابع كابوريا + صوص رانش + صوص المايونيز + خس"
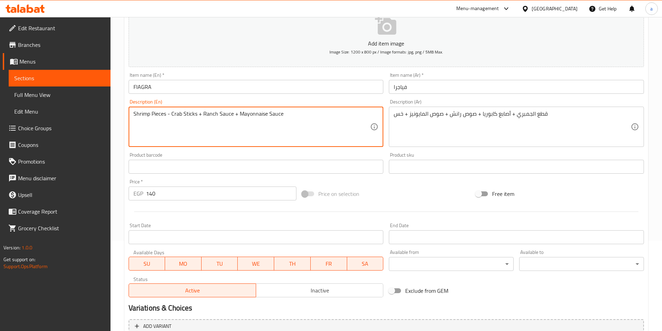
click at [300, 136] on textarea "Shrimp Pieces - Crab Sticks + Ranch Sauce + Mayonnaise Sauce" at bounding box center [251, 127] width 237 height 33
paste textarea "pieces + Kaporia fingers + ranch sauce + mayonnaise sauce + lett"
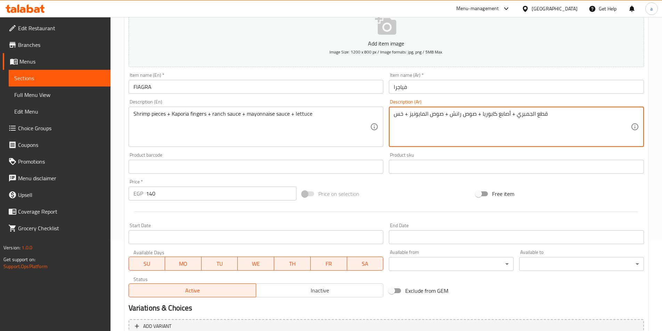
click at [493, 113] on textarea "قطع الجمبري + أصابع كابوريا + صوص رانش + صوص المايونيز + خس" at bounding box center [512, 127] width 237 height 33
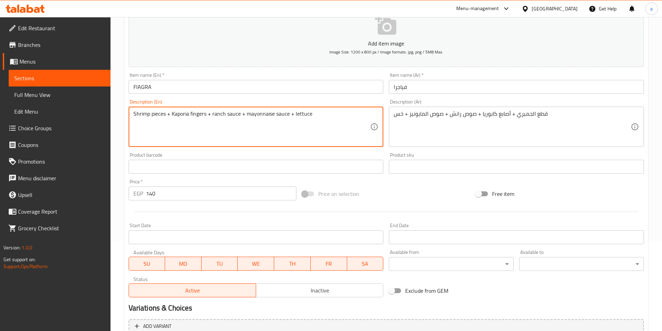
click at [182, 115] on textarea "Shrimp pieces + Kaporia fingers + ranch sauce + mayonnaise sauce + lettuce" at bounding box center [251, 127] width 237 height 33
paste textarea "Crabs"
type textarea "Shrimp pieces + Crabs fingers + ranch sauce + mayonnaise sauce + lettuce"
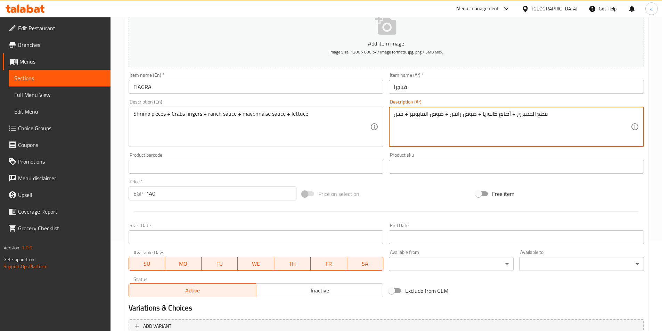
click at [522, 116] on textarea "قطع الجمبري + أصابع كابوريا + صوص رانش + صوص المايونيز + خس" at bounding box center [512, 127] width 237 height 33
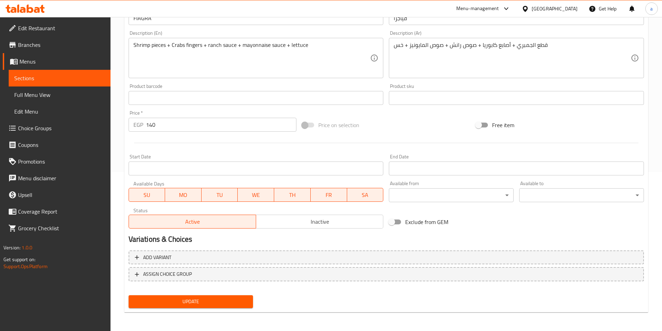
scroll to position [160, 0]
click at [210, 300] on span "Update" at bounding box center [191, 301] width 114 height 9
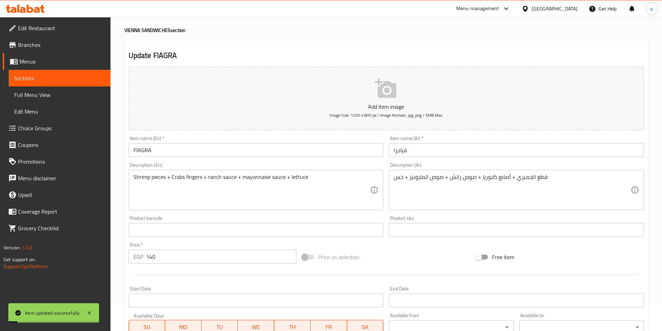
scroll to position [0, 0]
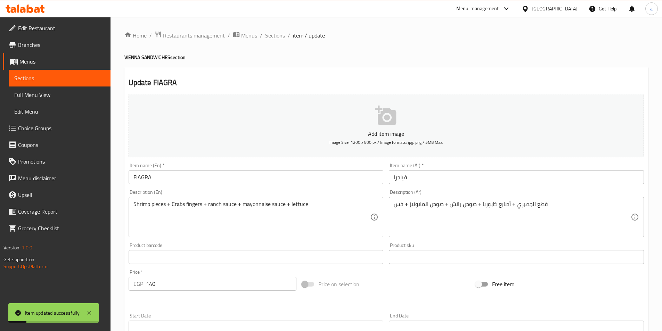
click at [270, 37] on span "Sections" at bounding box center [275, 35] width 20 height 8
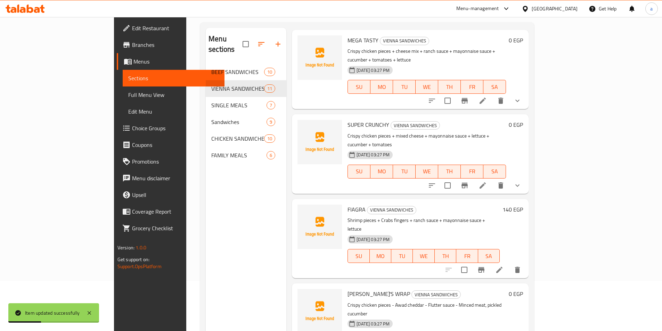
scroll to position [97, 0]
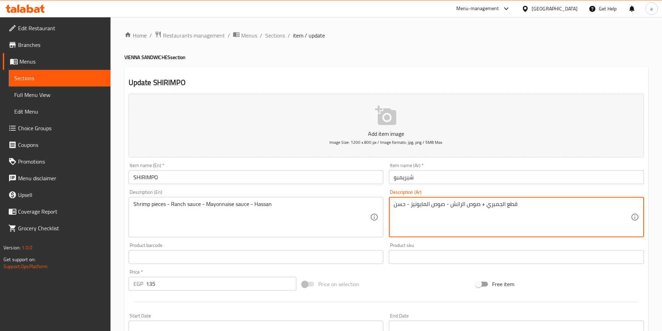
drag, startPoint x: 449, startPoint y: 204, endPoint x: 446, endPoint y: 204, distance: 3.5
click at [446, 204] on textarea "قطع الجمبري + صوص الرانش - صوص المايونيز - حسن" at bounding box center [512, 217] width 237 height 33
click at [449, 204] on textarea "قطع الجمبري + صوص الرانش+ صوص المايونيز - حسن" at bounding box center [512, 217] width 237 height 33
click at [407, 204] on textarea "قطع الجمبري + صوص الرانش + صوص المايونيز - حسن" at bounding box center [512, 217] width 237 height 33
drag, startPoint x: 394, startPoint y: 205, endPoint x: 407, endPoint y: 205, distance: 13.2
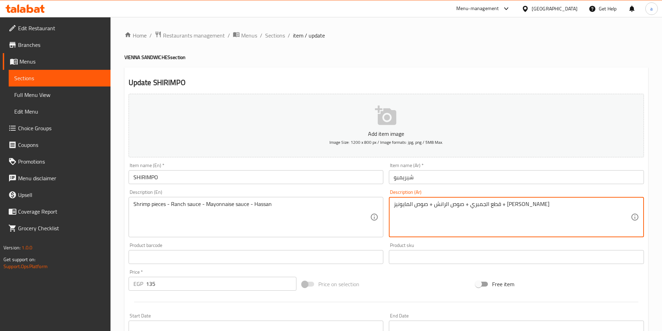
click at [407, 205] on textarea "قطع الجمبري + صوص الرانش + صوص المايونيز + [PERSON_NAME]" at bounding box center [512, 217] width 237 height 33
click at [403, 204] on textarea "قطع الجمبري + صوص الرانش + صوص المايونيز +خس" at bounding box center [512, 217] width 237 height 33
click at [441, 212] on textarea "قطع الجمبري + صوص الرانش + صوص المايونيز + خس" at bounding box center [512, 217] width 237 height 33
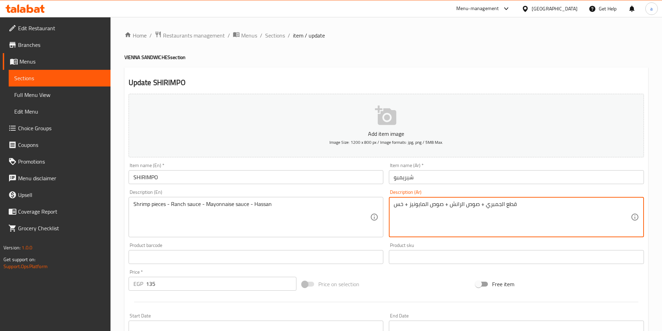
type textarea "قطع الجمبري + صوص الرانش + صوص المايونيز + خس"
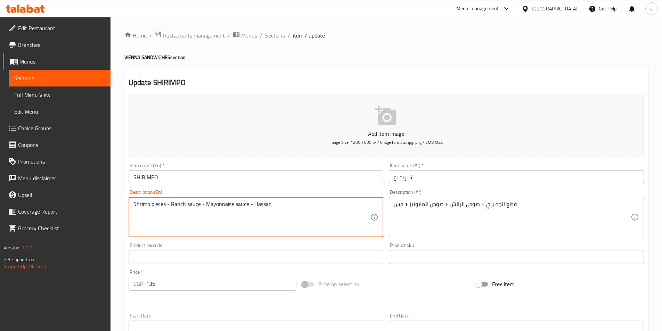
click at [296, 209] on textarea "Shrimp pieces - Ranch sauce - Mayonnaise sauce - Hassan" at bounding box center [251, 217] width 237 height 33
paste textarea "+ ranch sauce + mayonnaise sauce + lettuce"
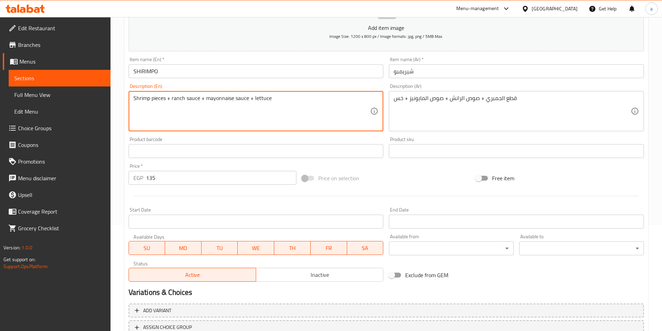
scroll to position [70, 0]
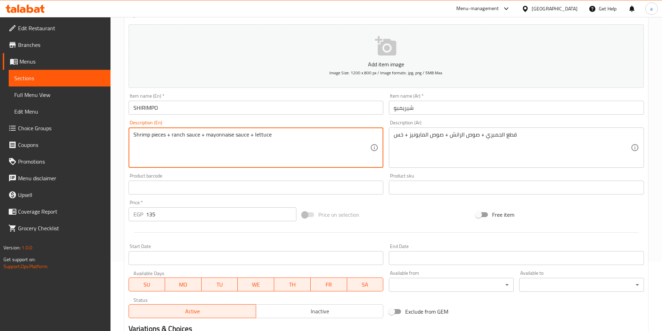
type textarea "Shrimp pieces + ranch sauce + mayonnaise sauce + lettuce"
click at [267, 107] on input "SHIRIMPO" at bounding box center [256, 108] width 255 height 14
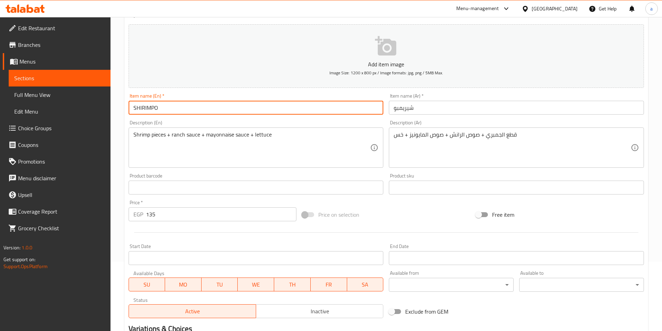
click at [267, 107] on input "SHIRIMPO" at bounding box center [256, 108] width 255 height 14
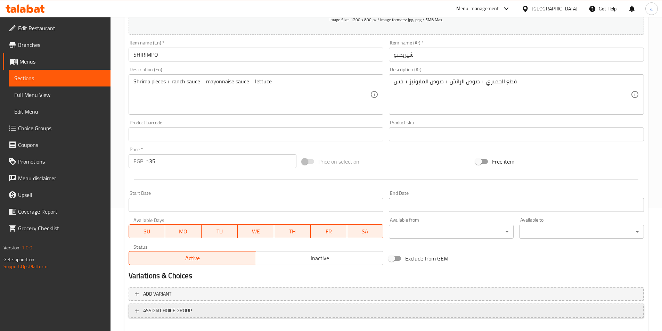
scroll to position [160, 0]
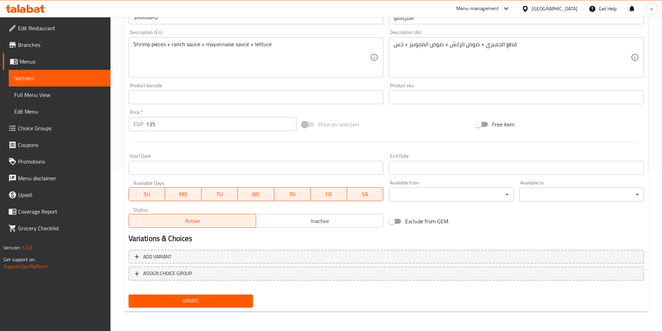
click at [204, 306] on span "Update" at bounding box center [191, 301] width 114 height 9
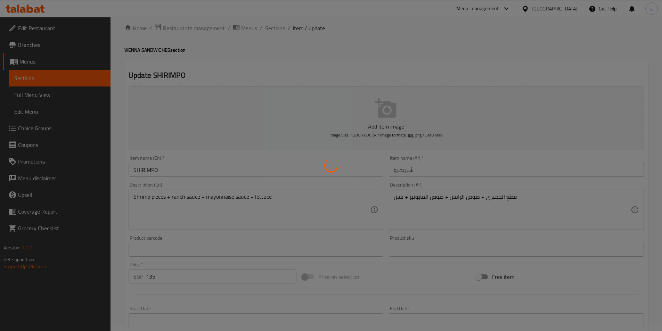
scroll to position [0, 0]
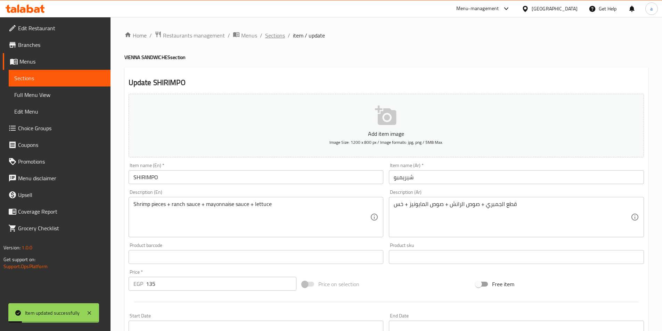
click at [273, 36] on span "Sections" at bounding box center [275, 35] width 20 height 8
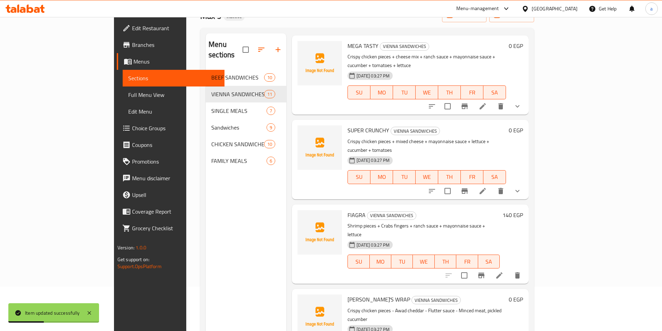
scroll to position [97, 0]
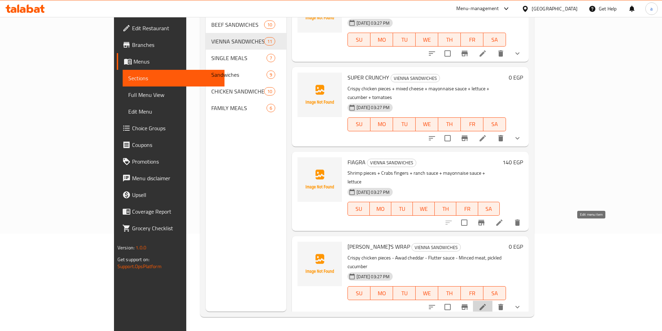
click at [487, 303] on icon at bounding box center [483, 307] width 8 height 8
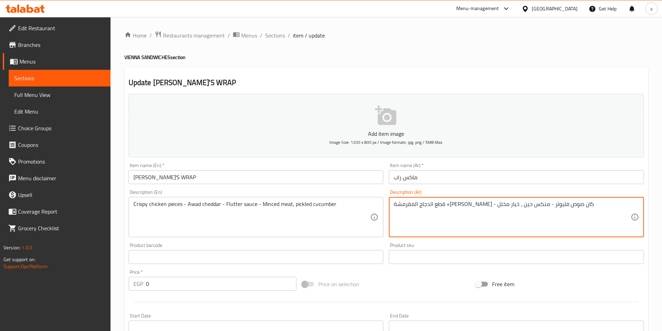
drag, startPoint x: 509, startPoint y: 205, endPoint x: 519, endPoint y: 208, distance: 10.6
click at [519, 208] on textarea "قطع الدجاج المقرمشة +[PERSON_NAME] - كان صوص فليوتر - منكس حين ، خيار مخلل" at bounding box center [512, 217] width 237 height 33
click at [493, 205] on textarea "قطع الدجاج المقرمشة + صوص شيدر - كان صوص فليوتر - منكس حين ، خيار مخلل" at bounding box center [512, 217] width 237 height 33
drag, startPoint x: 483, startPoint y: 205, endPoint x: 490, endPoint y: 207, distance: 7.6
click at [490, 207] on textarea "قطع الدجاج المقرمشة + صوص شيدر + كان صوص فليوتر - منكس حين ، خيار مخلل" at bounding box center [512, 217] width 237 height 33
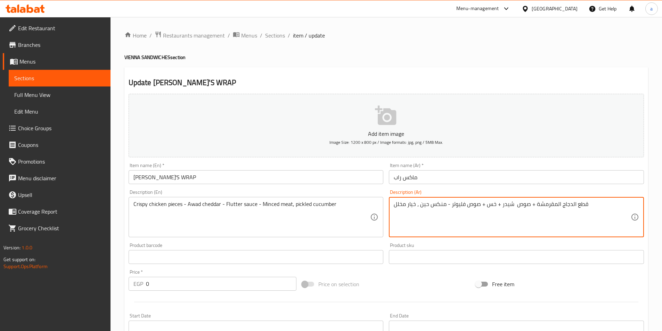
click at [458, 205] on textarea "قطع الدجاج المقرمشة + صوص شيدر + خس + صوص فليوتر - منكس حين ، خيار مخلل" at bounding box center [512, 217] width 237 height 33
click at [440, 204] on textarea "قطع الدجاج المقرمشة + صوص شيدر + خس + صوص مايونيز - منكس حين ، خيار مخلل" at bounding box center [512, 217] width 237 height 33
click at [423, 205] on textarea "قطع الدجاج المقرمشة + صوص شيدر + خس + صوص مايونيز - مكس حين ، خيار مخلل" at bounding box center [512, 217] width 237 height 33
drag, startPoint x: 445, startPoint y: 205, endPoint x: 448, endPoint y: 205, distance: 3.5
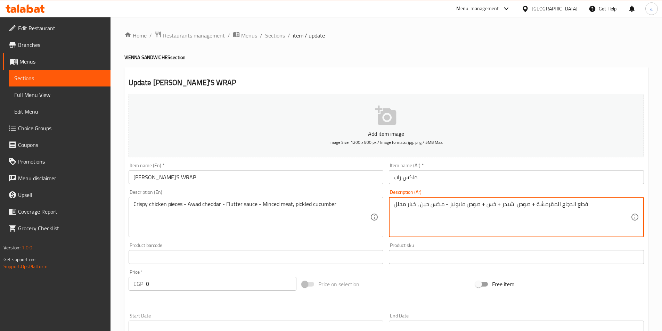
click at [448, 205] on textarea "قطع الدجاج المقرمشة + صوص شيدر + خس + صوص مايونيز - مكس حبن ، خيار مخلل" at bounding box center [512, 217] width 237 height 33
click at [417, 206] on textarea "قطع الدجاج المقرمشة + صوص شيدر + خس + صوص مايونيز+ مكس حبن ، خيار مخلل" at bounding box center [512, 217] width 237 height 33
click at [398, 205] on textarea "قطع الدجاج المقرمشة + صوص شيدر + خس + صوص مايونيز+ مكس حبن + خيار مخلل" at bounding box center [512, 217] width 237 height 33
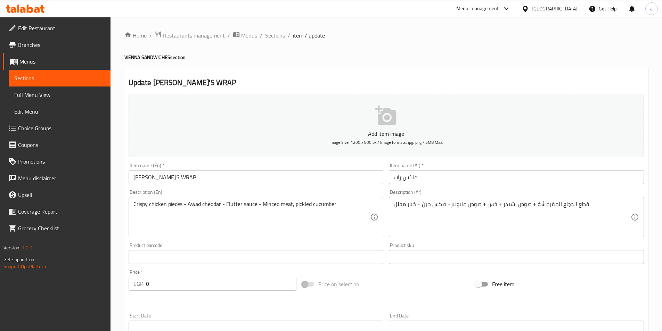
click at [428, 204] on textarea "قطع الدجاج المقرمشة + صوص شيدر + خس + صوص مايونيز+ مكس حبن + خيار مخلل" at bounding box center [512, 217] width 237 height 33
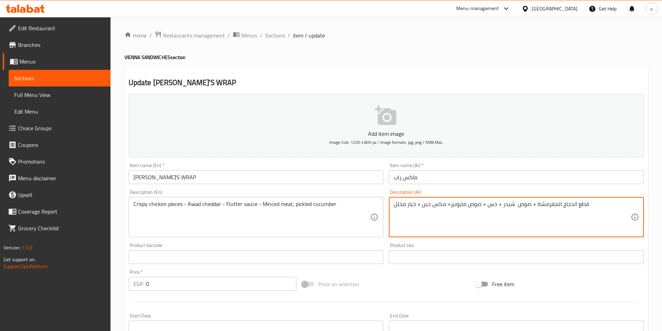
click at [428, 204] on textarea "قطع الدجاج المقرمشة + صوص شيدر + خس + صوص مايونيز+ مكس حبن + خيار مخلل" at bounding box center [512, 217] width 237 height 33
click at [428, 205] on textarea "قطع الدجاج المقرمشة + صوص شيدر + خس + صوص مايونيز+ مكس حبن + خيار مخلل" at bounding box center [512, 217] width 237 height 33
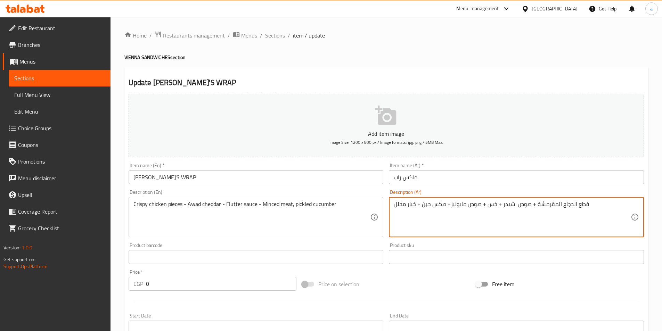
click at [428, 205] on textarea "قطع الدجاج المقرمشة + صوص شيدر + خس + صوص مايونيز+ مكس حبن + خيار مخلل" at bounding box center [512, 217] width 237 height 33
click at [432, 207] on textarea "قطع الدجاج المقرمشة + صوص شيدر + خس + صوص مايونيز+ مكس حبن + خيار مخلل" at bounding box center [512, 217] width 237 height 33
click at [428, 206] on textarea "قطع الدجاج المقرمشة + صوص شيدر + خس + صوص مايونيز+ مكس حبن + خيار مخلل" at bounding box center [512, 217] width 237 height 33
type textarea "قطع الدجاج المقرمشة + صوص شيدر + خس + صوص مايونيز+ مكس جبن + خيار مخلل"
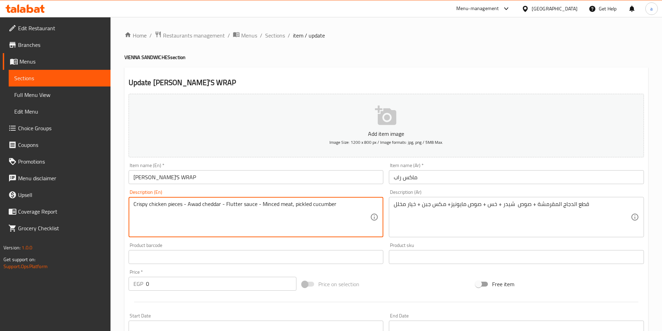
click at [248, 214] on textarea "Crispy chicken pieces - Awad cheddar - Flutter sauce - Minced meat, pickled cuc…" at bounding box center [251, 217] width 237 height 33
paste textarea "+ cheddar sauce + lettuce + mayonnaise sauce + mixed cheese +"
type textarea "Crispy chicken pieces + cheddar sauce + lettuce + mayonnaise sauce + mixed chee…"
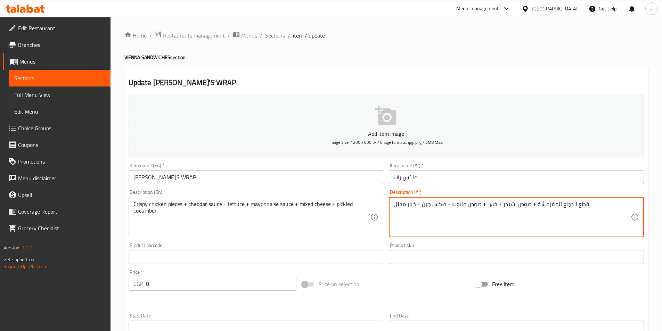
click at [495, 225] on textarea "قطع الدجاج المقرمشة + صوص شيدر + خس + صوص مايونيز+ مكس جبن + خيار مخلل" at bounding box center [512, 217] width 237 height 33
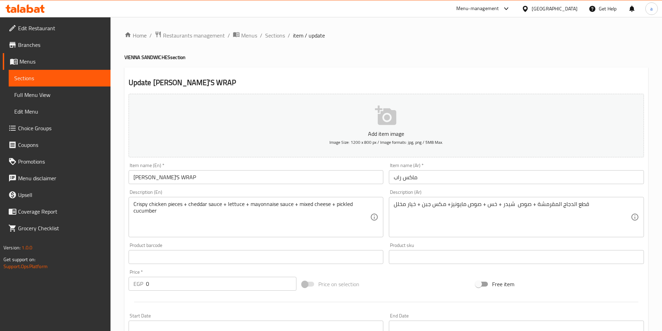
click at [290, 208] on textarea "Crispy chicken pieces + cheddar sauce + lettuce + mayonnaise sauce + mixed chee…" at bounding box center [251, 217] width 237 height 33
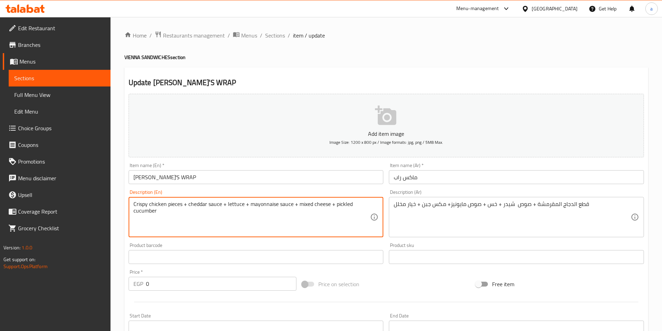
click at [290, 208] on textarea "Crispy chicken pieces + cheddar sauce + lettuce + mayonnaise sauce + mixed chee…" at bounding box center [251, 217] width 237 height 33
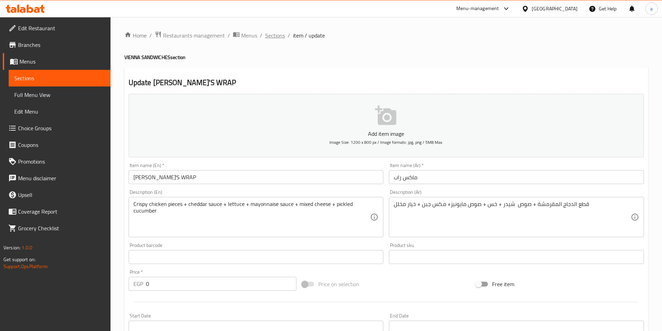
click at [273, 35] on span "Sections" at bounding box center [275, 35] width 20 height 8
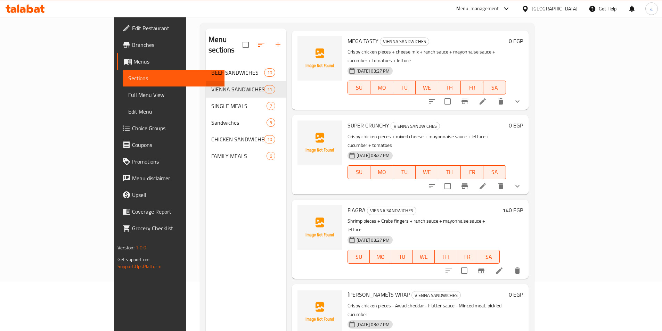
scroll to position [97, 0]
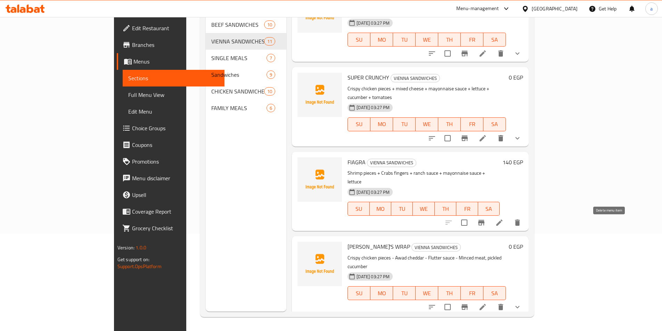
click at [505, 303] on icon "delete" at bounding box center [501, 307] width 8 height 8
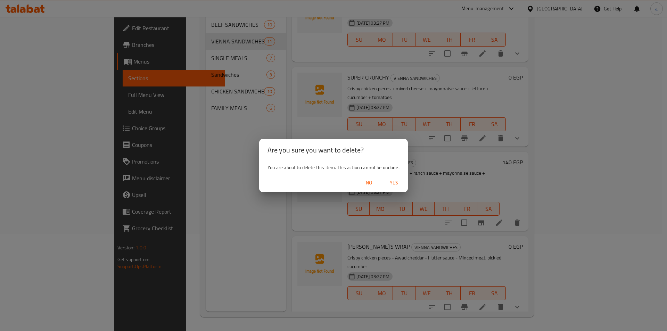
click at [395, 183] on span "Yes" at bounding box center [394, 183] width 17 height 9
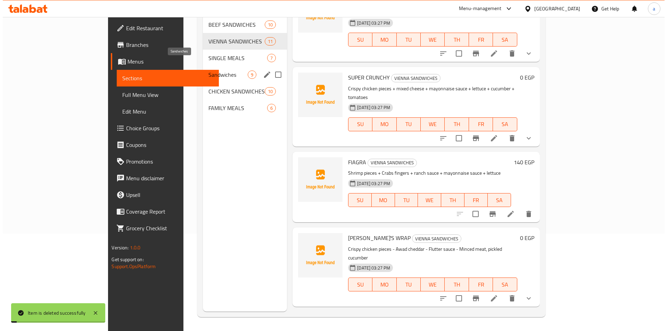
scroll to position [0, 0]
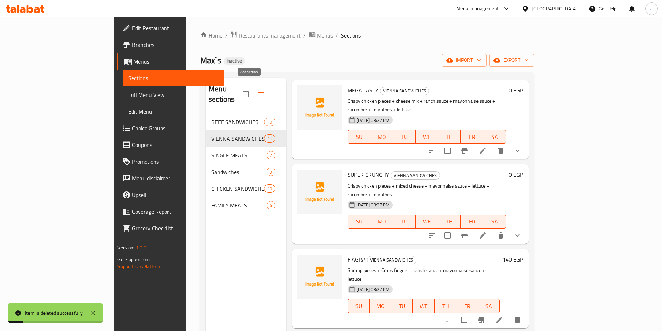
click at [274, 91] on icon "button" at bounding box center [278, 94] width 8 height 8
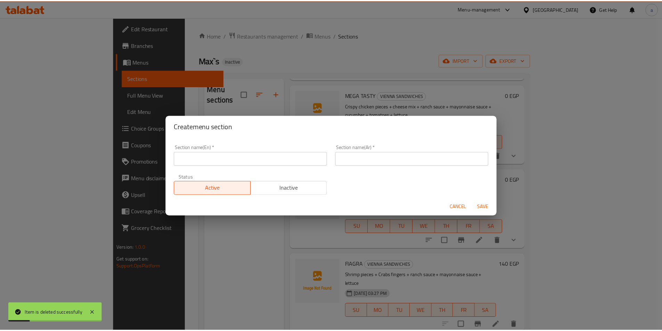
scroll to position [446, 0]
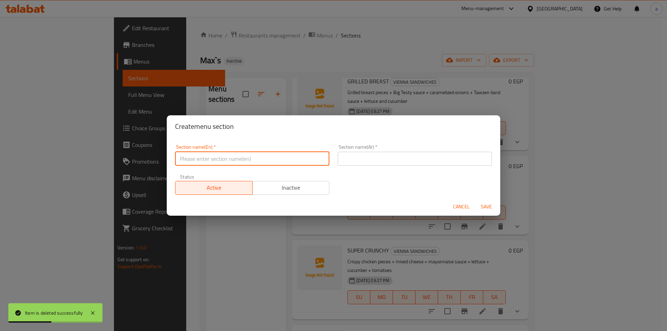
click at [238, 159] on input "text" at bounding box center [252, 159] width 154 height 14
type input "ة"
type input "m"
click at [240, 159] on input "[PERSON_NAME]'S WRAP" at bounding box center [252, 159] width 154 height 14
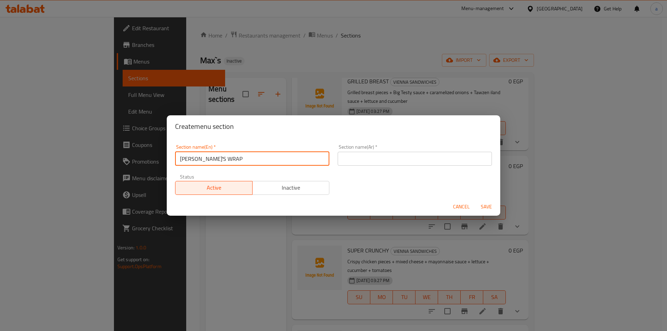
click at [240, 159] on input "[PERSON_NAME]'S WRAP" at bounding box center [252, 159] width 154 height 14
type input "[PERSON_NAME]'S WRAP"
click at [388, 157] on input "text" at bounding box center [415, 159] width 154 height 14
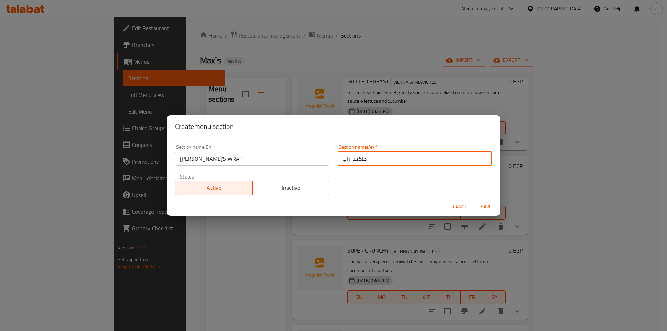
type input "ماكسز راب"
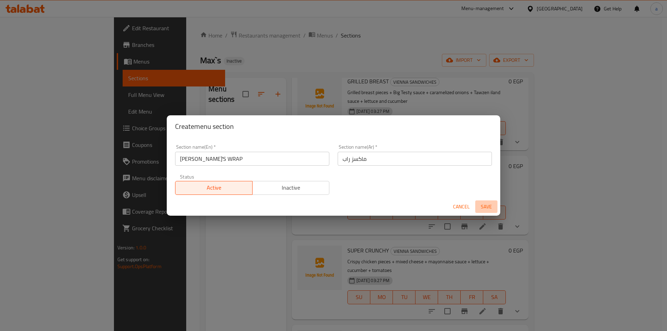
click at [482, 206] on span "Save" at bounding box center [486, 207] width 17 height 9
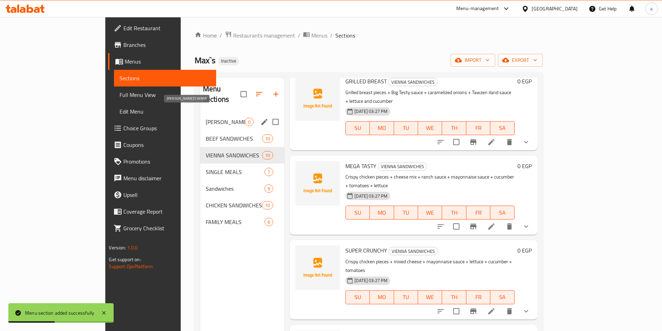
click at [206, 118] on span "[PERSON_NAME]'S WRAP" at bounding box center [225, 122] width 39 height 8
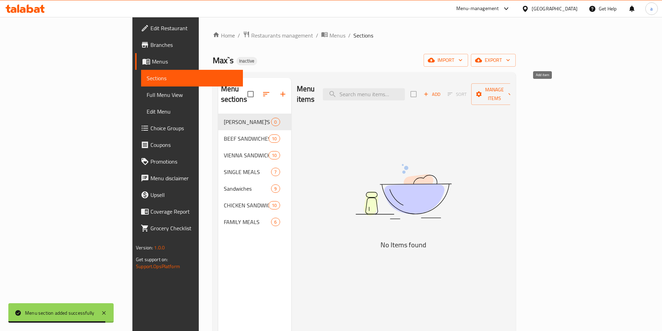
click at [441, 90] on span "Add" at bounding box center [432, 94] width 19 height 8
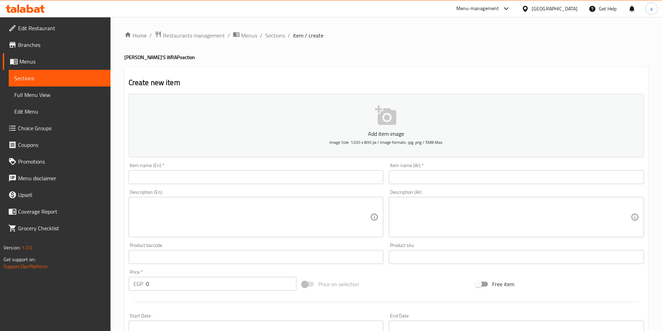
click at [247, 183] on input "text" at bounding box center [256, 177] width 255 height 14
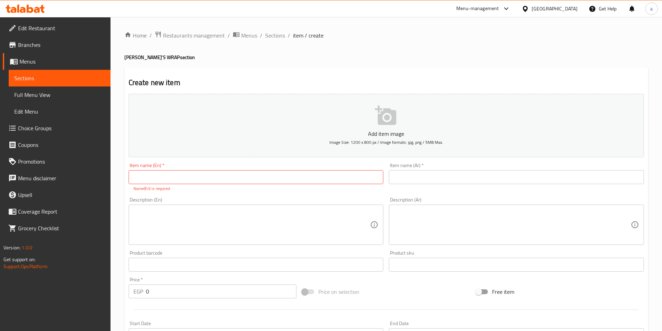
click at [485, 183] on input "text" at bounding box center [516, 177] width 255 height 14
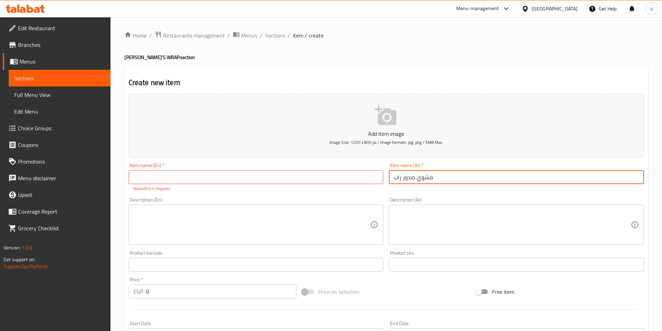
click at [465, 175] on input "مشوي صدور راب" at bounding box center [516, 177] width 255 height 14
type input "مشوي صدور راب"
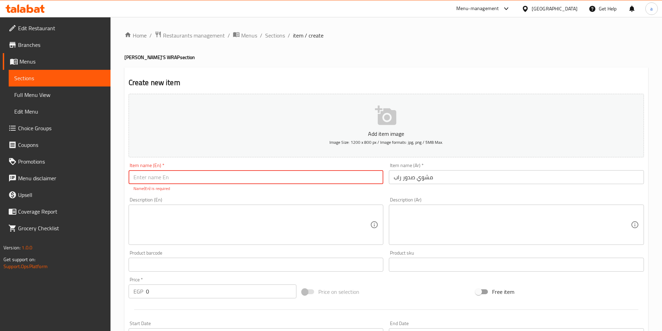
click at [291, 176] on input "text" at bounding box center [256, 177] width 255 height 14
paste input "Grilled breast rap"
type input "Grilled breast rap"
click at [451, 221] on textarea at bounding box center [512, 225] width 237 height 33
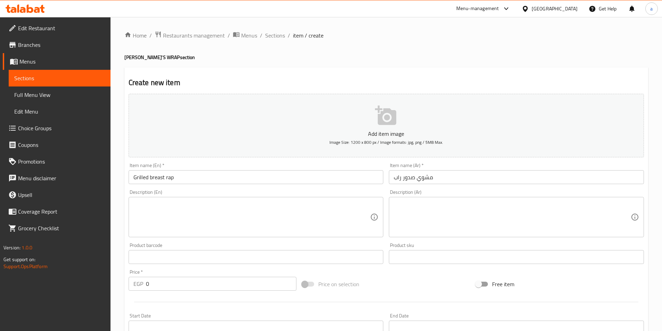
click at [436, 212] on textarea at bounding box center [512, 217] width 237 height 33
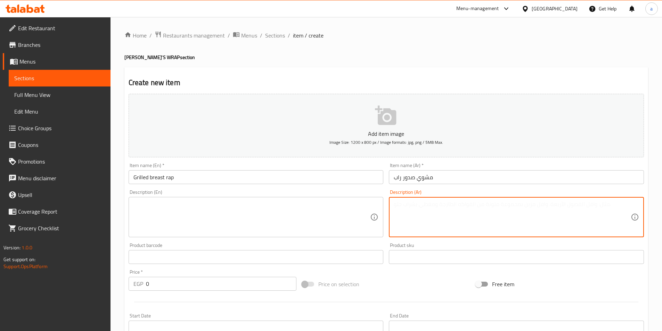
paste textarea "قطع الدجاج المقرمشة + صوص شيدر + خس + صوص مايونيز+ مكس جبن + خيار مخلل"
type textarea "قطع الدجاج المقرمشة + صوص شيدر + خس + صوص مايونيز+ مكس جبن + خيار مخلل"
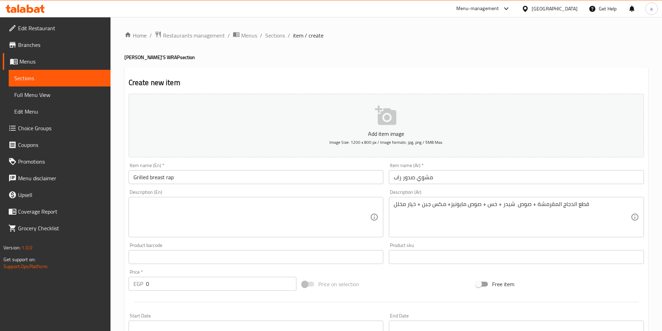
click at [230, 212] on textarea at bounding box center [251, 217] width 237 height 33
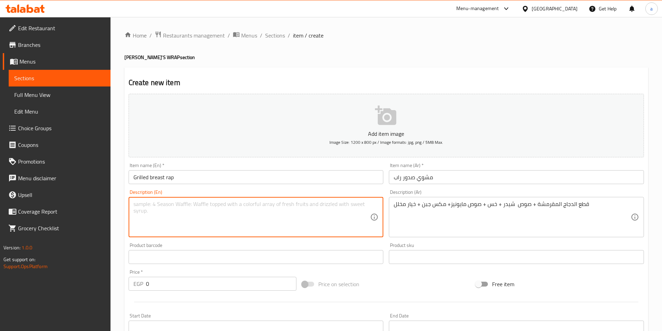
paste textarea "Crispy chicken pieces + cheddar sauce + lettuce + mayonnaise sauce + mixed chee…"
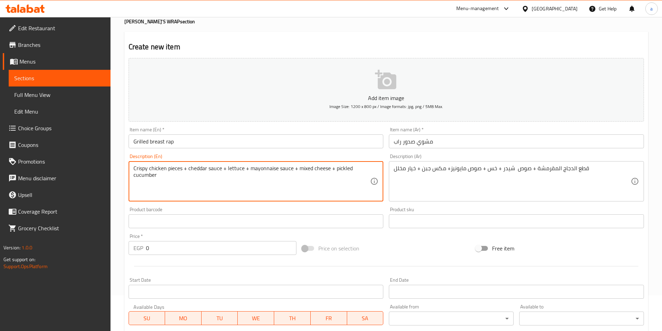
scroll to position [70, 0]
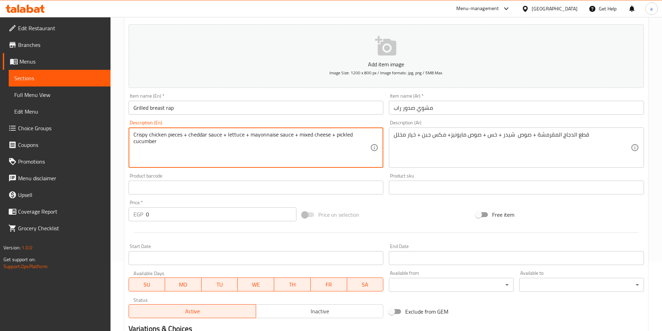
type textarea "Crispy chicken pieces + cheddar sauce + lettuce + mayonnaise sauce + mixed chee…"
click at [207, 213] on input "0" at bounding box center [221, 215] width 151 height 14
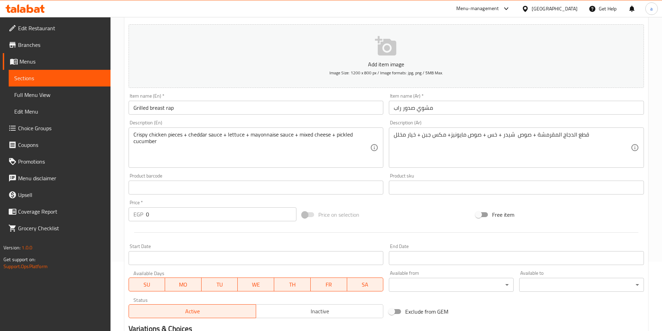
click at [187, 214] on input "0" at bounding box center [221, 215] width 151 height 14
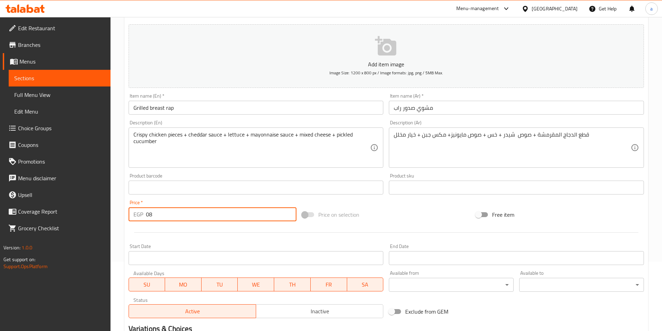
type input "0"
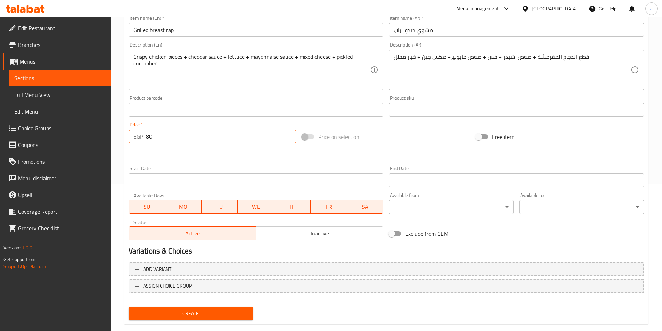
scroll to position [160, 0]
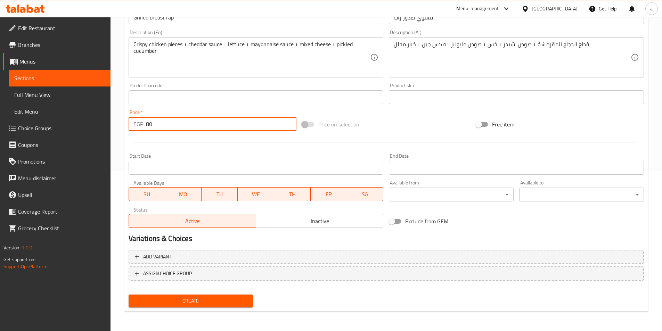
type input "80"
click at [211, 306] on span "Create" at bounding box center [191, 301] width 114 height 9
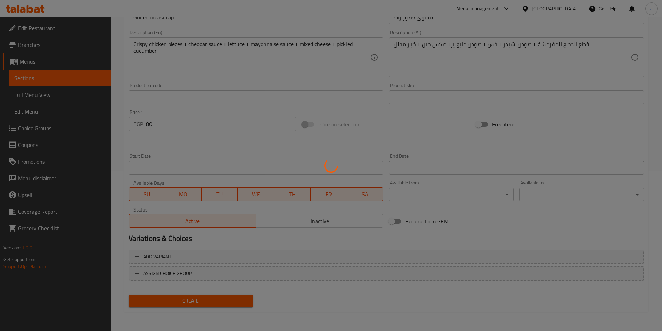
type input "0"
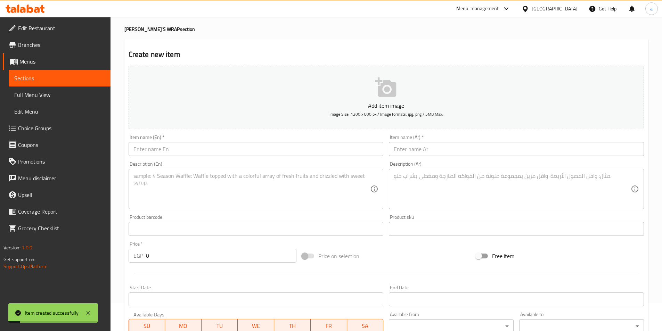
scroll to position [0, 0]
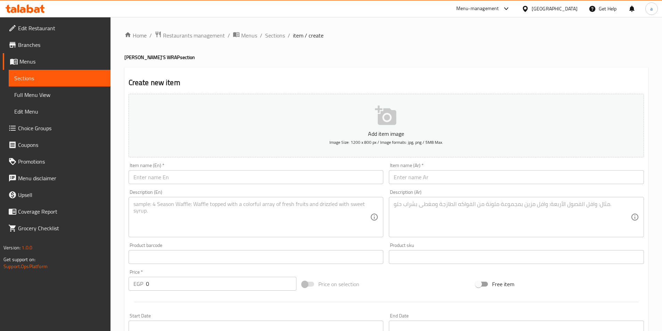
click at [453, 178] on input "text" at bounding box center [516, 177] width 255 height 14
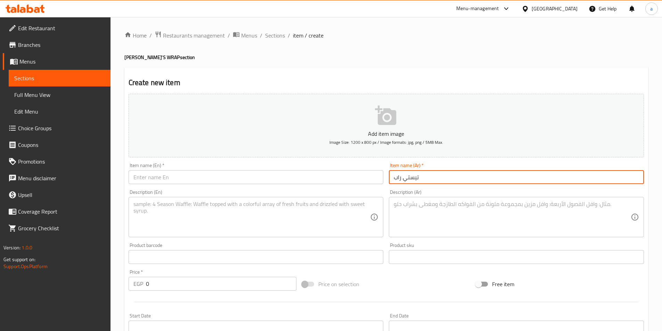
click at [453, 178] on input "تيستي راب" at bounding box center [516, 177] width 255 height 14
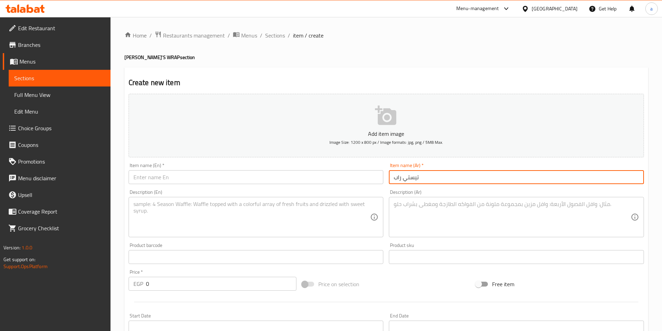
type input "تيستي راب"
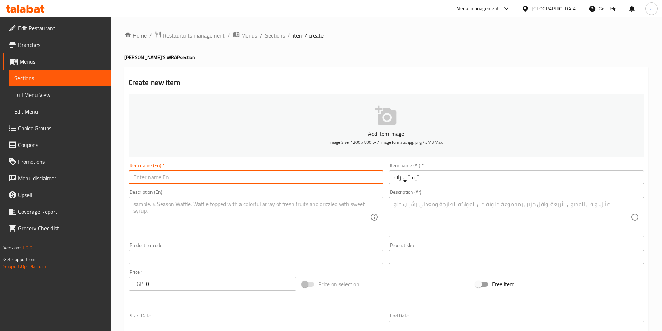
click at [227, 178] on input "text" at bounding box center [256, 177] width 255 height 14
paste input "Tasty Rapp"
type input "Tasty Rap"
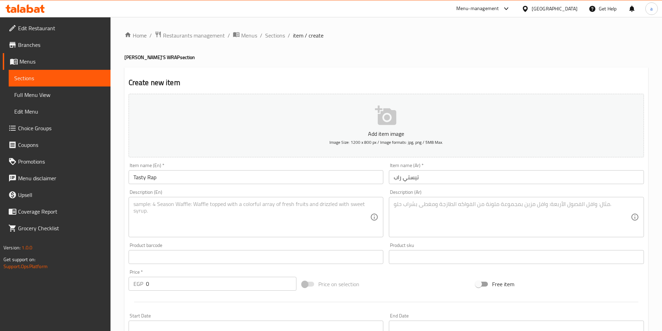
click at [480, 231] on textarea at bounding box center [512, 217] width 237 height 33
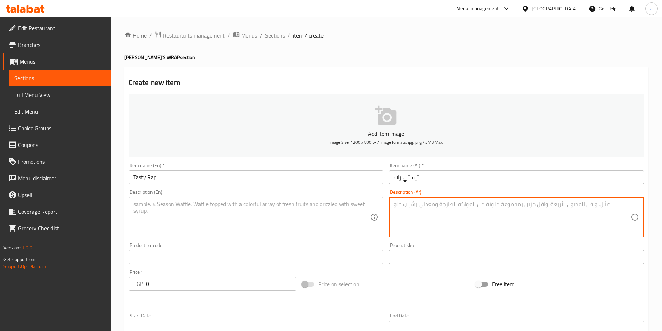
paste textarea "قطع الدجاج المقرمشة + صوص شيدر + خس + صوص مايونيز+ مكس جبن + خيار مخلل"
type textarea "قطع الدجاج المقرمشة + صوص شيدر + خس + صوص مايونيز+ مكس جبن + خيار مخلل"
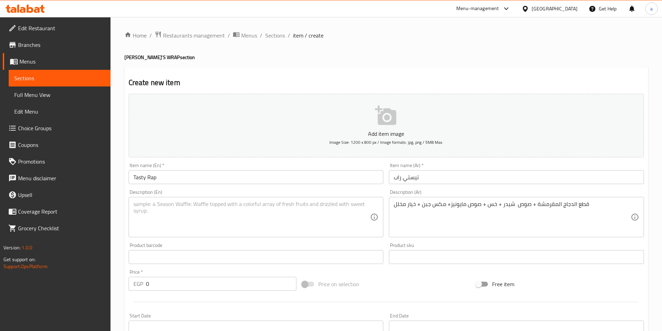
click at [282, 222] on textarea at bounding box center [251, 217] width 237 height 33
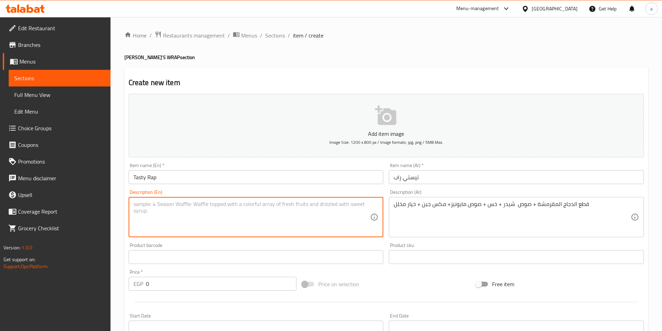
paste textarea "Crispy chicken pieces + cheddar sauce + lettuce + mayonnaise sauce + mixed chee…"
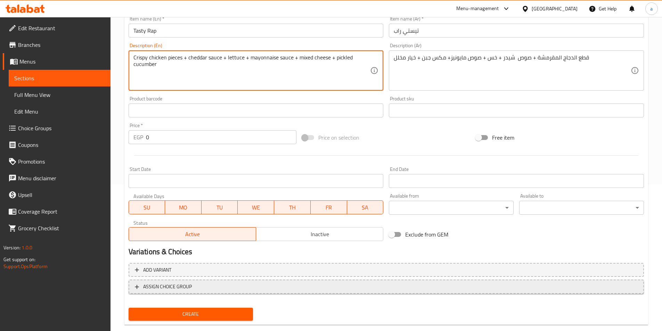
scroll to position [160, 0]
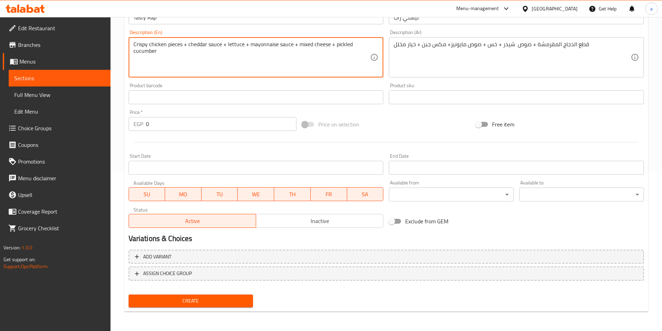
type textarea "Crispy chicken pieces + cheddar sauce + lettuce + mayonnaise sauce + mixed chee…"
click at [194, 128] on input "0" at bounding box center [221, 124] width 151 height 14
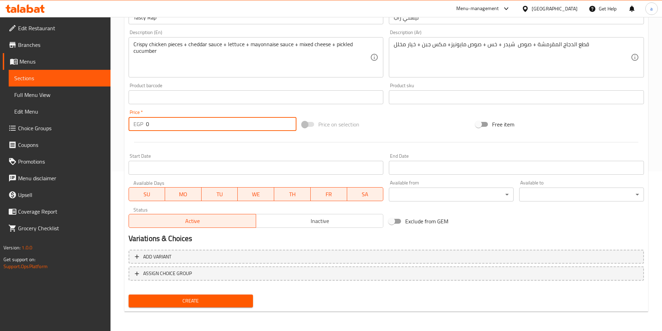
click at [194, 128] on input "0" at bounding box center [221, 124] width 151 height 14
type input "1"
type input "75"
click at [187, 300] on span "Create" at bounding box center [191, 301] width 114 height 9
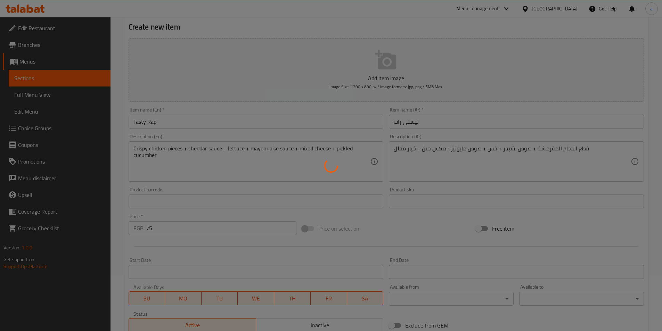
type input "0"
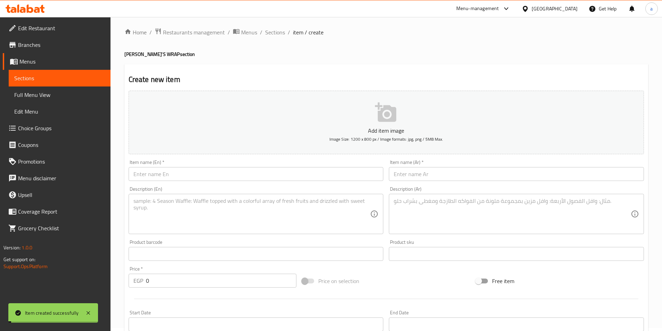
scroll to position [0, 0]
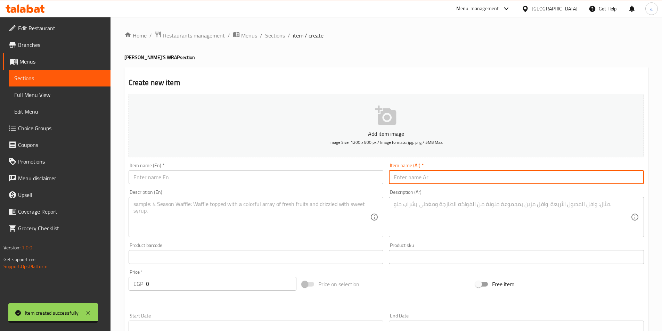
click at [471, 176] on input "text" at bounding box center [516, 177] width 255 height 14
click at [448, 177] on input "تركي راب" at bounding box center [516, 177] width 255 height 14
type input "تركي راب"
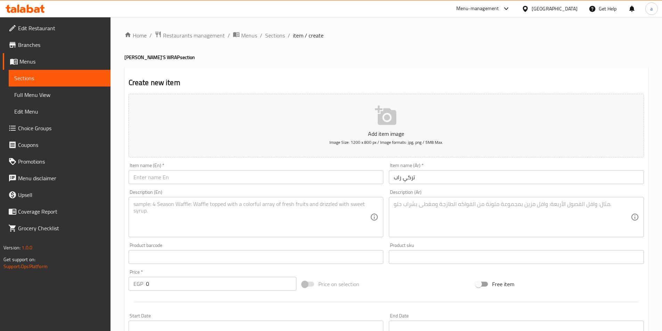
click at [288, 176] on input "text" at bounding box center [256, 177] width 255 height 14
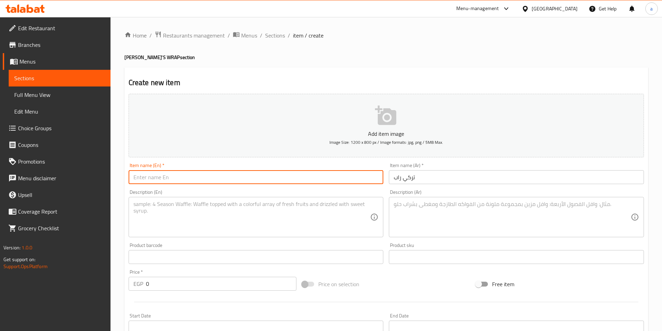
click at [288, 176] on input "text" at bounding box center [256, 177] width 255 height 14
paste input "Turkish rap"
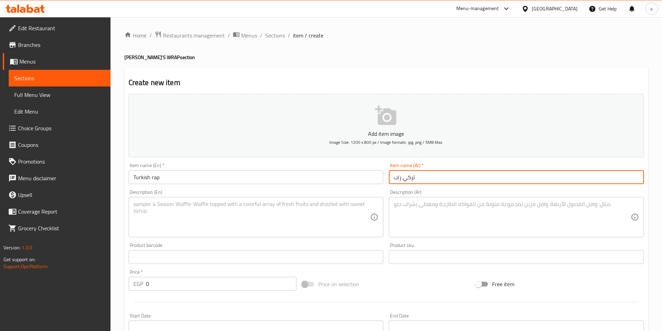
click at [405, 178] on input "تركي راب" at bounding box center [516, 177] width 255 height 14
click at [412, 178] on input "تركي راب" at bounding box center [516, 177] width 255 height 14
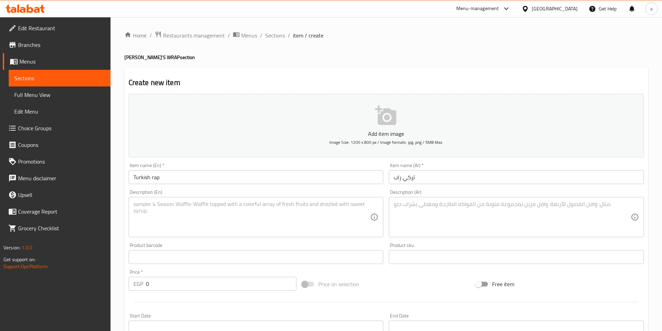
click at [146, 178] on input "Turkish rap" at bounding box center [256, 177] width 255 height 14
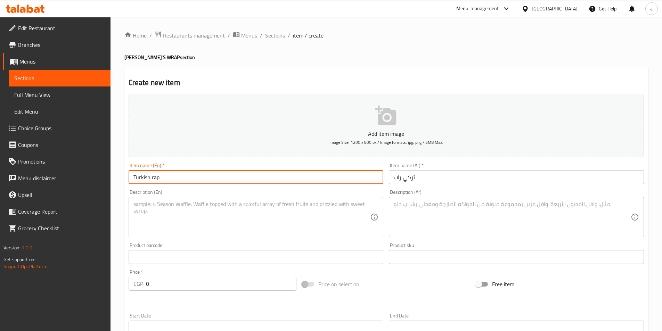
click at [146, 178] on input "Turkish rap" at bounding box center [256, 177] width 255 height 14
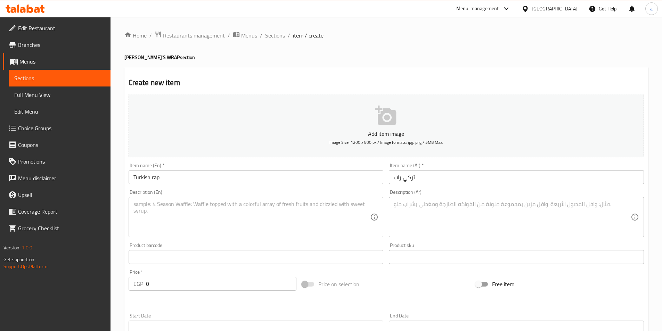
click at [140, 181] on input "Turkish rap" at bounding box center [256, 177] width 255 height 14
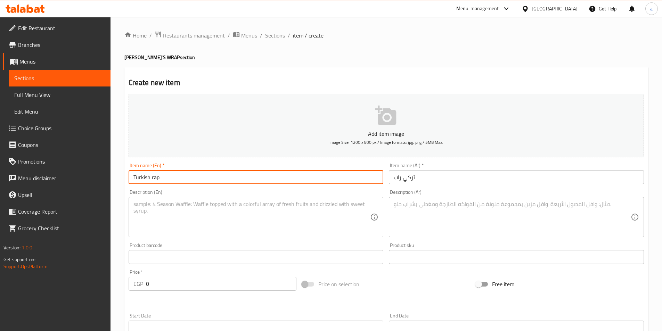
click at [140, 181] on input "Turkish rap" at bounding box center [256, 177] width 255 height 14
paste input "ey"
click at [157, 176] on input "Turkey rap" at bounding box center [256, 177] width 255 height 14
click at [154, 176] on input "Turkey rap" at bounding box center [256, 177] width 255 height 14
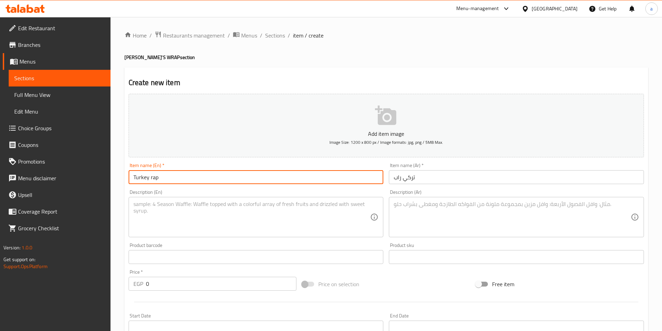
click at [154, 176] on input "Turkey rap" at bounding box center [256, 177] width 255 height 14
type input "Turkey rap"
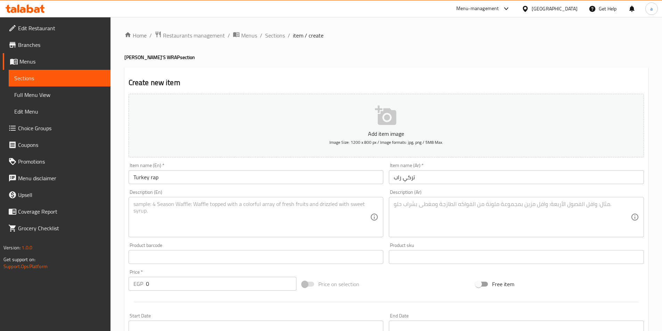
click at [396, 178] on input "تركي راب" at bounding box center [516, 177] width 255 height 14
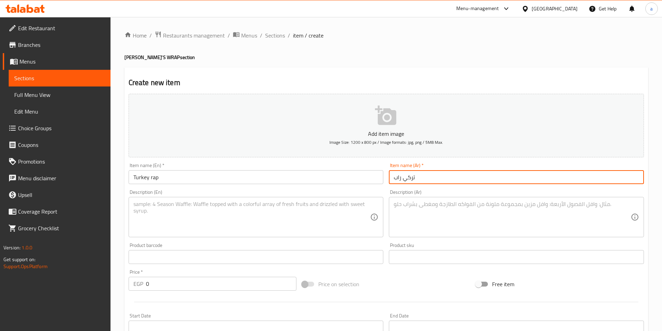
click at [396, 178] on input "تركي راب" at bounding box center [516, 177] width 255 height 14
click at [398, 179] on input "تركي راب" at bounding box center [516, 177] width 255 height 14
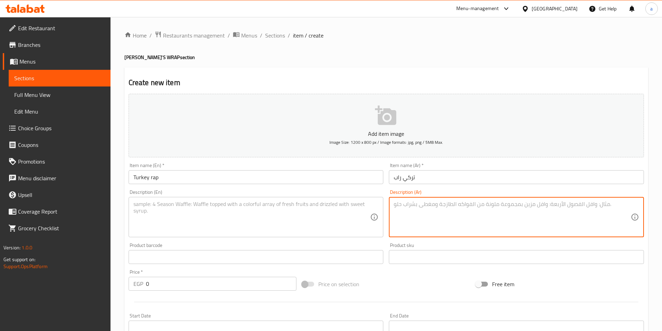
click at [509, 220] on textarea at bounding box center [512, 217] width 237 height 33
paste textarea "قطع الدجاج المقرمشة + صوص شيدر + خس + صوص مايونيز+ مكس جبن + خيار مخلل"
type textarea "قطع الدجاج المقرمشة + صوص شيدر + خس + صوص مايونيز+ مكس جبن + خيار مخلل"
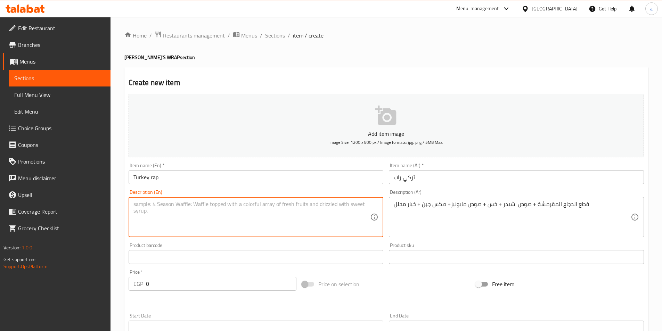
click at [272, 220] on textarea at bounding box center [251, 217] width 237 height 33
paste textarea "Crispy chicken pieces + cheddar sauce + lettuce + mayonnaise sauce + mixed chee…"
type textarea "Crispy chicken pieces + cheddar sauce + lettuce + mayonnaise sauce + mixed chee…"
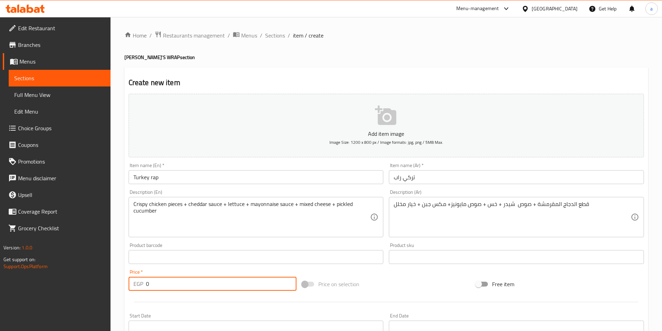
click at [175, 284] on input "0" at bounding box center [221, 284] width 151 height 14
click at [150, 282] on input "0" at bounding box center [221, 284] width 151 height 14
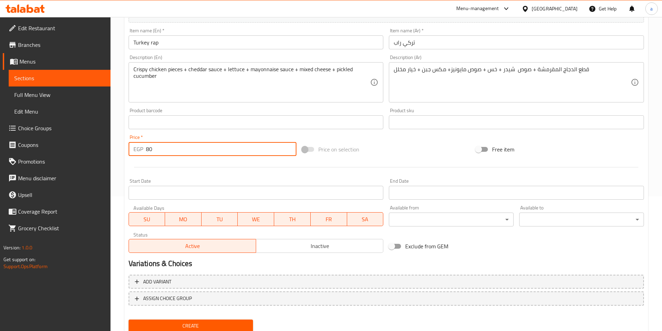
scroll to position [160, 0]
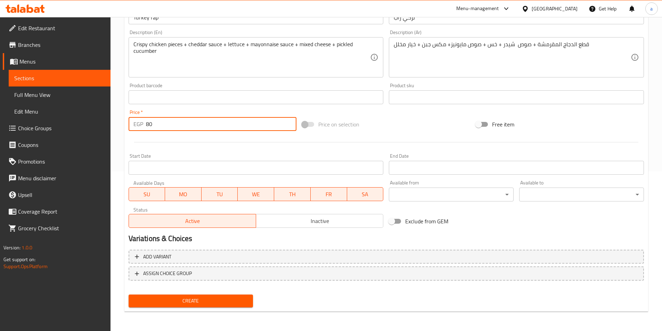
type input "80"
click at [177, 298] on span "Create" at bounding box center [191, 301] width 114 height 9
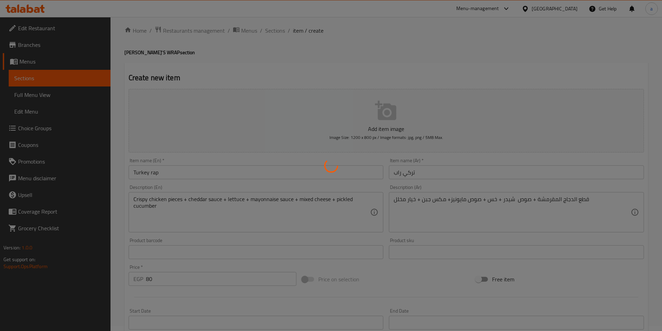
scroll to position [0, 0]
type input "0"
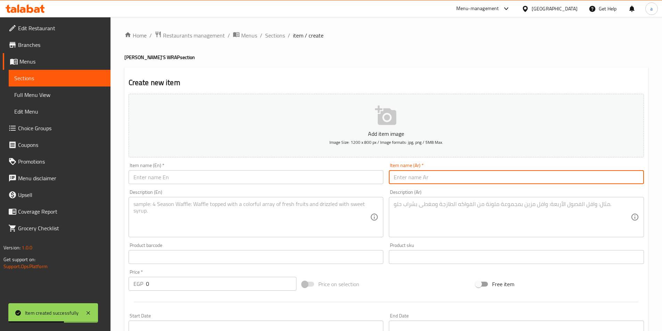
click at [428, 174] on input "text" at bounding box center [516, 177] width 255 height 14
click at [416, 177] on input "[PERSON_NAME] راب" at bounding box center [516, 177] width 255 height 14
type input "[PERSON_NAME] راب"
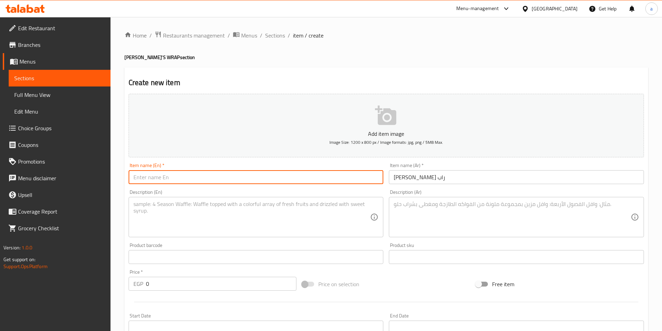
click at [184, 175] on input "text" at bounding box center [256, 177] width 255 height 14
paste input "Chicken BBQ Rap"
type input "Chicken BBQ Rap"
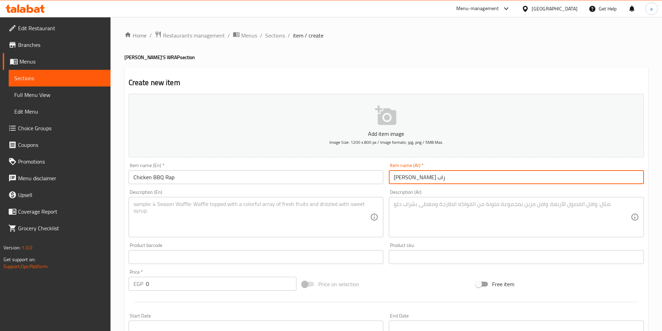
click at [410, 177] on input "[PERSON_NAME] راب" at bounding box center [516, 177] width 255 height 14
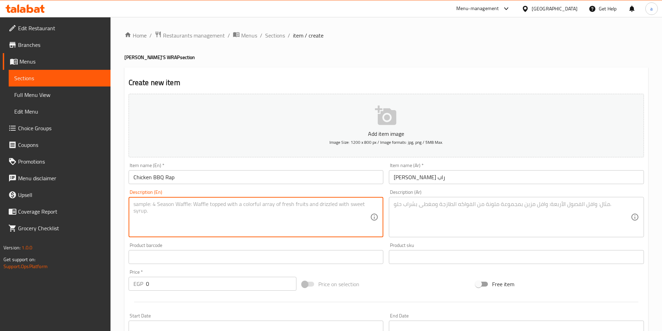
click at [328, 216] on textarea at bounding box center [251, 217] width 237 height 33
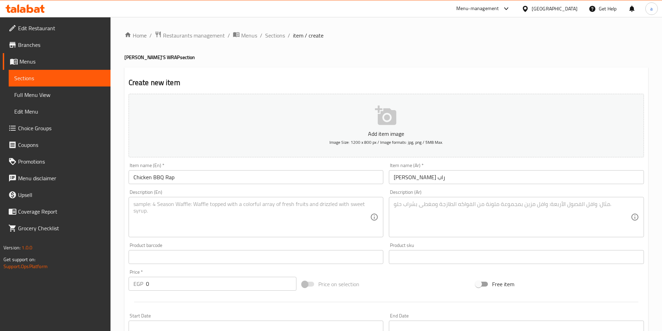
click at [461, 232] on textarea at bounding box center [512, 217] width 237 height 33
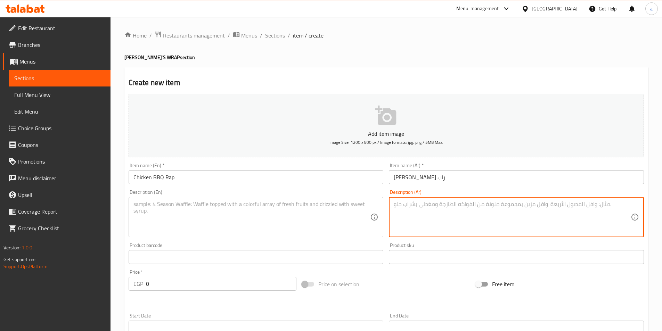
click at [461, 232] on textarea at bounding box center [512, 217] width 237 height 33
paste textarea "قطع الدجاج المقرمشة + صوص شيدر + خس + صوص مايونيز+ مكس جبن + خيار مخلل"
type textarea "قطع الدجاج المقرمشة + صوص شيدر + خس + صوص مايونيز+ مكس جبن + خيار مخلل"
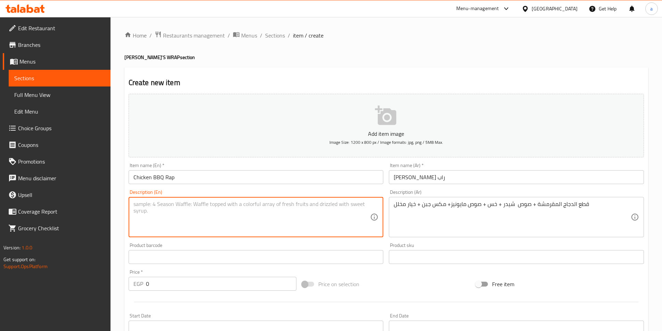
click at [260, 221] on textarea at bounding box center [251, 217] width 237 height 33
paste textarea "Crispy chicken pieces + cheddar sauce + lettuce + mayonnaise sauce + mixed chee…"
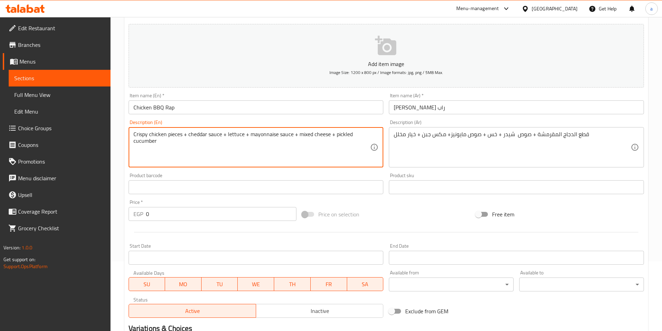
scroll to position [139, 0]
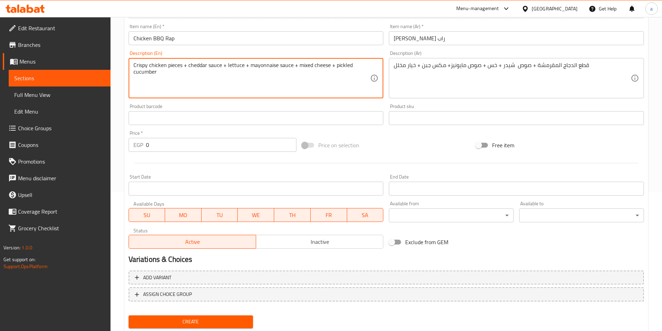
type textarea "Crispy chicken pieces + cheddar sauce + lettuce + mayonnaise sauce + mixed chee…"
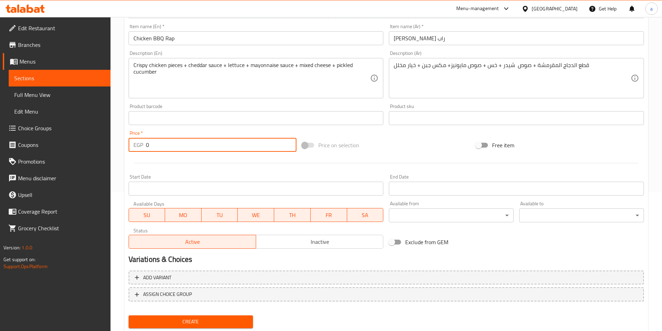
click at [197, 151] on input "0" at bounding box center [221, 145] width 151 height 14
drag, startPoint x: 161, startPoint y: 143, endPoint x: 128, endPoint y: 140, distance: 32.8
click at [132, 143] on div "EGP 0 Price *" at bounding box center [213, 145] width 168 height 14
type input "80"
click at [210, 321] on span "Create" at bounding box center [191, 322] width 114 height 9
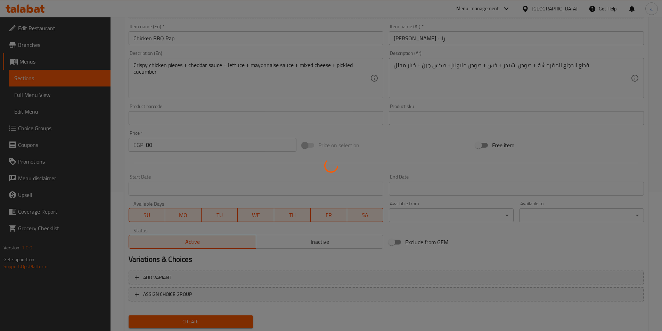
type input "0"
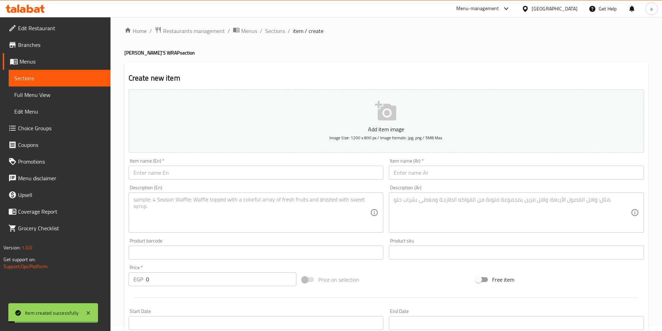
scroll to position [0, 0]
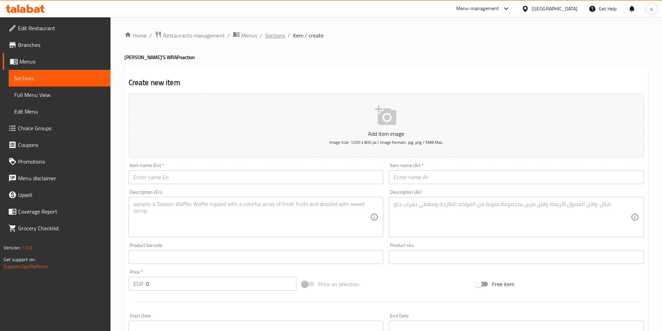
click at [273, 35] on span "Sections" at bounding box center [275, 35] width 20 height 8
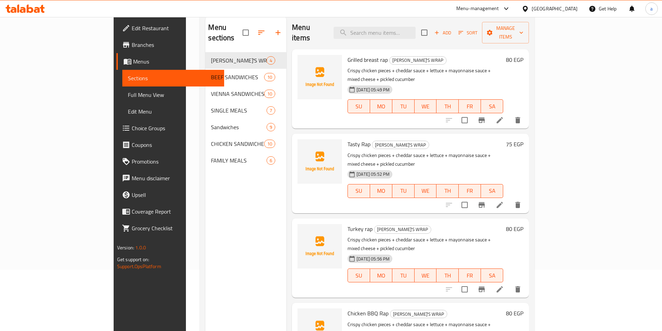
scroll to position [97, 0]
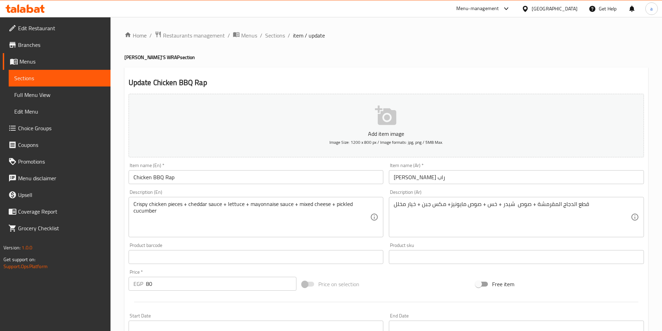
click at [437, 175] on input "[PERSON_NAME] راب" at bounding box center [516, 177] width 255 height 14
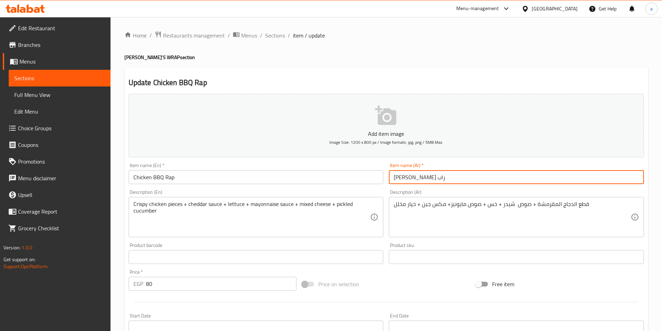
click at [437, 175] on input "[PERSON_NAME] راب" at bounding box center [516, 177] width 255 height 14
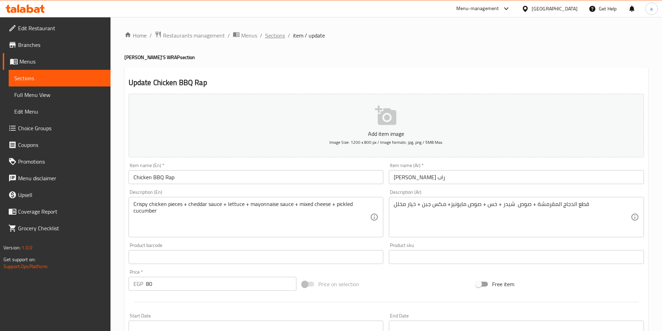
click at [275, 38] on span "Sections" at bounding box center [275, 35] width 20 height 8
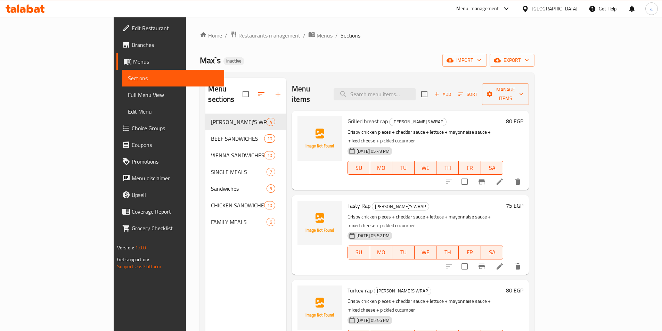
click at [510, 176] on li at bounding box center [499, 182] width 19 height 13
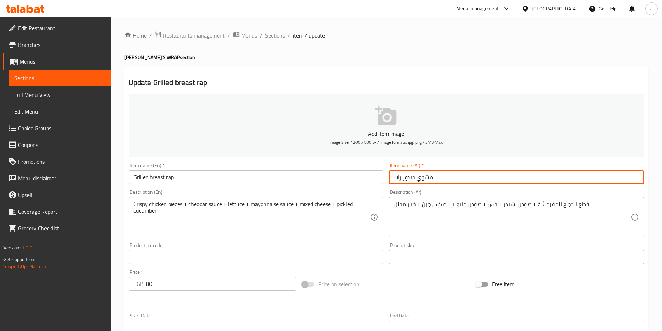
drag, startPoint x: 435, startPoint y: 178, endPoint x: 386, endPoint y: 186, distance: 48.9
click at [386, 186] on div "Item name (Ar)   * مشوي صدور راب Item name (Ar) *" at bounding box center [516, 173] width 261 height 27
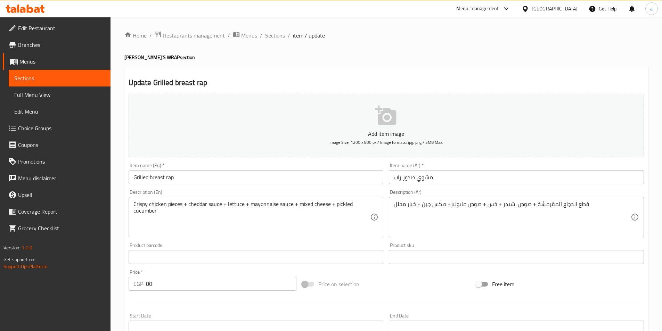
click at [271, 36] on span "Sections" at bounding box center [275, 35] width 20 height 8
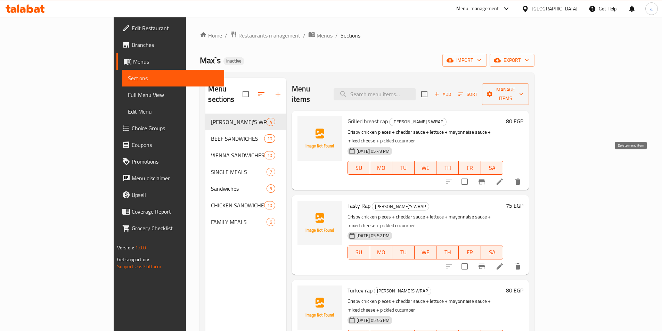
click at [522, 178] on icon "delete" at bounding box center [518, 182] width 8 height 8
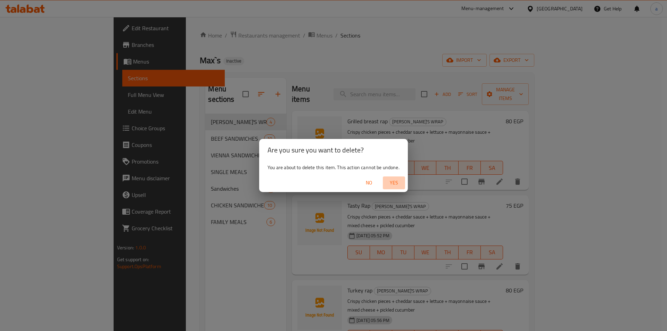
click at [391, 183] on span "Yes" at bounding box center [394, 183] width 17 height 9
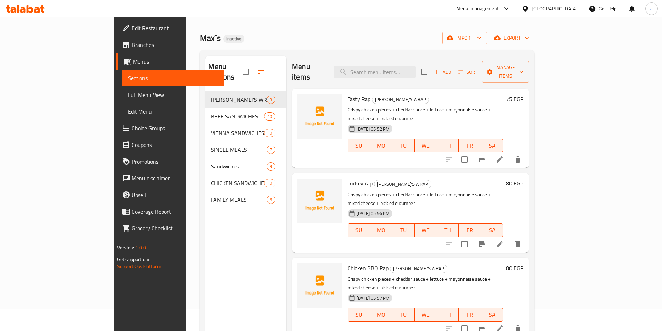
scroll to position [35, 0]
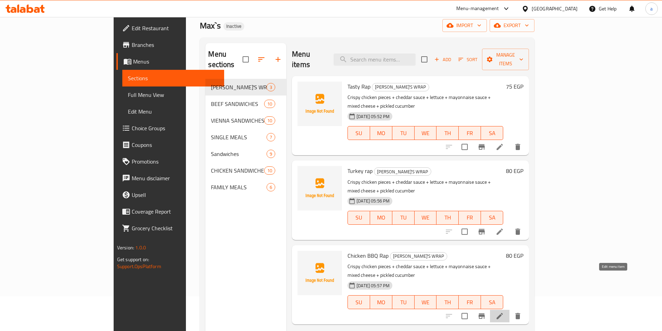
click at [504, 312] on icon at bounding box center [500, 316] width 8 height 8
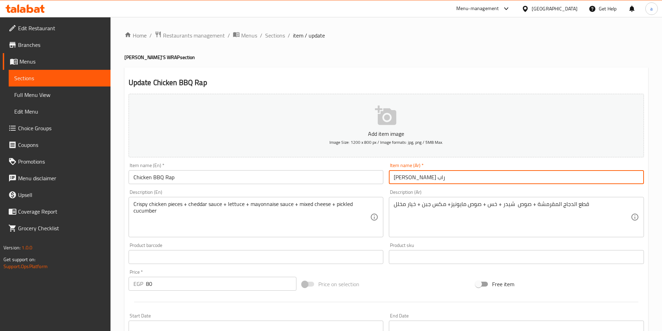
drag, startPoint x: 454, startPoint y: 179, endPoint x: 438, endPoint y: 178, distance: 15.7
click at [439, 178] on input "[PERSON_NAME] راب" at bounding box center [516, 177] width 255 height 14
drag, startPoint x: 403, startPoint y: 178, endPoint x: 437, endPoint y: 180, distance: 33.4
click at [437, 180] on input "[PERSON_NAME] راب" at bounding box center [516, 177] width 255 height 14
type input "بيج راب"
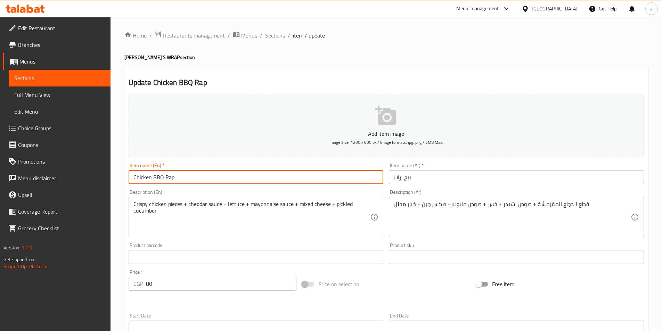
drag, startPoint x: 164, startPoint y: 178, endPoint x: 123, endPoint y: 186, distance: 41.6
click at [123, 186] on div "Home / Restaurants management / Menus / Sections / item / update MAX'S WRAP sec…" at bounding box center [387, 254] width 552 height 474
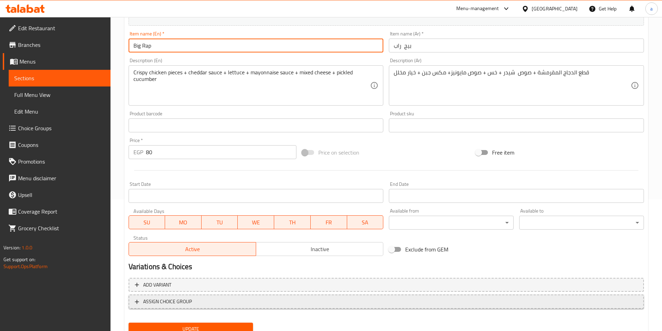
scroll to position [160, 0]
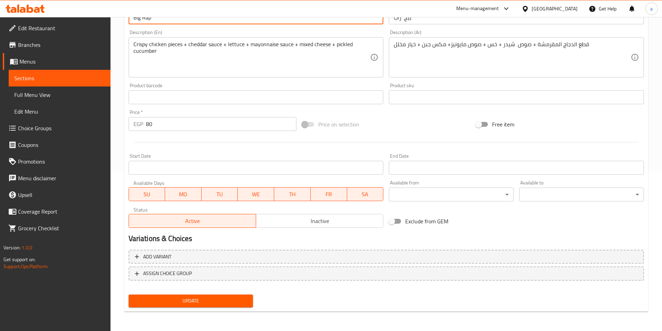
type input "Big Rap"
click at [204, 306] on button "Update" at bounding box center [191, 301] width 125 height 13
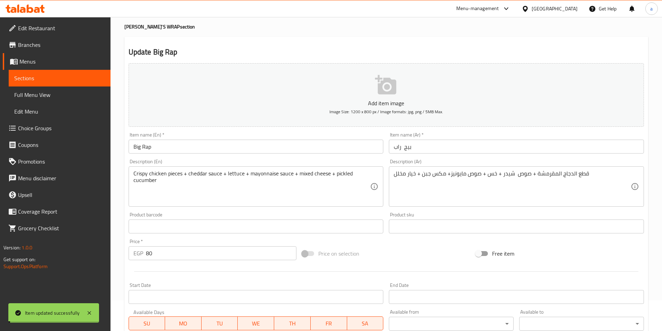
scroll to position [0, 0]
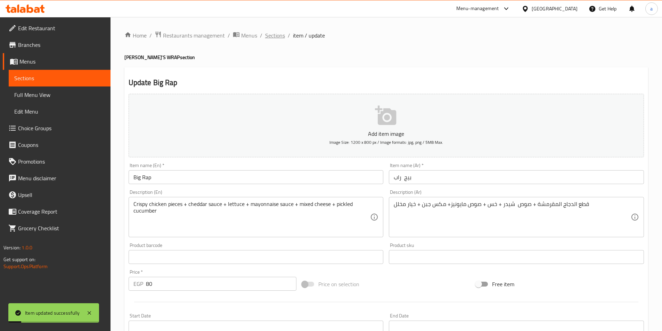
click at [270, 34] on span "Sections" at bounding box center [275, 35] width 20 height 8
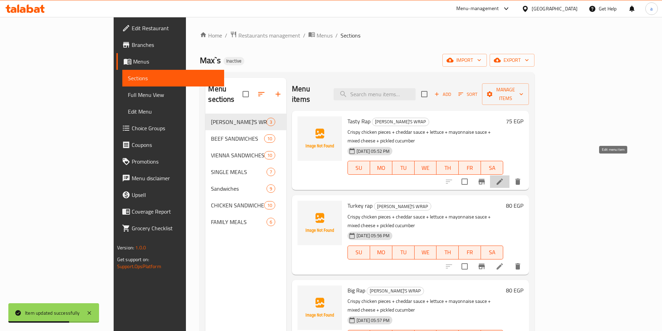
click at [504, 178] on icon at bounding box center [500, 182] width 8 height 8
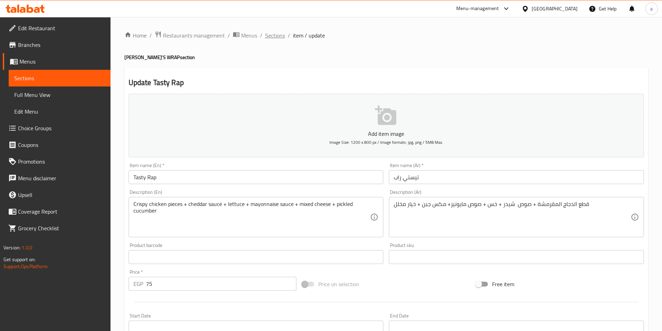
click at [273, 36] on span "Sections" at bounding box center [275, 35] width 20 height 8
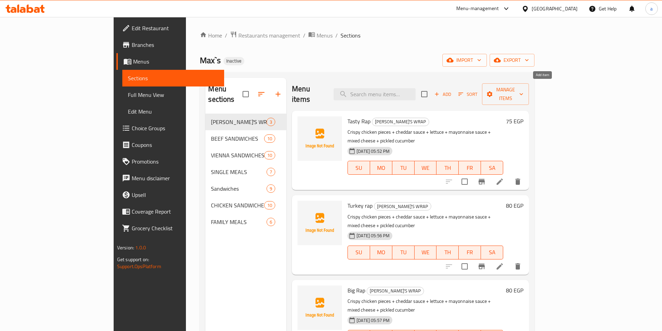
click at [452, 91] on span "Add" at bounding box center [442, 94] width 19 height 8
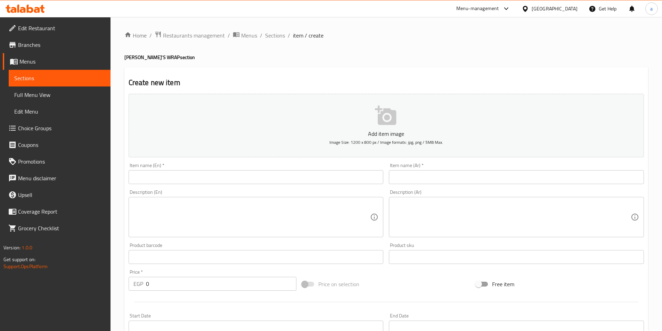
click at [461, 170] on input "text" at bounding box center [516, 177] width 255 height 14
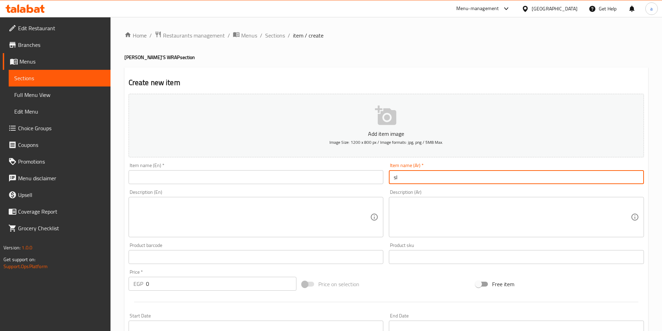
type input "s"
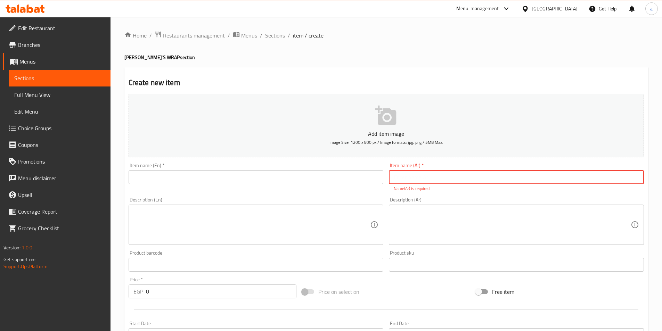
drag, startPoint x: 461, startPoint y: 170, endPoint x: 462, endPoint y: 175, distance: 5.1
click at [462, 175] on input "text" at bounding box center [516, 177] width 255 height 14
click at [462, 175] on input "سموكي راب" at bounding box center [516, 177] width 255 height 14
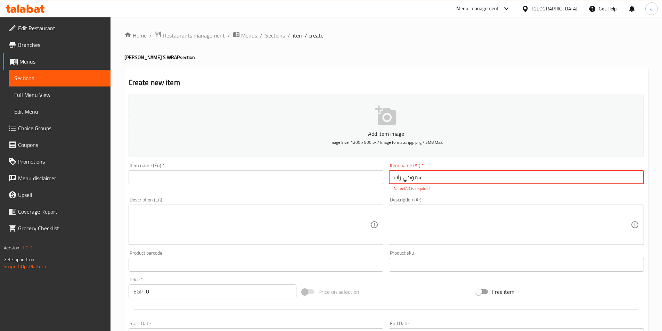
click at [462, 175] on input "سموكي راب" at bounding box center [516, 177] width 255 height 14
type input "سموكي راب"
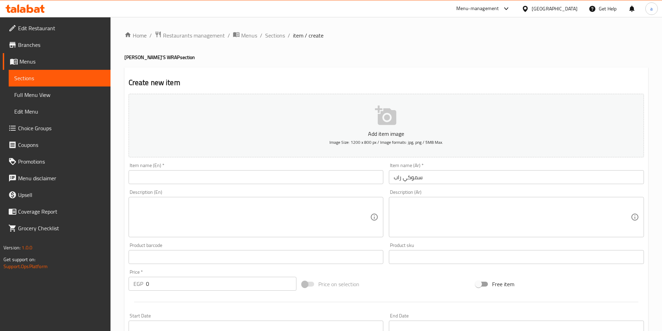
click at [200, 177] on input "text" at bounding box center [256, 177] width 255 height 14
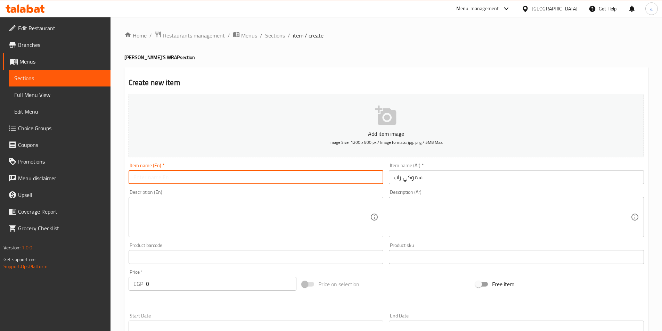
paste input "Smokey Rap"
type input "Smokey Rap"
click at [430, 202] on textarea at bounding box center [512, 217] width 237 height 33
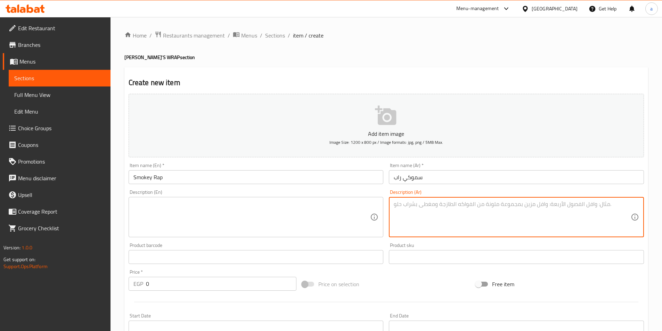
click at [454, 205] on textarea at bounding box center [512, 217] width 237 height 33
paste textarea "قطع الدجاج المقرمشة + صوص شيدر + خس + صوص مايونيز+ مكس جبن + خيار مخلل"
type textarea "قطع الدجاج المقرمشة + صوص شيدر + خس + صوص مايونيز+ مكس جبن + خيار مخلل"
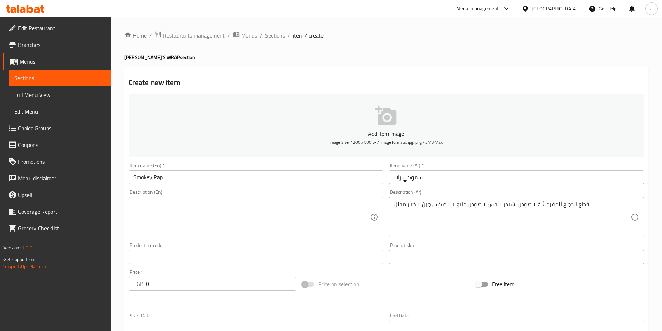
click at [230, 229] on textarea at bounding box center [251, 217] width 237 height 33
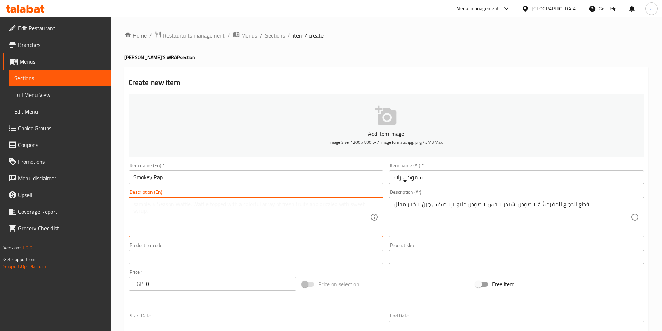
paste textarea "Crispy chicken pieces + cheddar sauce + lettuce + mayonnaise sauce + mixed chee…"
type textarea "Crispy chicken pieces + cheddar sauce + lettuce + mayonnaise sauce + mixed chee…"
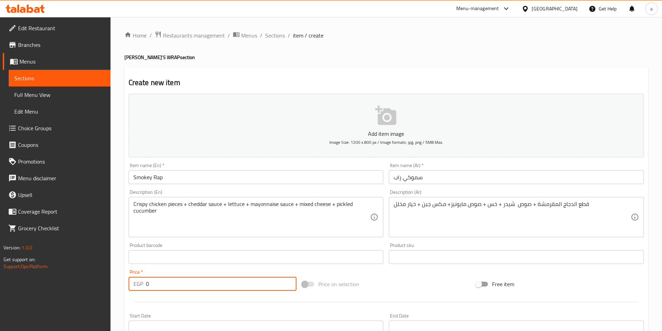
click at [192, 278] on input "0" at bounding box center [221, 284] width 151 height 14
type input "80"
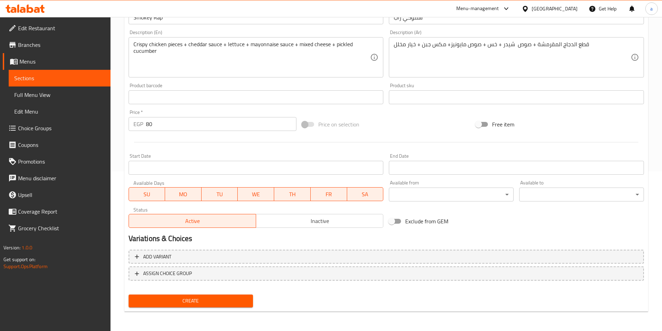
click at [238, 300] on span "Create" at bounding box center [191, 301] width 114 height 9
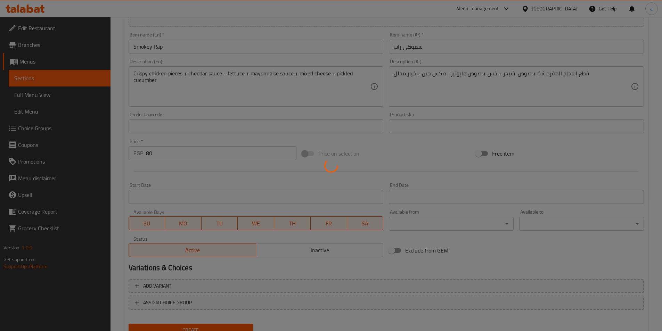
scroll to position [90, 0]
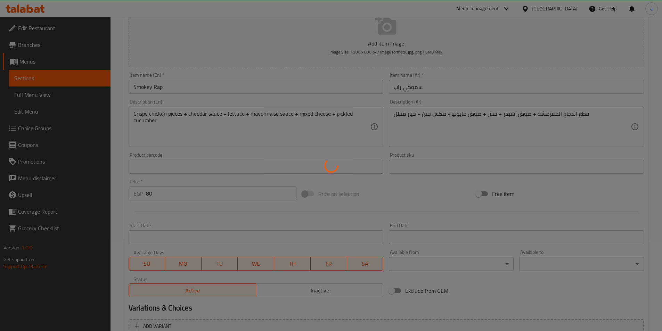
type input "0"
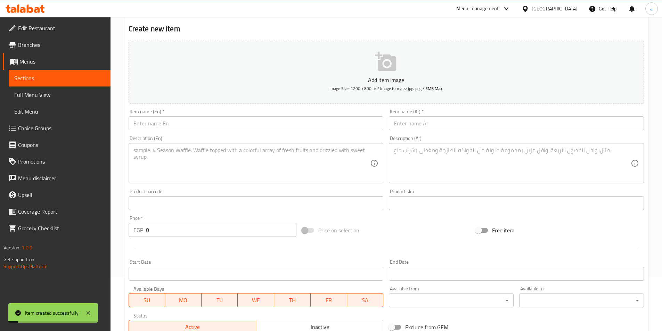
scroll to position [0, 0]
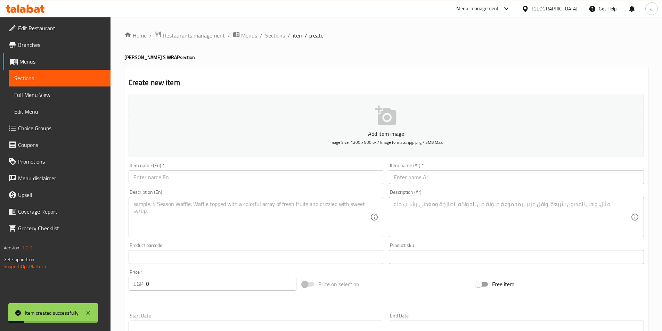
click at [278, 34] on span "Sections" at bounding box center [275, 35] width 20 height 8
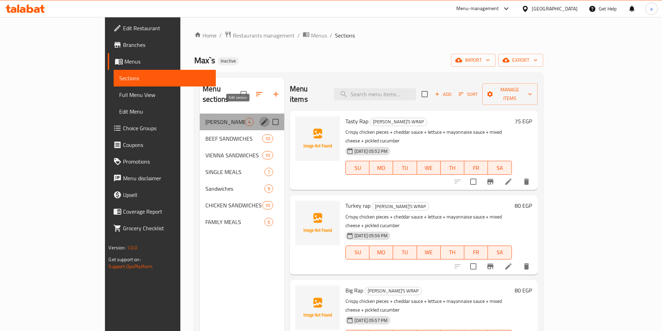
click at [260, 118] on icon "edit" at bounding box center [264, 122] width 8 height 8
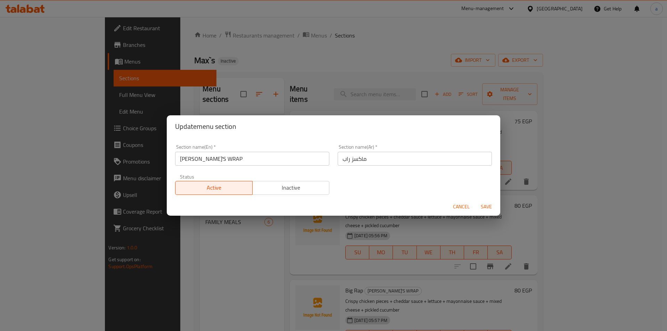
click at [236, 158] on input "[PERSON_NAME]'S WRAP" at bounding box center [252, 159] width 154 height 14
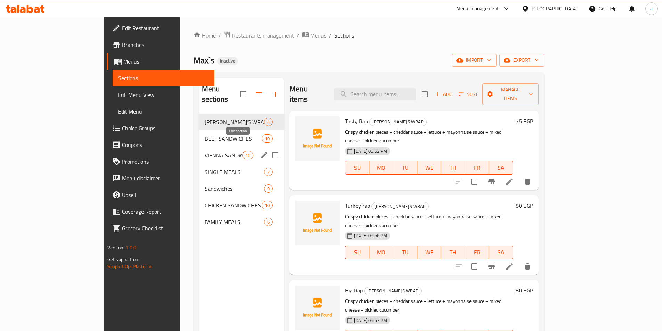
click at [260, 151] on icon "edit" at bounding box center [264, 155] width 8 height 8
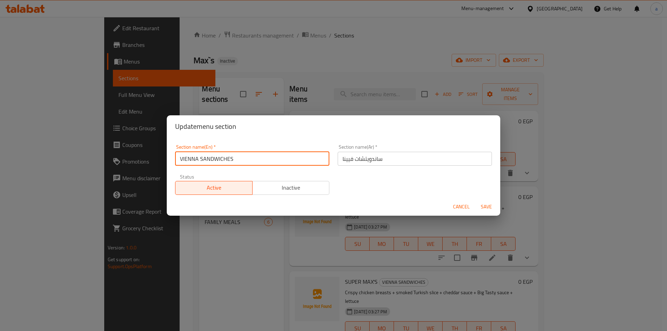
click at [268, 164] on input "VIENNA SANDWICHES" at bounding box center [252, 159] width 154 height 14
click at [461, 206] on span "Cancel" at bounding box center [461, 207] width 17 height 9
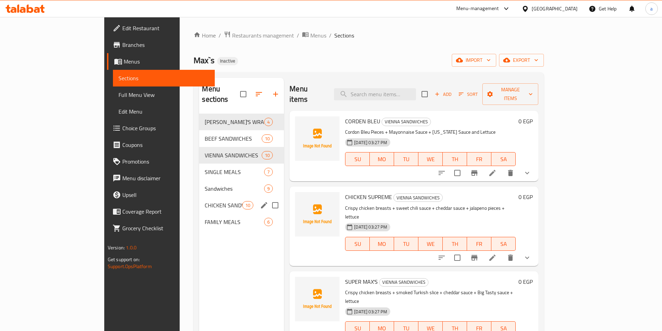
drag, startPoint x: 145, startPoint y: 200, endPoint x: 220, endPoint y: 198, distance: 75.1
click at [199, 200] on div "CHICKEN SANDWICHES 10" at bounding box center [241, 205] width 85 height 17
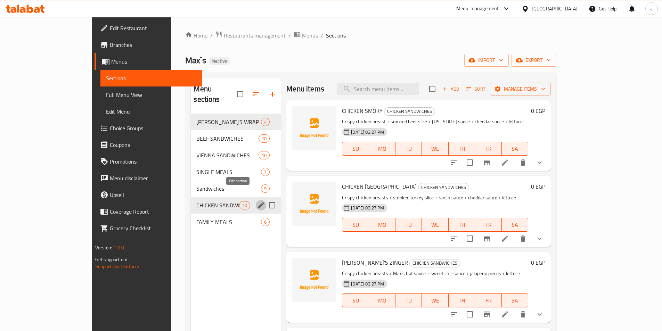
click at [257, 201] on icon "edit" at bounding box center [261, 205] width 8 height 8
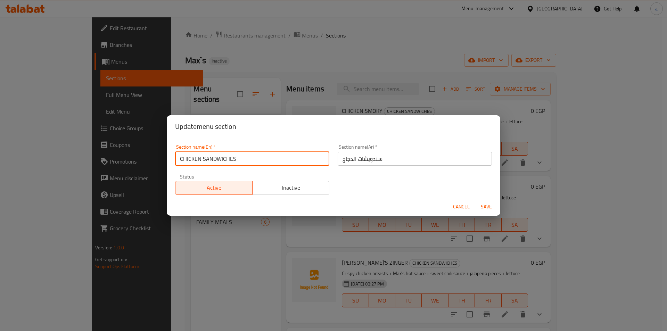
click at [274, 161] on input "CHICKEN SANDWICHES" at bounding box center [252, 159] width 154 height 14
click at [463, 203] on span "Cancel" at bounding box center [461, 207] width 17 height 9
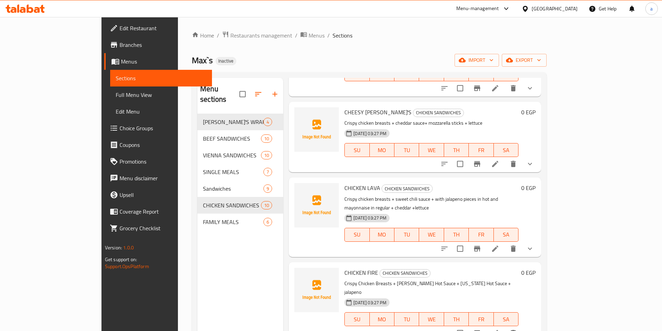
scroll to position [446, 0]
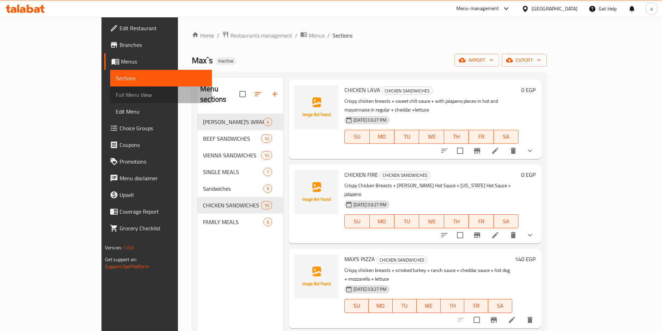
drag, startPoint x: 28, startPoint y: 96, endPoint x: 666, endPoint y: 17, distance: 643.4
click at [116, 96] on span "Full Menu View" at bounding box center [161, 95] width 91 height 8
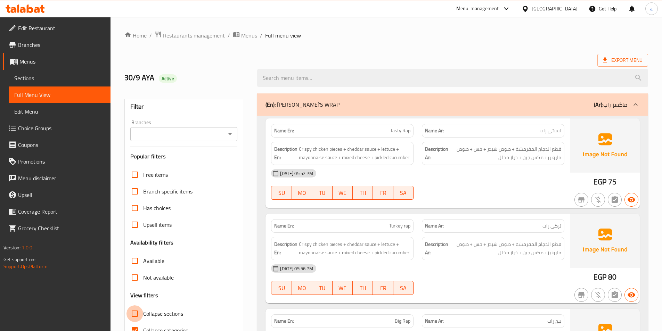
click at [136, 311] on input "Collapse sections" at bounding box center [135, 314] width 17 height 17
checkbox input "true"
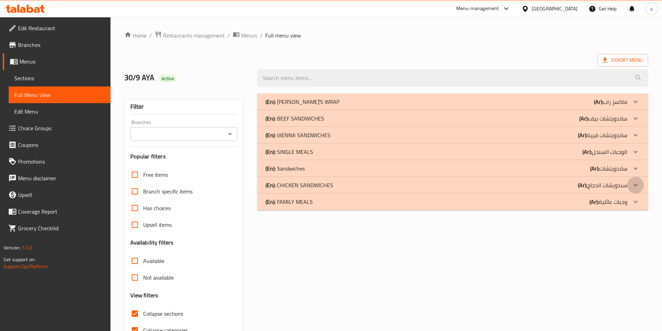
click at [635, 185] on icon at bounding box center [636, 185] width 4 height 2
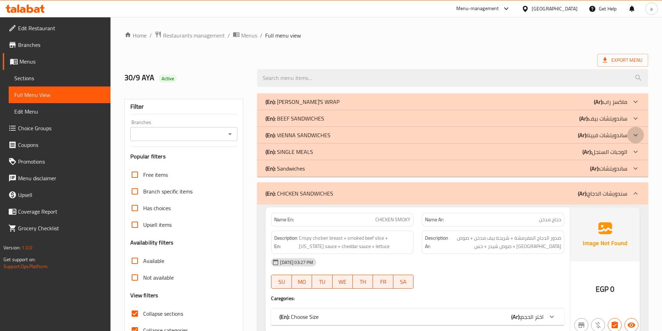
click at [634, 135] on icon at bounding box center [636, 135] width 4 height 2
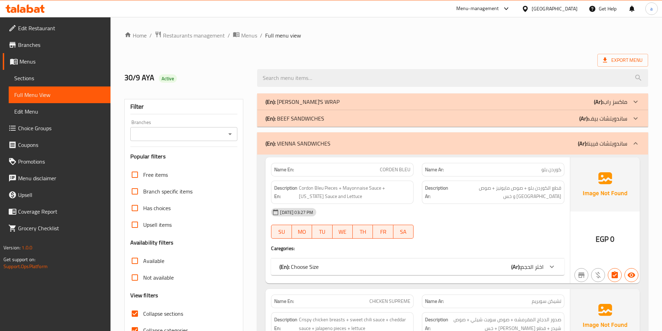
click at [635, 101] on icon at bounding box center [636, 102] width 8 height 8
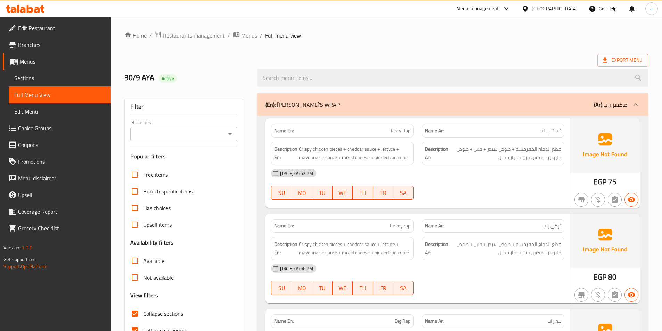
scroll to position [70, 0]
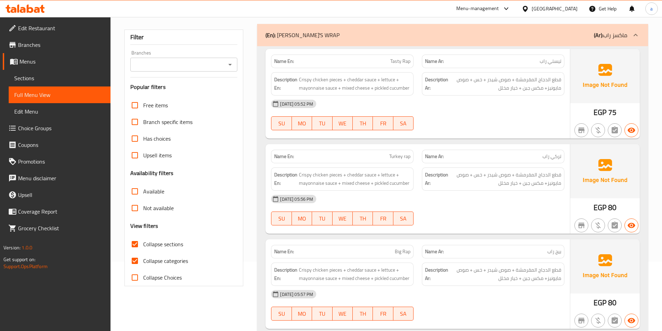
click at [135, 260] on input "Collapse categories" at bounding box center [135, 261] width 17 height 17
checkbox input "false"
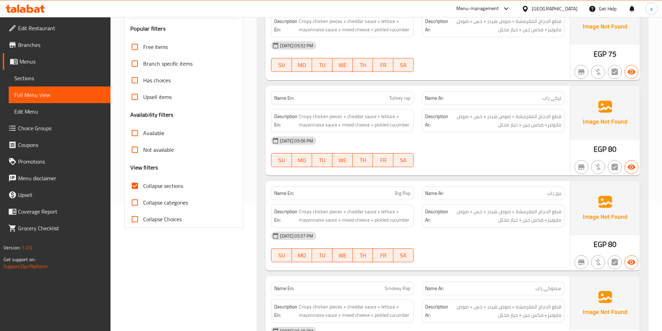
scroll to position [0, 0]
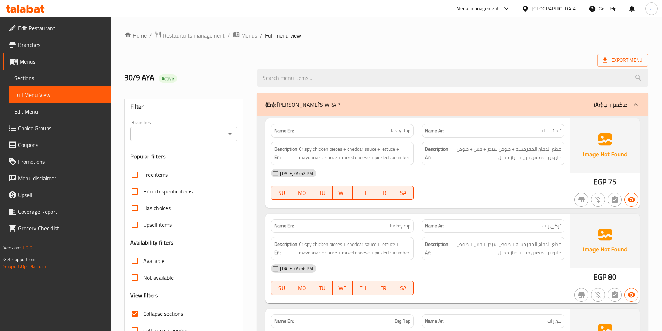
click at [20, 78] on span "Sections" at bounding box center [59, 78] width 91 height 8
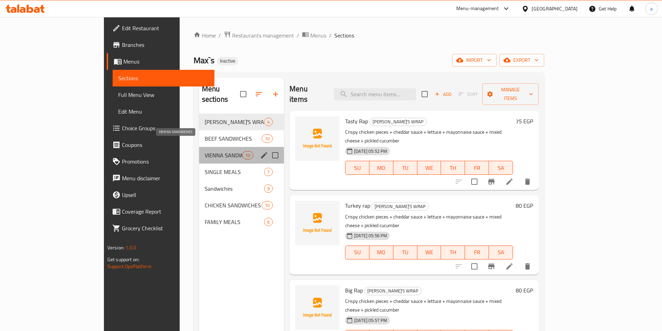
click at [205, 151] on span "VIENNA SANDWICHES" at bounding box center [224, 155] width 38 height 8
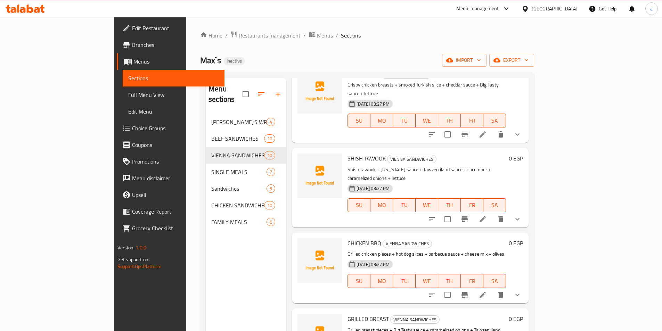
scroll to position [209, 0]
click at [487, 214] on icon at bounding box center [483, 218] width 8 height 8
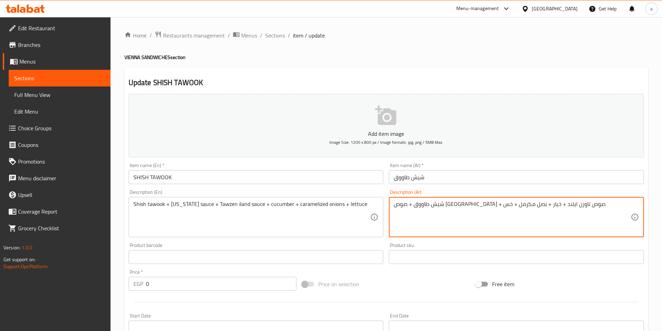
click at [479, 204] on textarea "شيش طاووق + صوص [GEOGRAPHIC_DATA] + صوص تاوزن ايلند + خيار + بصل مكرمل + خس" at bounding box center [512, 217] width 237 height 33
click at [476, 205] on textarea "شيش طاووق + صوص [GEOGRAPHIC_DATA] + صوص ثاوزن ايلند + خيار + بصل مكرمل + خس" at bounding box center [512, 217] width 237 height 33
type textarea "شيش طاووق + صوص [GEOGRAPHIC_DATA] + صوص ثاوزن ايلند + خيار + بصل مكرمل + خس"
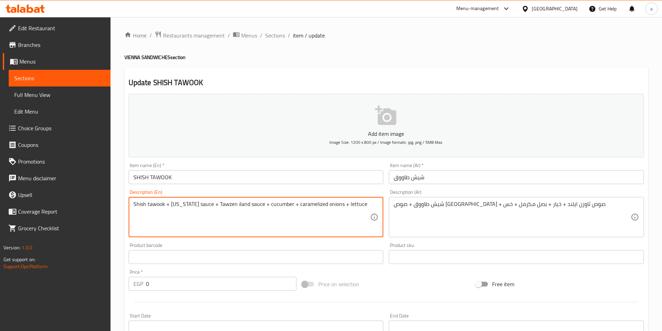
click at [216, 205] on textarea "Shish tawook + [US_STATE] sauce + Tawzen iland sauce + cucumber + caramelized o…" at bounding box center [251, 217] width 237 height 33
paste textarea "haus"
type textarea "Shish tawook + [US_STATE] sauce + Thausen iland sauce + cucumber + caramelized …"
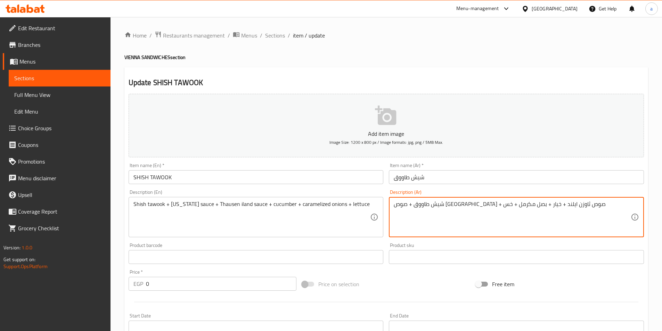
drag, startPoint x: 462, startPoint y: 204, endPoint x: 480, endPoint y: 203, distance: 18.1
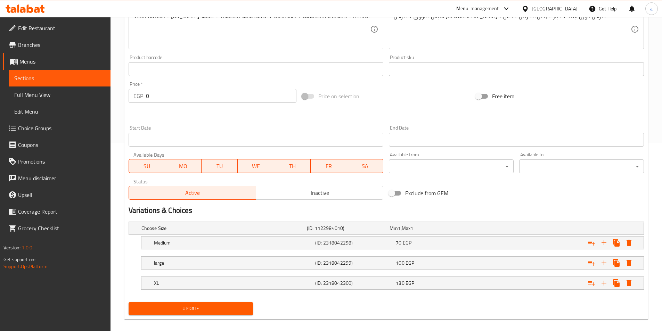
scroll to position [196, 0]
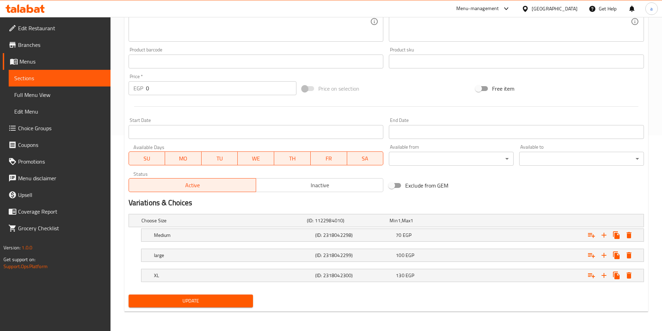
click at [211, 302] on span "Update" at bounding box center [191, 301] width 114 height 9
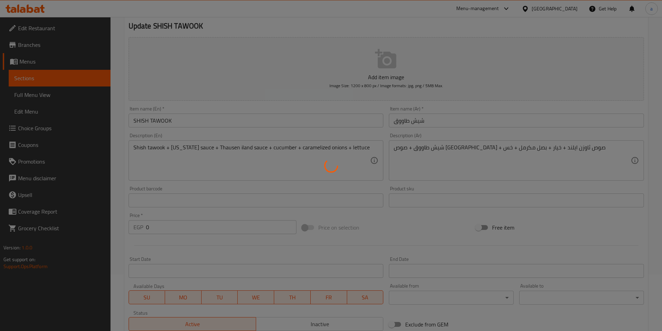
scroll to position [0, 0]
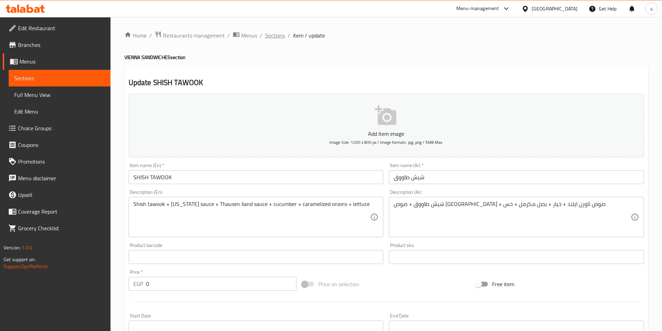
click at [277, 35] on span "Sections" at bounding box center [275, 35] width 20 height 8
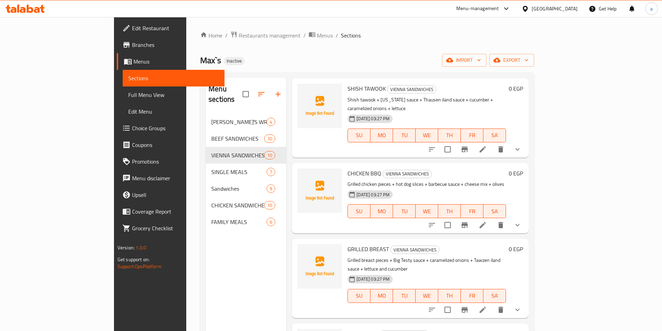
scroll to position [278, 0]
click at [487, 306] on icon at bounding box center [483, 310] width 8 height 8
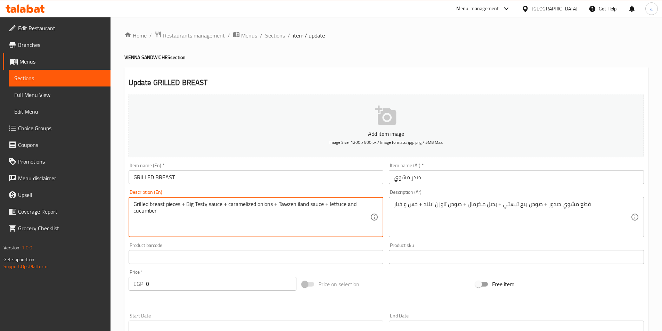
drag, startPoint x: 278, startPoint y: 204, endPoint x: 295, endPoint y: 205, distance: 16.7
paste textarea "[GEOGRAPHIC_DATA]"
click at [306, 205] on textarea "Grilled breast pieces + Big Testy sauce + caramelized onions + Thausen Island i…" at bounding box center [251, 217] width 237 height 33
click at [278, 204] on textarea "Grilled breast pieces + Big Testy sauce + caramelized onions + Thausen iland sa…" at bounding box center [251, 217] width 237 height 33
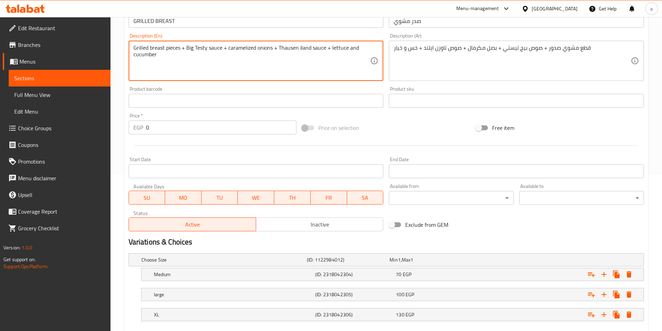
scroll to position [196, 0]
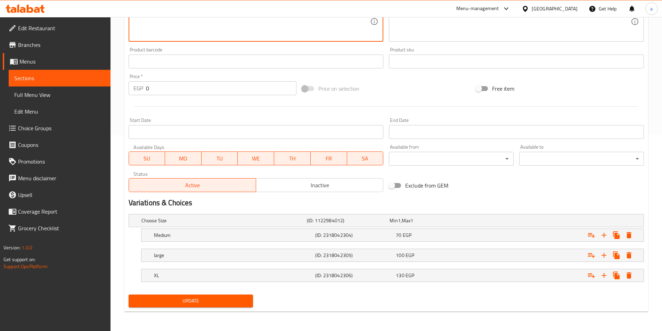
type textarea "Grilled breast pieces + Big Testy sauce + caramelized onions + Thausen iland sa…"
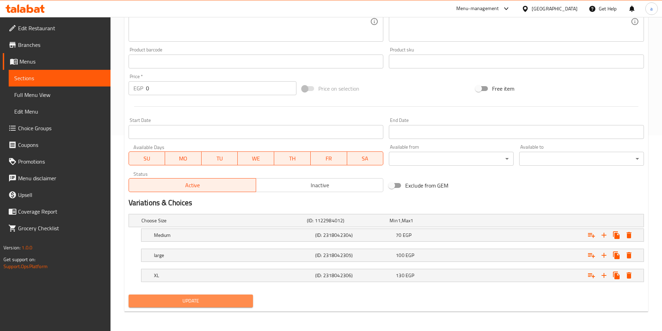
click at [223, 298] on span "Update" at bounding box center [191, 301] width 114 height 9
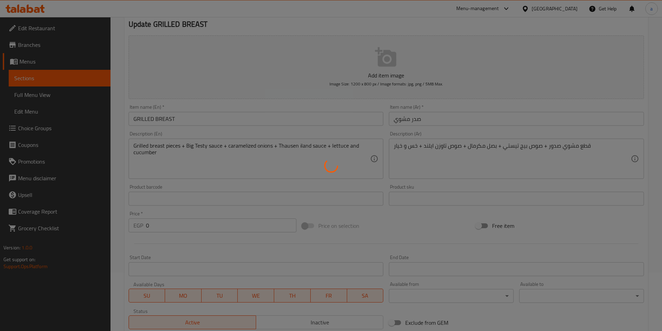
scroll to position [0, 0]
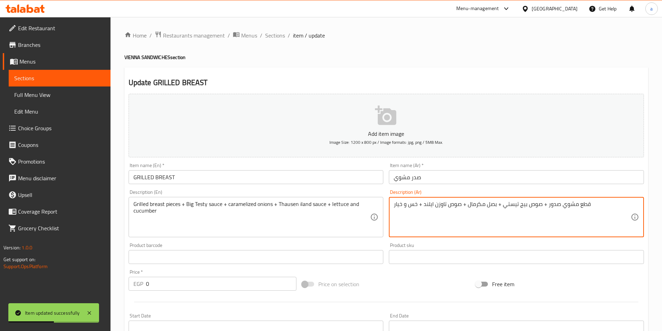
drag, startPoint x: 443, startPoint y: 205, endPoint x: 447, endPoint y: 206, distance: 4.2
click at [464, 225] on textarea "قطع مشوي صدور + صوص بيج تيستي + بصل مكرمال + صوص ثاوزن ايلند + خس و خيار" at bounding box center [512, 217] width 237 height 33
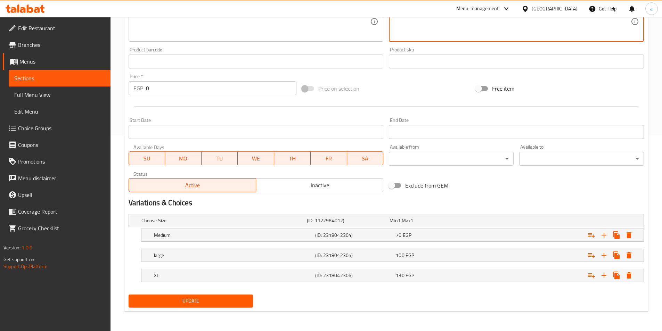
type textarea "قطع مشوي صدور + صوص بيج تيستي + بصل مكرمال + صوص ثاوزن ايلند + خس و خيار"
click at [218, 302] on span "Update" at bounding box center [191, 301] width 114 height 9
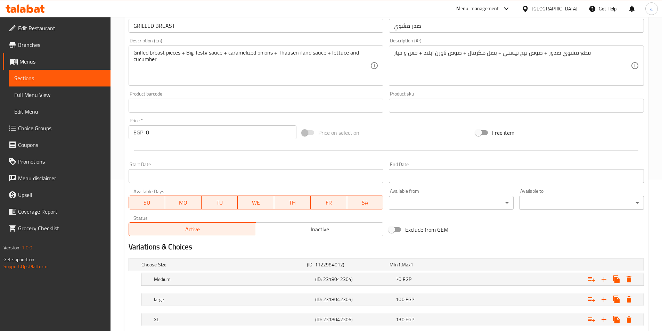
scroll to position [196, 0]
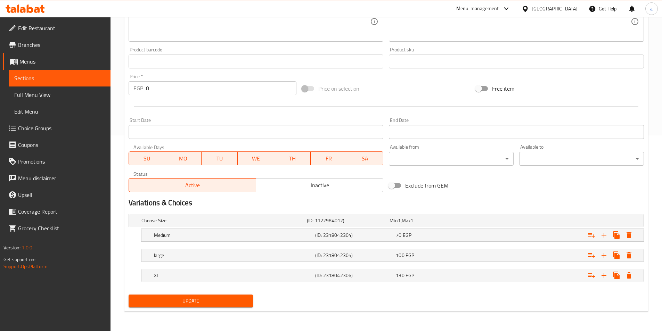
click at [234, 308] on div "Update" at bounding box center [191, 301] width 130 height 18
click at [233, 295] on button "Update" at bounding box center [191, 301] width 125 height 13
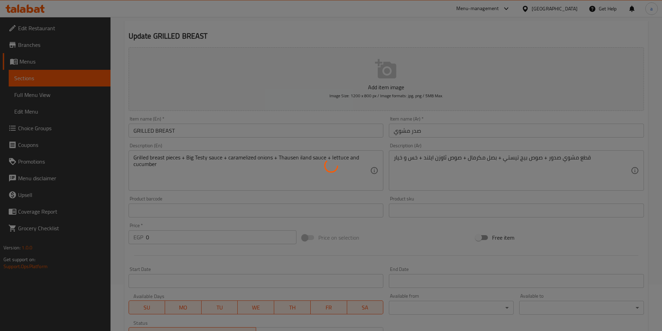
scroll to position [0, 0]
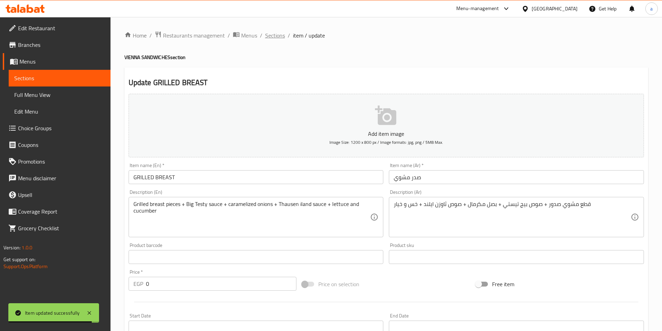
click at [277, 38] on span "Sections" at bounding box center [275, 35] width 20 height 8
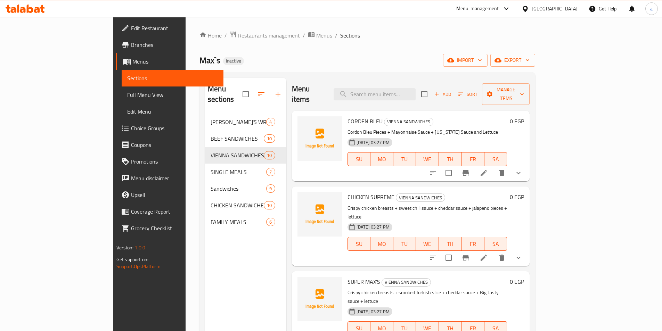
click at [127, 94] on span "Full Menu View" at bounding box center [172, 95] width 91 height 8
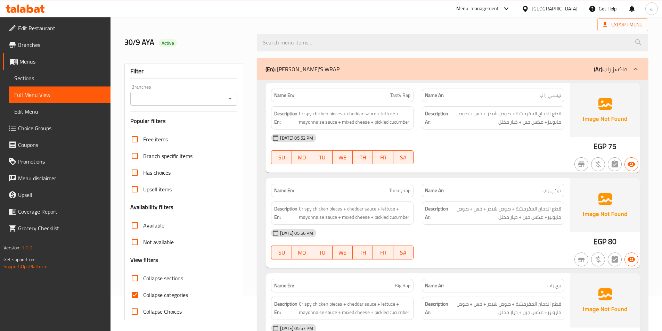
scroll to position [70, 0]
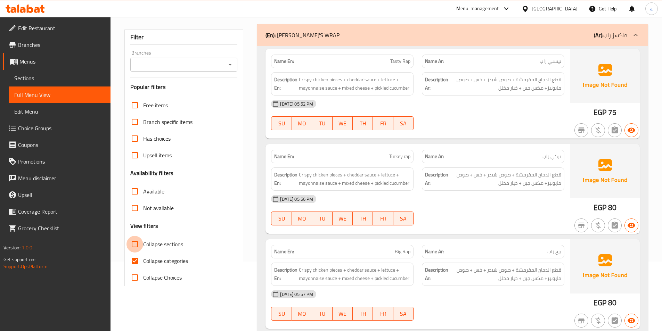
click at [135, 247] on input "Collapse sections" at bounding box center [135, 244] width 17 height 17
checkbox input "true"
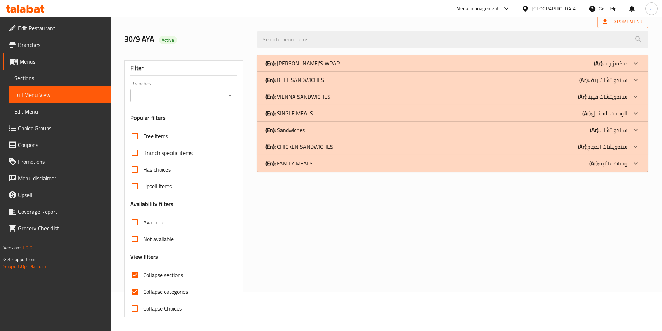
scroll to position [39, 0]
click at [634, 147] on icon at bounding box center [636, 147] width 8 height 8
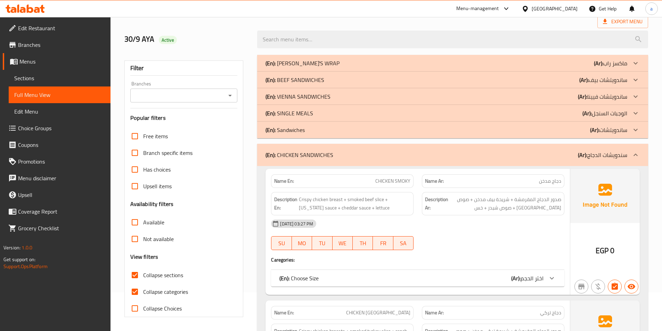
click at [635, 98] on icon at bounding box center [636, 96] width 8 height 8
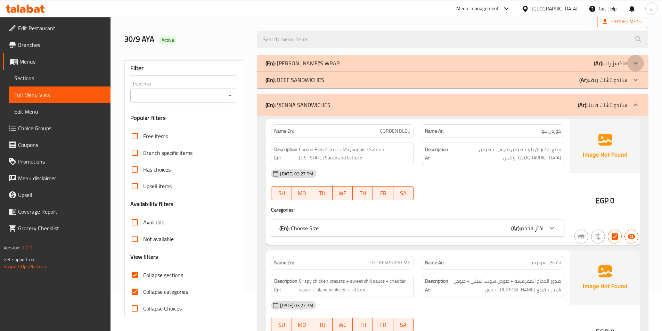
click at [635, 64] on icon at bounding box center [636, 63] width 4 height 2
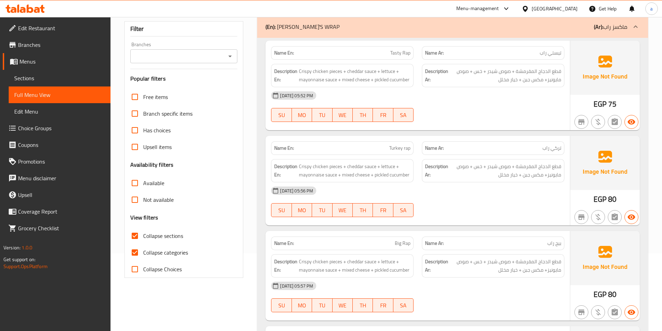
scroll to position [143, 0]
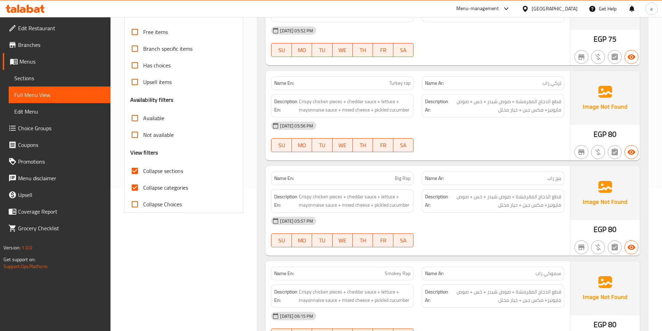
click at [135, 190] on input "Collapse categories" at bounding box center [135, 187] width 17 height 17
checkbox input "false"
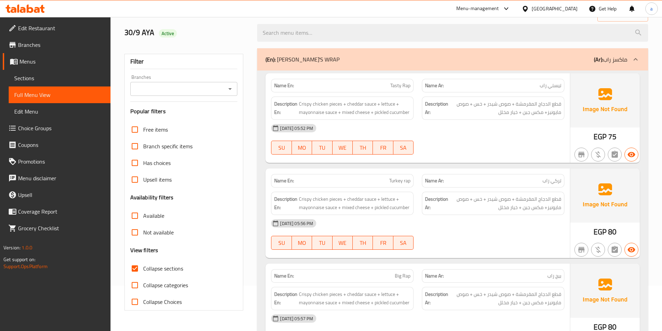
scroll to position [0, 0]
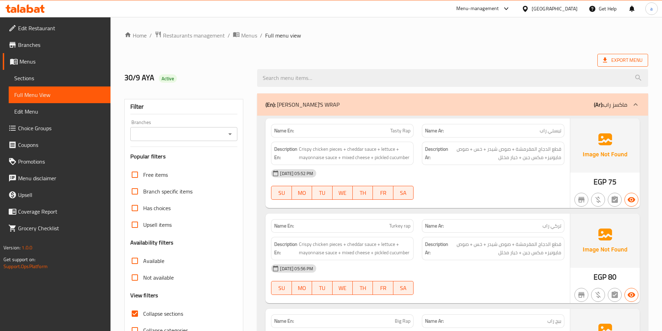
click at [612, 60] on span "Export Menu" at bounding box center [623, 60] width 40 height 9
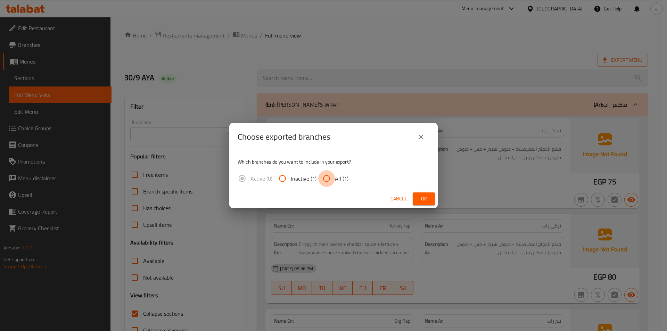
click at [330, 178] on input "All (1)" at bounding box center [326, 178] width 17 height 17
radio input "true"
click at [429, 198] on span "Ok" at bounding box center [424, 199] width 11 height 9
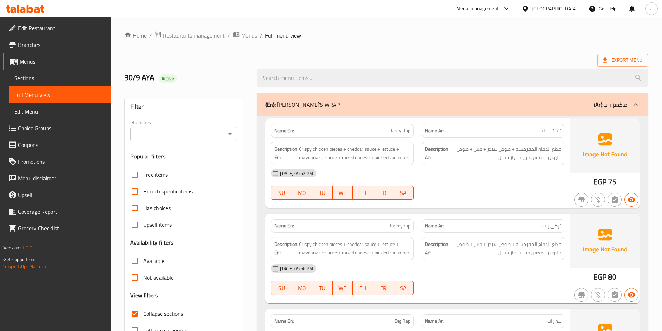
click at [241, 37] on span "Menus" at bounding box center [249, 35] width 16 height 8
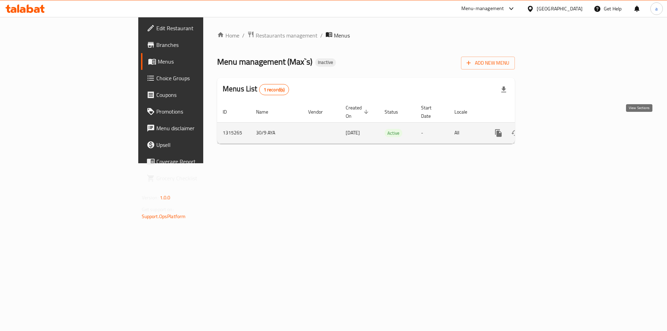
click at [552, 130] on icon "enhanced table" at bounding box center [549, 133] width 6 height 6
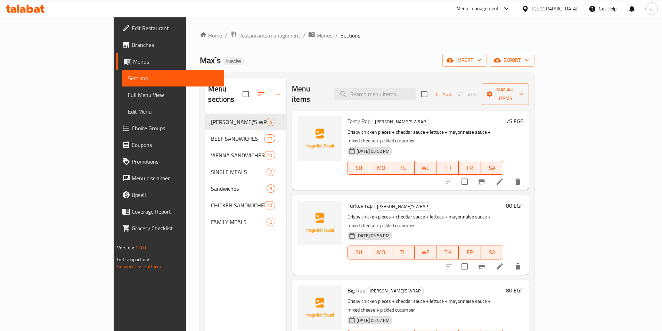
click at [317, 36] on span "Menus" at bounding box center [325, 35] width 16 height 8
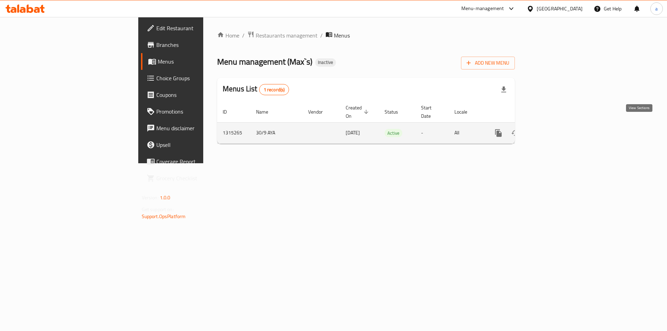
click at [552, 130] on icon "enhanced table" at bounding box center [549, 133] width 6 height 6
